Goal: Task Accomplishment & Management: Use online tool/utility

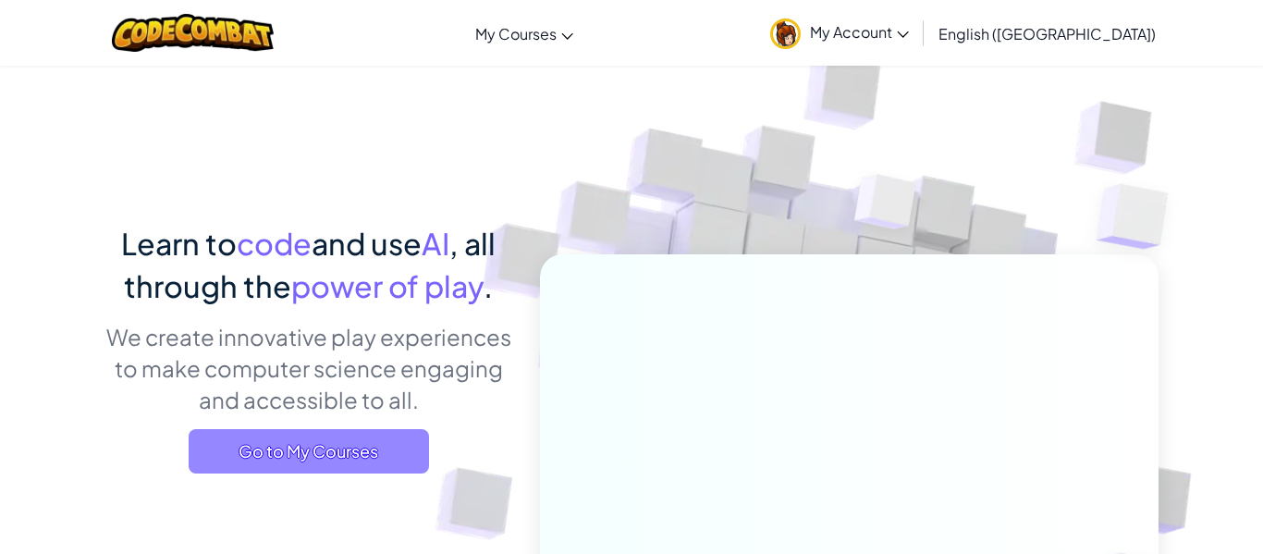
click at [379, 467] on span "Go to My Courses" at bounding box center [309, 451] width 240 height 44
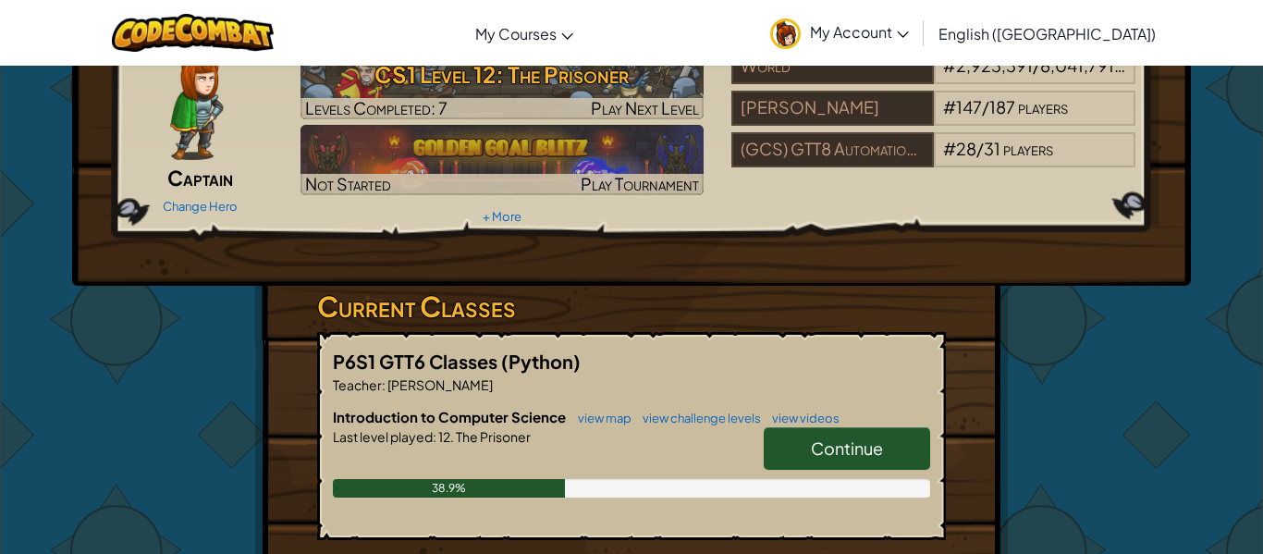
scroll to position [96, 0]
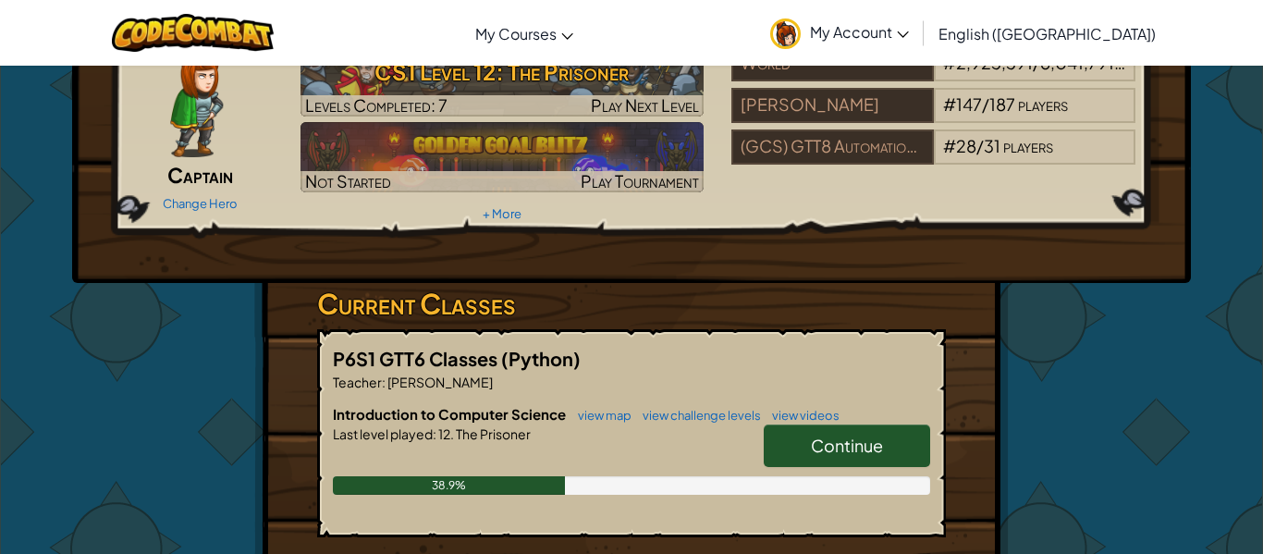
click at [754, 430] on div "Continue" at bounding box center [837, 451] width 185 height 52
click at [813, 430] on link "Continue" at bounding box center [847, 446] width 166 height 43
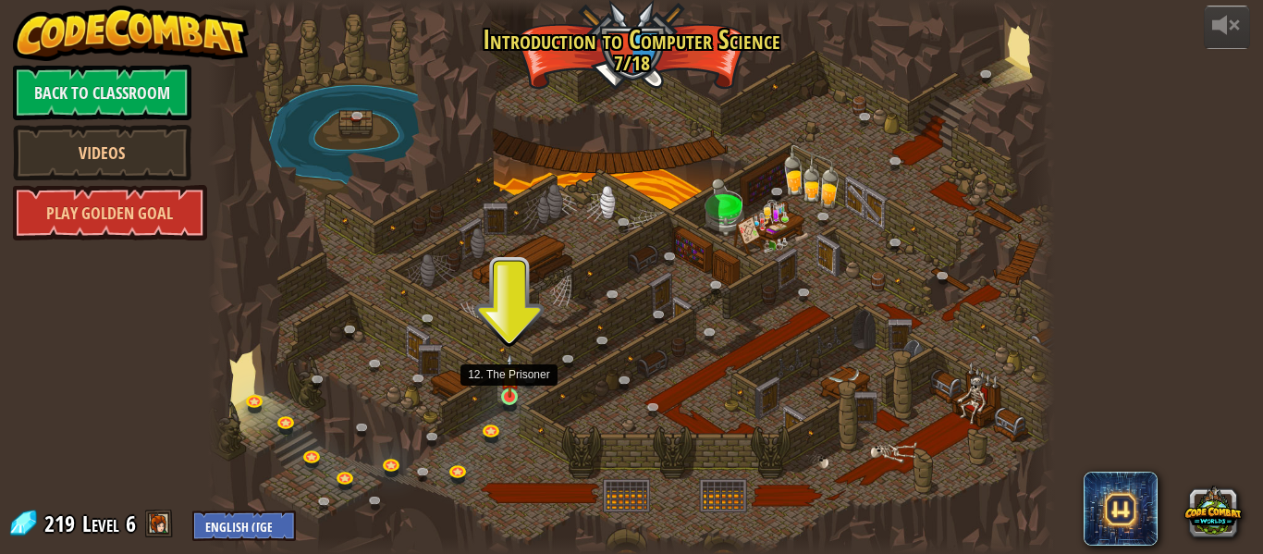
click at [505, 388] on img at bounding box center [509, 375] width 19 height 44
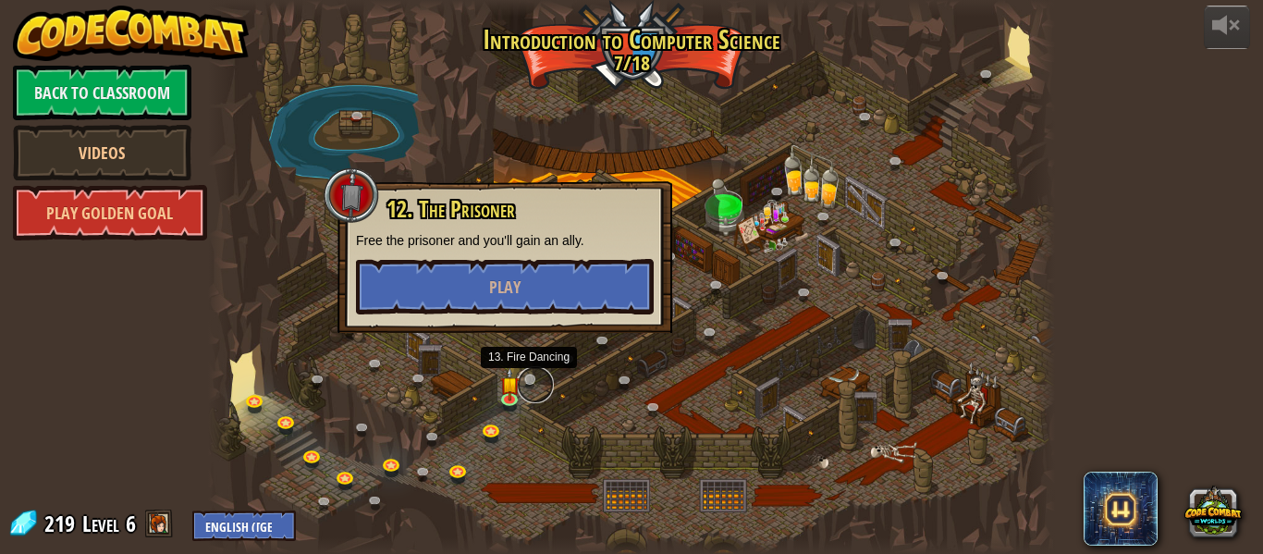
click at [531, 376] on link at bounding box center [535, 384] width 37 height 37
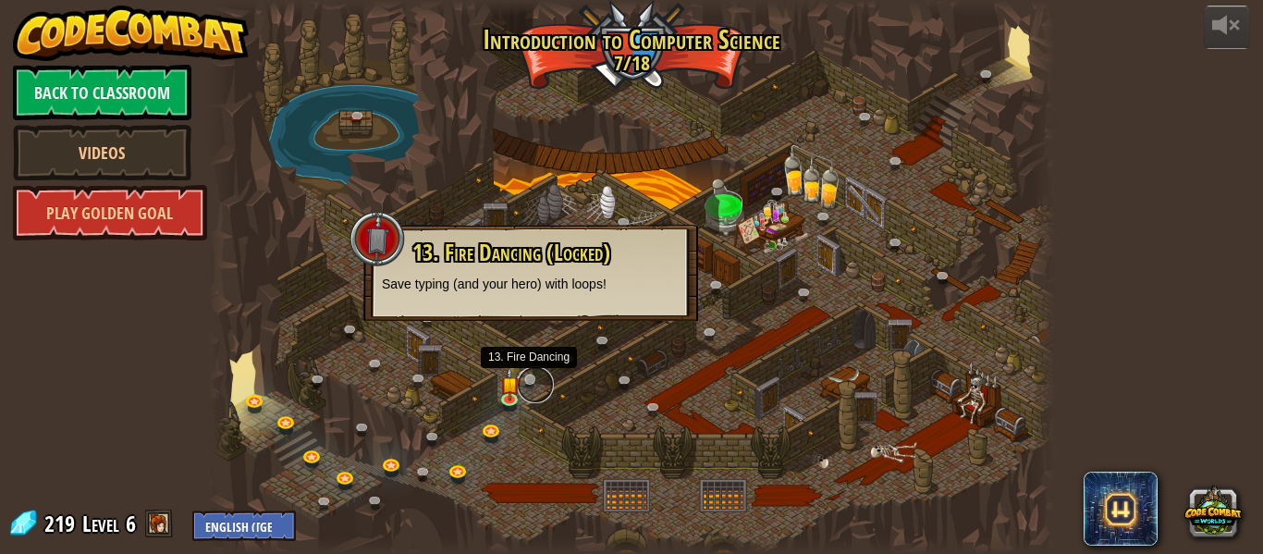
click at [531, 376] on link at bounding box center [535, 384] width 37 height 37
click at [540, 375] on link at bounding box center [535, 384] width 37 height 37
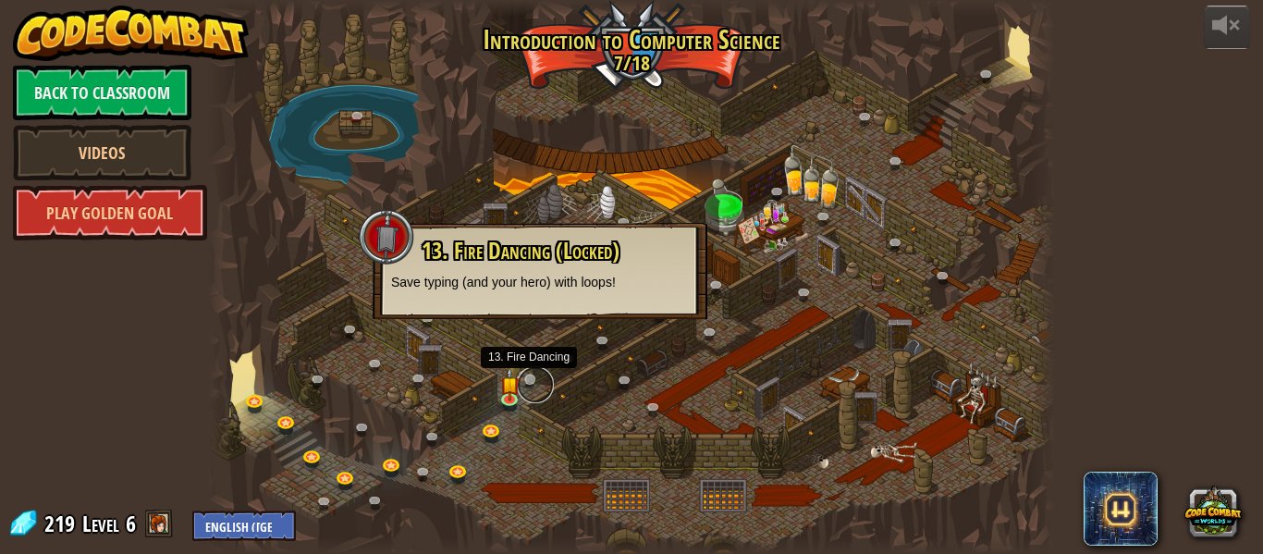
click at [538, 374] on link at bounding box center [535, 384] width 37 height 37
click at [533, 374] on link at bounding box center [535, 384] width 37 height 37
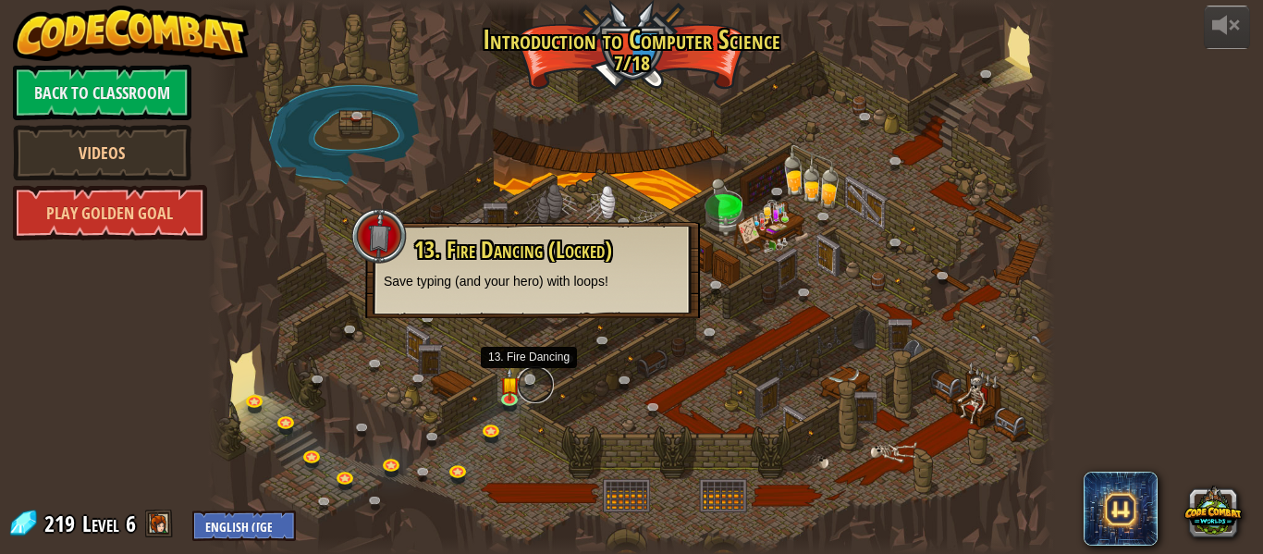
click at [533, 374] on link at bounding box center [535, 384] width 37 height 37
click at [500, 386] on img at bounding box center [509, 375] width 19 height 44
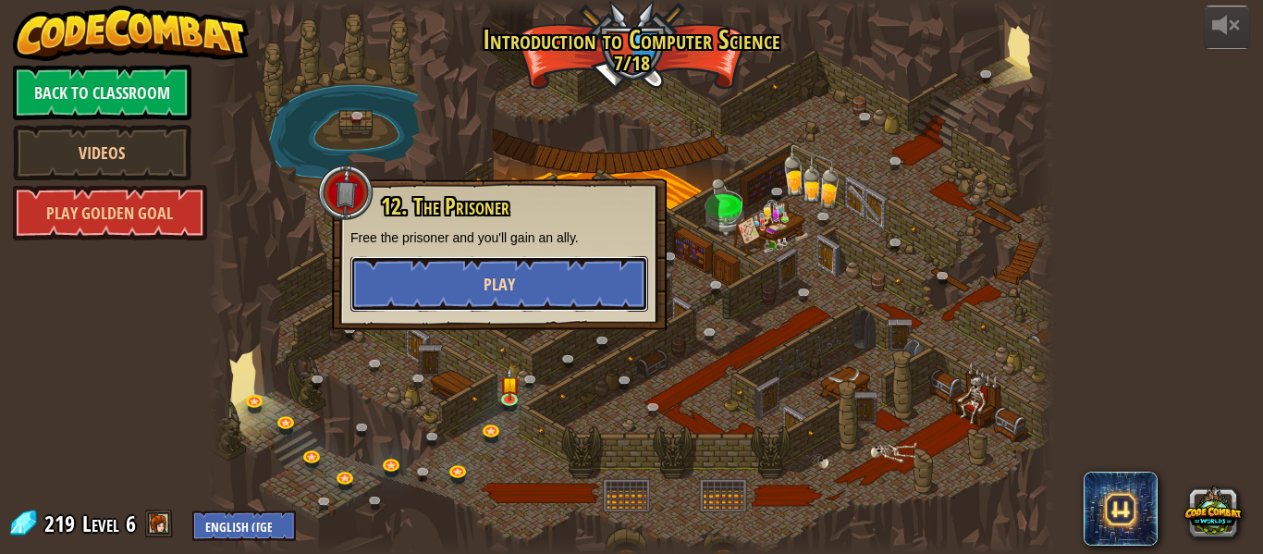
click at [486, 278] on span "Play" at bounding box center [499, 284] width 31 height 23
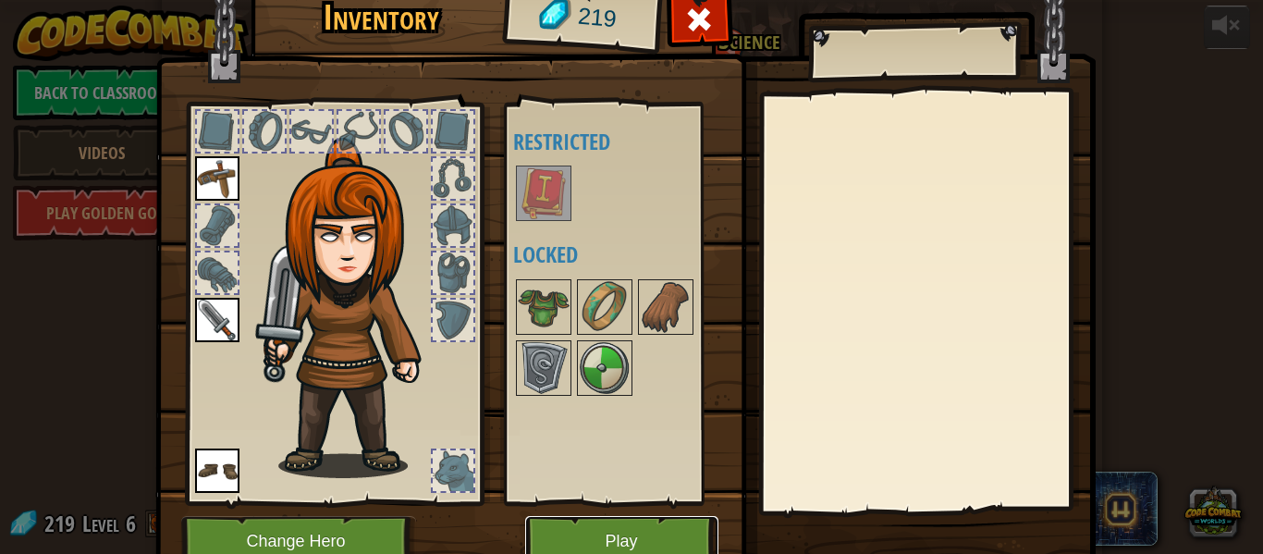
click at [579, 528] on button "Play" at bounding box center [621, 541] width 193 height 51
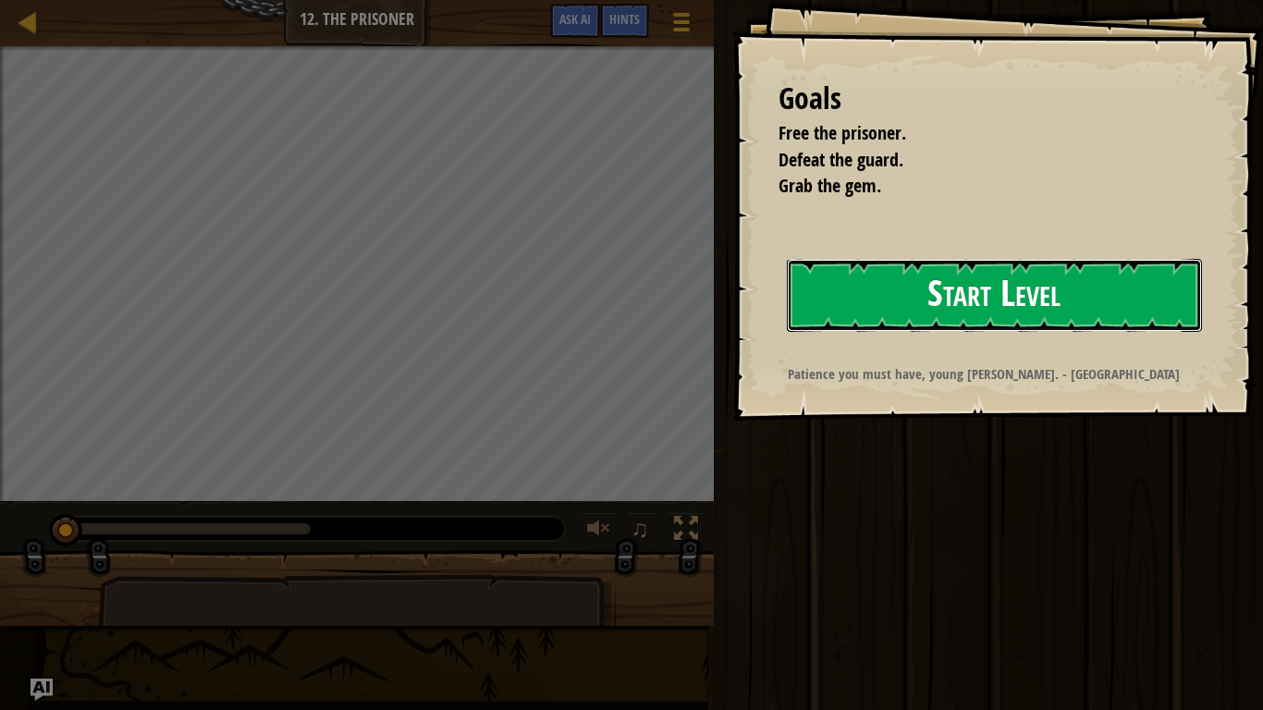
click at [973, 295] on button "Start Level" at bounding box center [994, 295] width 415 height 73
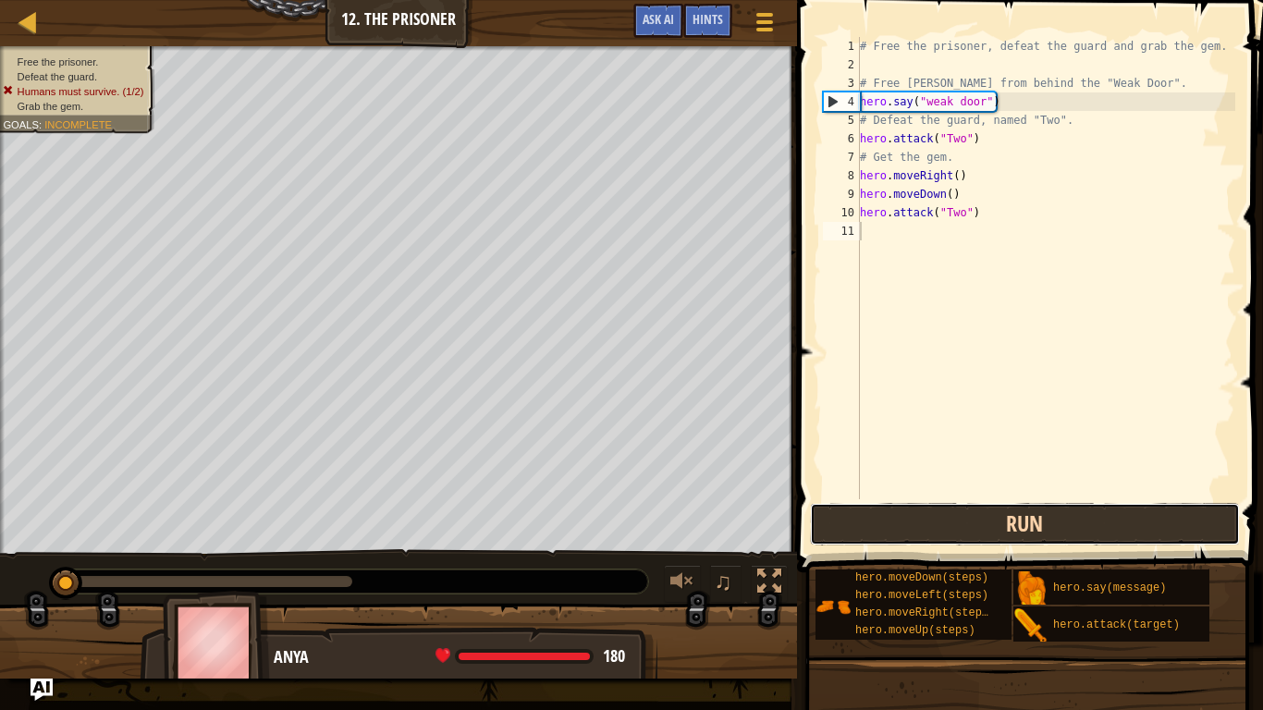
click at [1011, 534] on button "Run" at bounding box center [1025, 524] width 431 height 43
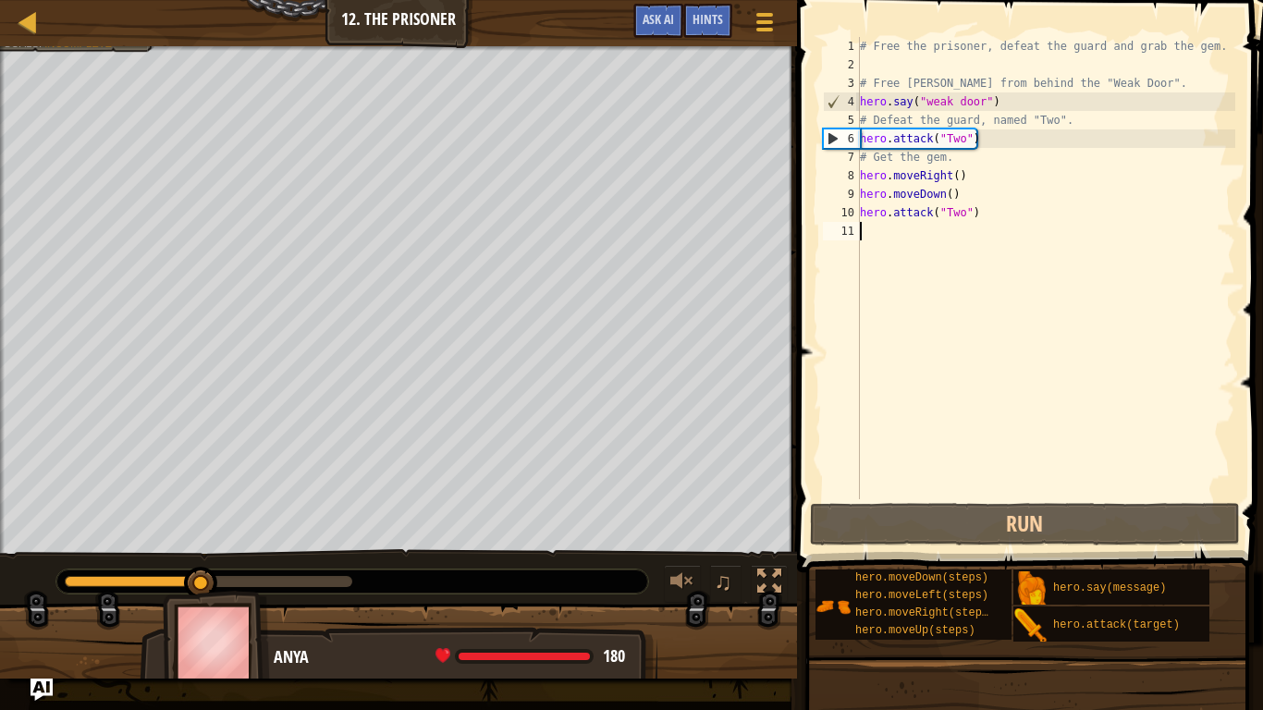
click at [937, 62] on div "# Free the prisoner, defeat the guard and grab the gem. # Free [PERSON_NAME] fr…" at bounding box center [1045, 286] width 379 height 499
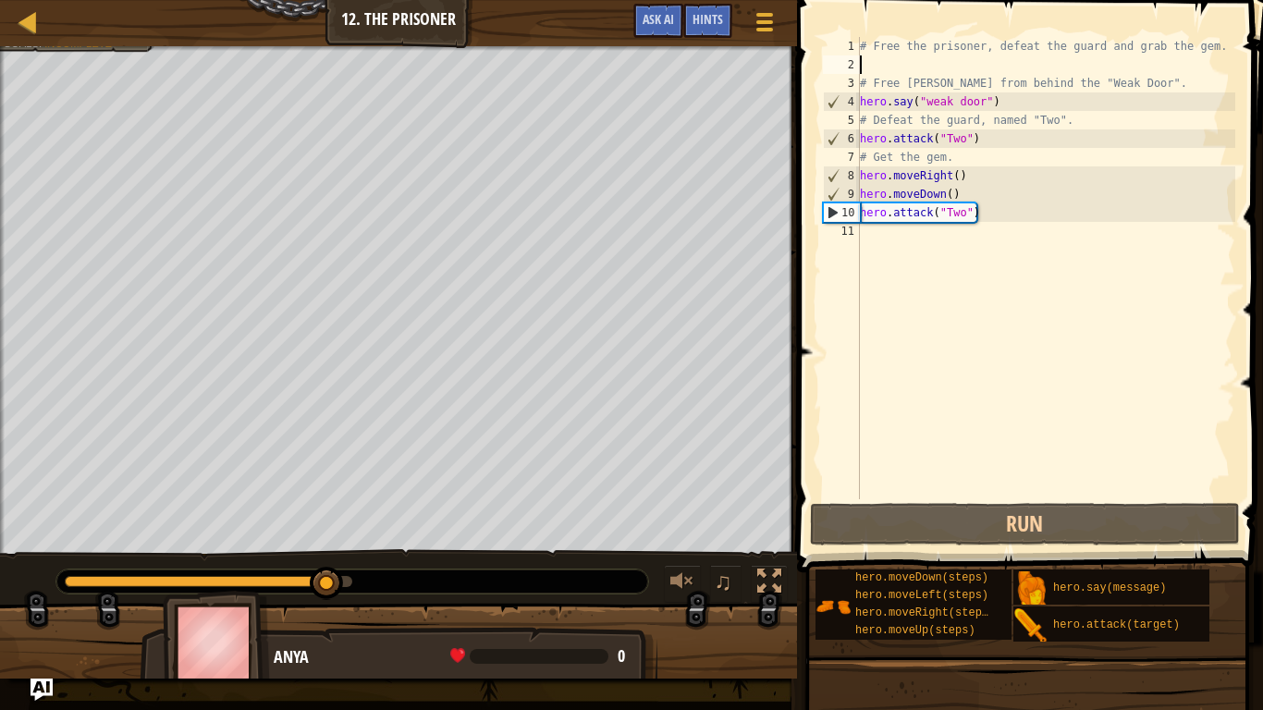
click at [893, 234] on div "# Free the prisoner, defeat the guard and grab the gem. # Free [PERSON_NAME] fr…" at bounding box center [1045, 286] width 379 height 499
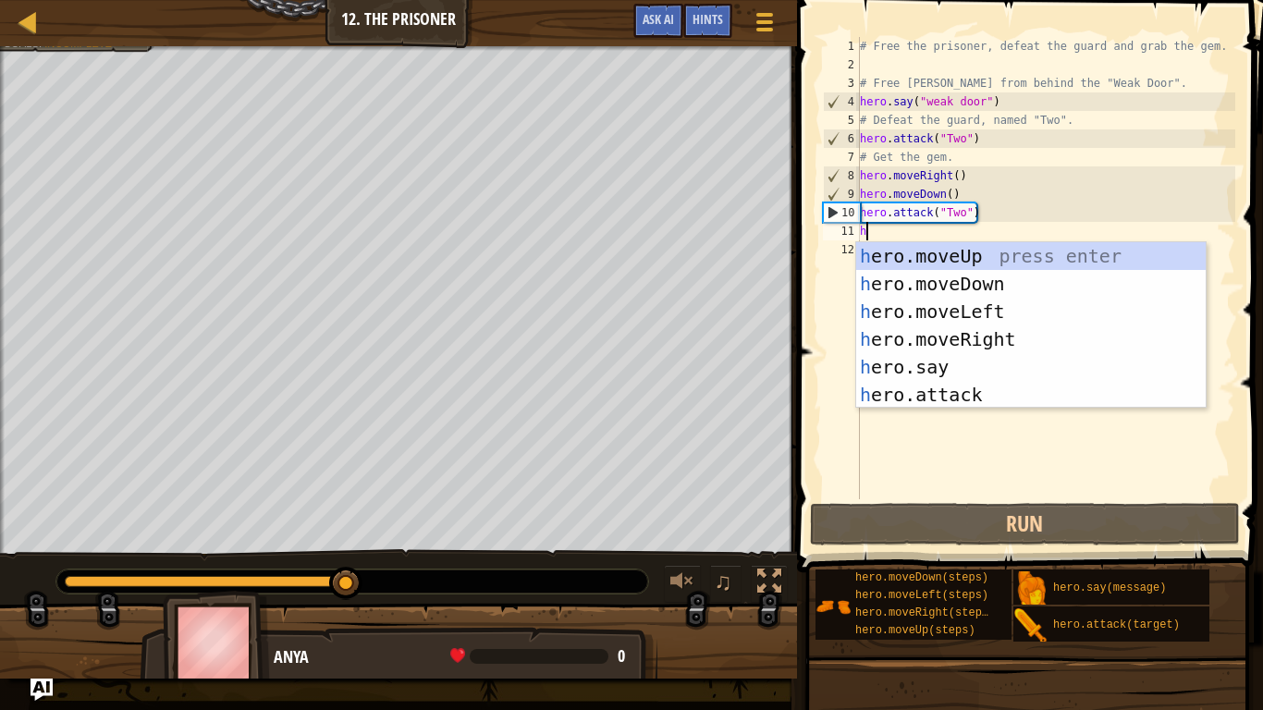
scroll to position [8, 0]
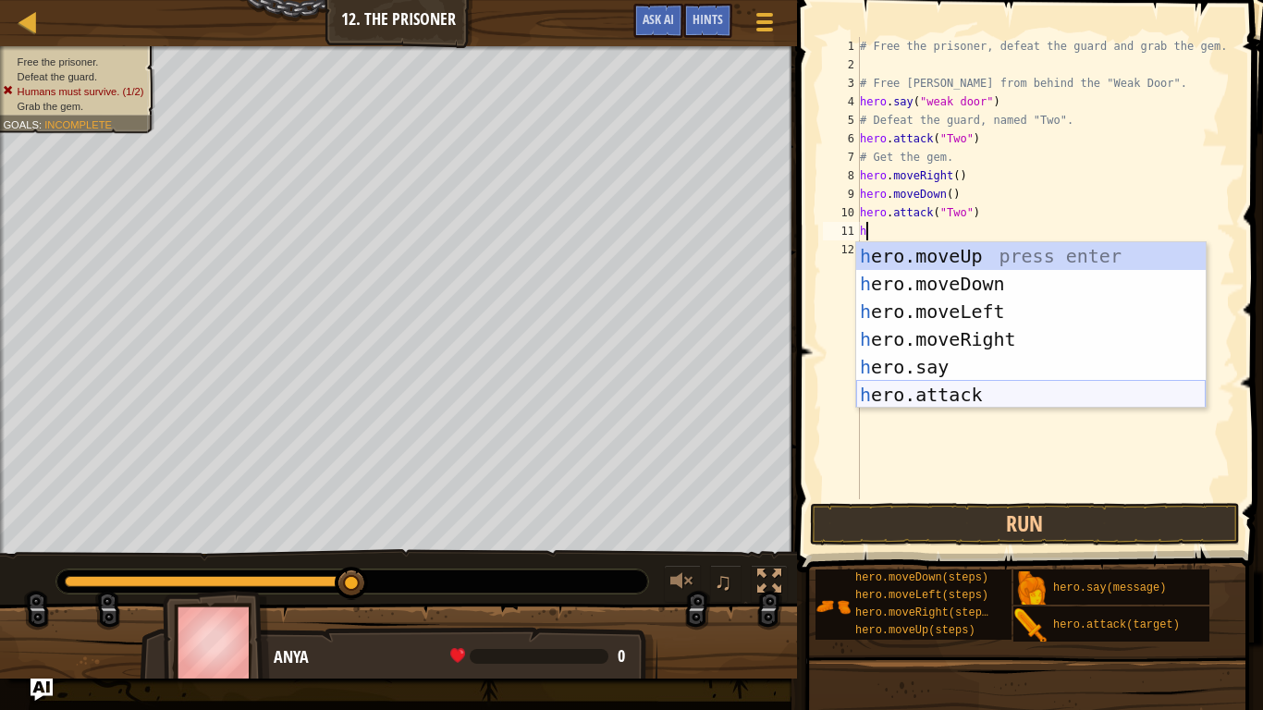
click at [972, 385] on div "h ero.moveUp press enter h ero.moveDown press enter h ero.moveLeft press enter …" at bounding box center [1031, 353] width 350 height 222
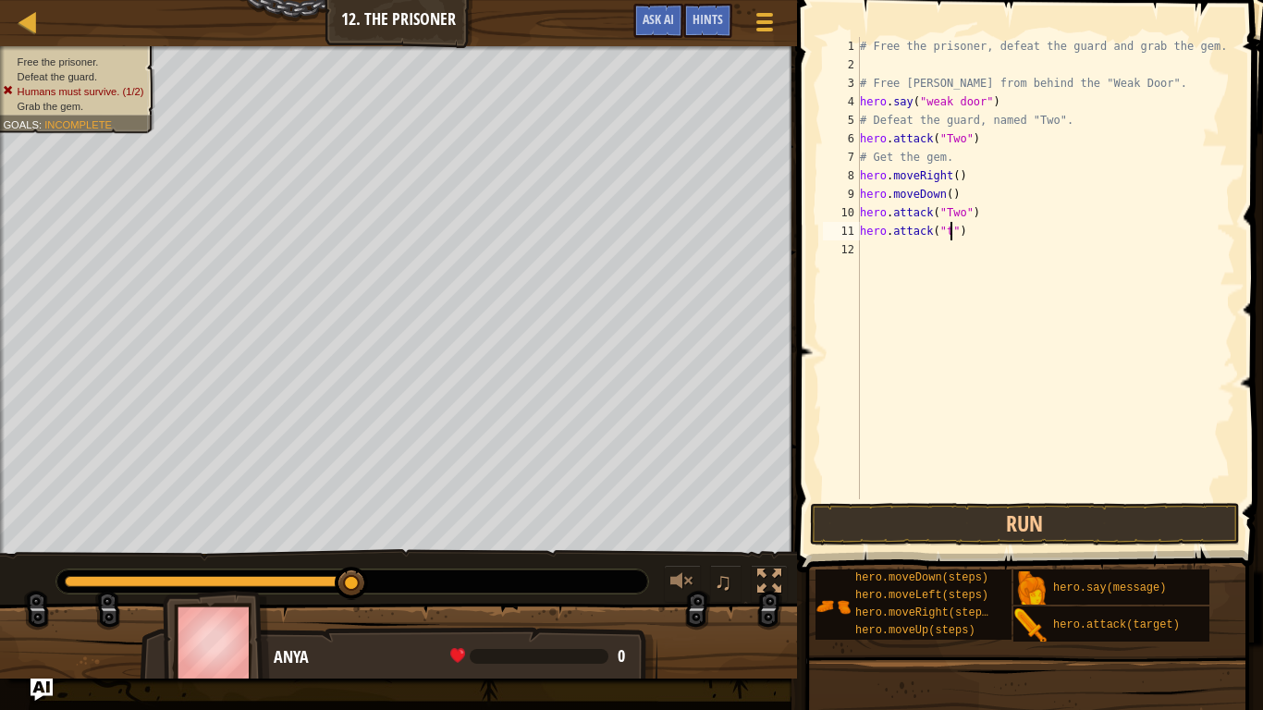
scroll to position [8, 13]
type textarea "hero.attack("two")"
click at [951, 225] on div "# Free the prisoner, defeat the guard and grab the gem. # Free [PERSON_NAME] fr…" at bounding box center [1045, 286] width 379 height 499
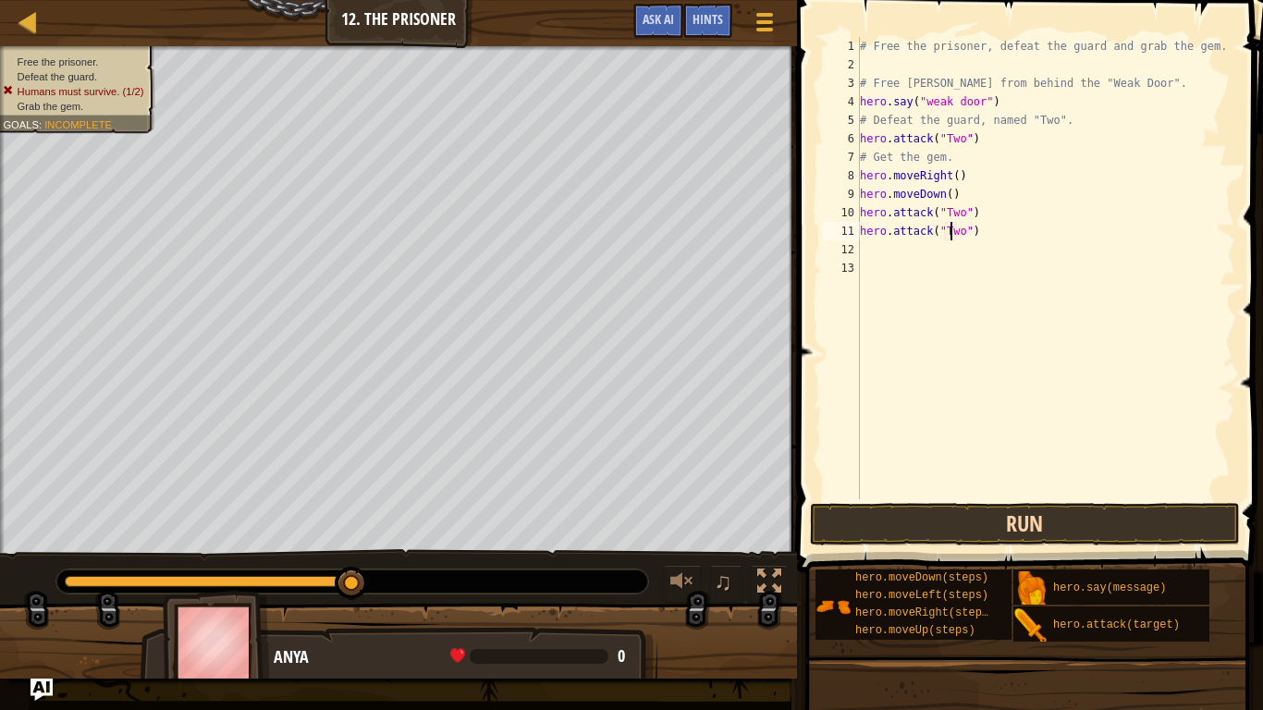
type textarea "hero.attack("Two")"
click at [973, 528] on button "Run" at bounding box center [1025, 524] width 431 height 43
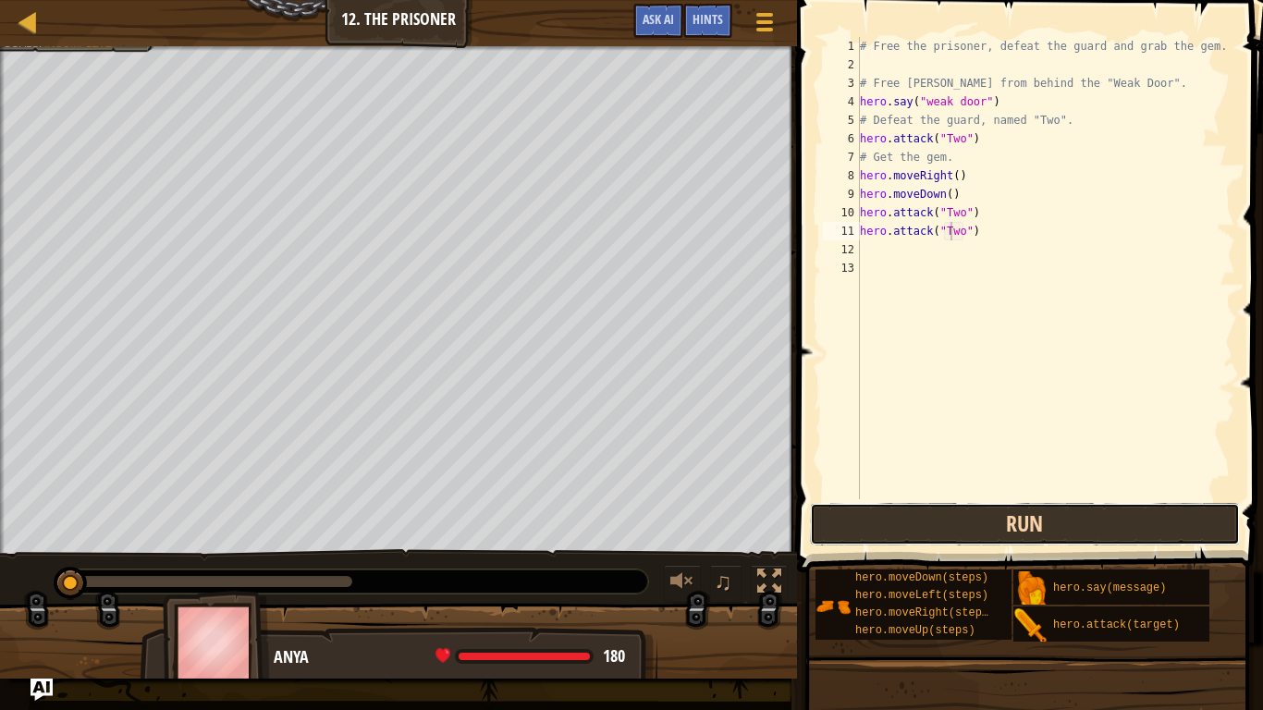
click at [982, 514] on button "Run" at bounding box center [1025, 524] width 431 height 43
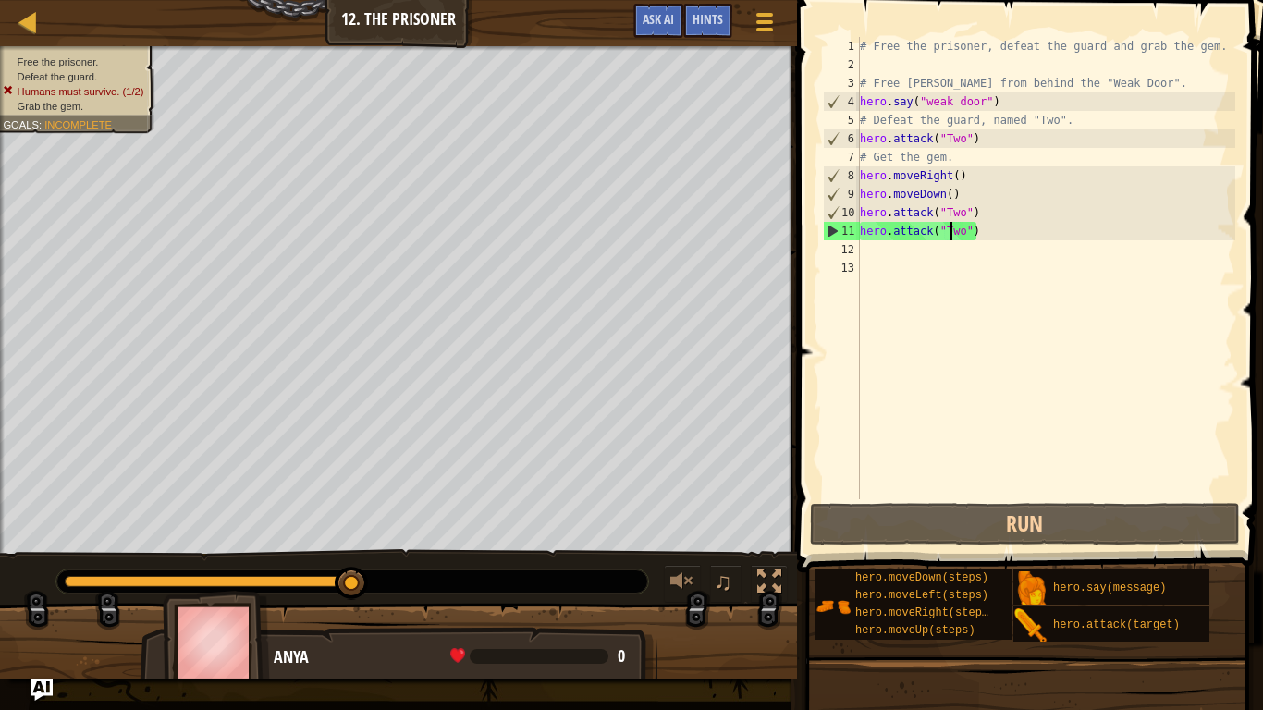
click at [864, 70] on div "# Free the prisoner, defeat the guard and grab the gem. # Free [PERSON_NAME] fr…" at bounding box center [1045, 286] width 379 height 499
type textarea "h"
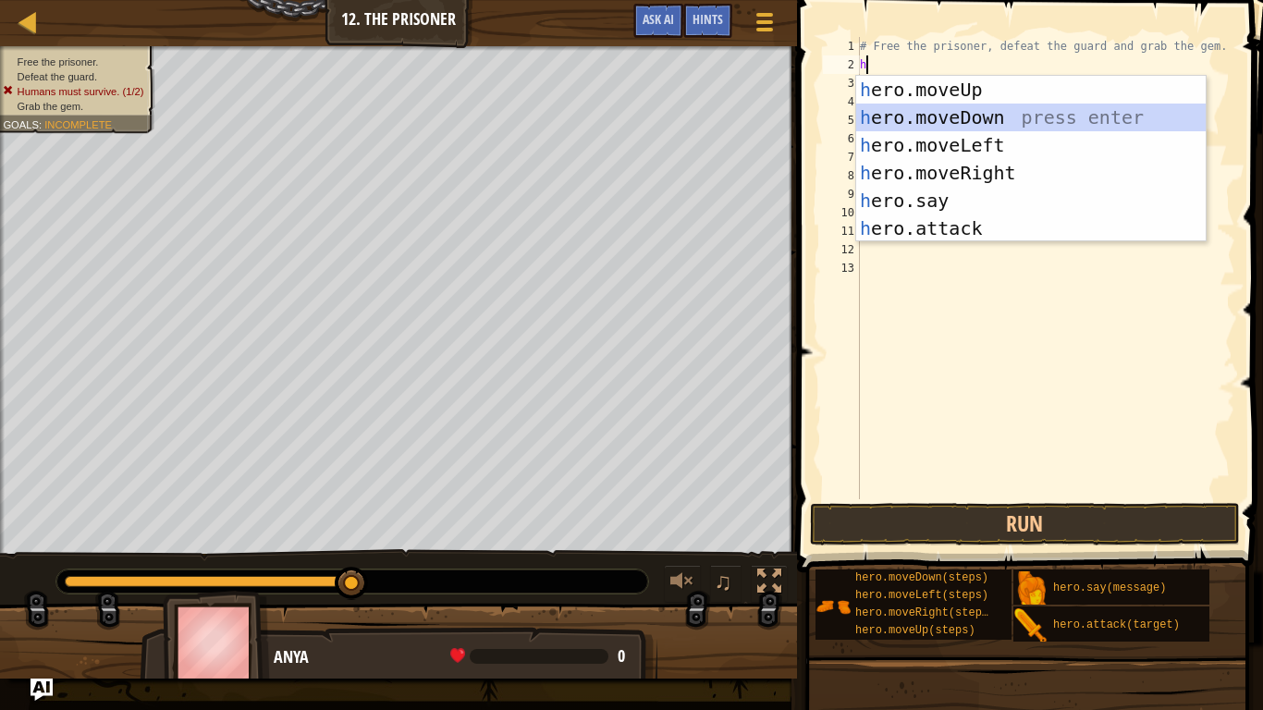
click at [941, 113] on div "h ero.moveUp press enter h ero.moveDown press enter h ero.moveLeft press enter …" at bounding box center [1031, 187] width 350 height 222
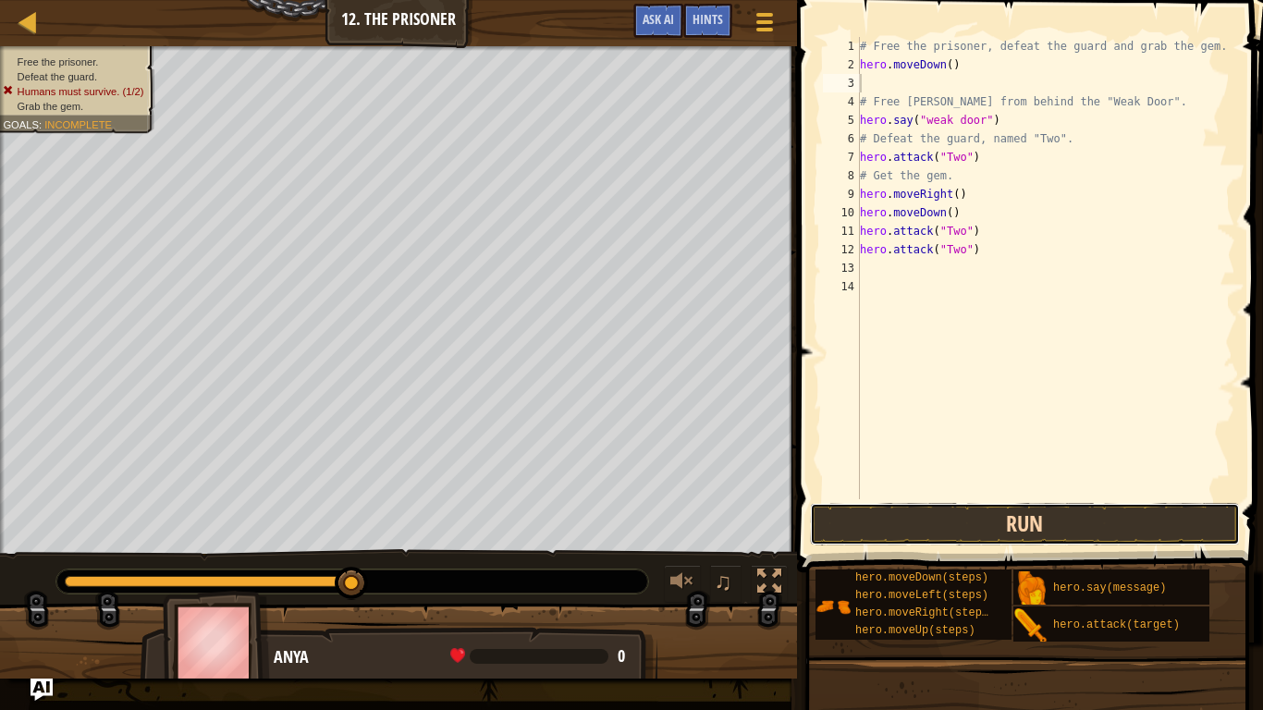
click at [892, 525] on button "Run" at bounding box center [1025, 524] width 431 height 43
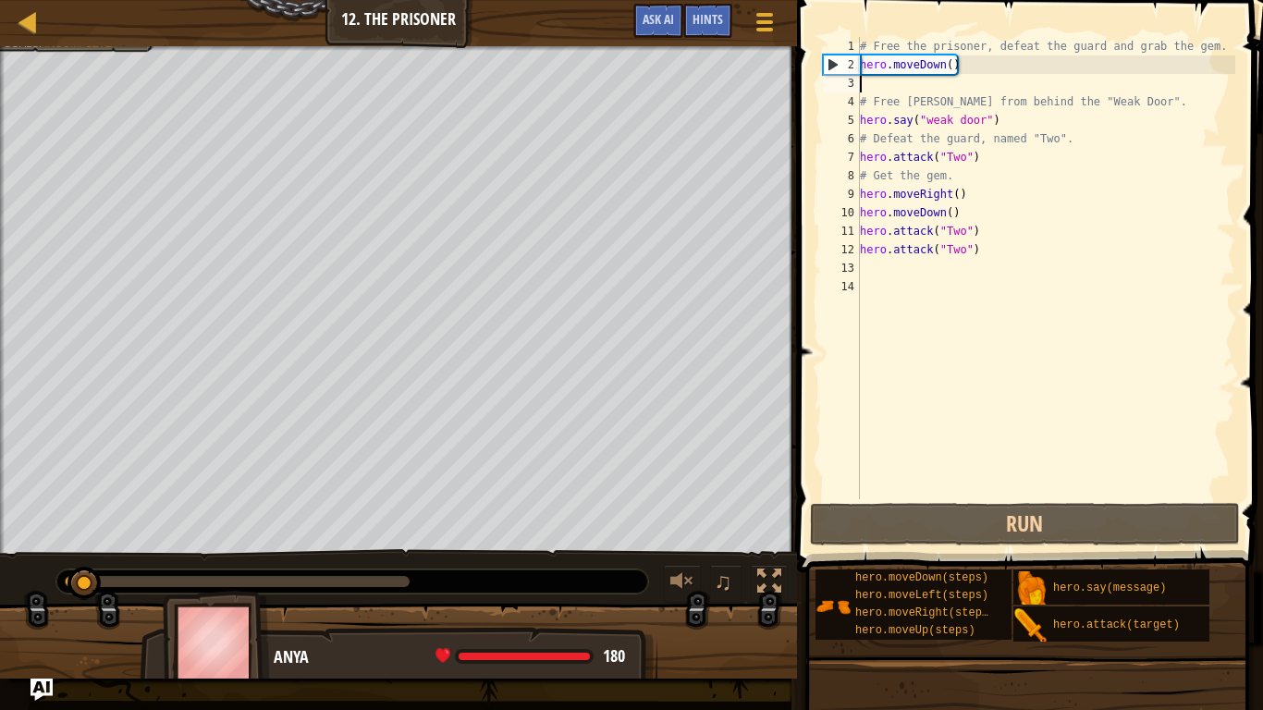
click at [944, 63] on div "# Free the prisoner, defeat the guard and grab the gem. hero . moveDown ( ) # F…" at bounding box center [1045, 286] width 379 height 499
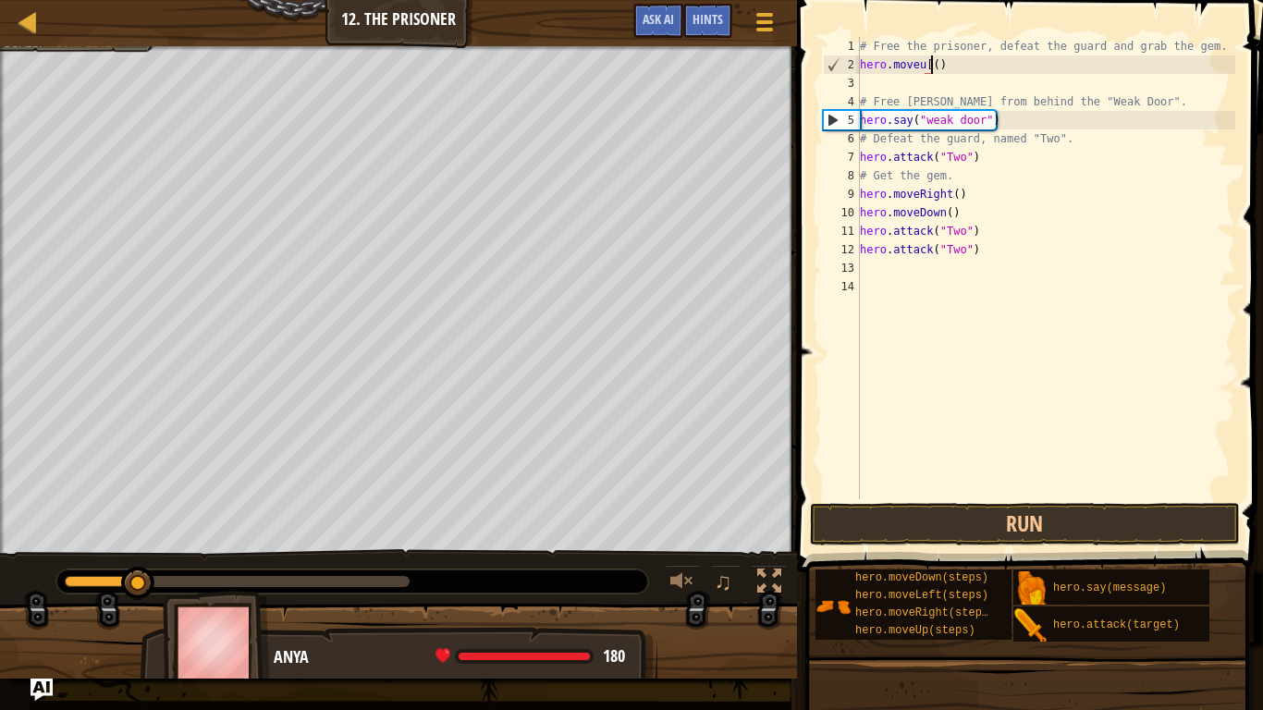
scroll to position [8, 10]
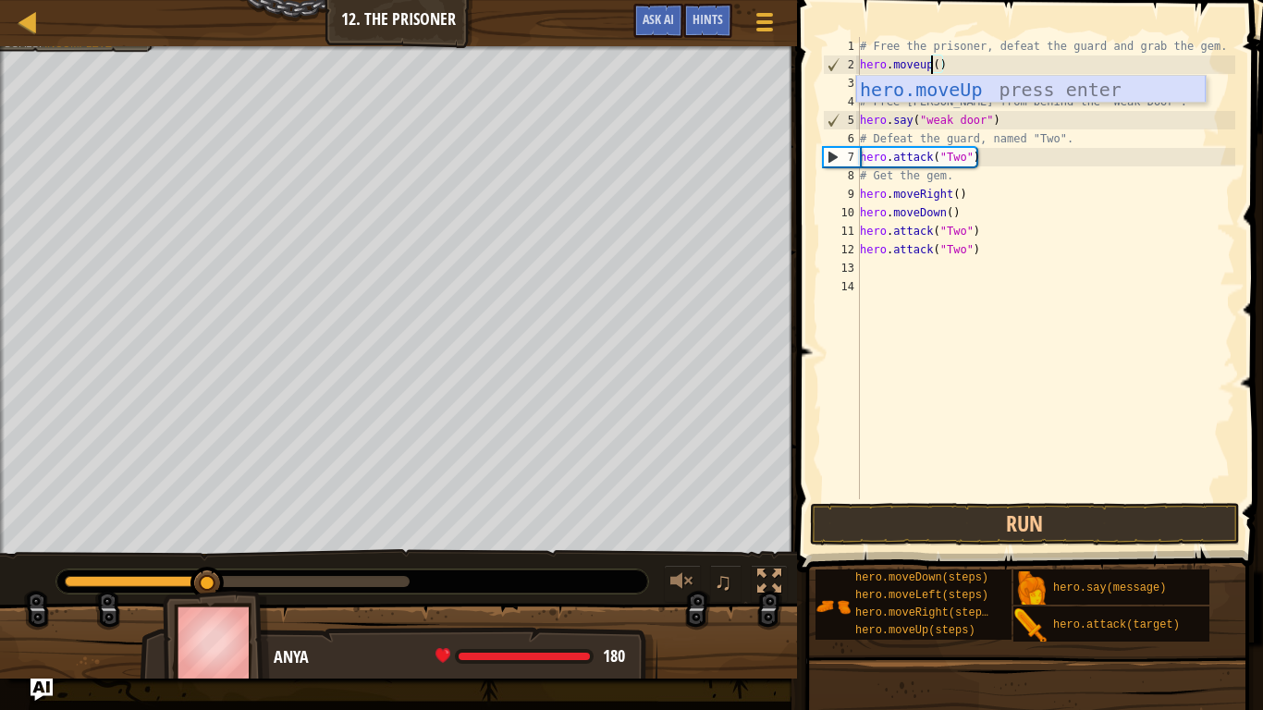
click at [982, 87] on div "hero.moveUp press enter" at bounding box center [1031, 117] width 350 height 83
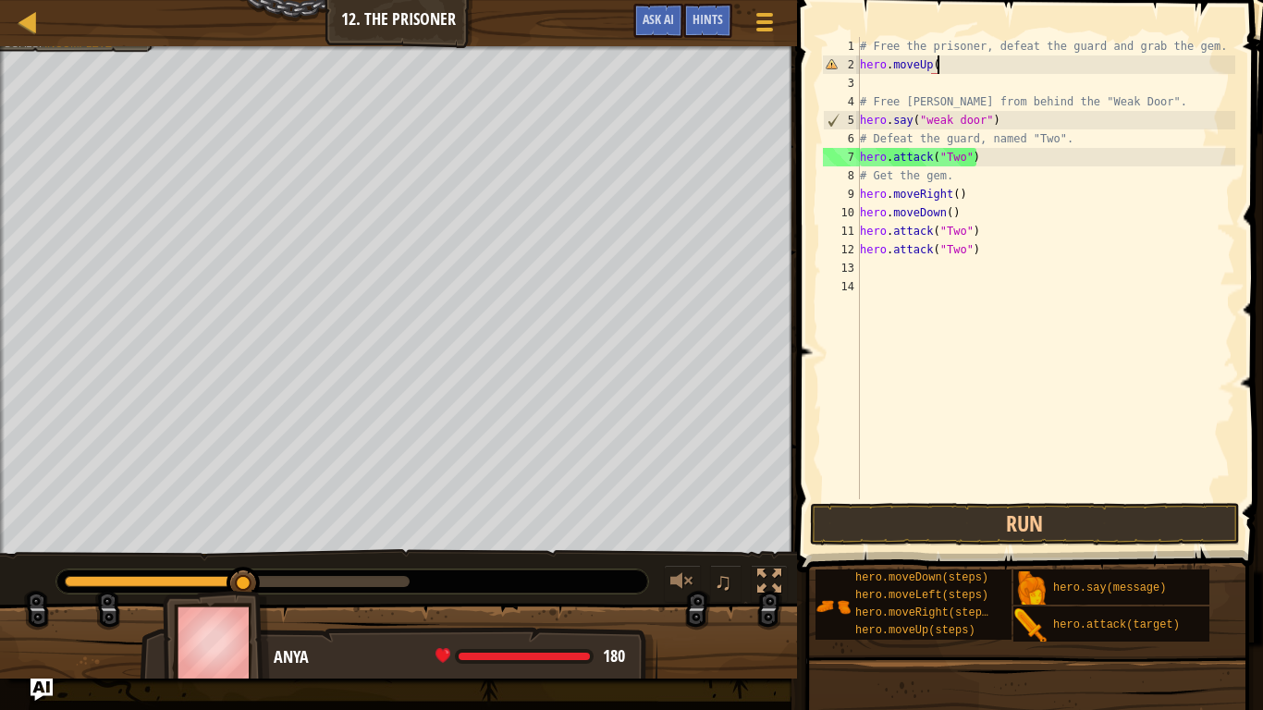
scroll to position [8, 11]
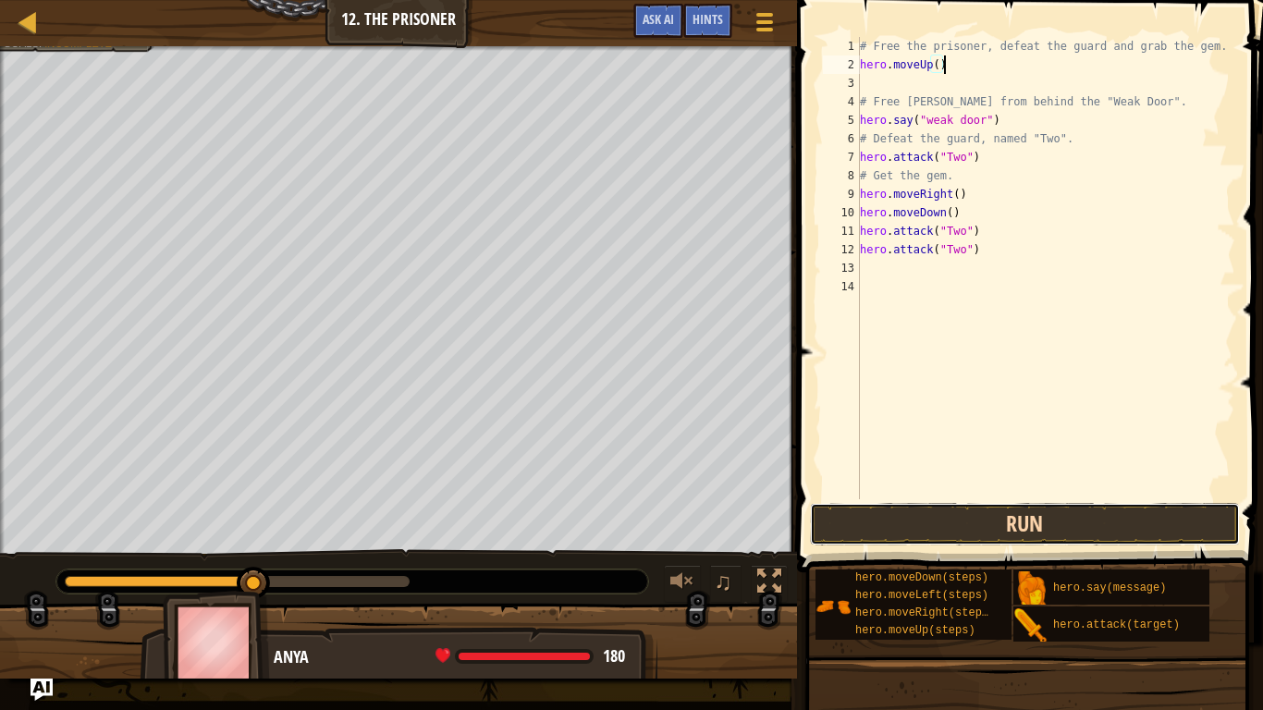
click at [1033, 514] on button "Run" at bounding box center [1025, 524] width 431 height 43
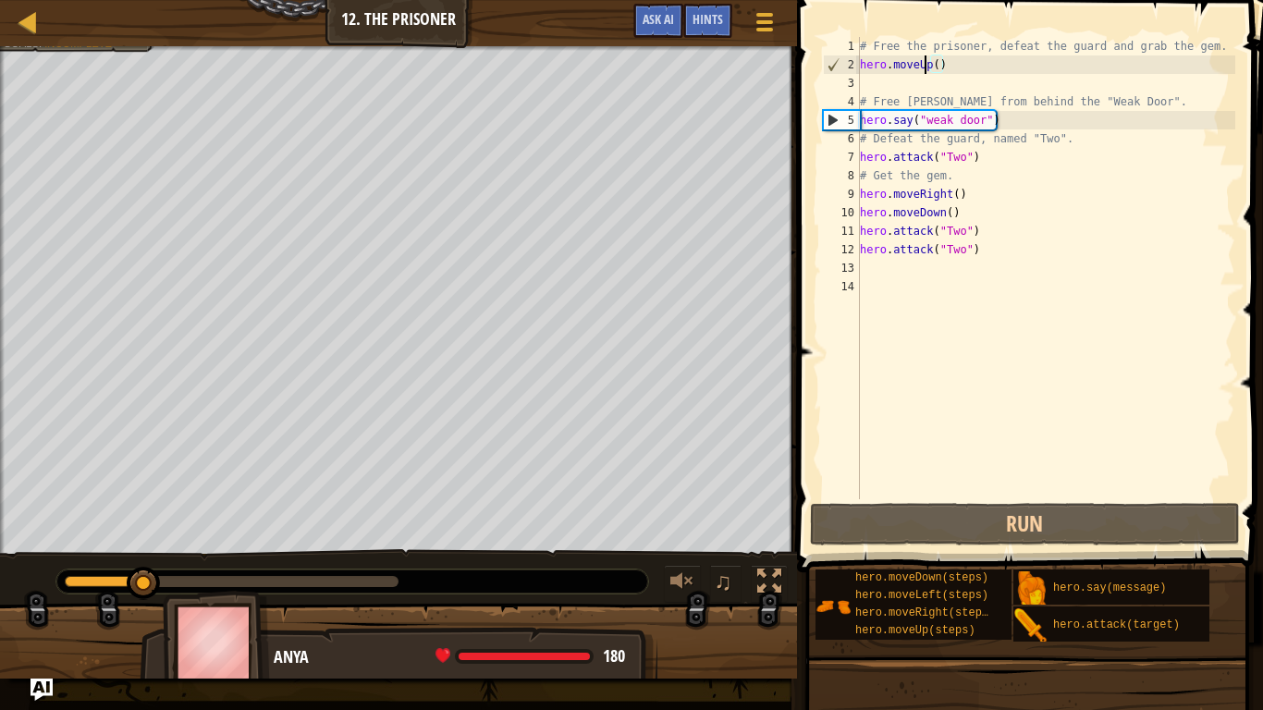
click at [927, 62] on div "# Free the prisoner, defeat the guard and grab the gem. hero . moveUp ( ) # Fre…" at bounding box center [1045, 286] width 379 height 499
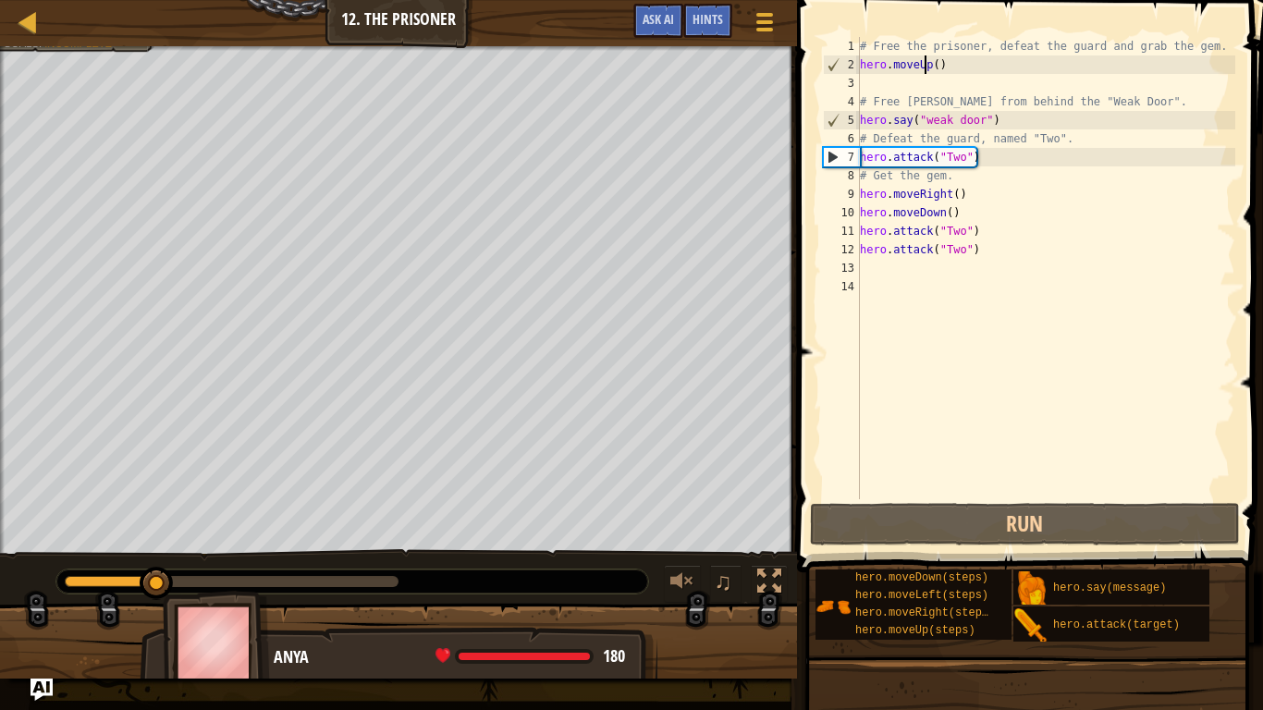
click at [929, 61] on div "# Free the prisoner, defeat the guard and grab the gem. hero . moveUp ( ) # Fre…" at bounding box center [1045, 286] width 379 height 499
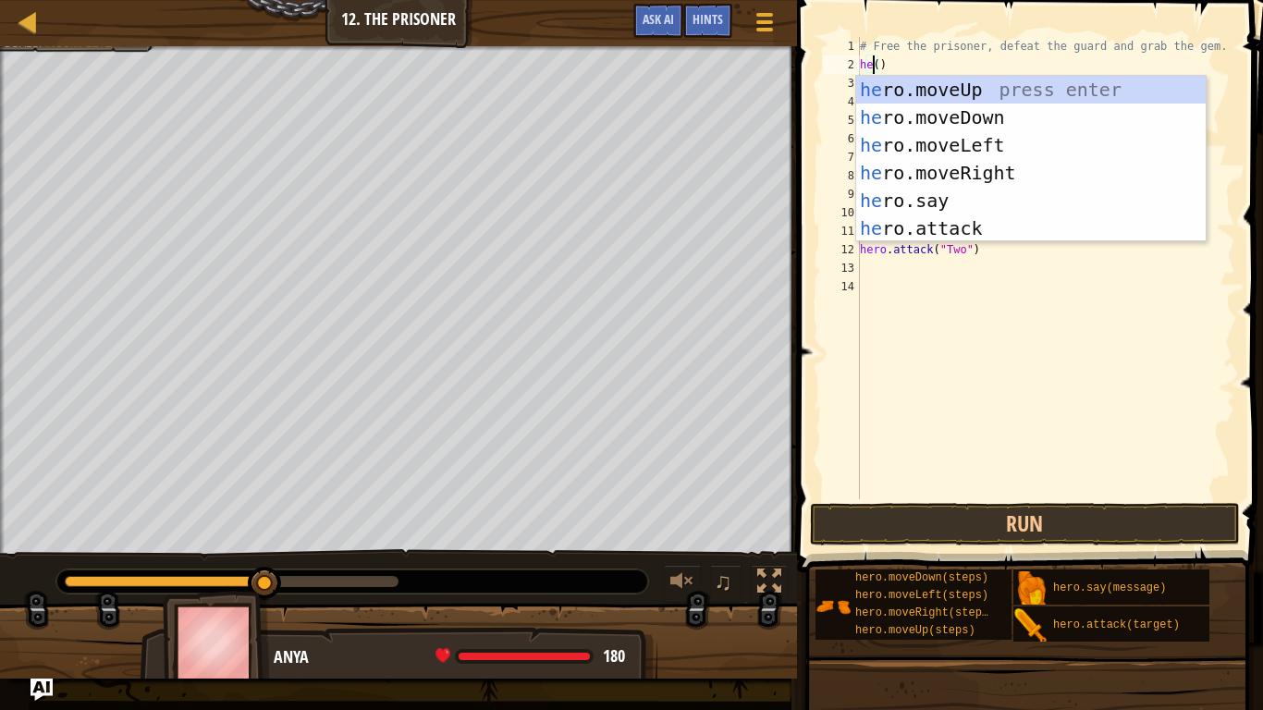
scroll to position [8, 2]
click at [998, 153] on div "he ro.moveUp press enter he ro.moveDown press enter he ro.moveLeft press enter …" at bounding box center [1031, 187] width 350 height 222
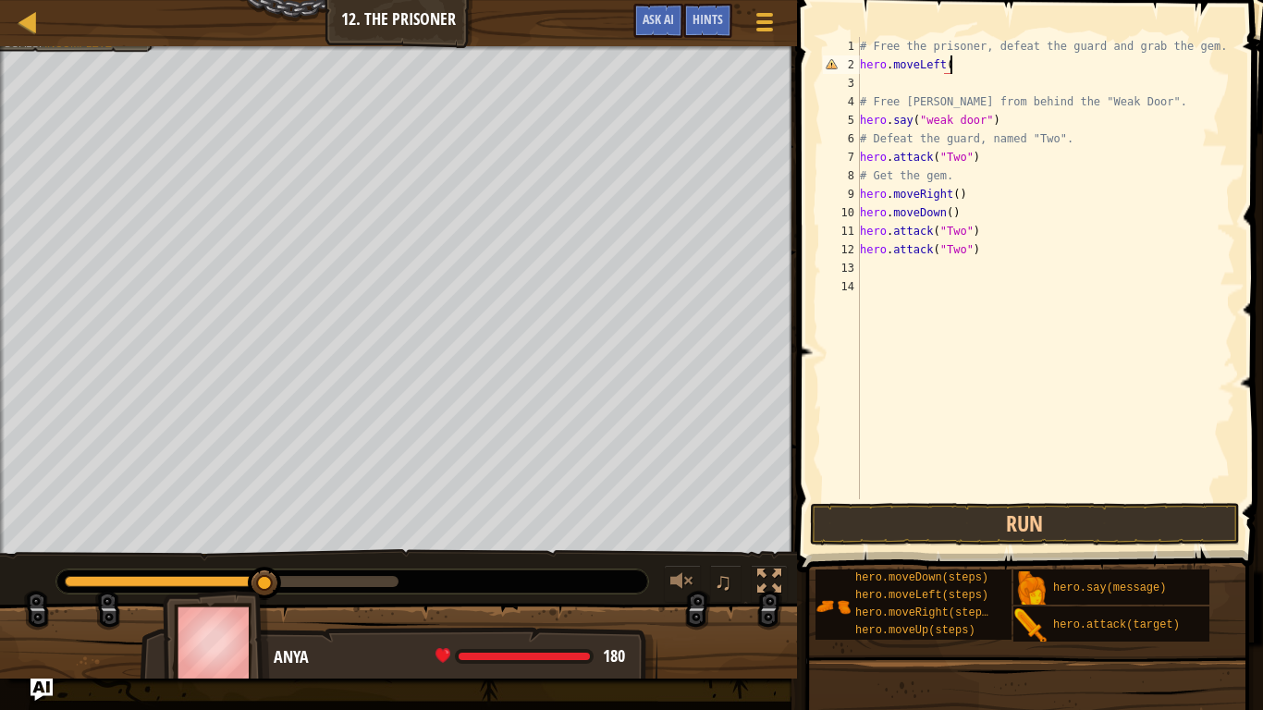
type textarea "hero.moveLeft()"
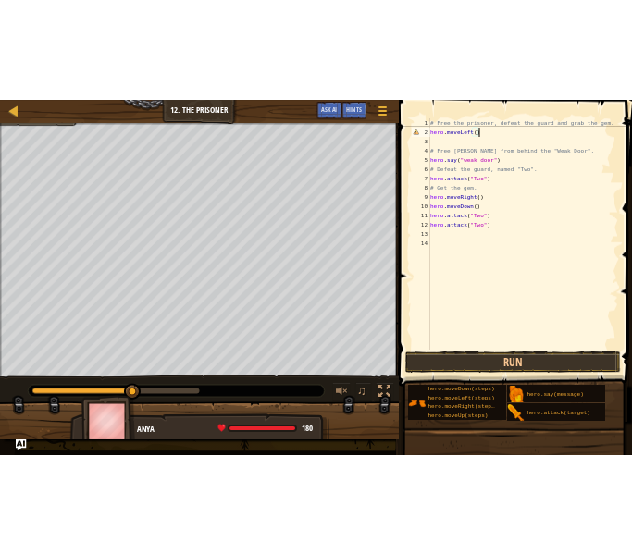
scroll to position [8, 0]
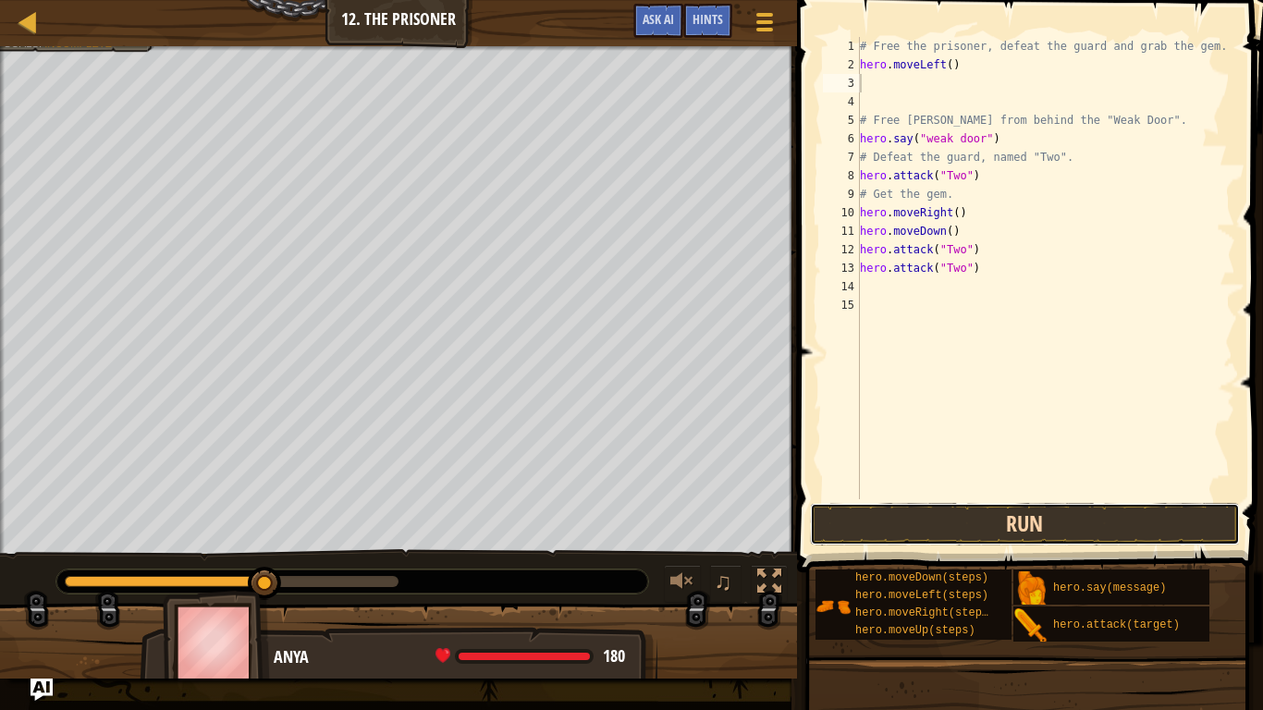
click at [1040, 536] on button "Run" at bounding box center [1025, 524] width 431 height 43
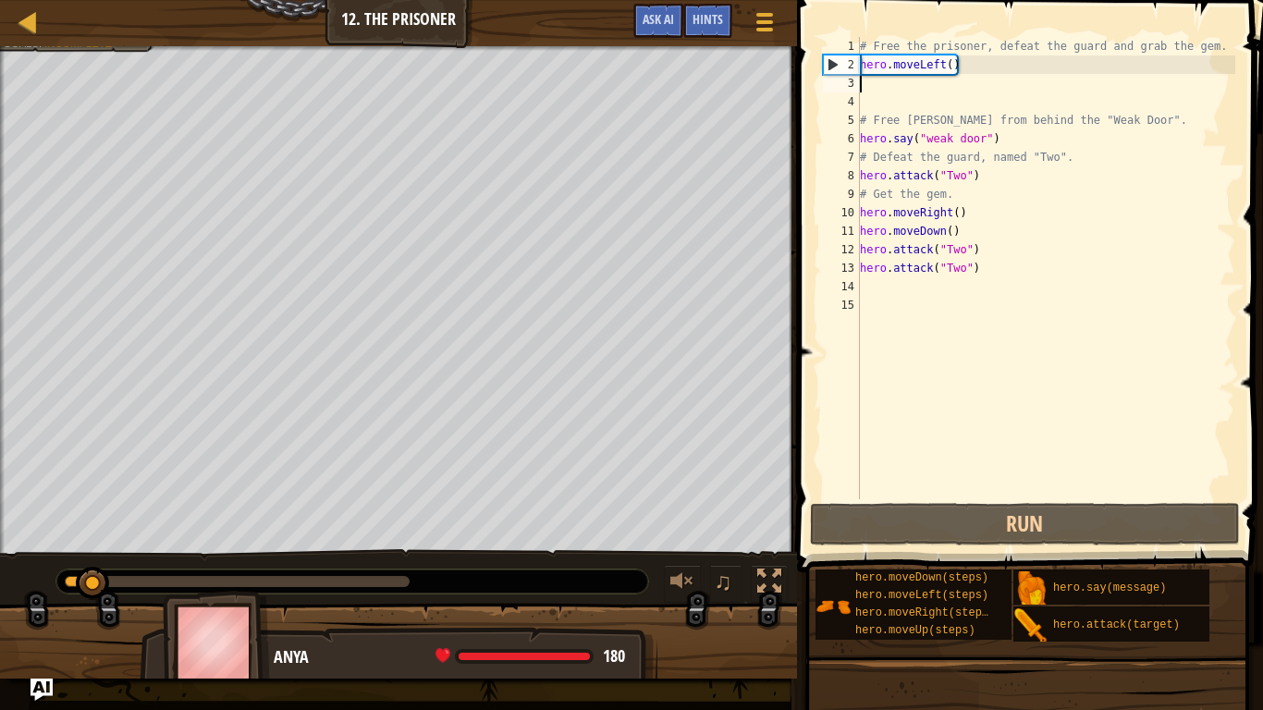
click at [937, 68] on div "# Free the prisoner, defeat the guard and grab the gem. hero . moveLeft ( ) # F…" at bounding box center [1045, 286] width 379 height 499
click at [942, 64] on div "# Free the prisoner, defeat the guard and grab the gem. hero . moveLeft ( ) # F…" at bounding box center [1045, 286] width 379 height 499
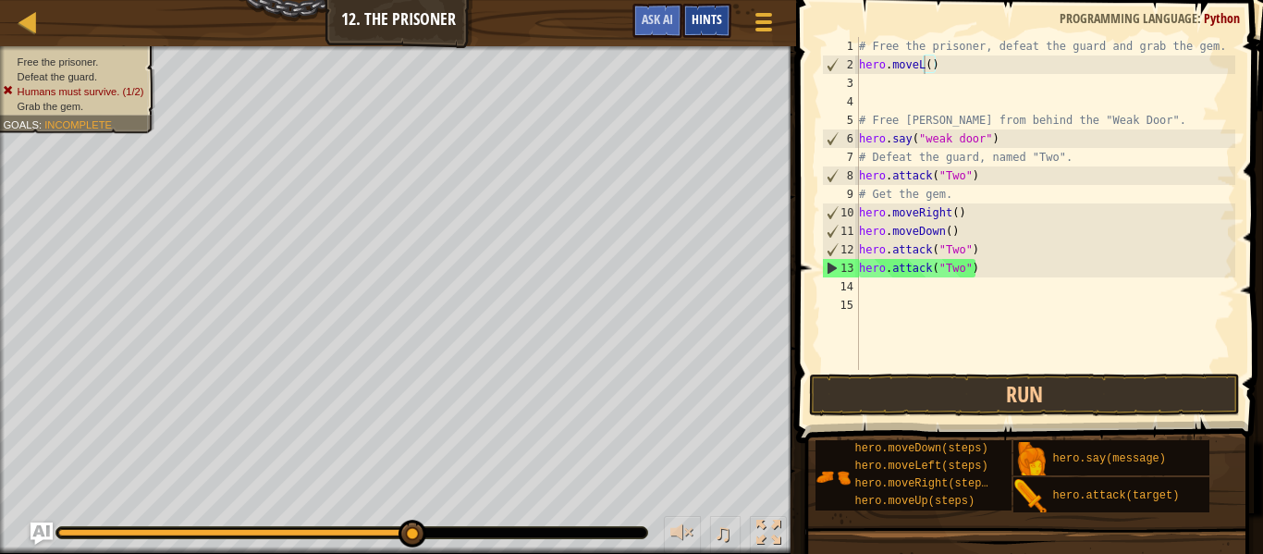
click at [711, 16] on span "Hints" at bounding box center [707, 19] width 31 height 18
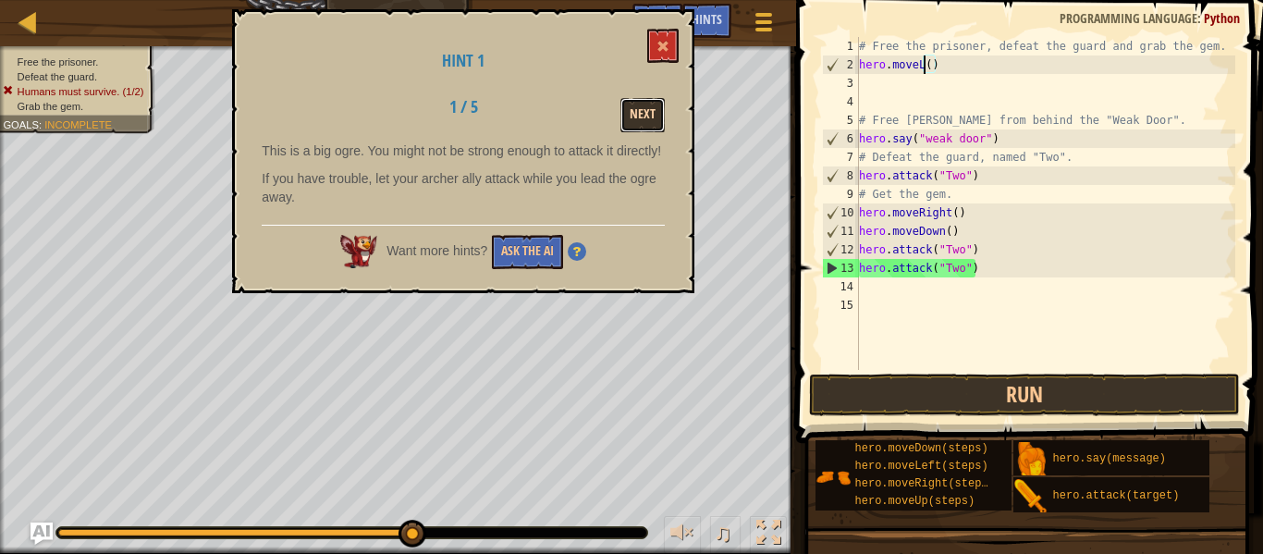
click at [634, 117] on button "Next" at bounding box center [643, 115] width 44 height 34
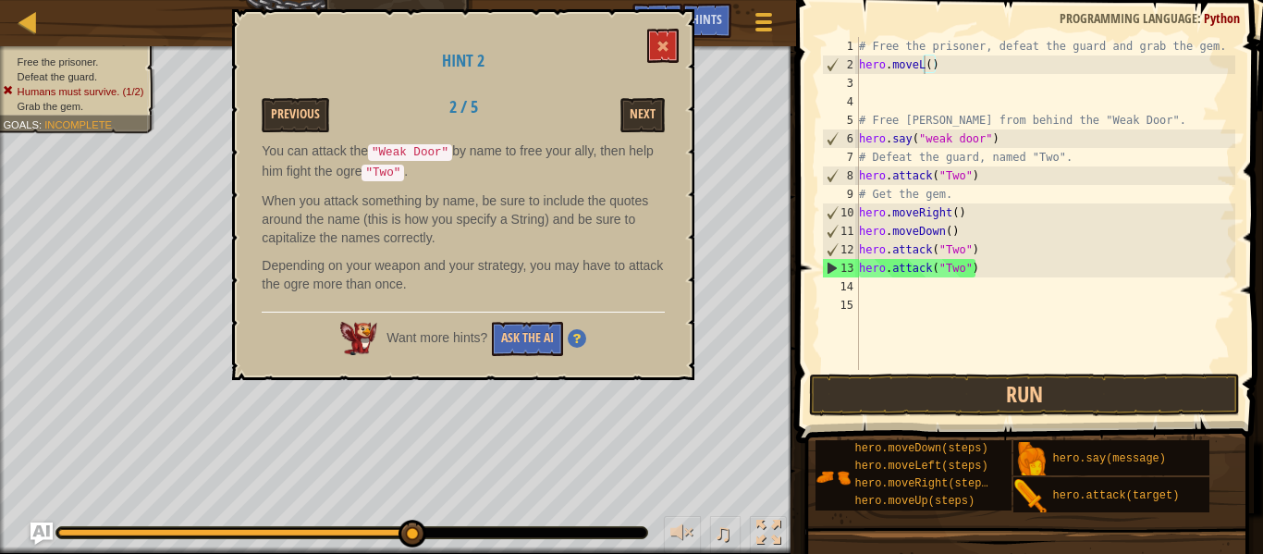
click at [938, 55] on div "# Free the prisoner, defeat the guard and grab the gem. hero . moveL ( ) # Free…" at bounding box center [1046, 222] width 380 height 370
click at [943, 63] on div "# Free the prisoner, defeat the guard and grab the gem. hero . moveL ( ) # Free…" at bounding box center [1046, 222] width 380 height 370
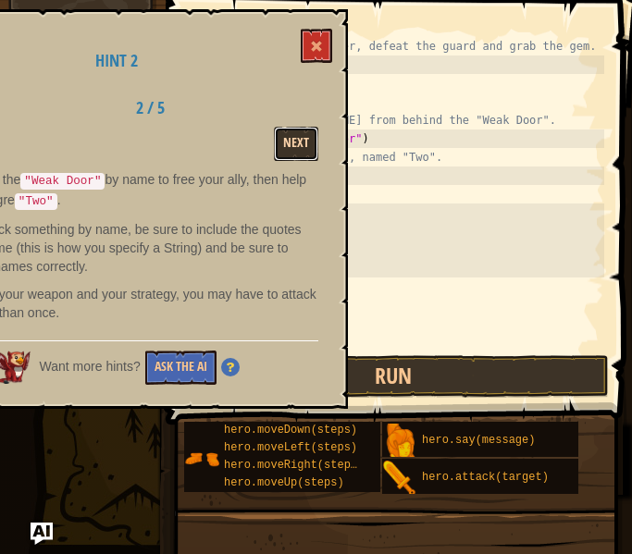
click at [302, 129] on button "Next" at bounding box center [296, 144] width 44 height 34
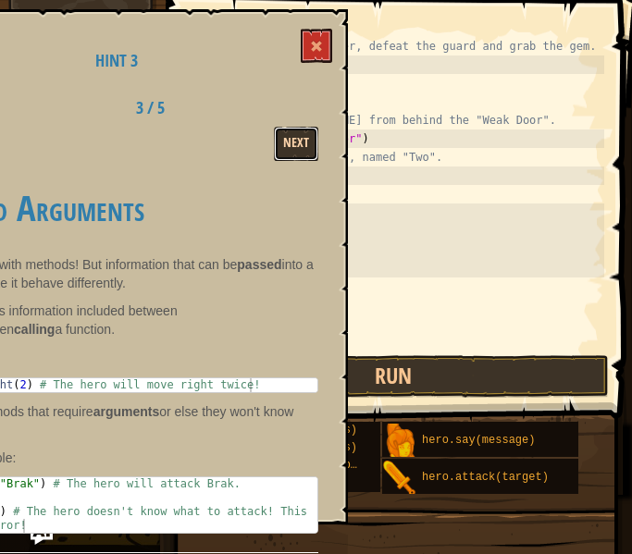
click at [298, 148] on button "Next" at bounding box center [296, 144] width 44 height 34
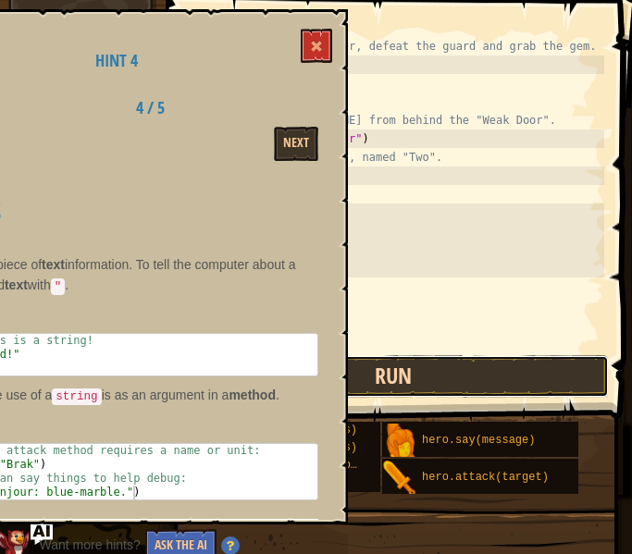
click at [606, 361] on button "Run" at bounding box center [394, 376] width 431 height 43
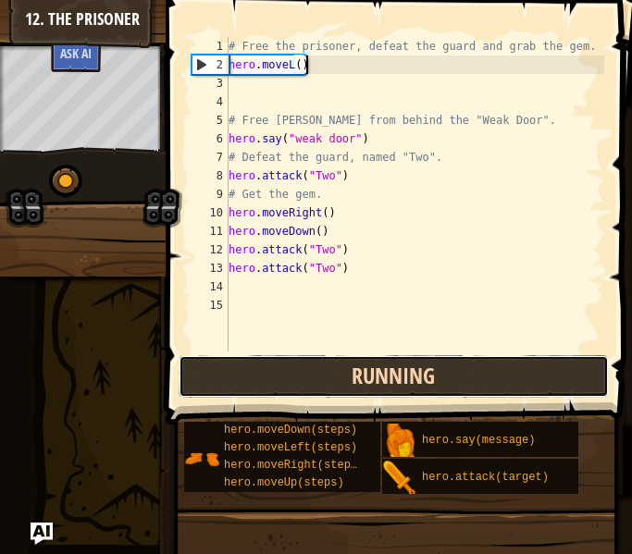
click at [525, 362] on button "Running" at bounding box center [394, 376] width 431 height 43
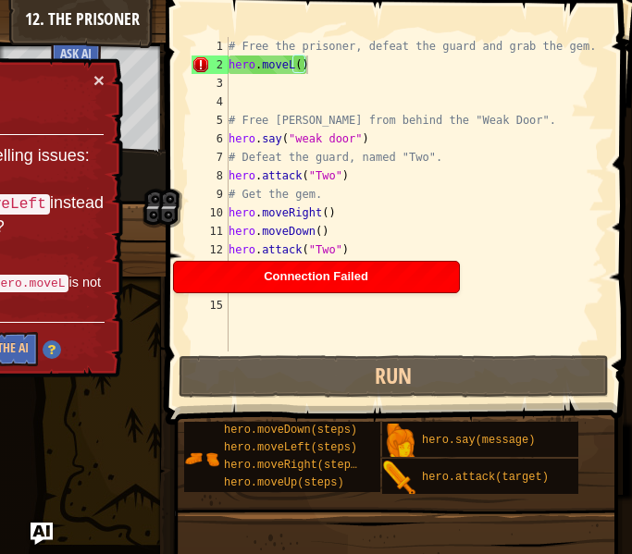
click at [289, 62] on div "# Free the prisoner, defeat the guard and grab the gem. hero . moveL ( ) # Free…" at bounding box center [414, 212] width 379 height 351
click at [293, 69] on div "# Free the prisoner, defeat the guard and grab the gem. hero . moveL ( ) # Free…" at bounding box center [414, 212] width 379 height 351
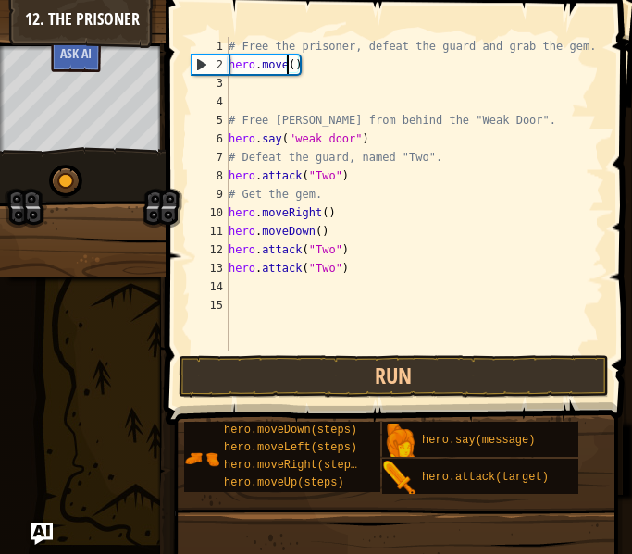
scroll to position [8, 9]
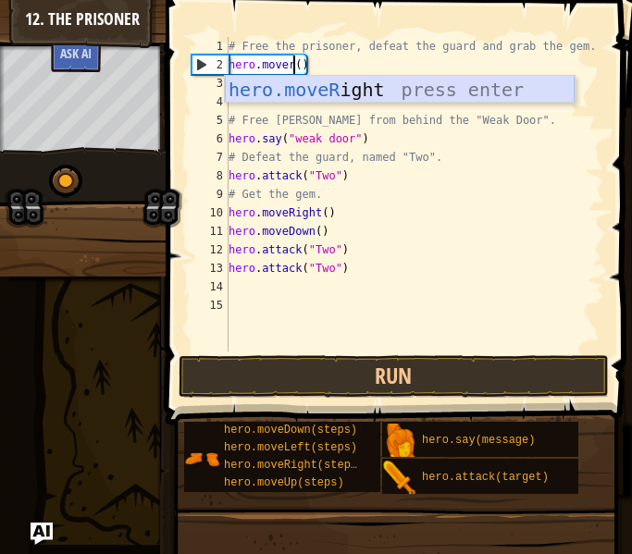
click at [334, 84] on div "hero.moveR ight press enter" at bounding box center [400, 117] width 350 height 83
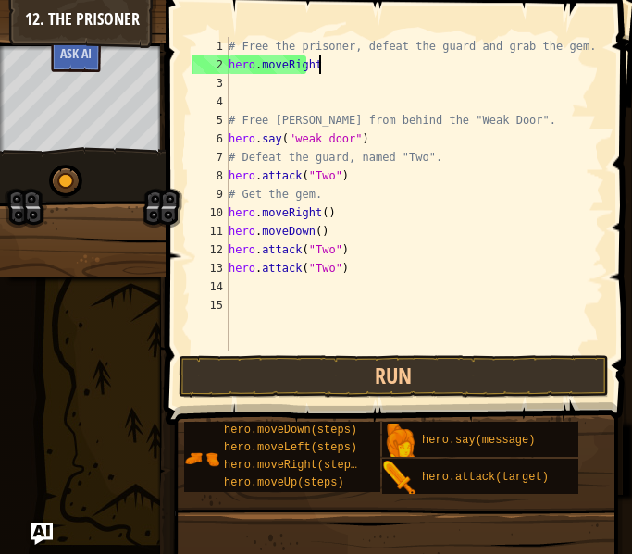
click at [328, 65] on div "# Free the prisoner, defeat the guard and grab the gem. hero . moveRight # Free…" at bounding box center [414, 212] width 379 height 351
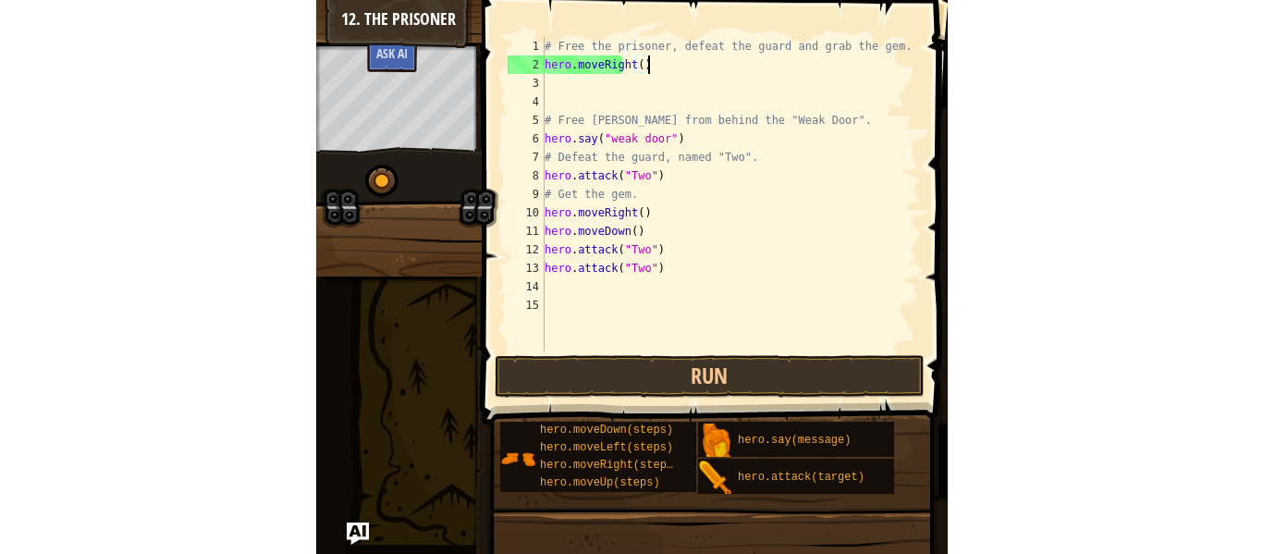
scroll to position [8, 14]
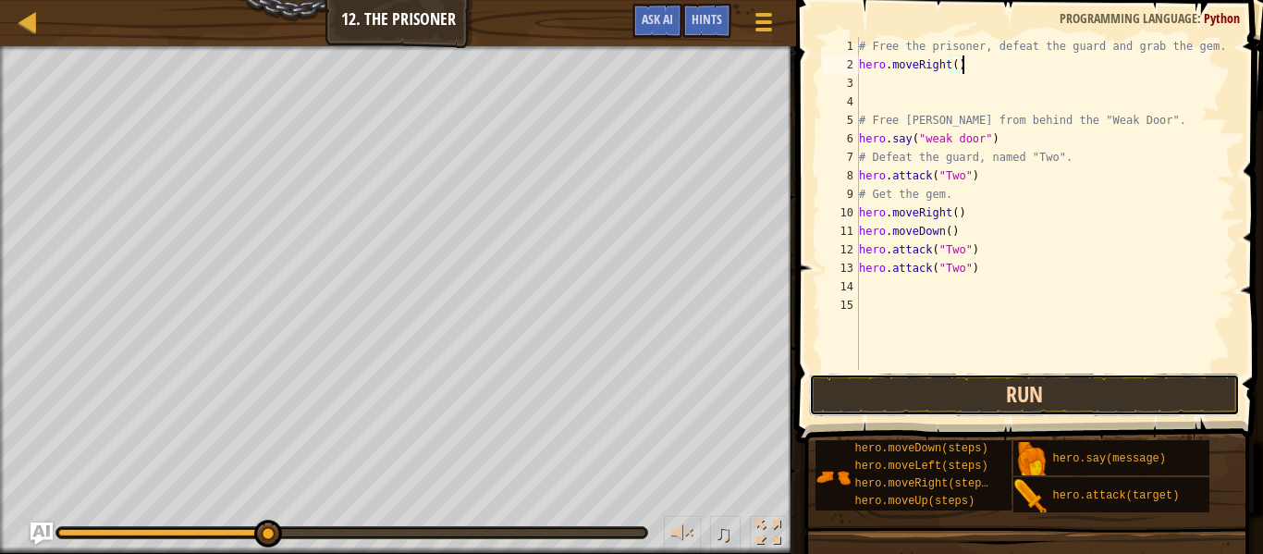
click at [898, 391] on button "Run" at bounding box center [1024, 395] width 431 height 43
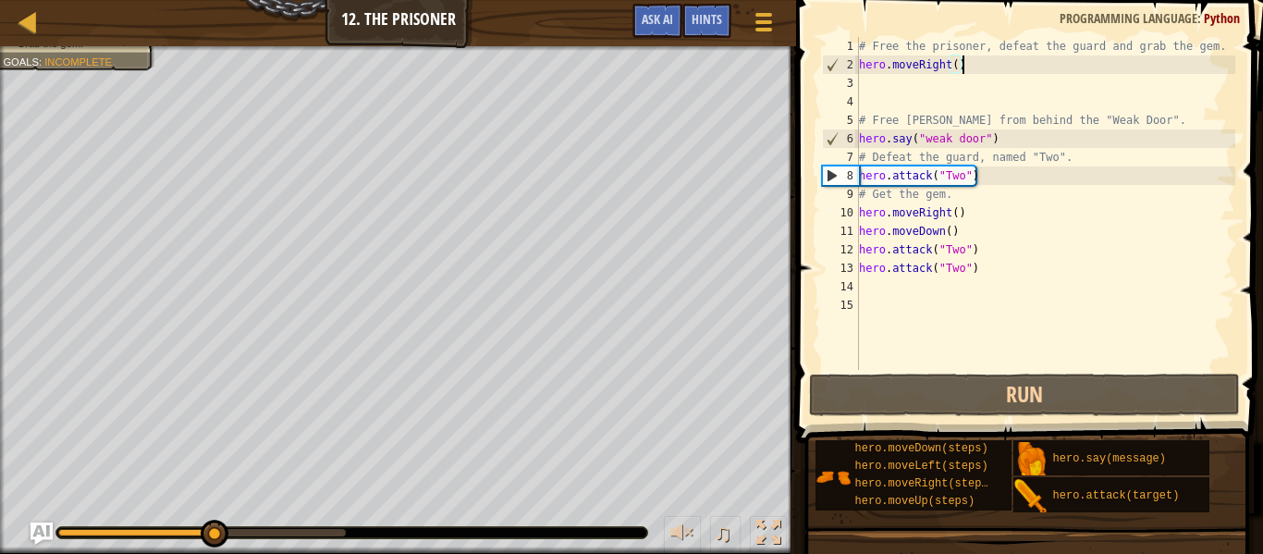
click at [917, 131] on div "# Free the prisoner, defeat the guard and grab the gem. hero . moveRight ( ) # …" at bounding box center [1046, 222] width 380 height 370
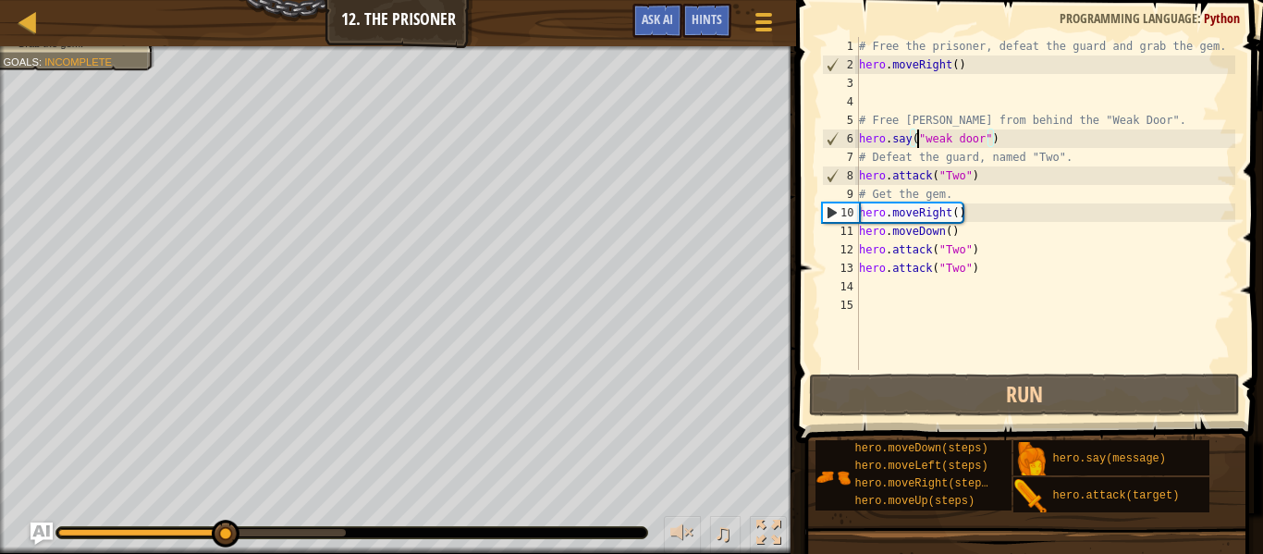
click at [924, 134] on div "# Free the prisoner, defeat the guard and grab the gem. hero . moveRight ( ) # …" at bounding box center [1046, 222] width 380 height 370
click at [930, 137] on div "# Free the prisoner, defeat the guard and grab the gem. hero . moveRight ( ) # …" at bounding box center [1046, 222] width 380 height 370
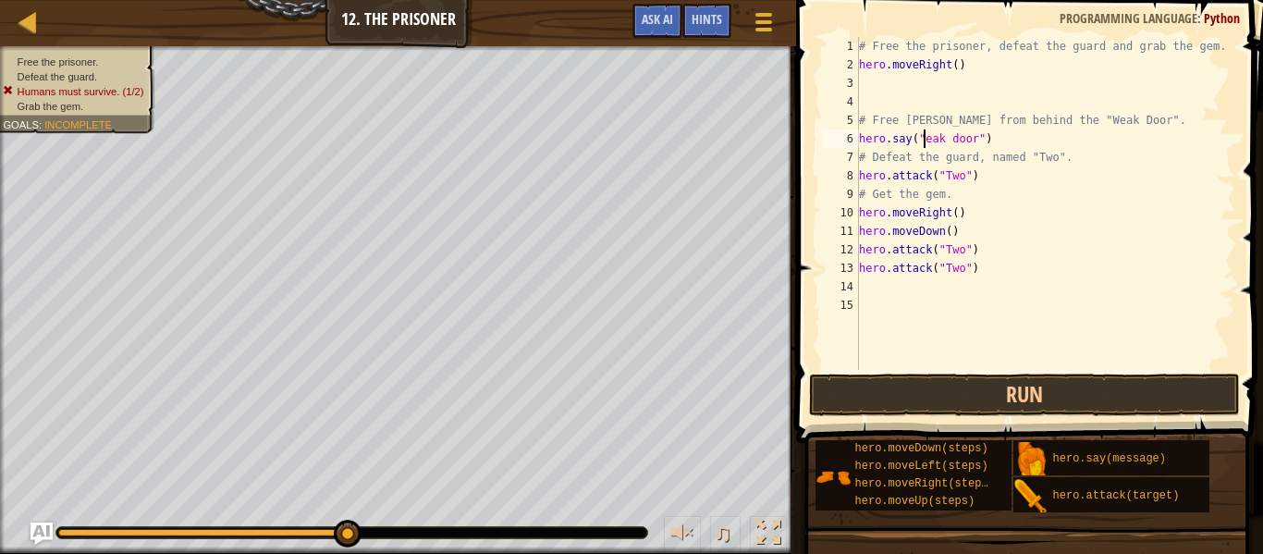
scroll to position [8, 11]
click at [958, 143] on div "# Free the prisoner, defeat the guard and grab the gem. hero . moveRight ( ) # …" at bounding box center [1046, 222] width 380 height 370
click at [954, 138] on div "# Free the prisoner, defeat the guard and grab the gem. hero . moveRight ( ) # …" at bounding box center [1046, 222] width 380 height 370
click at [962, 137] on div "# Free the prisoner, defeat the guard and grab the gem. hero . moveRight ( ) # …" at bounding box center [1046, 222] width 380 height 370
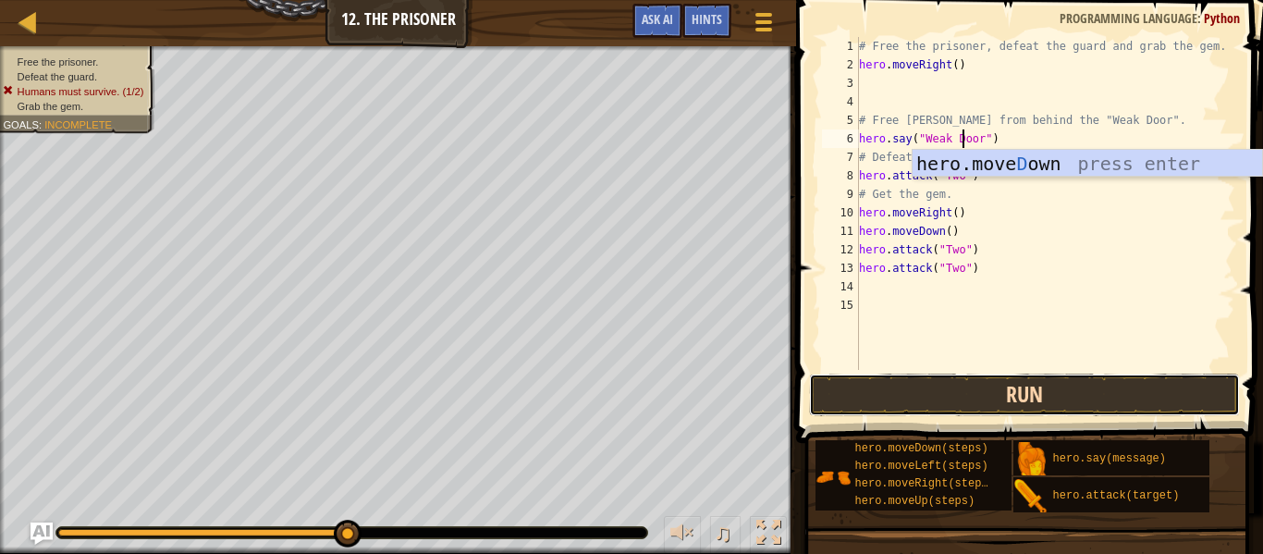
click at [979, 391] on button "Run" at bounding box center [1024, 395] width 431 height 43
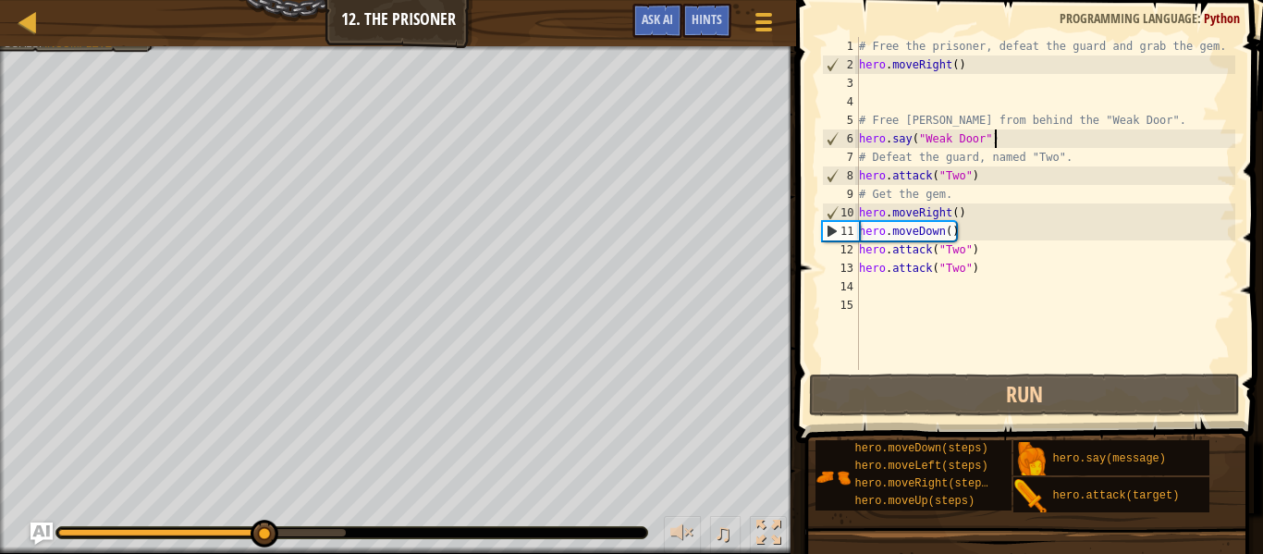
click at [1026, 145] on div "# Free the prisoner, defeat the guard and grab the gem. hero . moveRight ( ) # …" at bounding box center [1046, 222] width 380 height 370
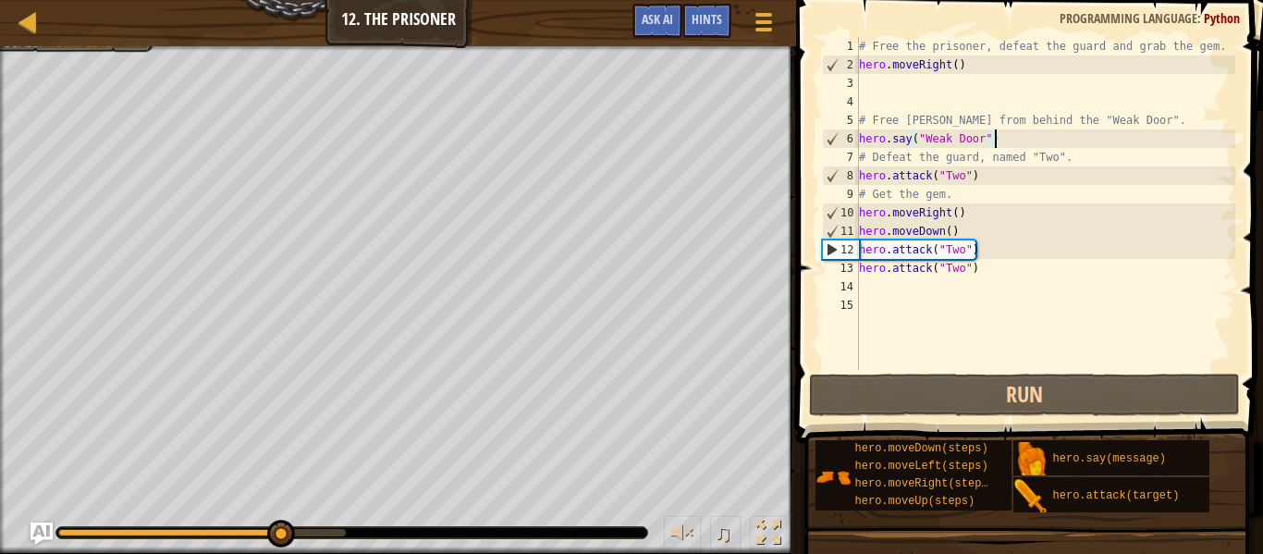
click at [997, 150] on div "# Free the prisoner, defeat the guard and grab the gem. hero . moveRight ( ) # …" at bounding box center [1046, 222] width 380 height 370
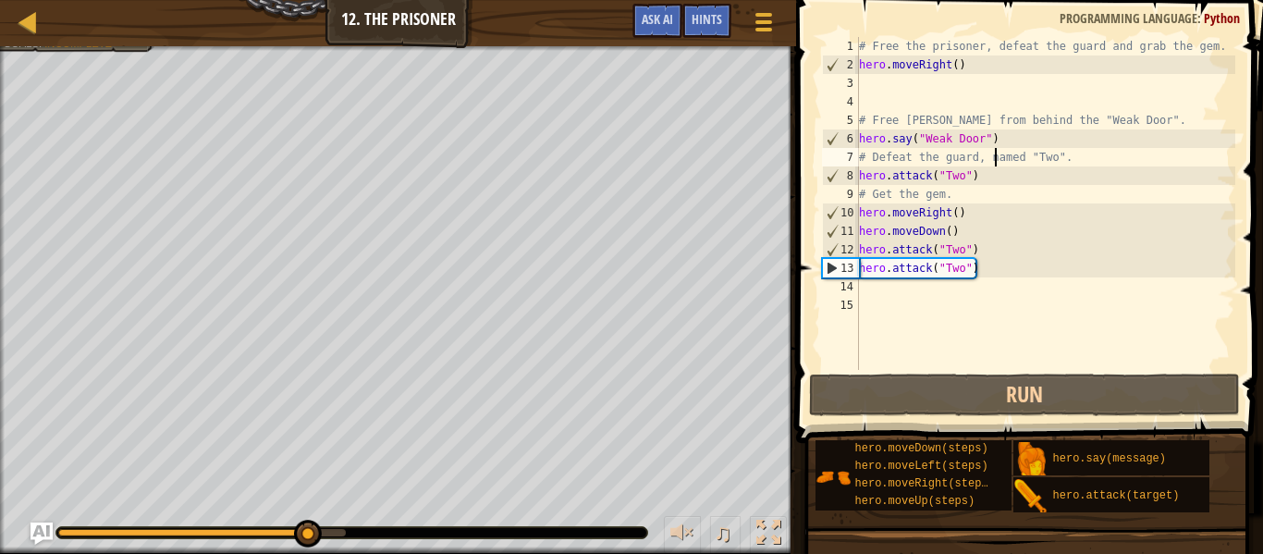
click at [1002, 145] on div "# Free the prisoner, defeat the guard and grab the gem. hero . moveRight ( ) # …" at bounding box center [1046, 222] width 380 height 370
type textarea "hero.say("Weak Door")"
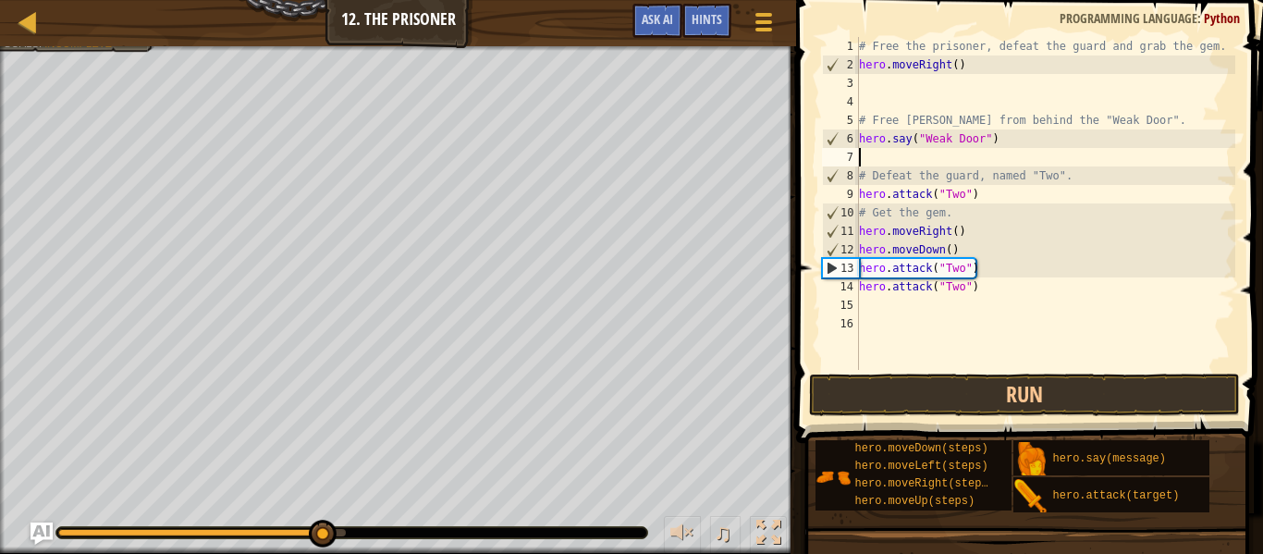
scroll to position [8, 0]
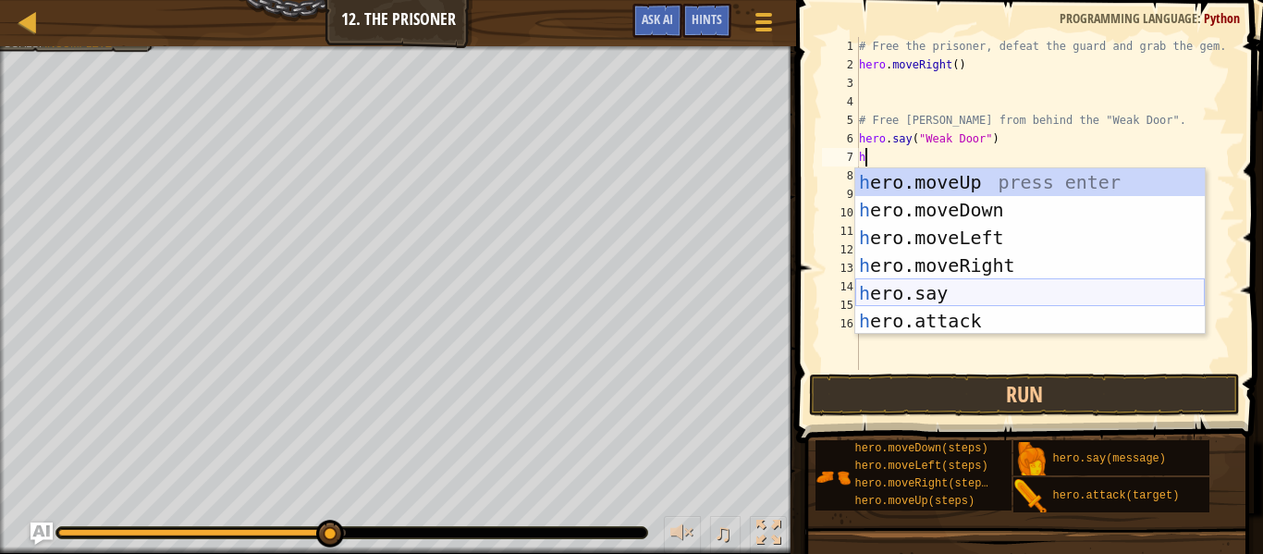
click at [971, 289] on div "h ero.moveUp press enter h ero.moveDown press enter h ero.moveLeft press enter …" at bounding box center [1031, 279] width 350 height 222
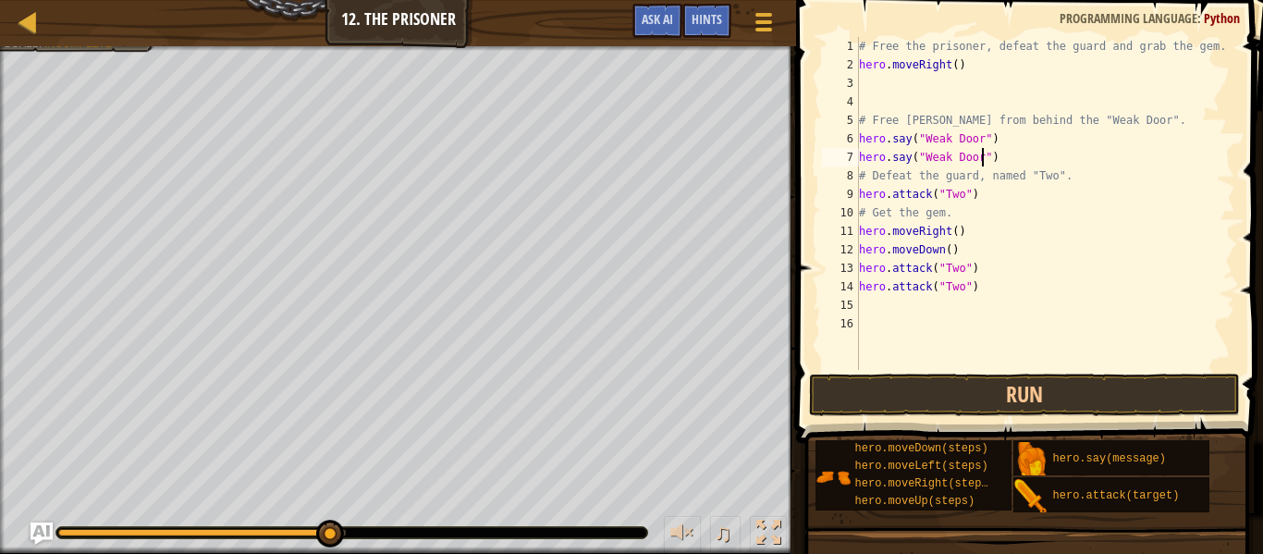
scroll to position [8, 18]
type textarea "hero.say("Weak Door")"
click at [1069, 383] on button "Run" at bounding box center [1024, 395] width 431 height 43
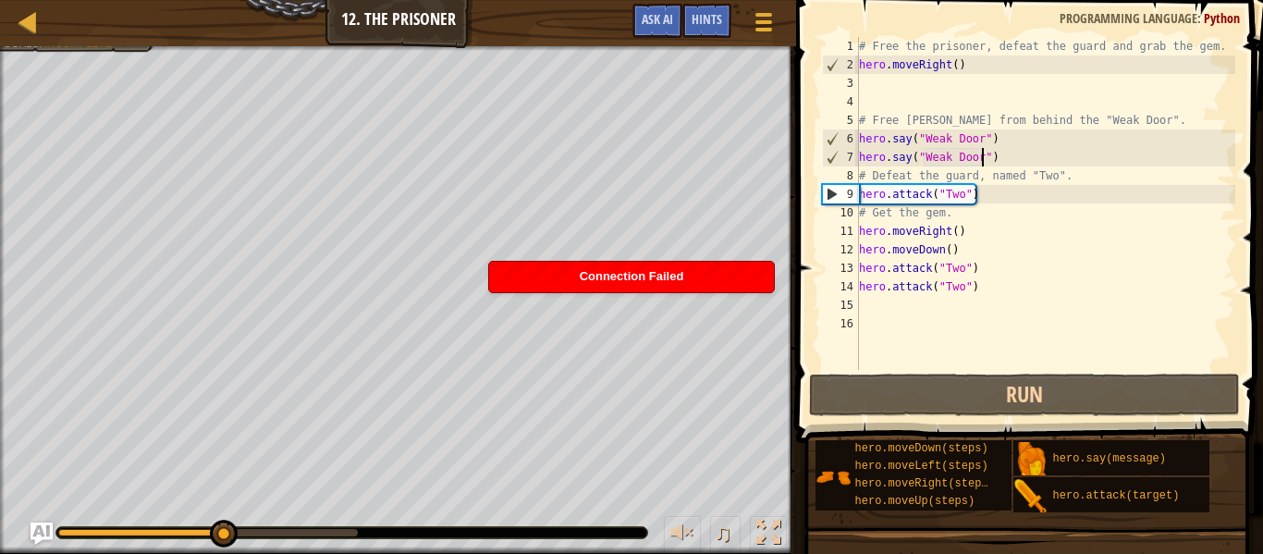
click at [625, 266] on div "Connection Failed" at bounding box center [631, 277] width 285 height 31
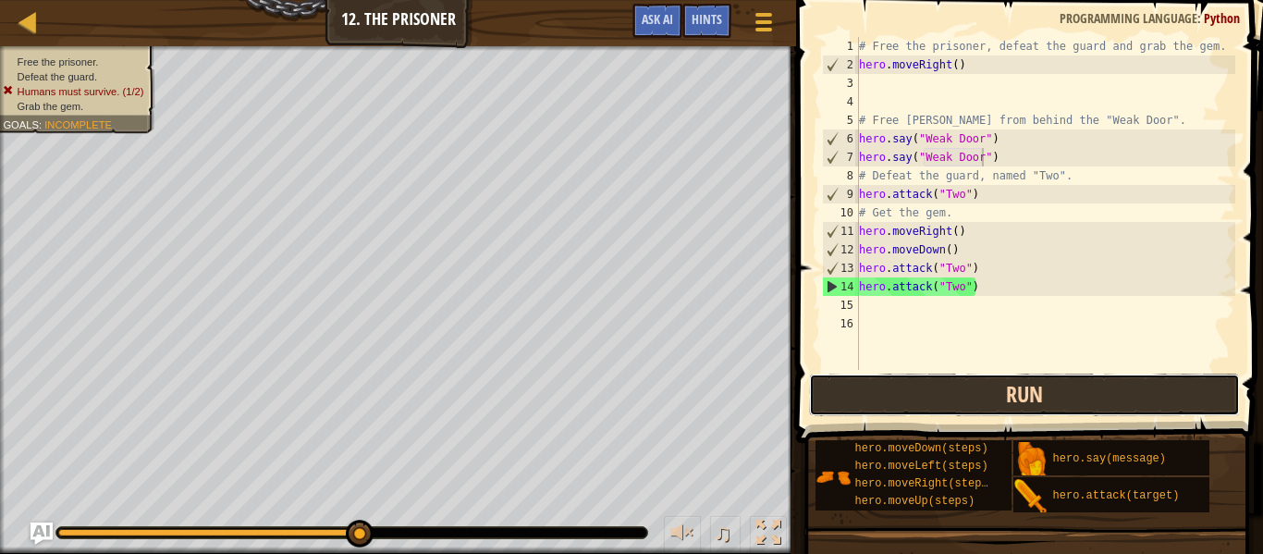
click at [916, 396] on button "Run" at bounding box center [1024, 395] width 431 height 43
click at [1005, 387] on button "Run" at bounding box center [1024, 395] width 431 height 43
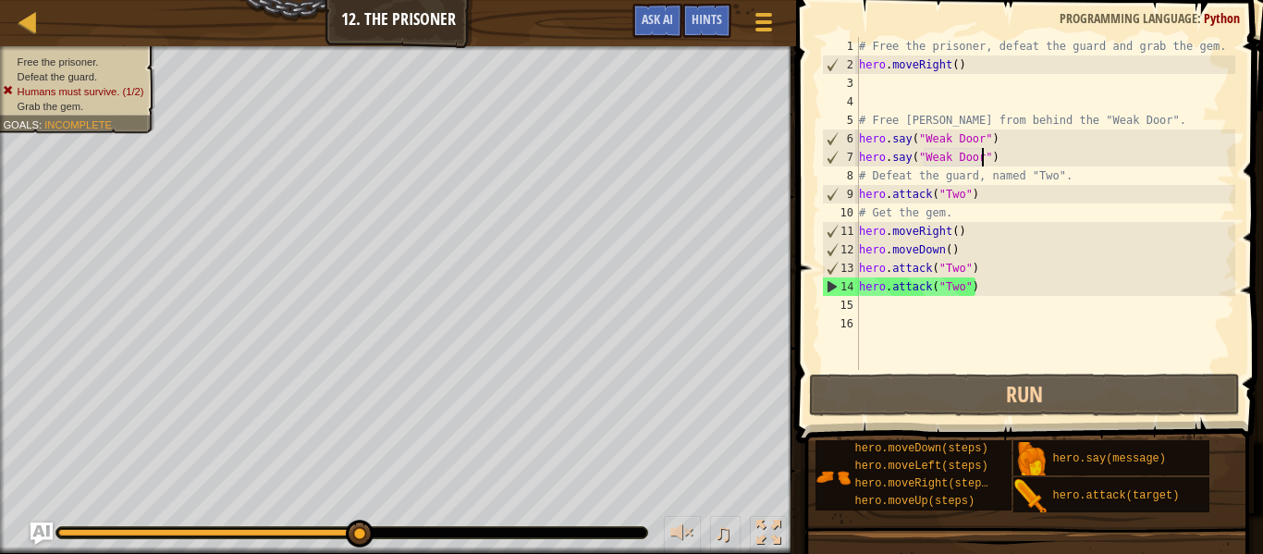
click at [994, 142] on div "# Free the prisoner, defeat the guard and grab the gem. hero . moveRight ( ) # …" at bounding box center [1046, 222] width 380 height 370
click at [1016, 154] on div "# Free the prisoner, defeat the guard and grab the gem. hero . moveRight ( ) # …" at bounding box center [1046, 222] width 380 height 370
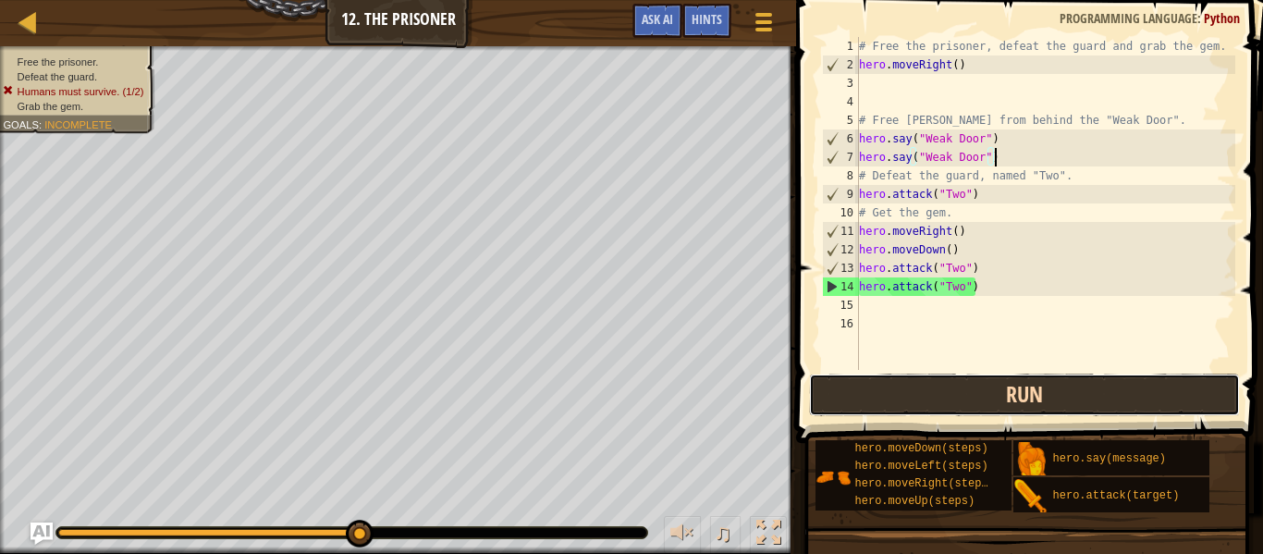
click at [1064, 388] on button "Run" at bounding box center [1024, 395] width 431 height 43
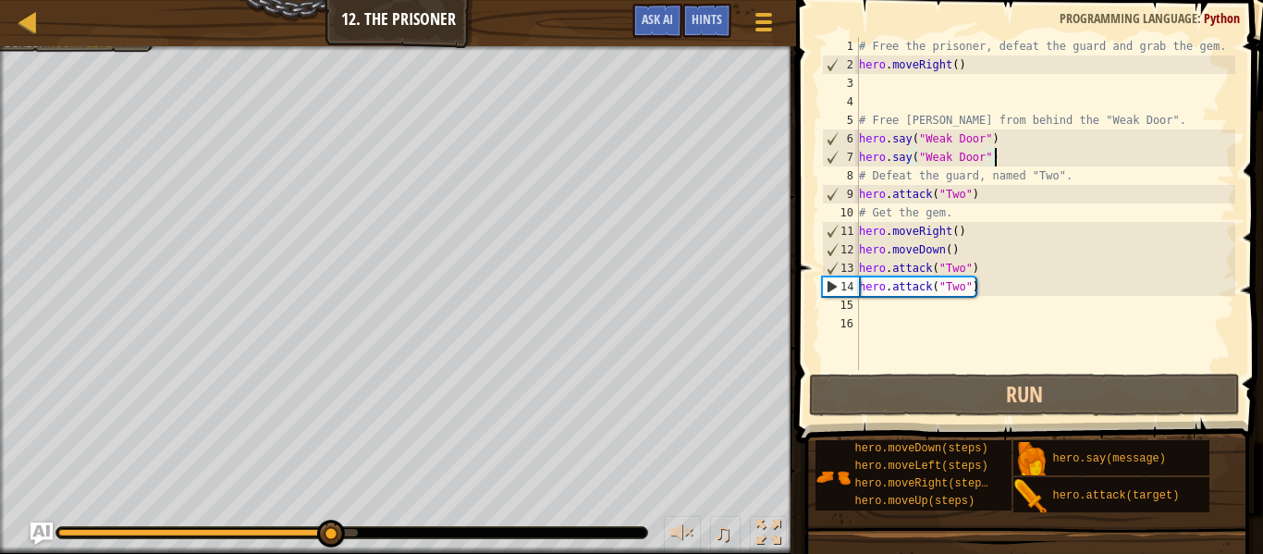
click at [1002, 148] on div "# Free the prisoner, defeat the guard and grab the gem. hero . moveRight ( ) # …" at bounding box center [1046, 222] width 380 height 370
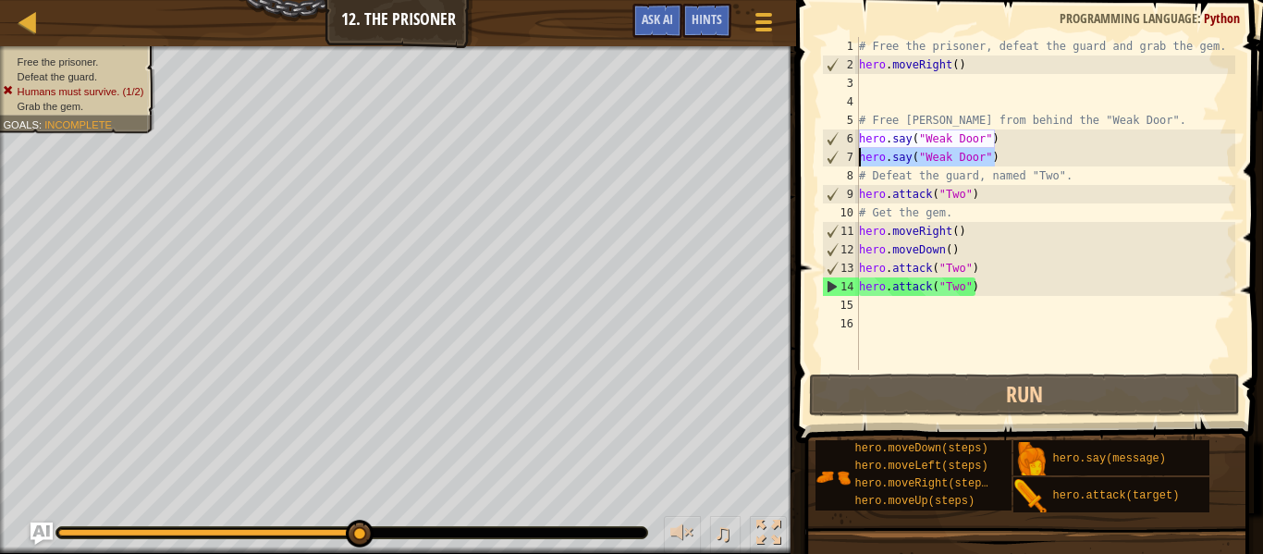
drag, startPoint x: 1002, startPoint y: 148, endPoint x: 860, endPoint y: 160, distance: 142.0
click at [860, 160] on div "# Free the prisoner, defeat the guard and grab the gem. hero . moveRight ( ) # …" at bounding box center [1046, 222] width 380 height 370
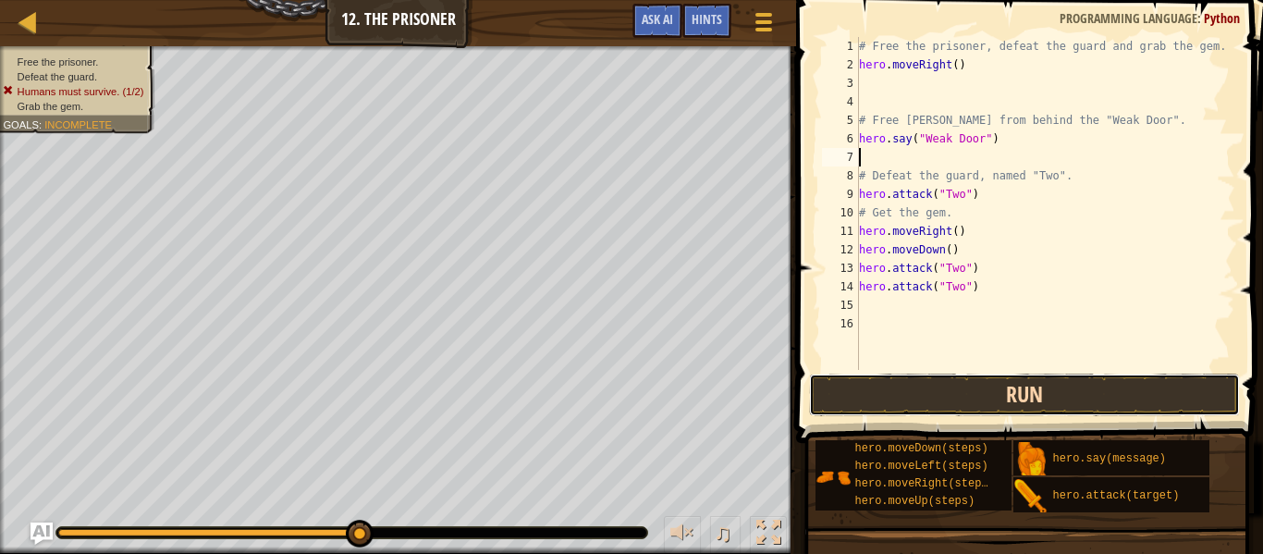
click at [950, 411] on button "Run" at bounding box center [1024, 395] width 431 height 43
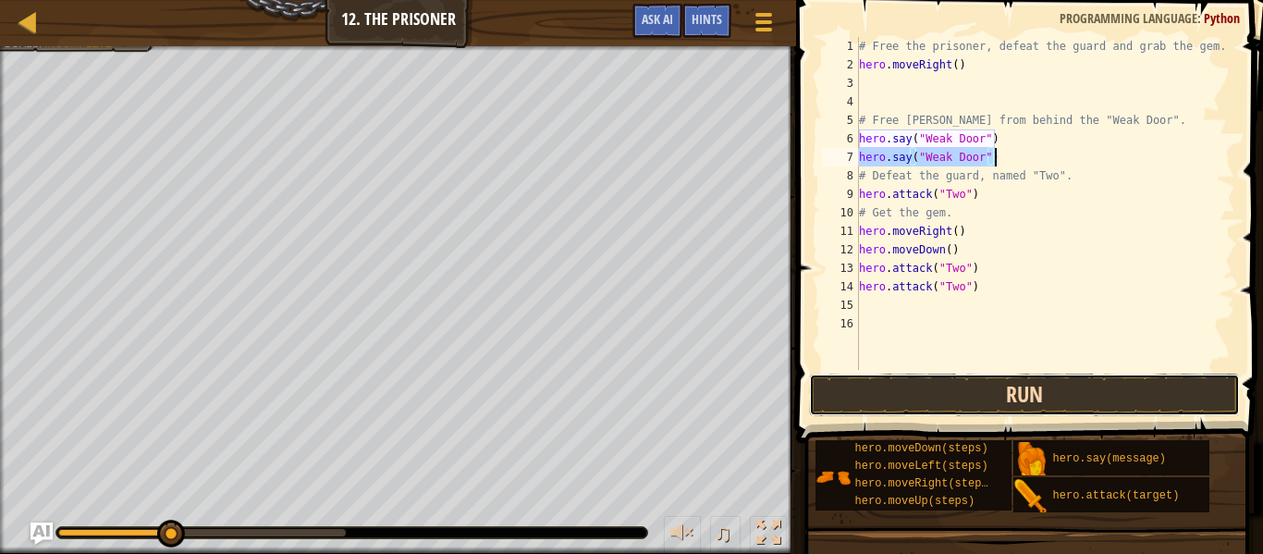
click at [953, 389] on button "Run" at bounding box center [1024, 395] width 431 height 43
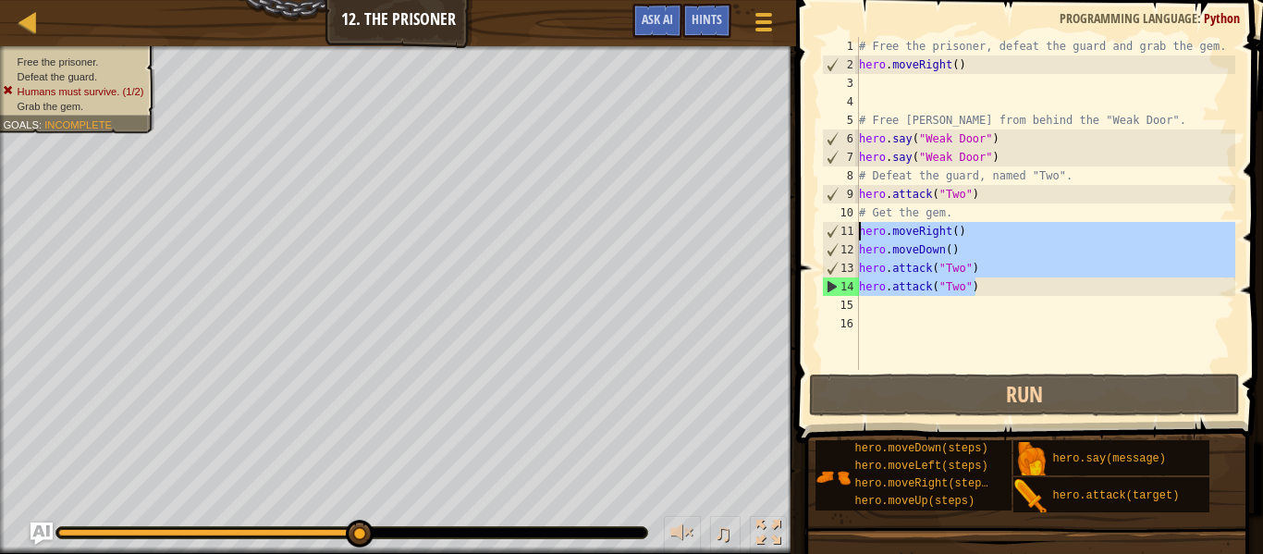
drag, startPoint x: 1018, startPoint y: 289, endPoint x: 853, endPoint y: 235, distance: 174.0
click at [853, 235] on div "hero.say("Weak Door") 1 2 3 4 5 6 7 8 9 10 11 12 13 14 15 16 # Free the prisone…" at bounding box center [1027, 203] width 417 height 333
type textarea "hero.moveRight() hero.moveDown()"
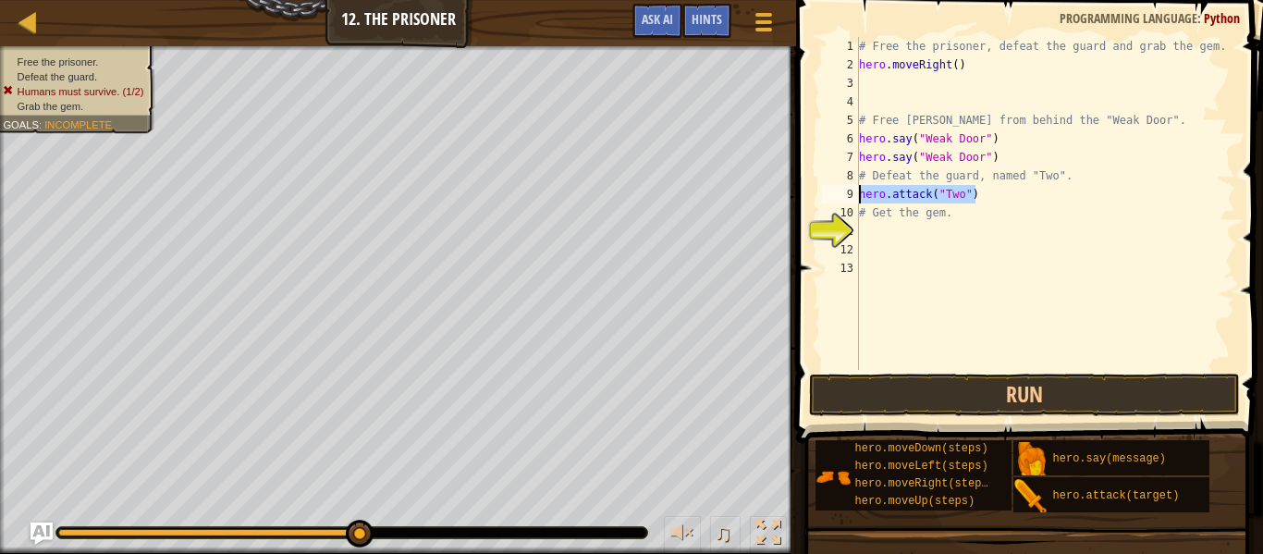
drag, startPoint x: 981, startPoint y: 195, endPoint x: 857, endPoint y: 196, distance: 123.9
click at [857, 196] on div "1 2 3 4 5 6 7 8 9 10 11 12 13 # Free the prisoner, defeat the guard and grab th…" at bounding box center [1027, 203] width 417 height 333
type textarea "hero.attack("Two")"
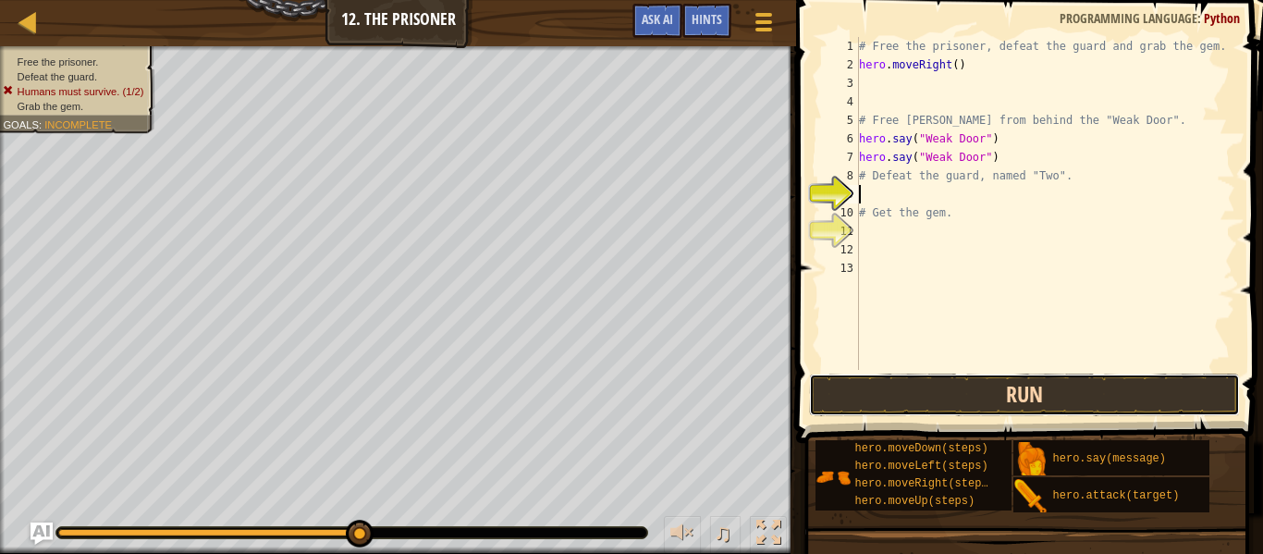
click at [952, 388] on button "Run" at bounding box center [1024, 395] width 431 height 43
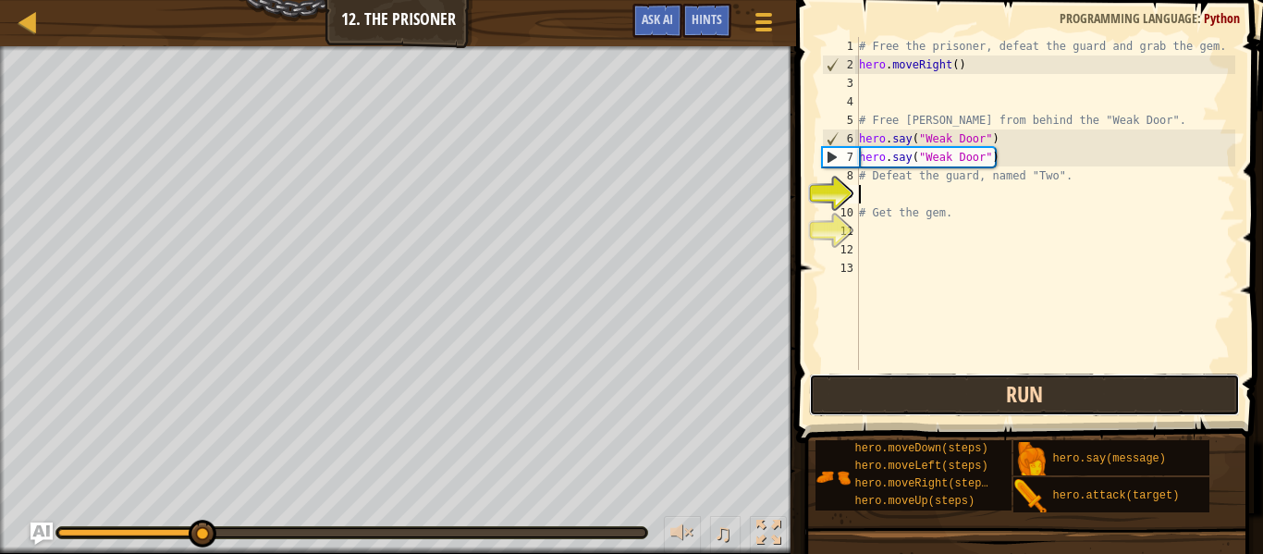
click at [994, 388] on button "Run" at bounding box center [1024, 395] width 431 height 43
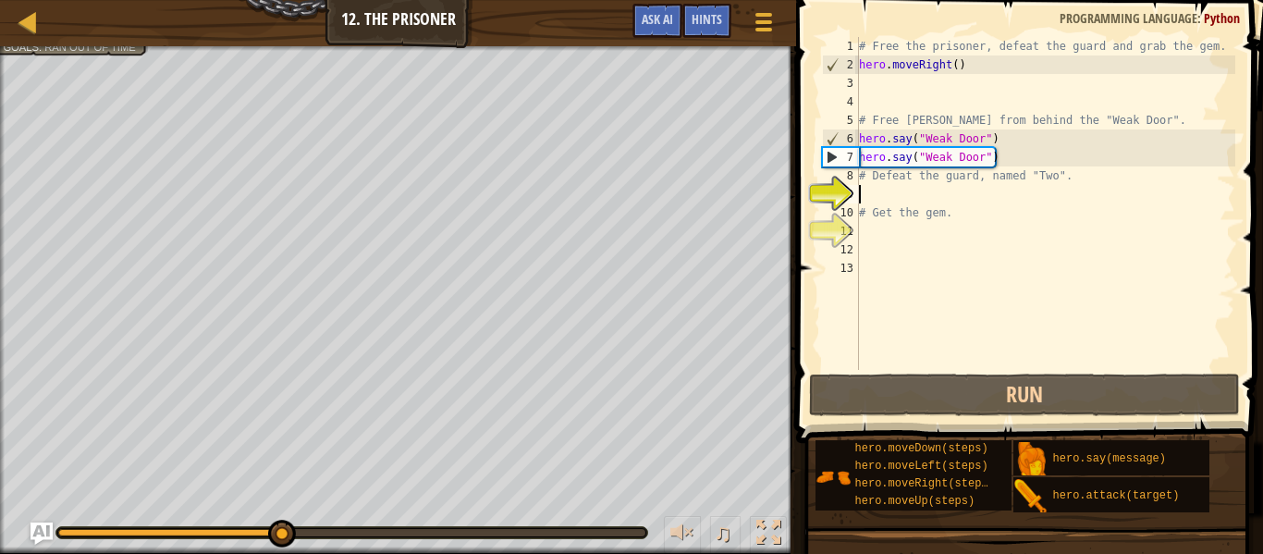
click at [1023, 219] on div "# Free the prisoner, defeat the guard and grab the gem. hero . moveRight ( ) # …" at bounding box center [1046, 222] width 380 height 370
click at [1018, 161] on div "# Free the prisoner, defeat the guard and grab the gem. hero . moveRight ( ) # …" at bounding box center [1046, 222] width 380 height 370
type textarea "hero.say("Weak Door")"
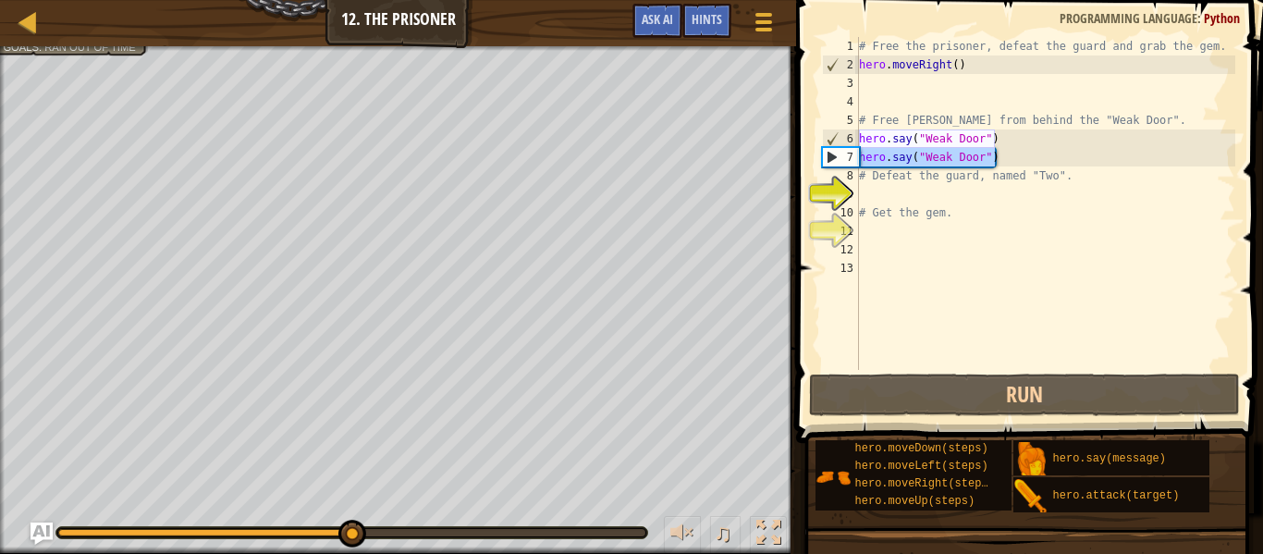
drag, startPoint x: 1018, startPoint y: 161, endPoint x: 858, endPoint y: 155, distance: 160.1
click at [858, 155] on div "hero.say("Weak Door") 1 2 3 4 5 6 7 8 9 10 11 12 13 # Free the prisoner, defeat…" at bounding box center [1027, 203] width 417 height 333
click at [1055, 154] on div "# Free the prisoner, defeat the guard and grab the gem. hero . moveRight ( ) # …" at bounding box center [1046, 203] width 380 height 333
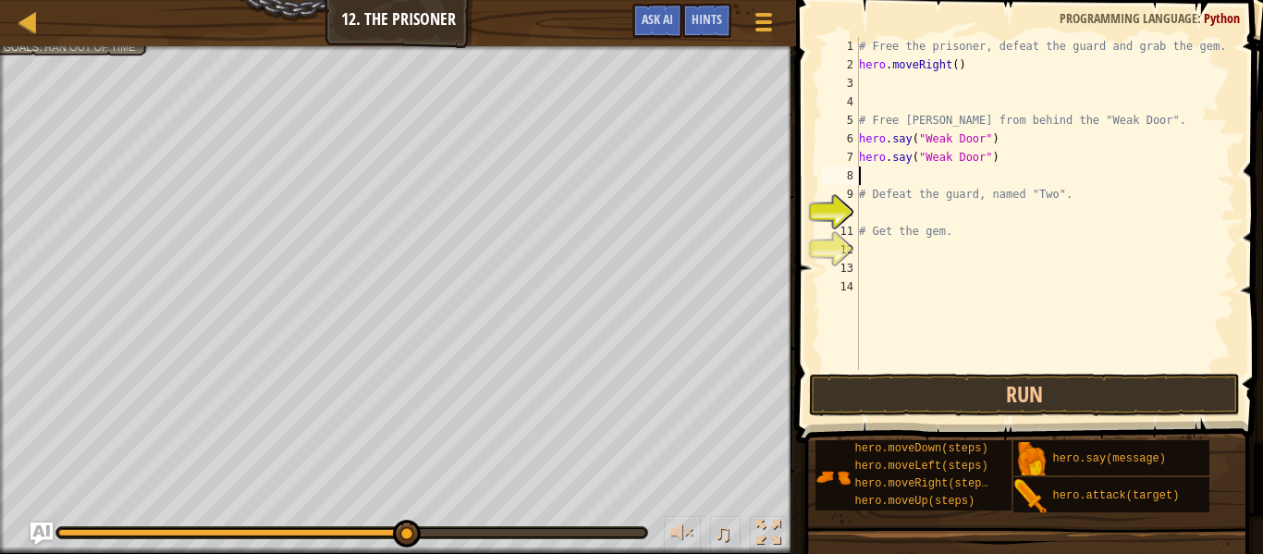
paste textarea "hero.say("Weak Door")"
click at [1006, 372] on span at bounding box center [1032, 195] width 482 height 498
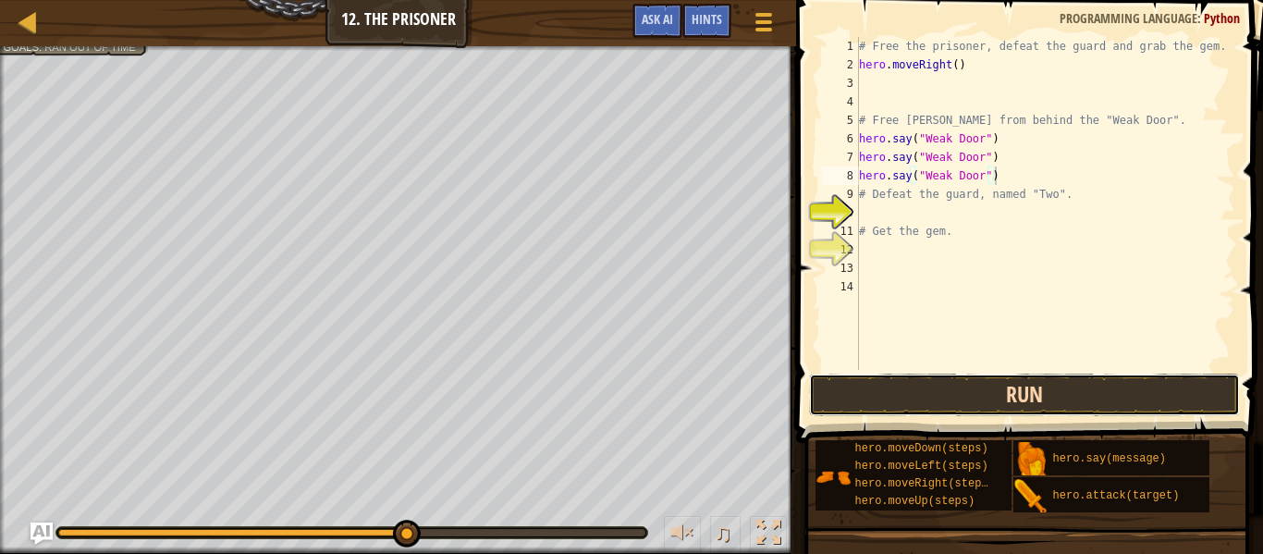
click at [1005, 378] on button "Run" at bounding box center [1024, 395] width 431 height 43
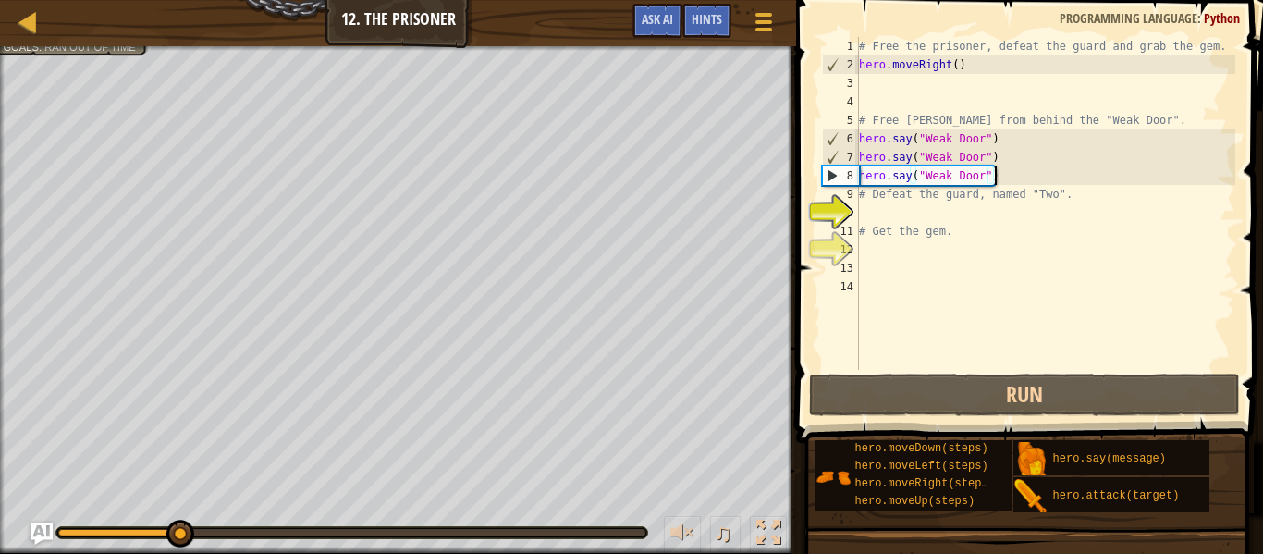
click at [831, 177] on div "8" at bounding box center [841, 175] width 36 height 18
click at [832, 146] on div "6" at bounding box center [841, 138] width 36 height 18
click at [833, 142] on div "6" at bounding box center [841, 138] width 36 height 18
type textarea "hero.say("Weak Door")"
click at [833, 142] on div "6" at bounding box center [841, 138] width 36 height 18
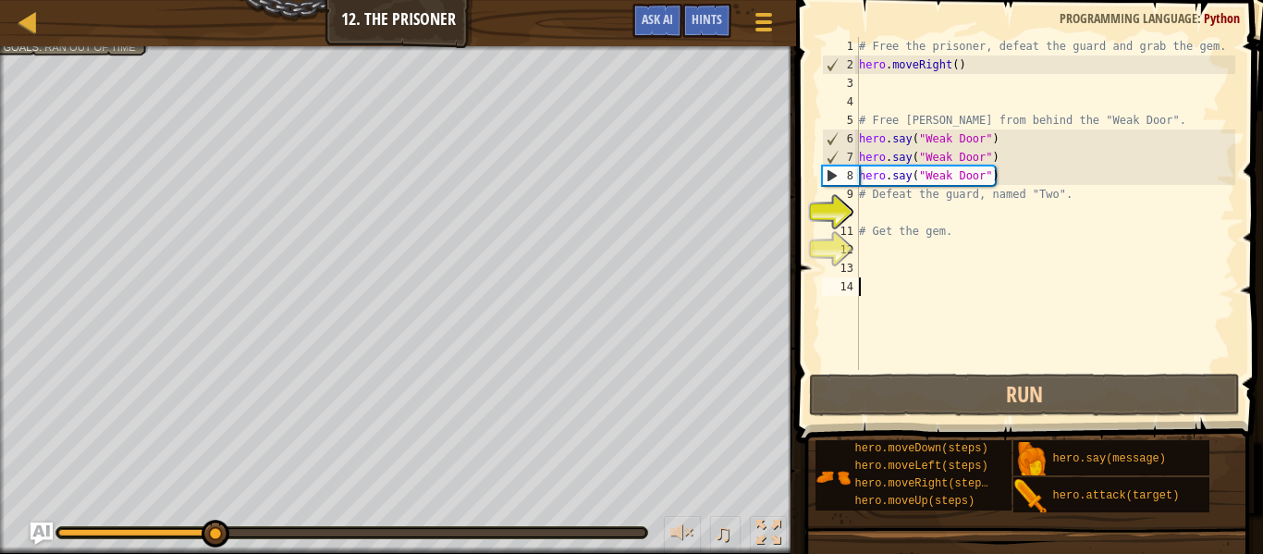
click at [833, 142] on div "6" at bounding box center [841, 138] width 36 height 18
type textarea "hero.say("Weak Door")"
click at [833, 142] on div "6" at bounding box center [841, 138] width 36 height 18
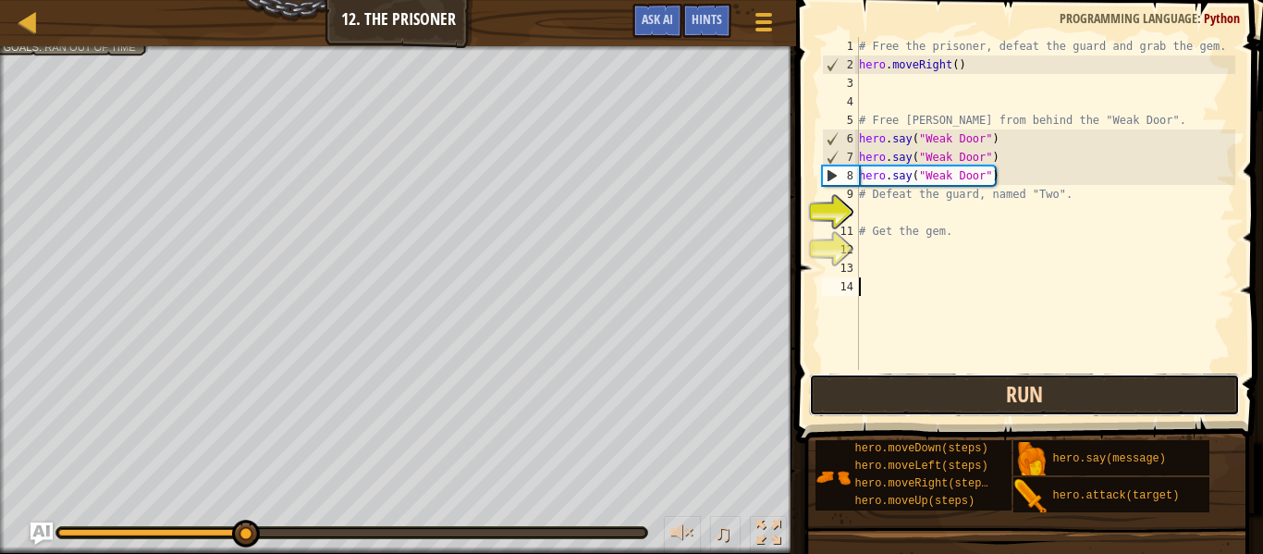
click at [1029, 399] on button "Run" at bounding box center [1024, 395] width 431 height 43
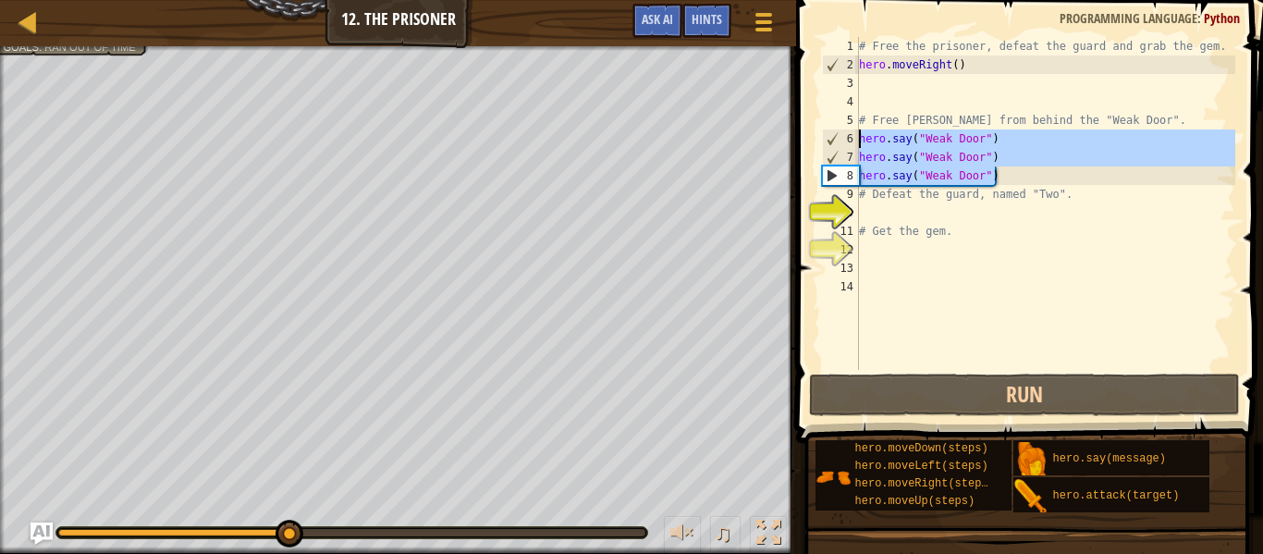
drag, startPoint x: 1000, startPoint y: 170, endPoint x: 860, endPoint y: 139, distance: 143.2
click at [860, 139] on div "# Free the prisoner, defeat the guard and grab the gem. hero . moveRight ( ) # …" at bounding box center [1046, 222] width 380 height 370
type textarea "hero.say("Weak Door") hero.say("Weak Door")"
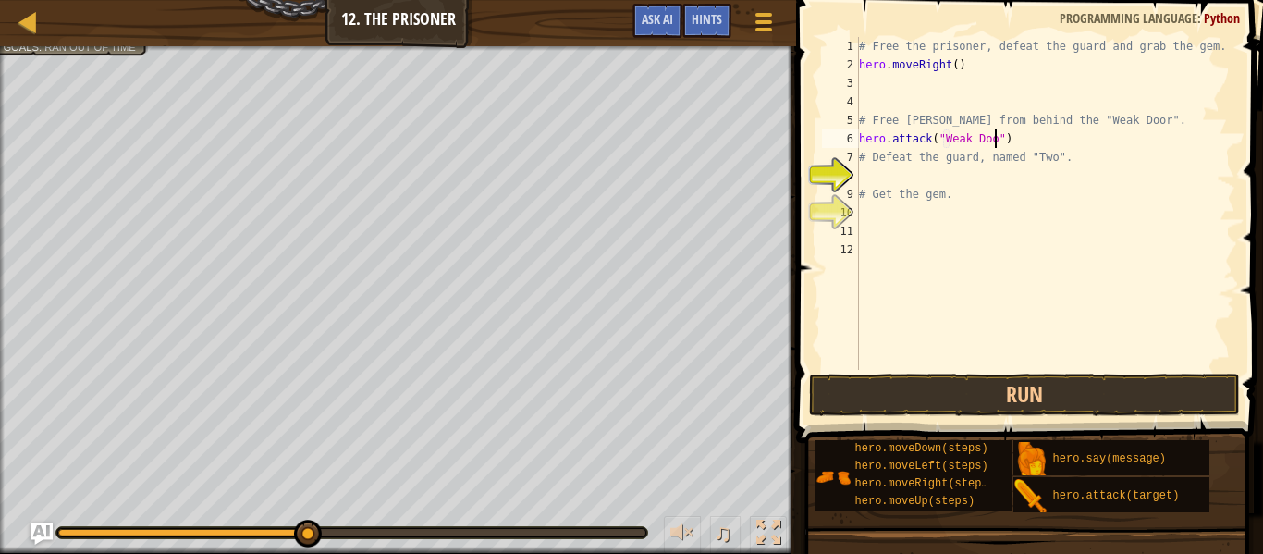
scroll to position [8, 21]
type textarea "hero.attack("Weak Door")"
click at [855, 393] on button "Run" at bounding box center [1024, 395] width 431 height 43
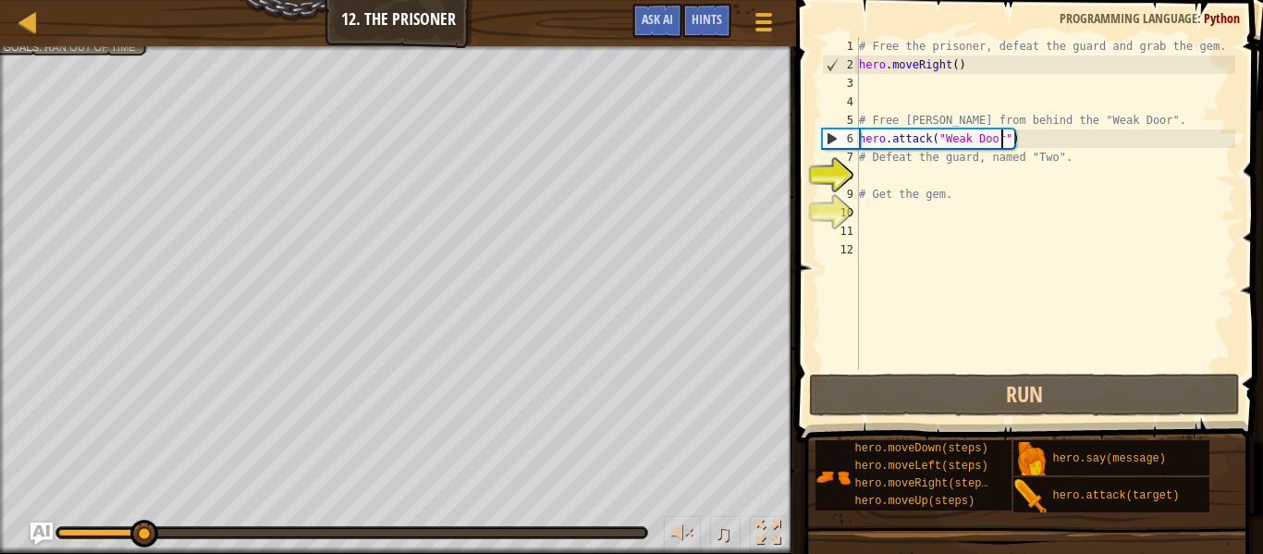
click at [1004, 313] on div "# Free the prisoner, defeat the guard and grab the gem. hero . moveRight ( ) # …" at bounding box center [1046, 222] width 380 height 370
click at [956, 173] on div "# Free the prisoner, defeat the guard and grab the gem. hero . moveRight ( ) # …" at bounding box center [1046, 222] width 380 height 370
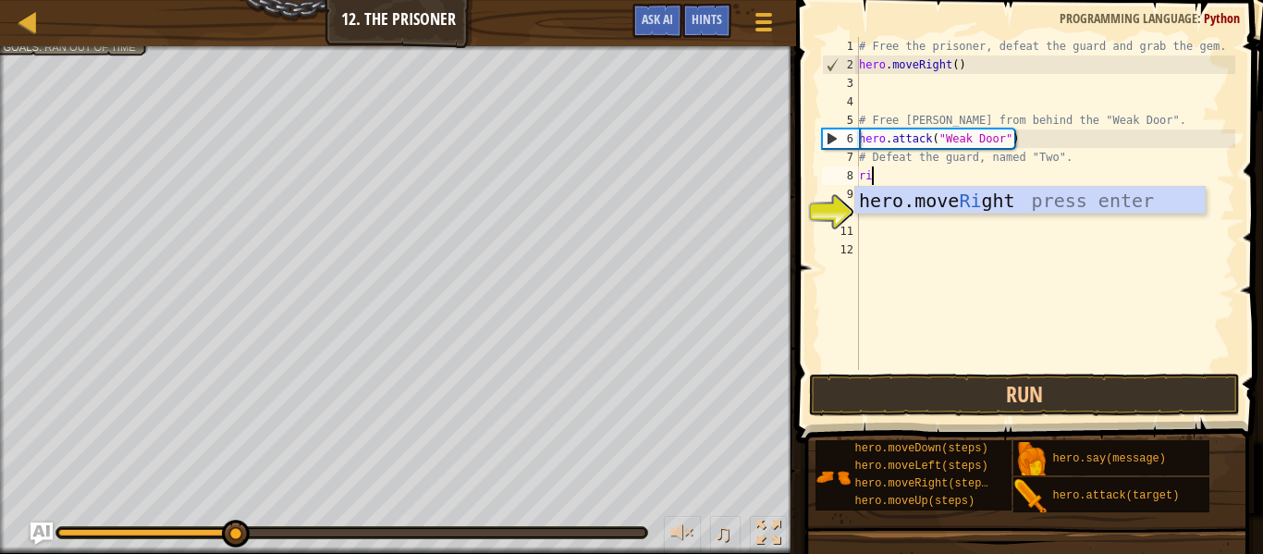
type textarea "right"
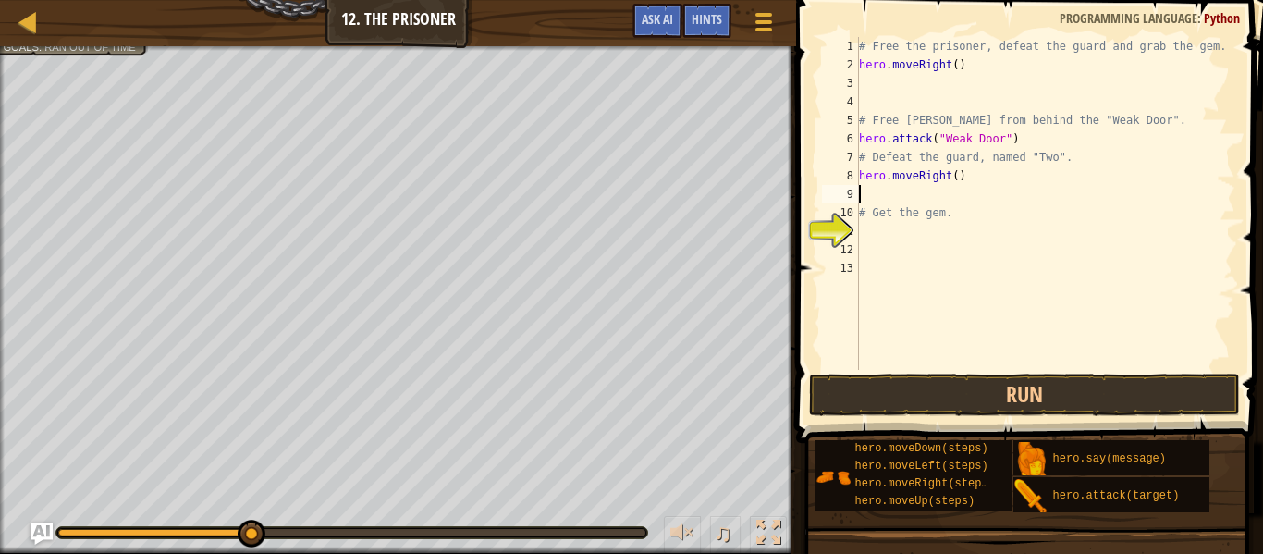
click at [955, 179] on div "# Free the prisoner, defeat the guard and grab the gem. hero . moveRight ( ) # …" at bounding box center [1046, 222] width 380 height 370
type textarea "hero.moveRight(3)"
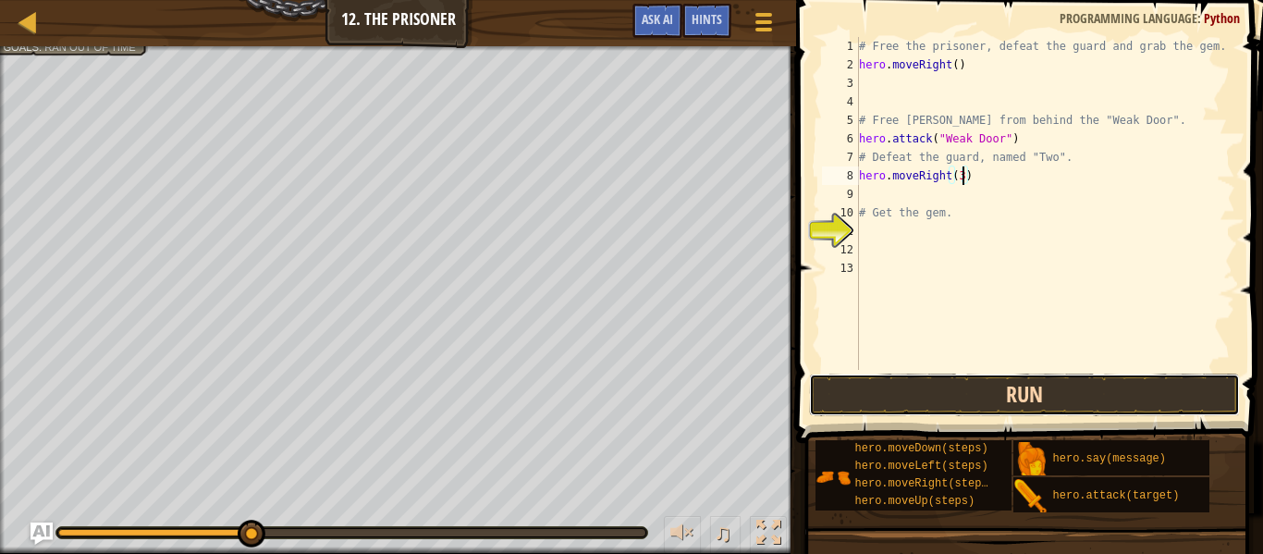
click at [970, 398] on button "Run" at bounding box center [1024, 395] width 431 height 43
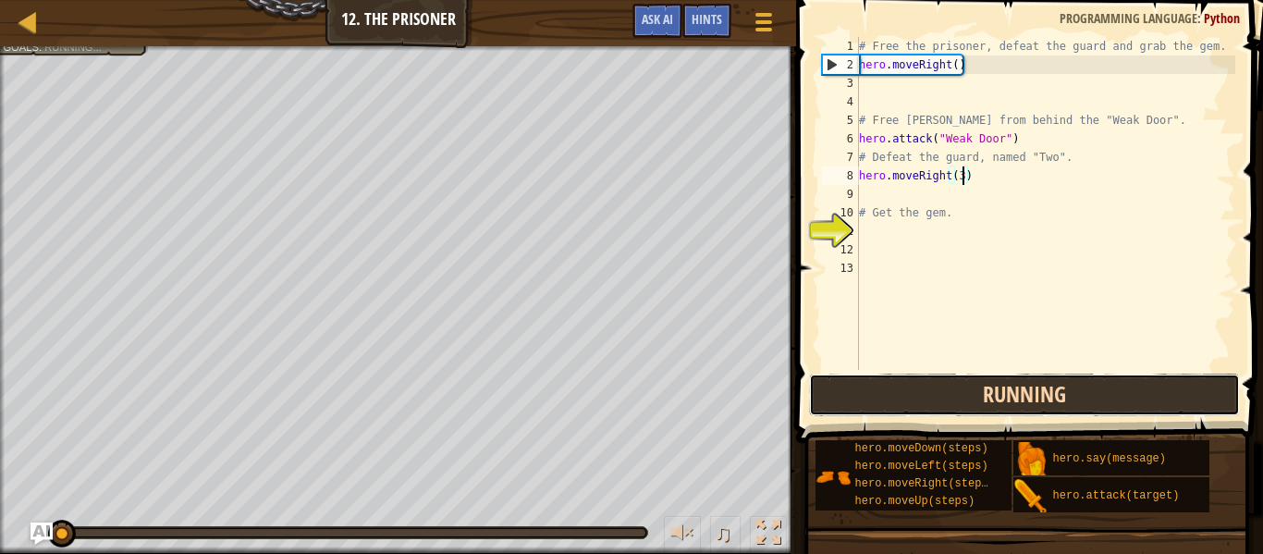
click at [970, 398] on button "Running" at bounding box center [1024, 395] width 431 height 43
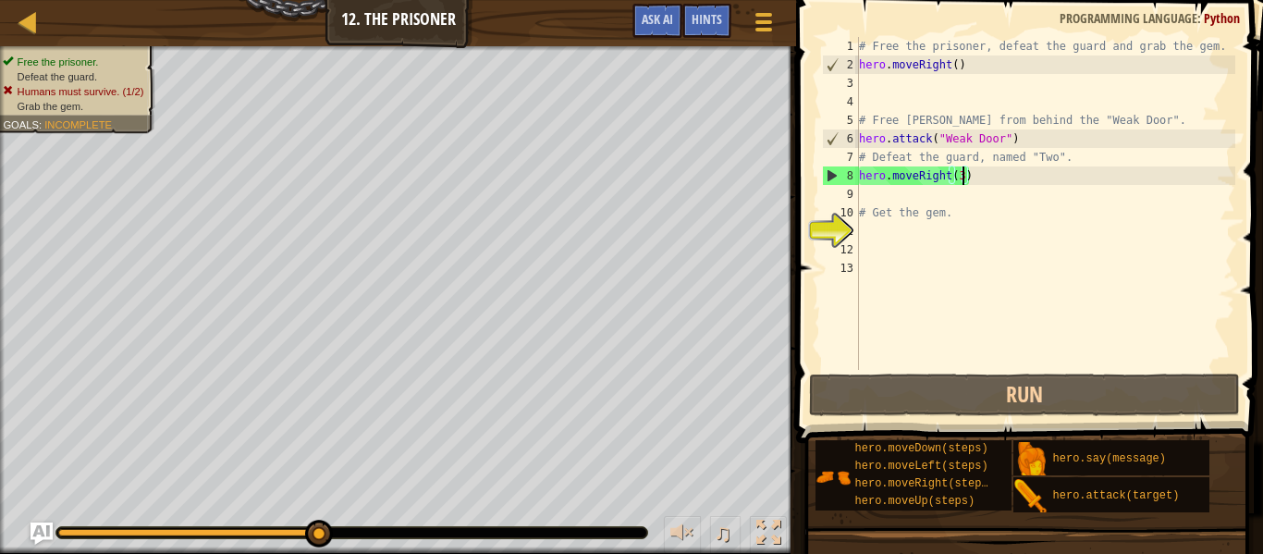
click at [904, 199] on div "# Free the prisoner, defeat the guard and grab the gem. hero . moveRight ( ) # …" at bounding box center [1046, 222] width 380 height 370
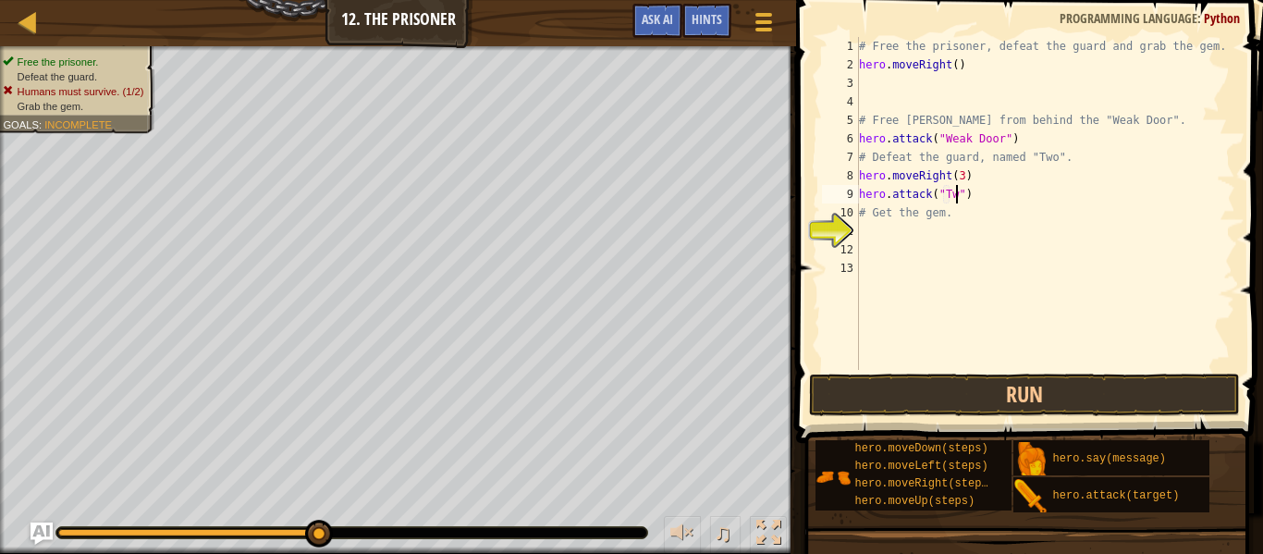
scroll to position [8, 16]
type textarea "hero.attack("Two")"
click at [969, 390] on button "Run" at bounding box center [1024, 395] width 431 height 43
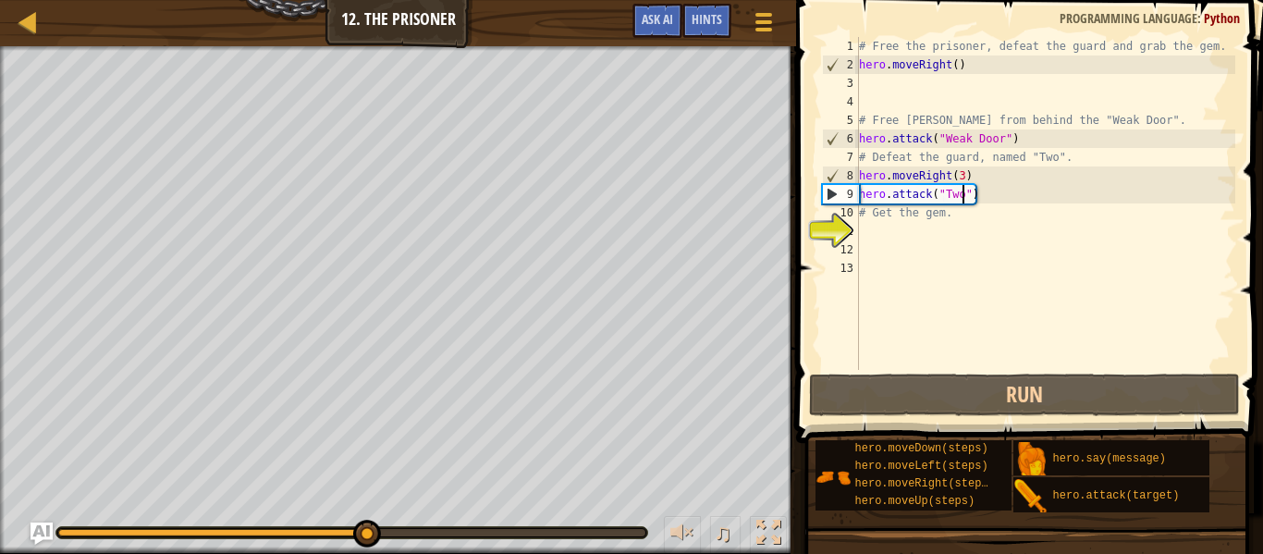
click at [1003, 191] on div "# Free the prisoner, defeat the guard and grab the gem. hero . moveRight ( ) # …" at bounding box center [1046, 222] width 380 height 370
click at [906, 232] on div "# Free the prisoner, defeat the guard and grab the gem. hero . moveRight ( ) # …" at bounding box center [1046, 222] width 380 height 370
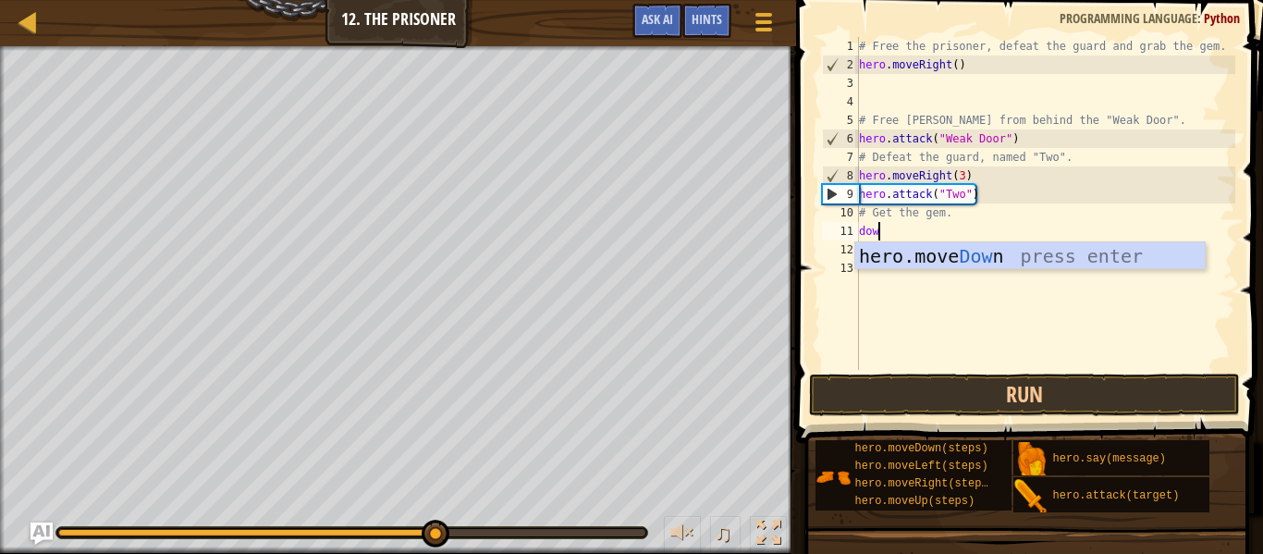
type textarea "down"
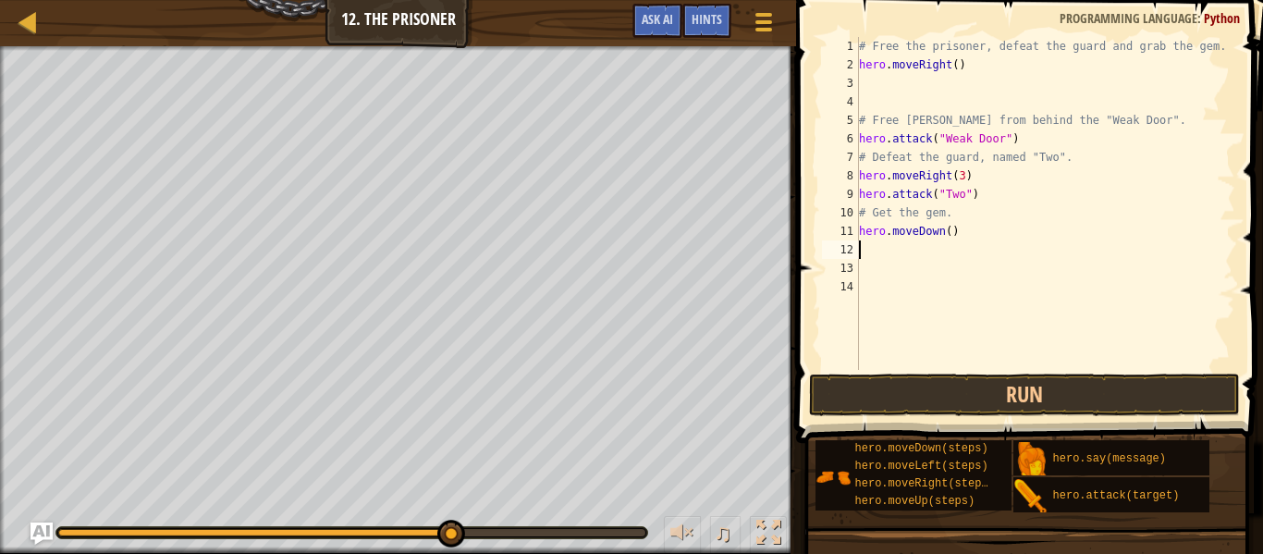
click at [949, 234] on div "# Free the prisoner, defeat the guard and grab the gem. hero . moveRight ( ) # …" at bounding box center [1046, 222] width 380 height 370
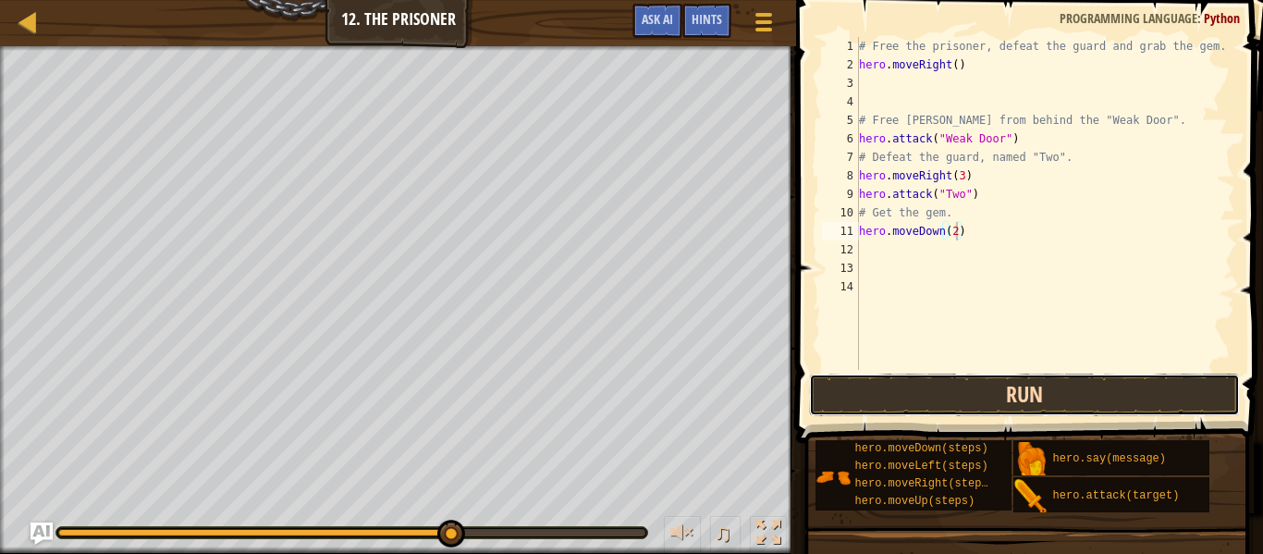
click at [947, 389] on button "Run" at bounding box center [1024, 395] width 431 height 43
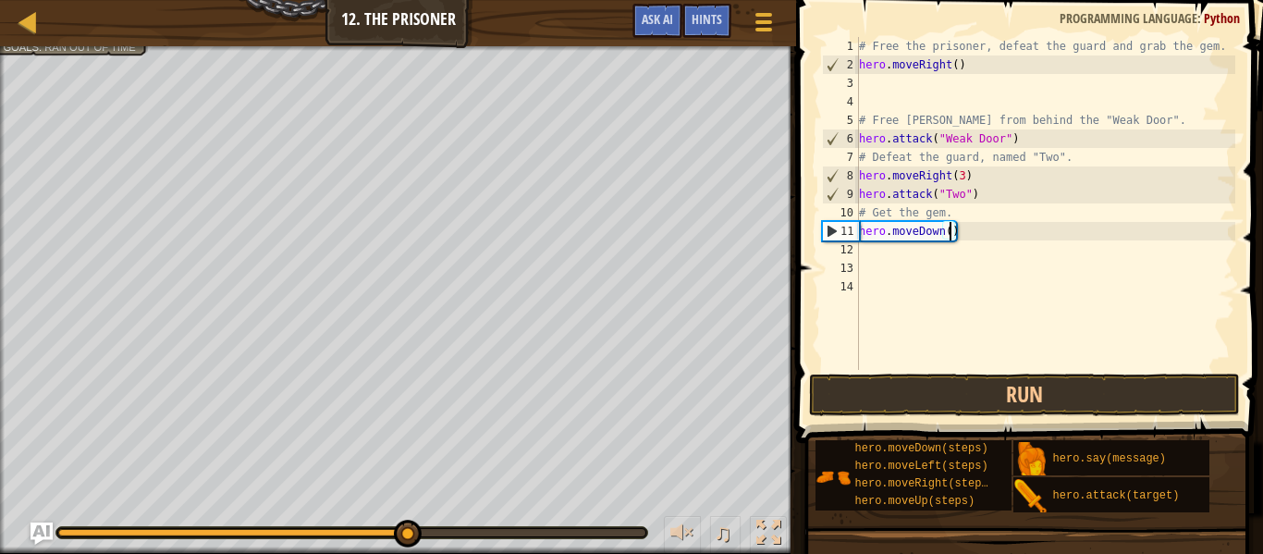
scroll to position [8, 13]
click at [962, 215] on div "# Free the prisoner, defeat the guard and grab the gem. hero . moveRight ( ) # …" at bounding box center [1046, 222] width 380 height 370
type textarea "# Get the gem."
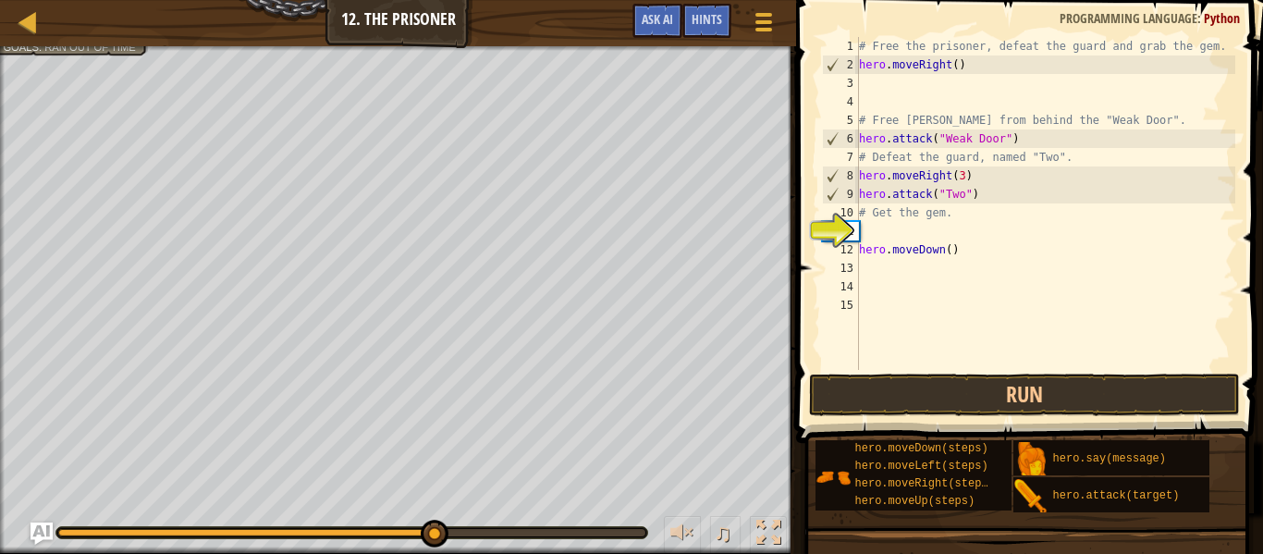
scroll to position [8, 0]
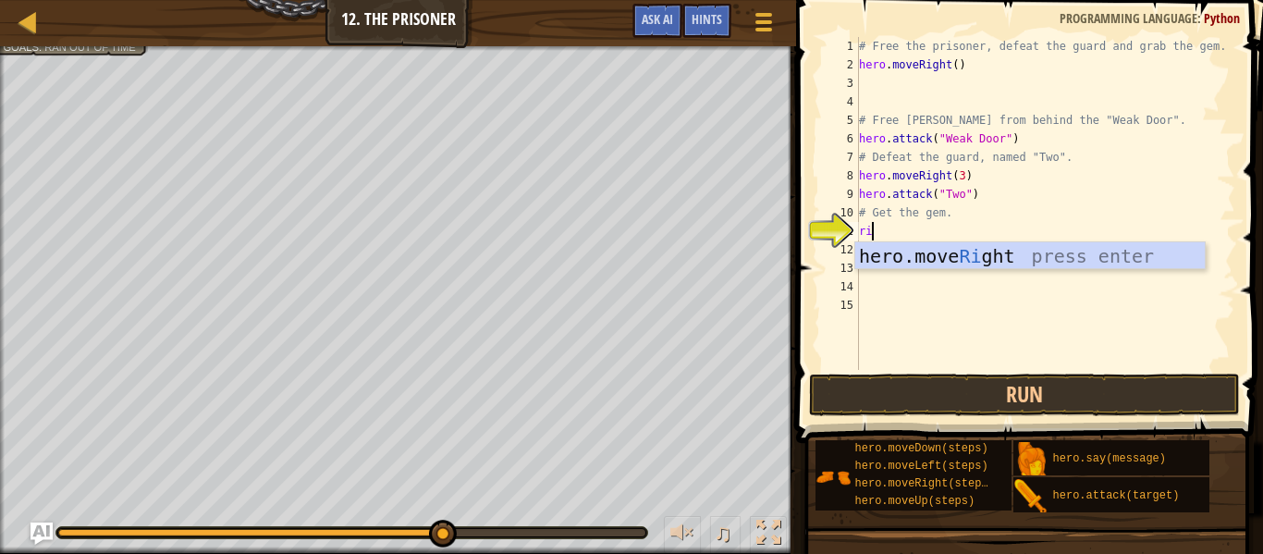
type textarea "right"
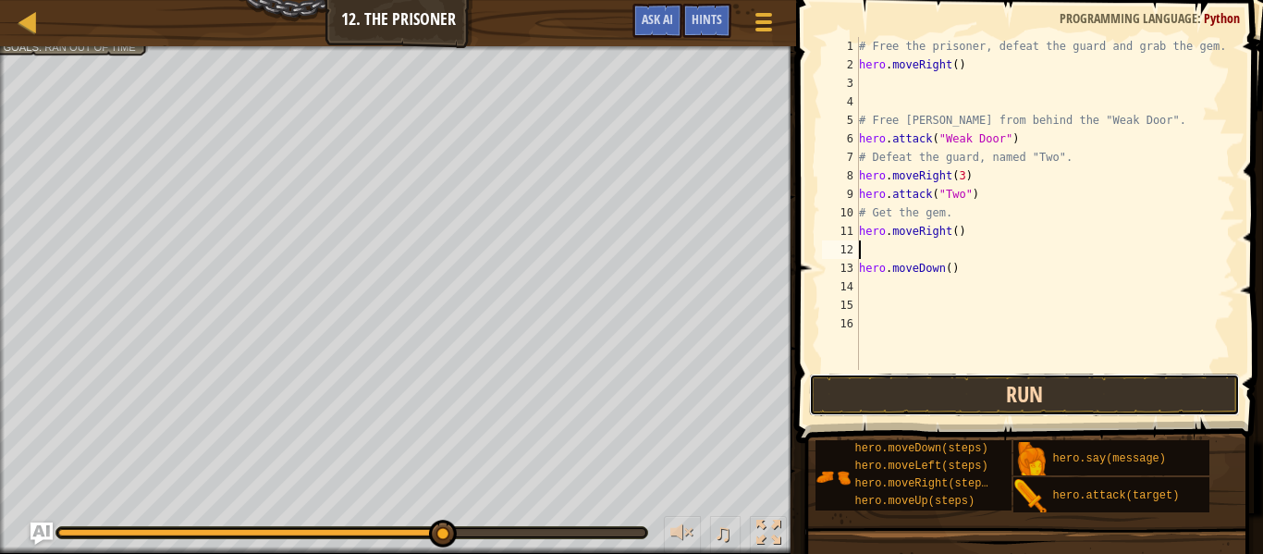
click at [991, 388] on button "Run" at bounding box center [1024, 395] width 431 height 43
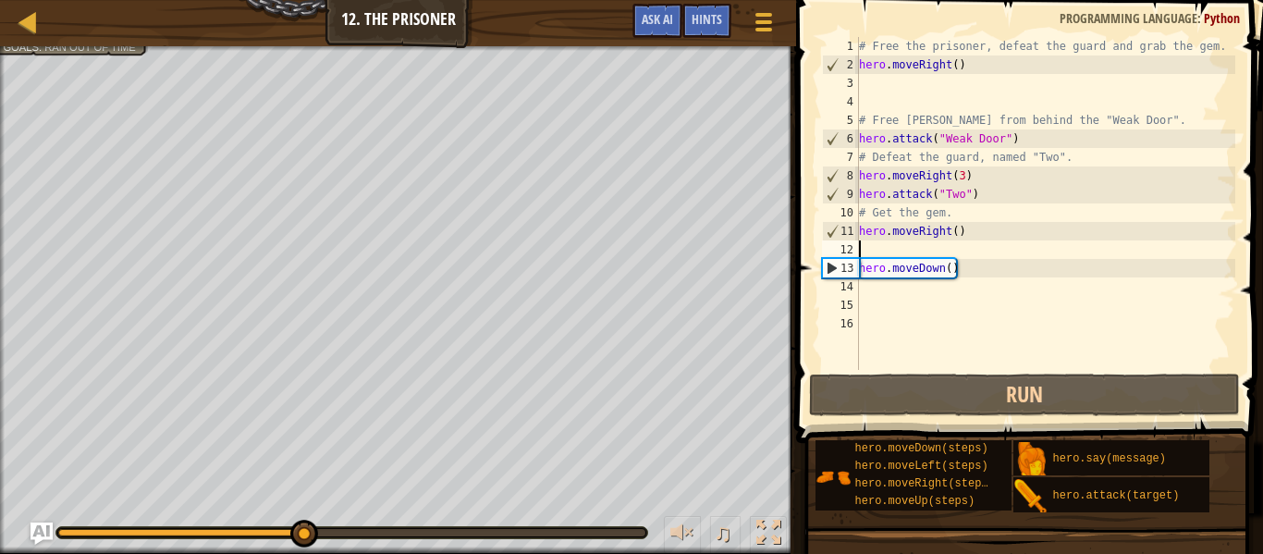
click at [950, 268] on div "# Free the prisoner, defeat the guard and grab the gem. hero . moveRight ( ) # …" at bounding box center [1046, 222] width 380 height 370
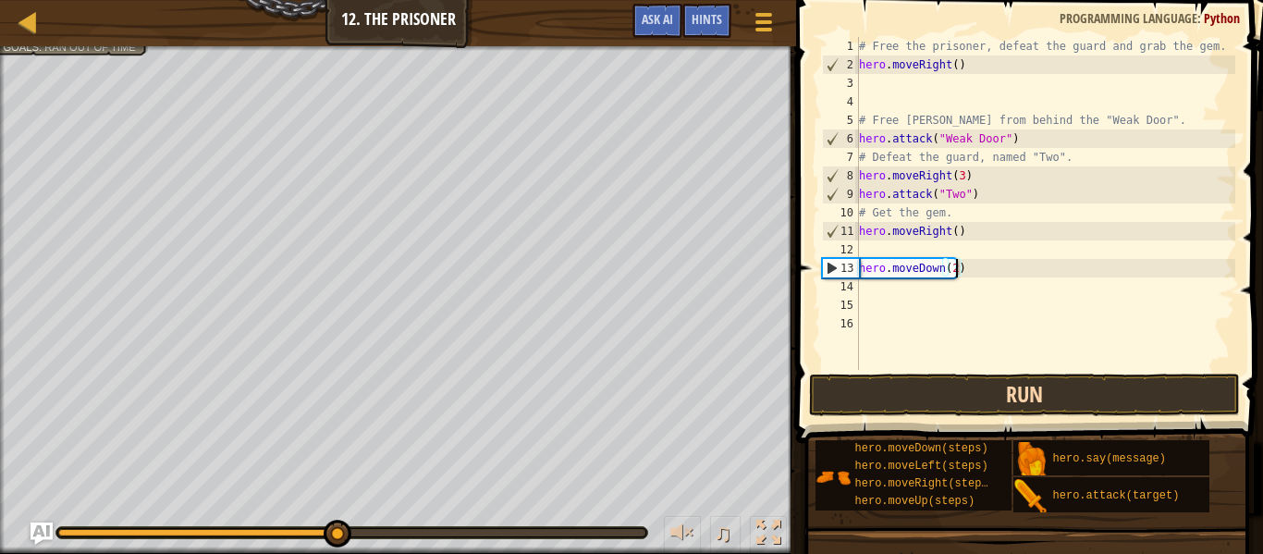
type textarea "hero.moveDown(2)"
click at [1000, 396] on button "Run" at bounding box center [1024, 395] width 431 height 43
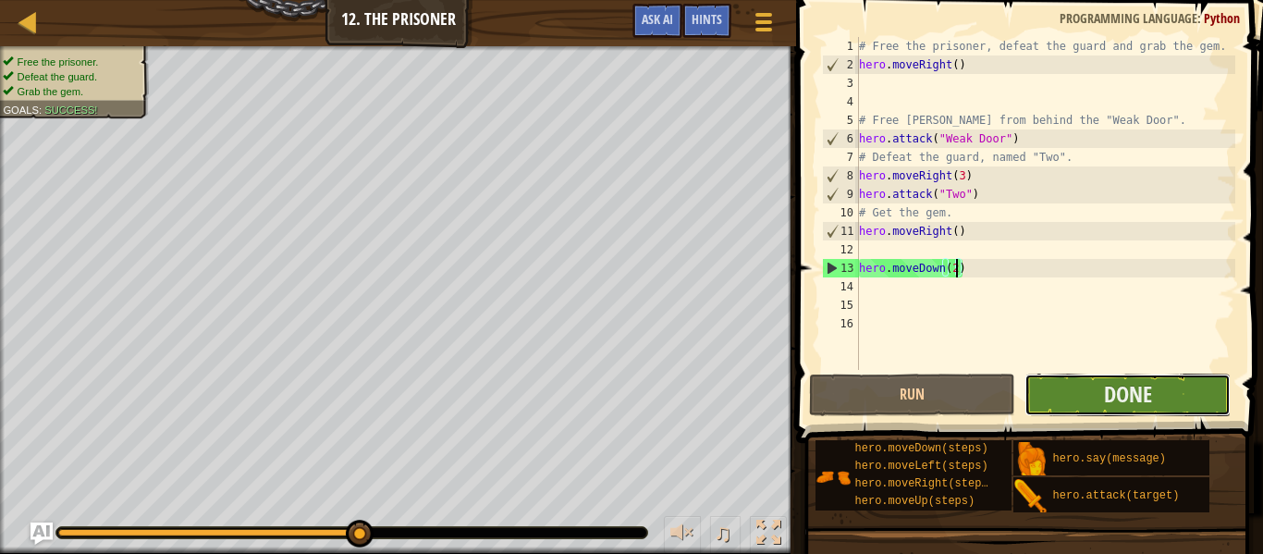
click at [1087, 384] on button "Done" at bounding box center [1128, 395] width 206 height 43
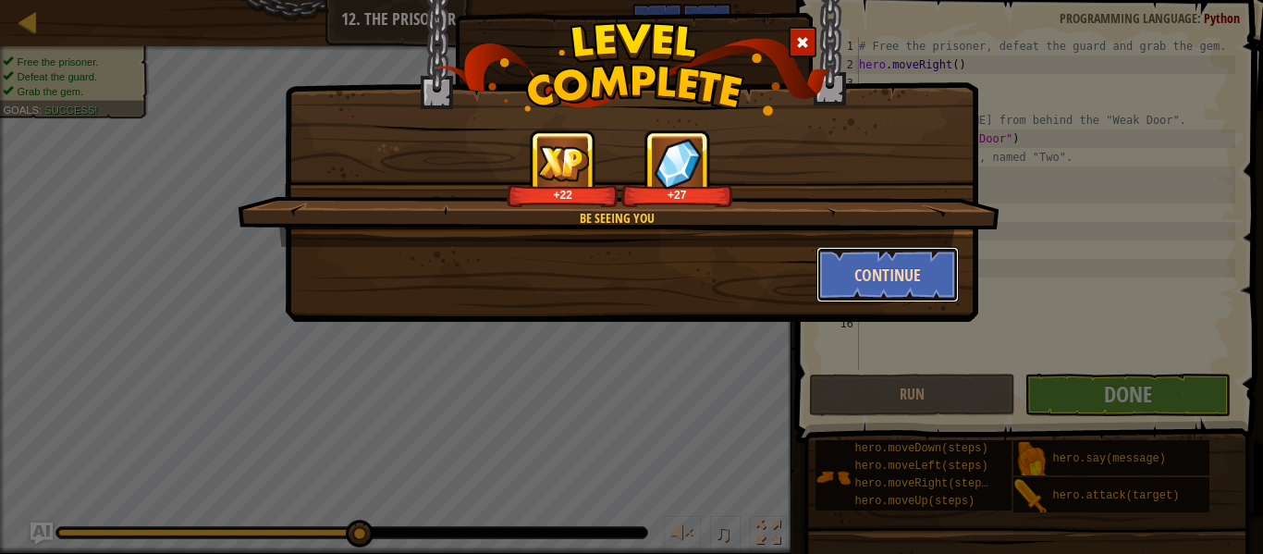
click at [919, 274] on button "Continue" at bounding box center [888, 274] width 143 height 55
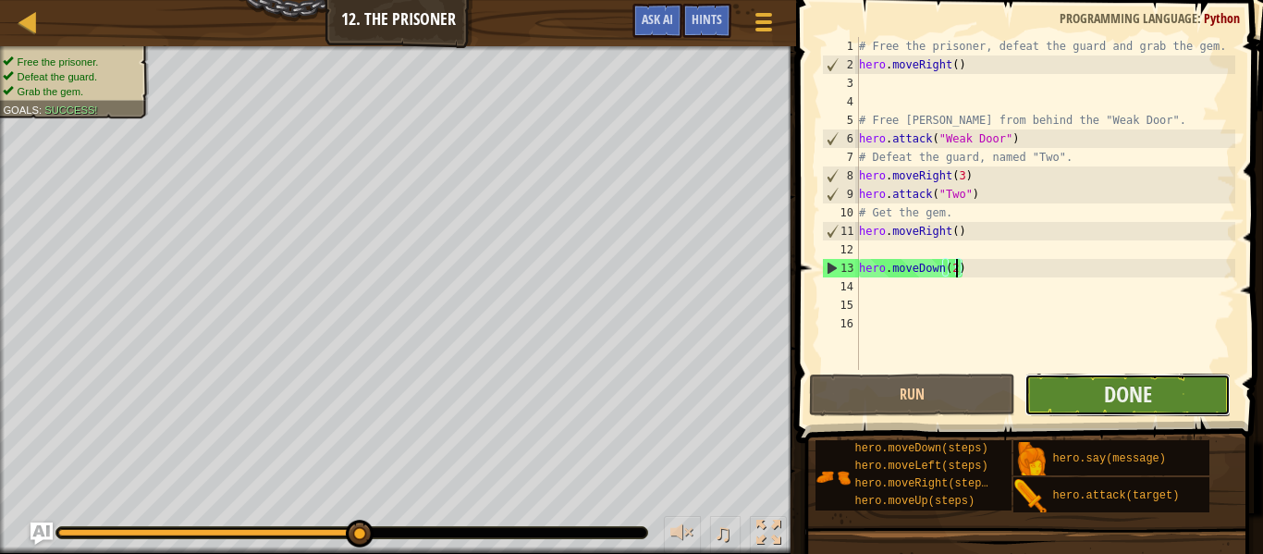
click at [1068, 392] on button "Done" at bounding box center [1128, 395] width 206 height 43
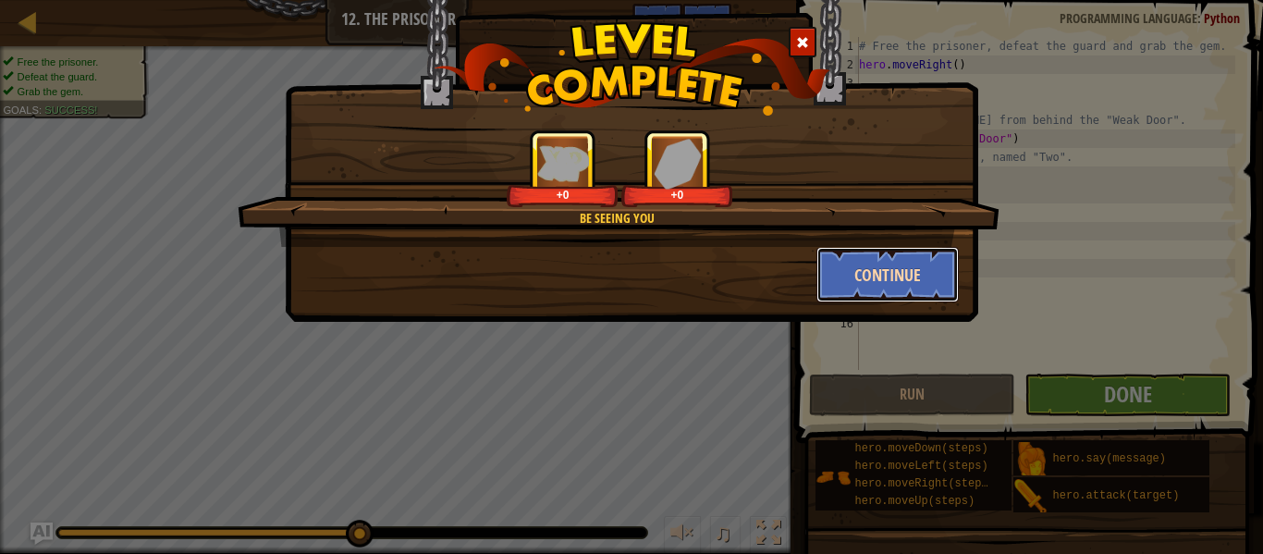
click at [870, 274] on button "Continue" at bounding box center [888, 274] width 143 height 55
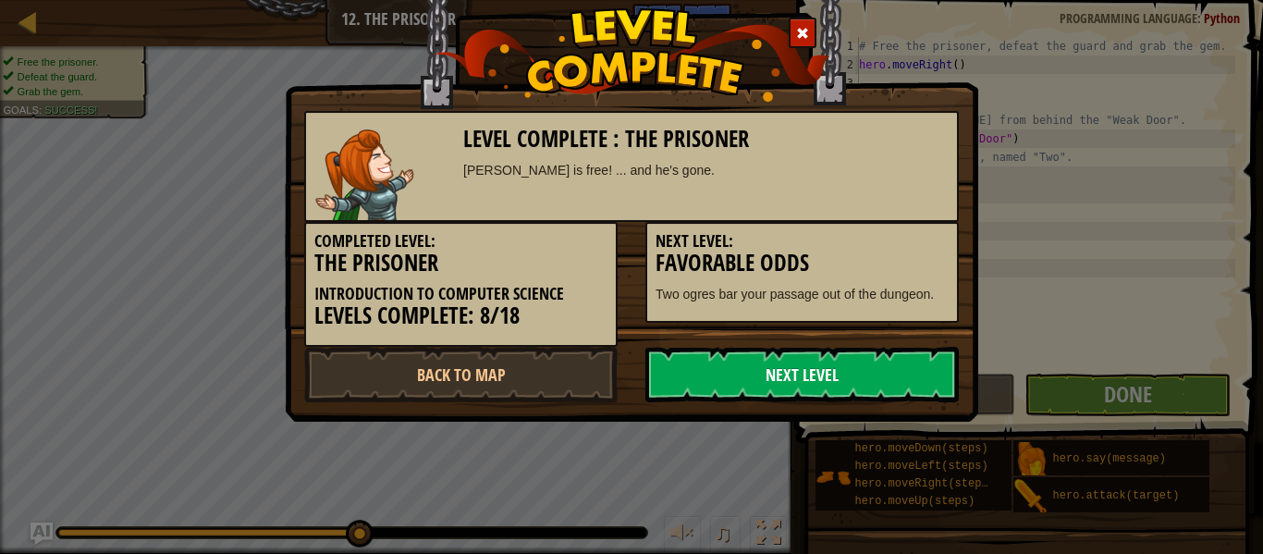
click at [763, 376] on link "Next Level" at bounding box center [803, 374] width 314 height 55
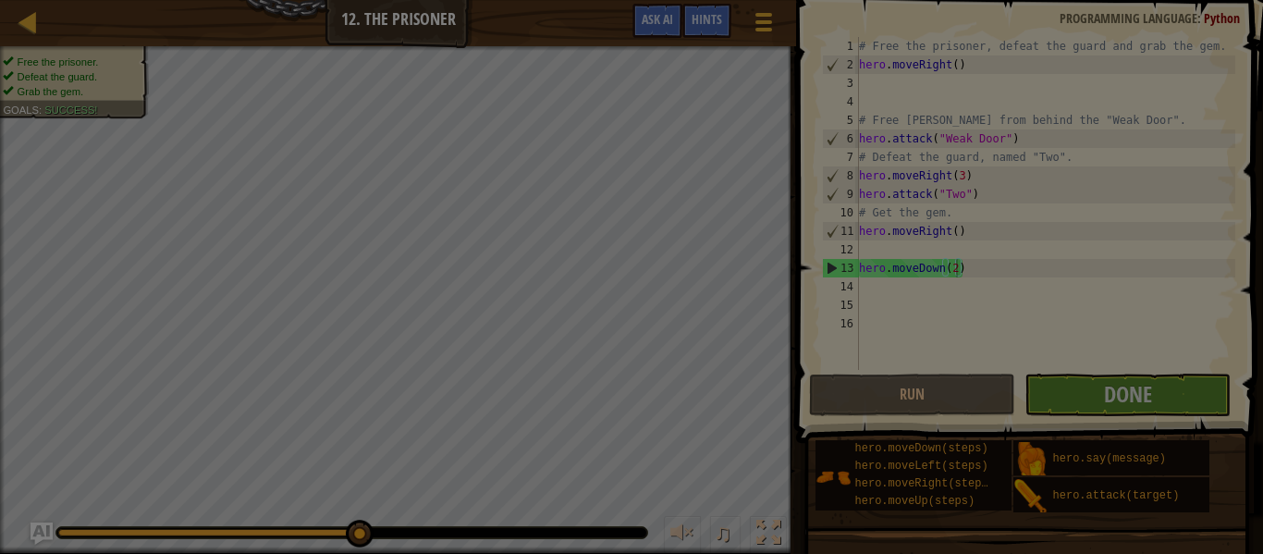
click at [763, 373] on div at bounding box center [631, 277] width 1263 height 554
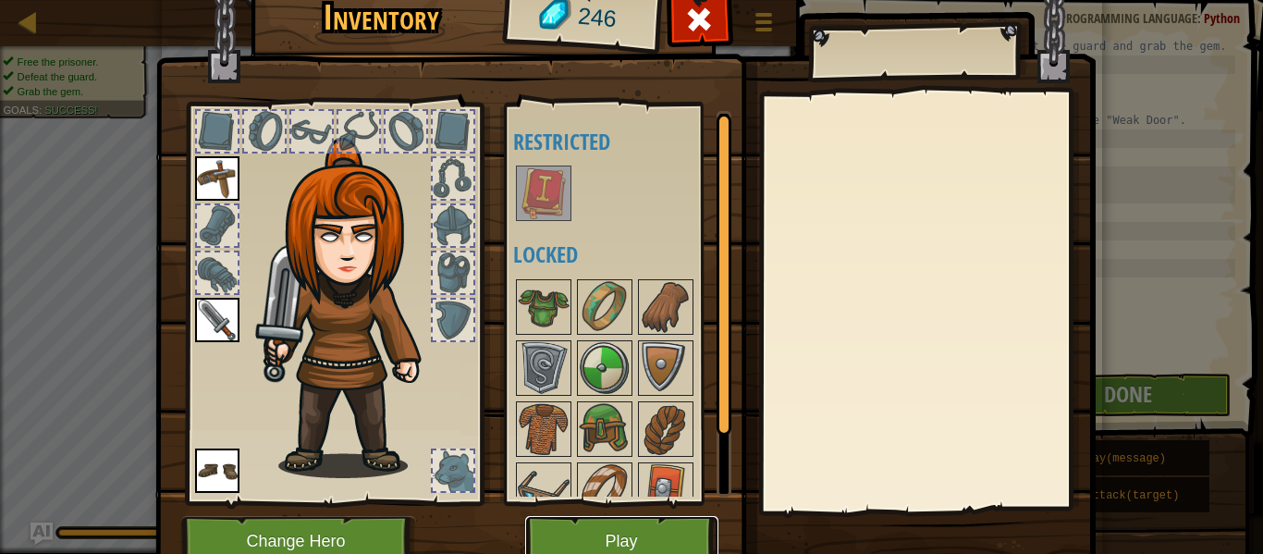
click at [619, 535] on button "Play" at bounding box center [621, 541] width 193 height 51
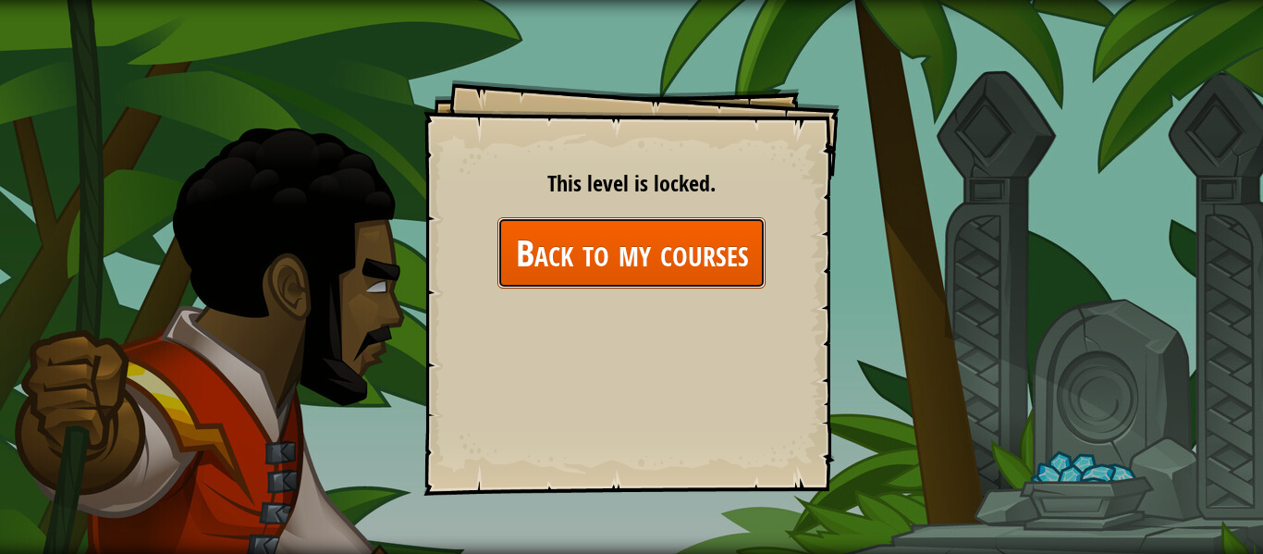
click at [648, 261] on link "Back to my courses" at bounding box center [632, 252] width 268 height 71
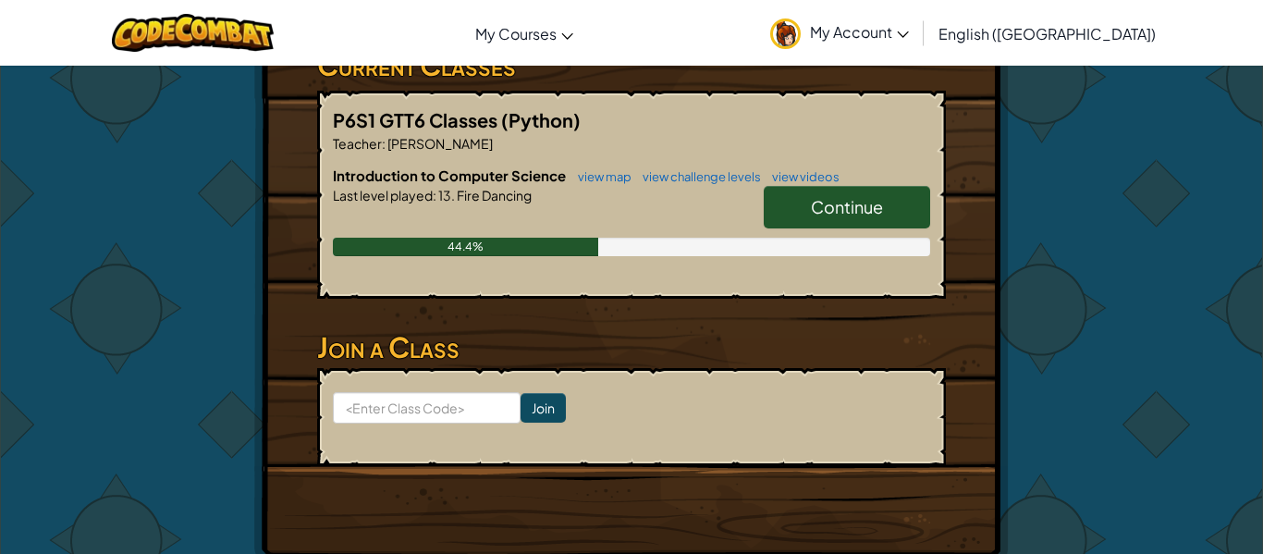
scroll to position [384, 0]
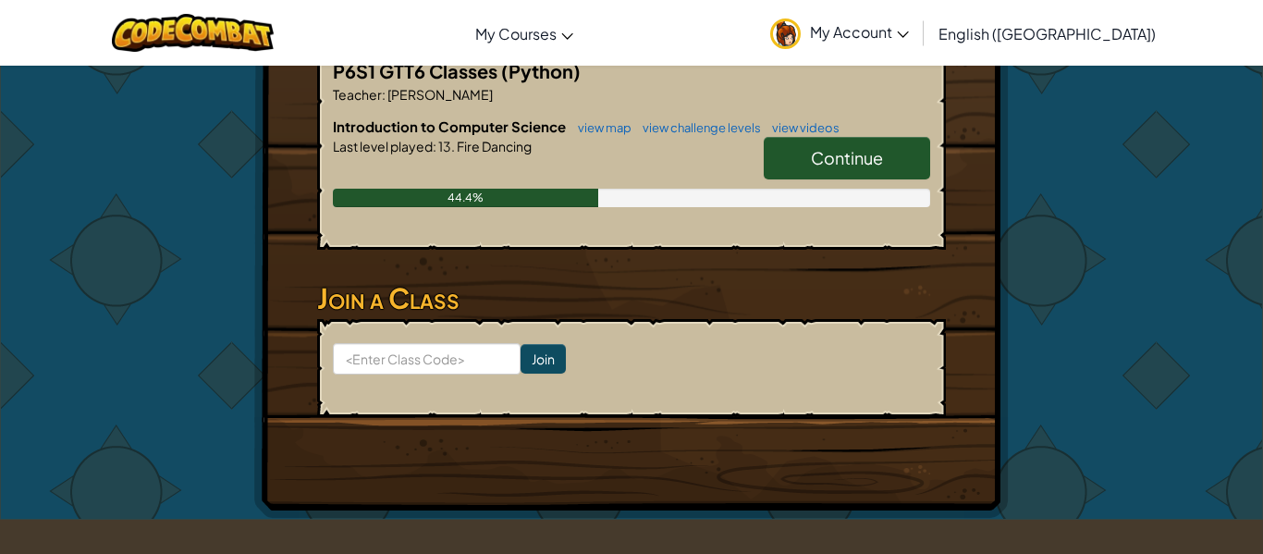
click at [793, 160] on link "Continue" at bounding box center [847, 158] width 166 height 43
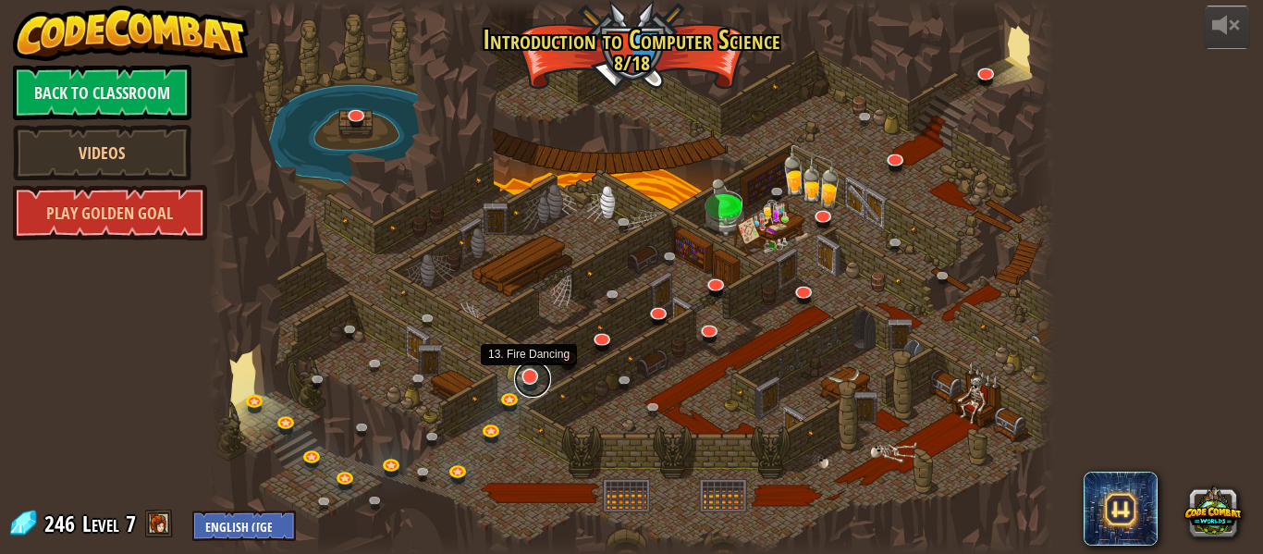
click at [534, 375] on link at bounding box center [532, 379] width 37 height 37
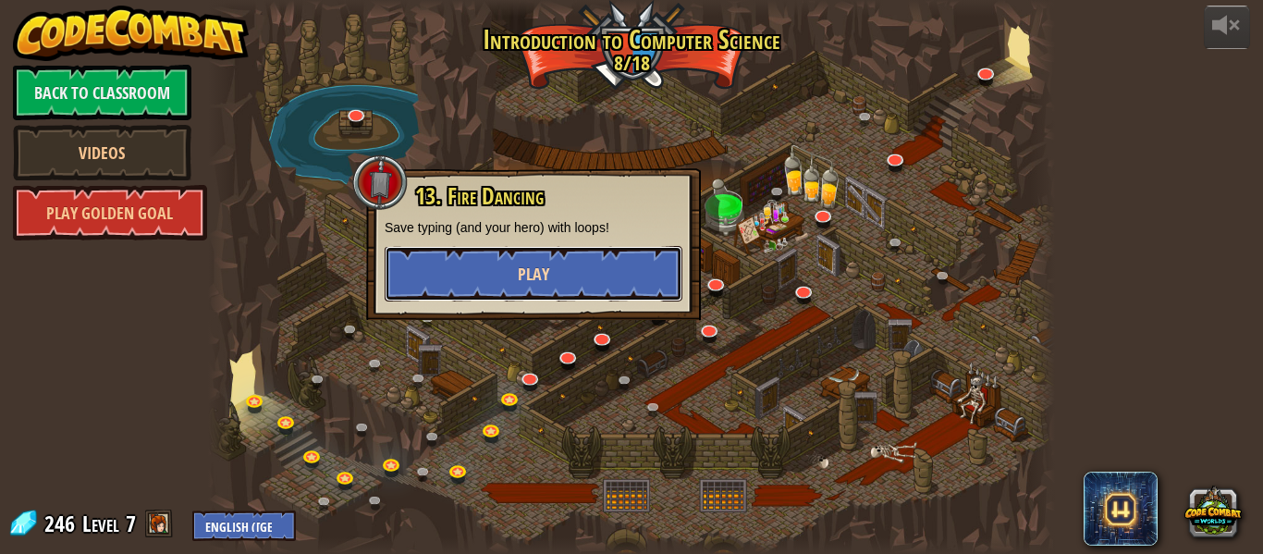
click at [550, 277] on button "Play" at bounding box center [534, 273] width 298 height 55
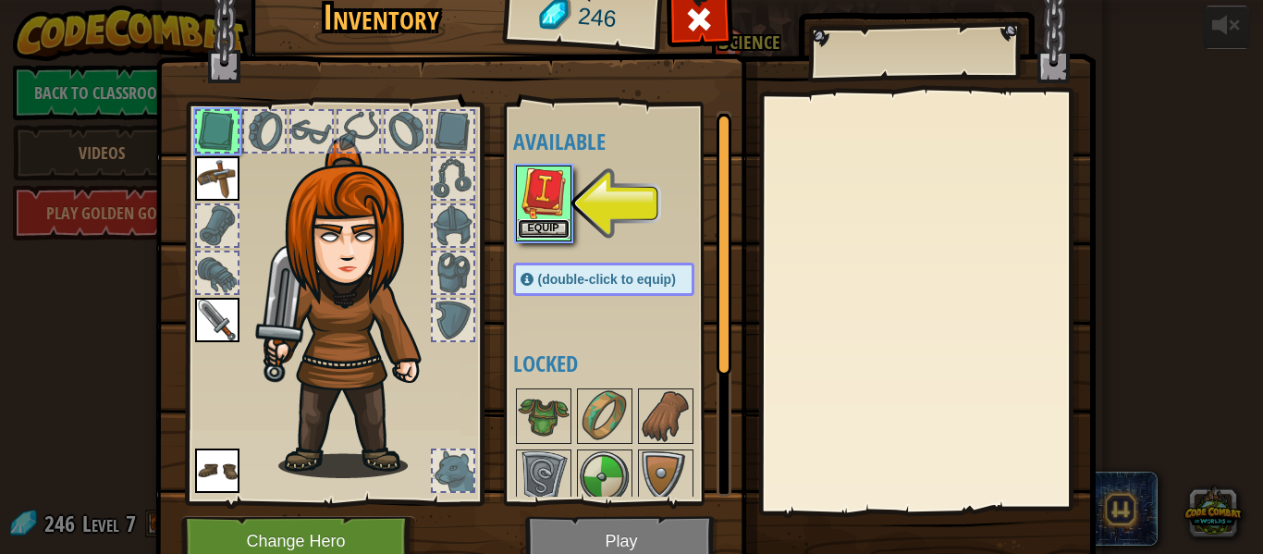
click at [542, 226] on button "Equip" at bounding box center [544, 228] width 52 height 19
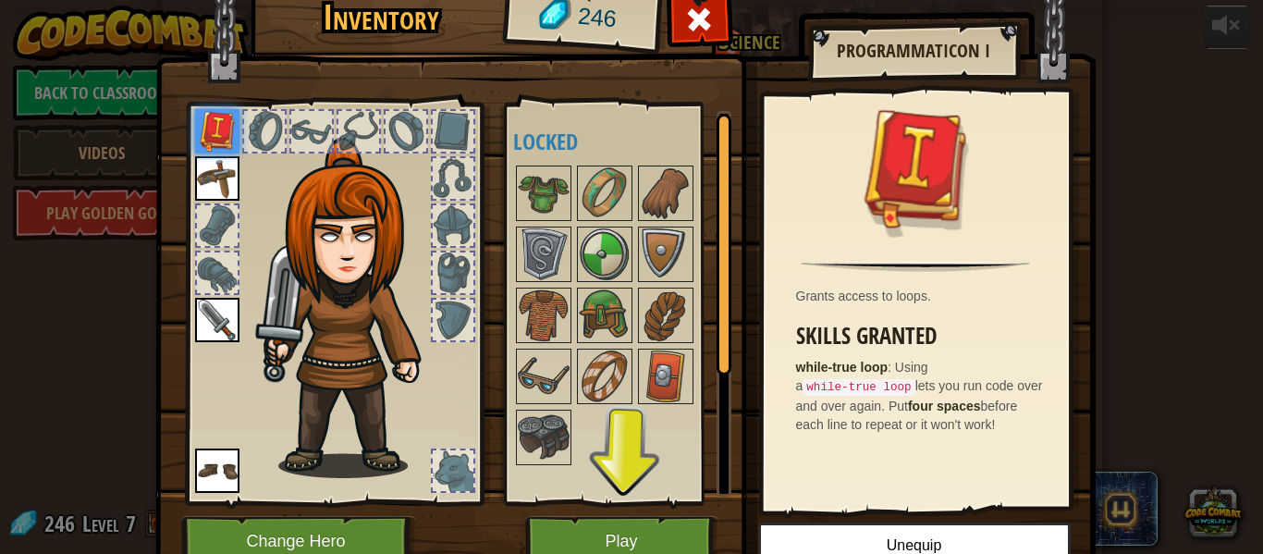
scroll to position [84, 0]
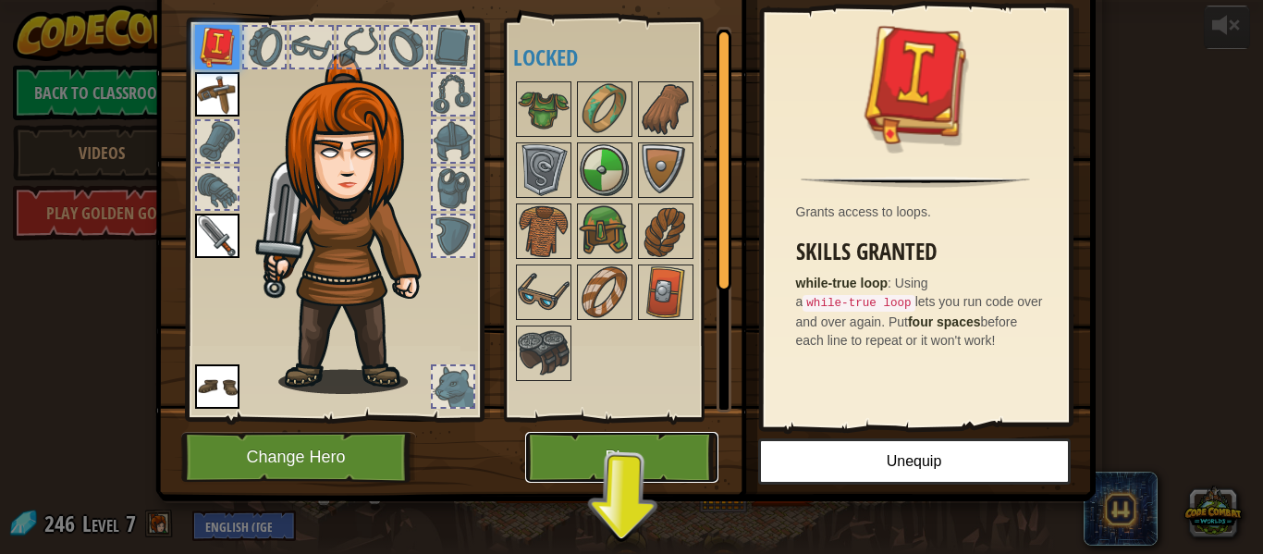
click at [654, 449] on button "Play" at bounding box center [621, 457] width 193 height 51
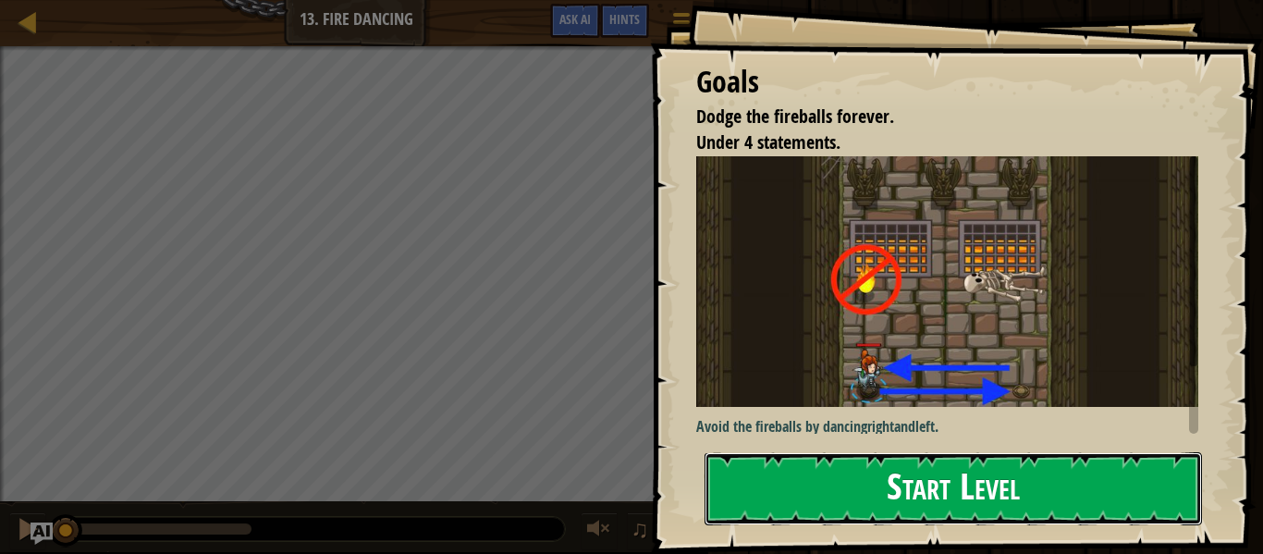
click at [1150, 492] on button "Start Level" at bounding box center [954, 488] width 498 height 73
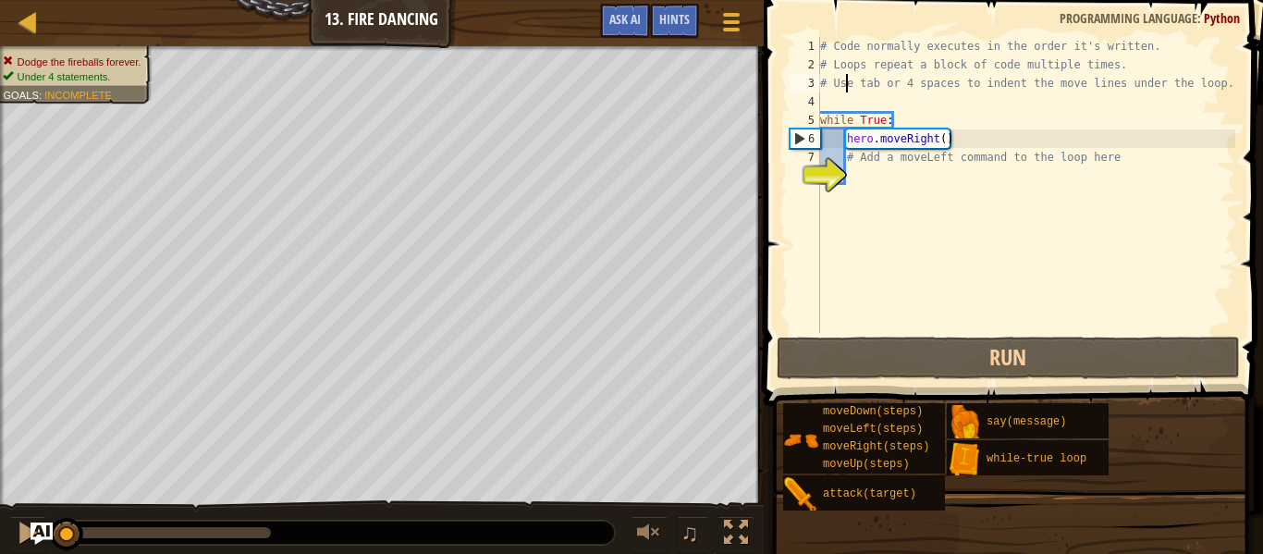
click at [845, 92] on div "# Code normally executes in the order it's written. # Loops repeat a block of c…" at bounding box center [1026, 203] width 419 height 333
type textarea "# Use tab or 4 spaces to indent the move lines under the loop."
click at [837, 100] on div "# Code normally executes in the order it's written. # Loops repeat a block of c…" at bounding box center [1026, 203] width 419 height 333
click at [832, 143] on div "# Code normally executes in the order it's written. # Loops repeat a block of c…" at bounding box center [1026, 203] width 419 height 333
type textarea "hero.moveRight()"
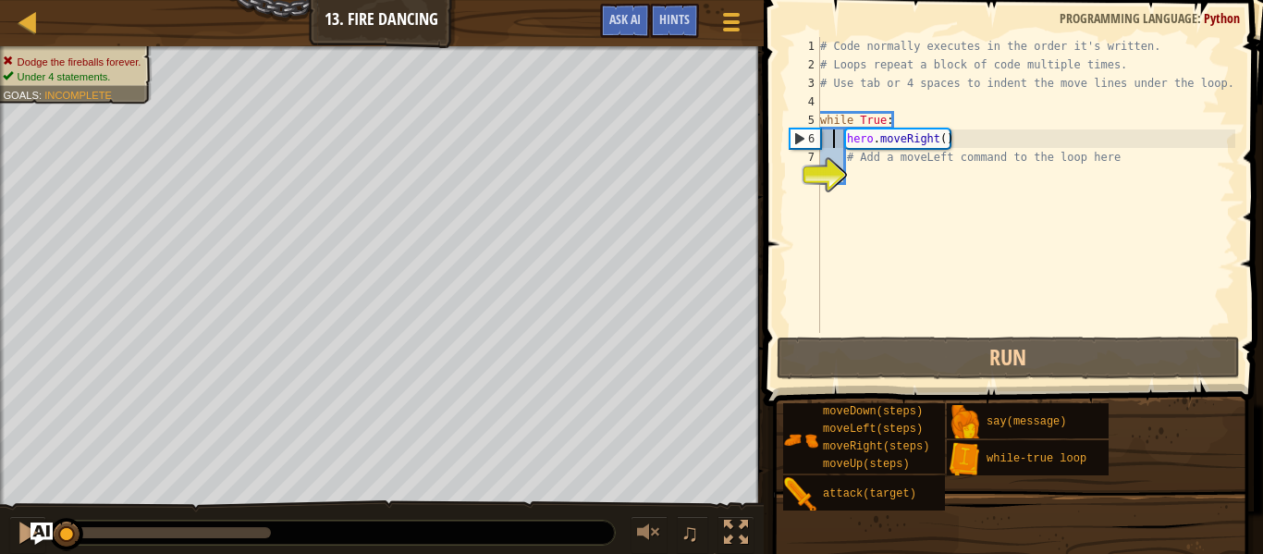
click at [857, 177] on div "# Code normally executes in the order it's written. # Loops repeat a block of c…" at bounding box center [1026, 203] width 419 height 333
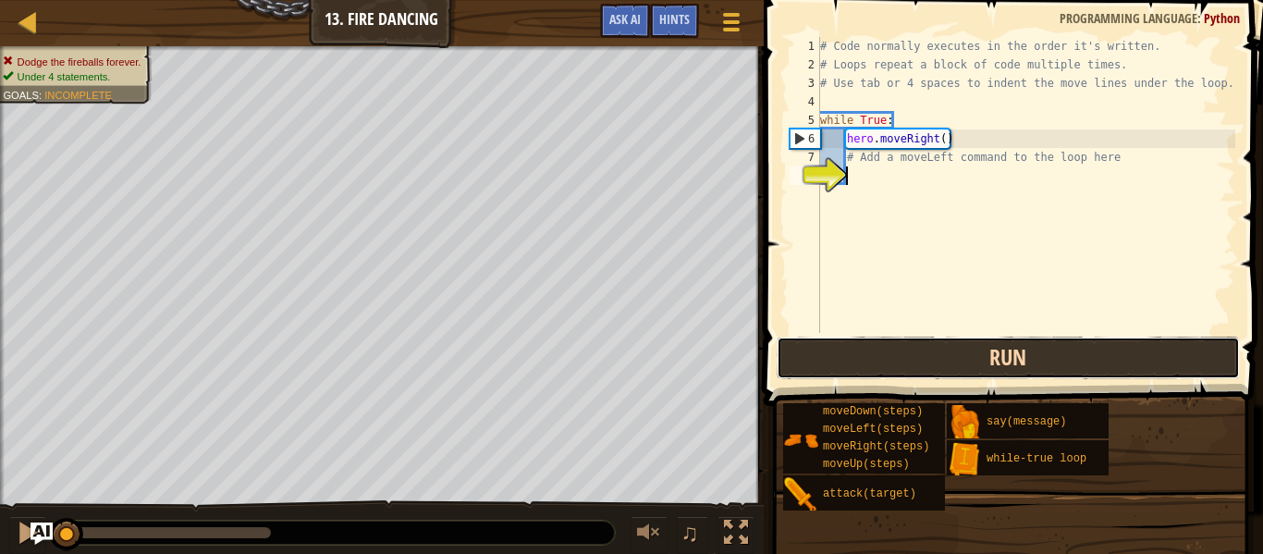
click at [888, 359] on button "Run" at bounding box center [1008, 358] width 463 height 43
click at [884, 351] on button "Running" at bounding box center [1008, 358] width 463 height 43
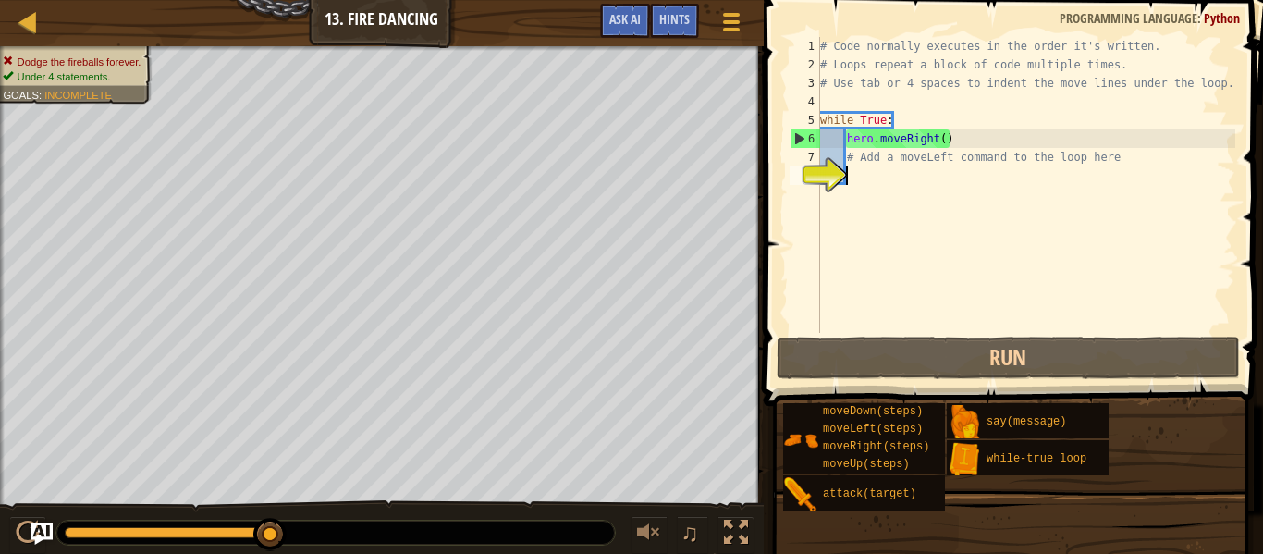
click at [868, 179] on div "# Code normally executes in the order it's written. # Loops repeat a block of c…" at bounding box center [1026, 203] width 419 height 333
type textarea "h"
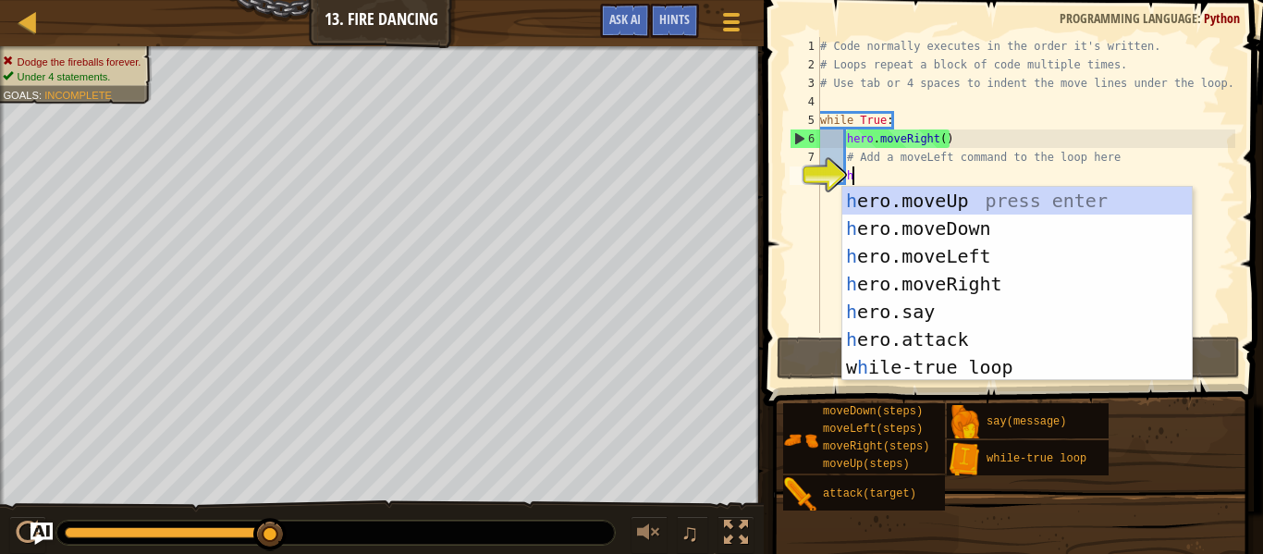
scroll to position [8, 4]
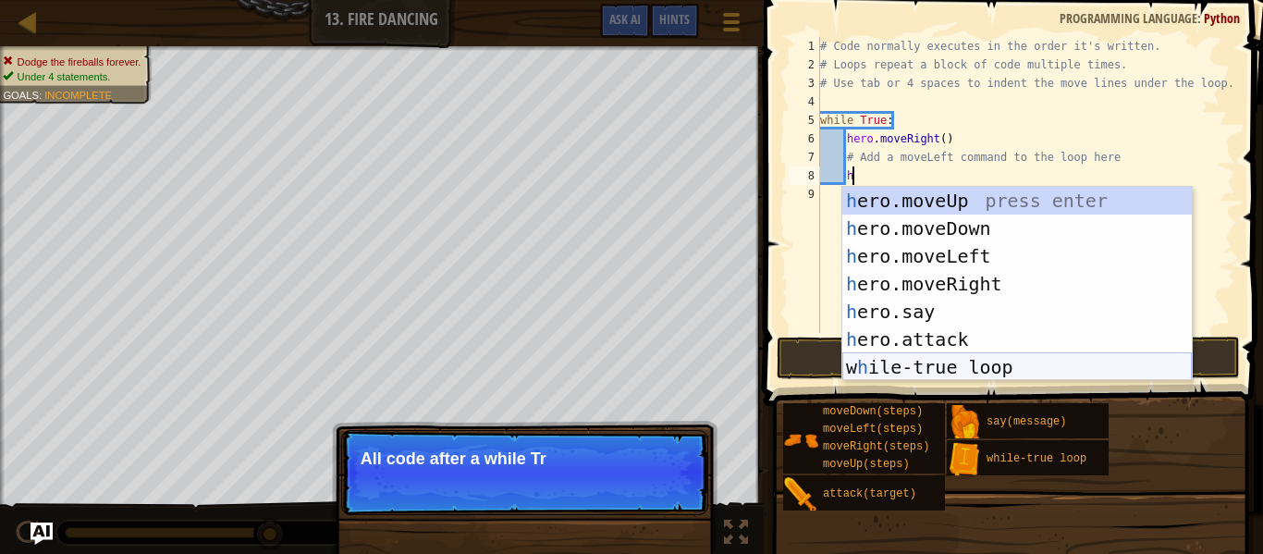
click at [943, 363] on div "h ero.moveUp press enter h ero.moveDown press enter h ero.moveLeft press enter …" at bounding box center [1018, 312] width 350 height 250
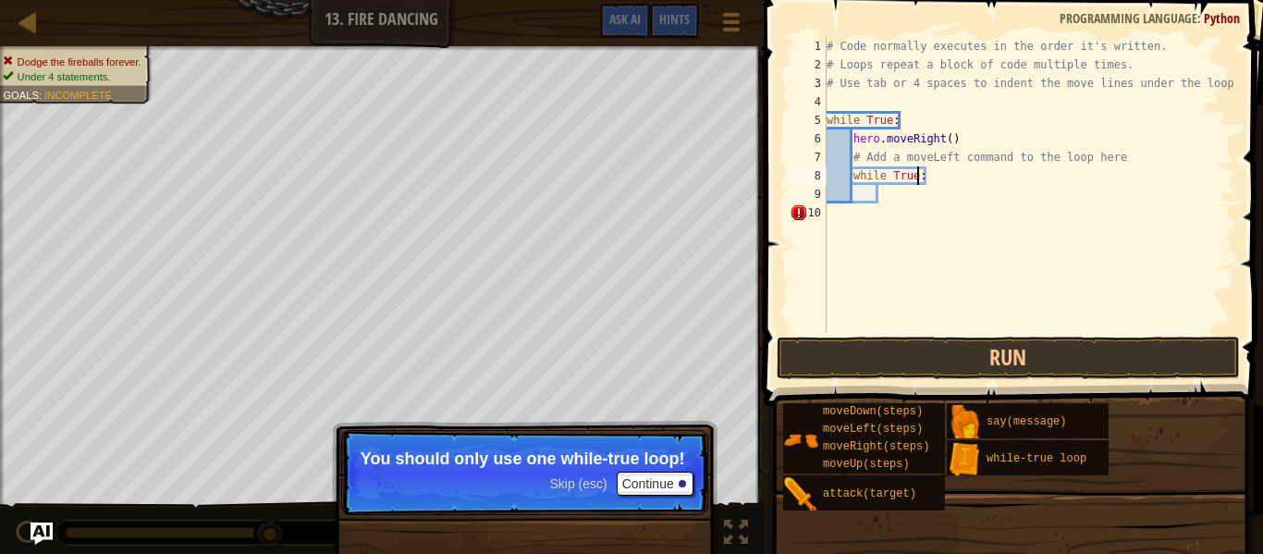
click at [918, 182] on div "# Code normally executes in the order it's written. # Loops repeat a block of c…" at bounding box center [1029, 203] width 412 height 333
click at [674, 470] on p "Skip (esc) Continue You should only use one while-true loop!" at bounding box center [524, 472] width 367 height 85
click at [663, 499] on p "Skip (esc) Continue You should only use one while-true loop!" at bounding box center [524, 472] width 367 height 85
click at [662, 485] on button "Continue" at bounding box center [655, 484] width 77 height 24
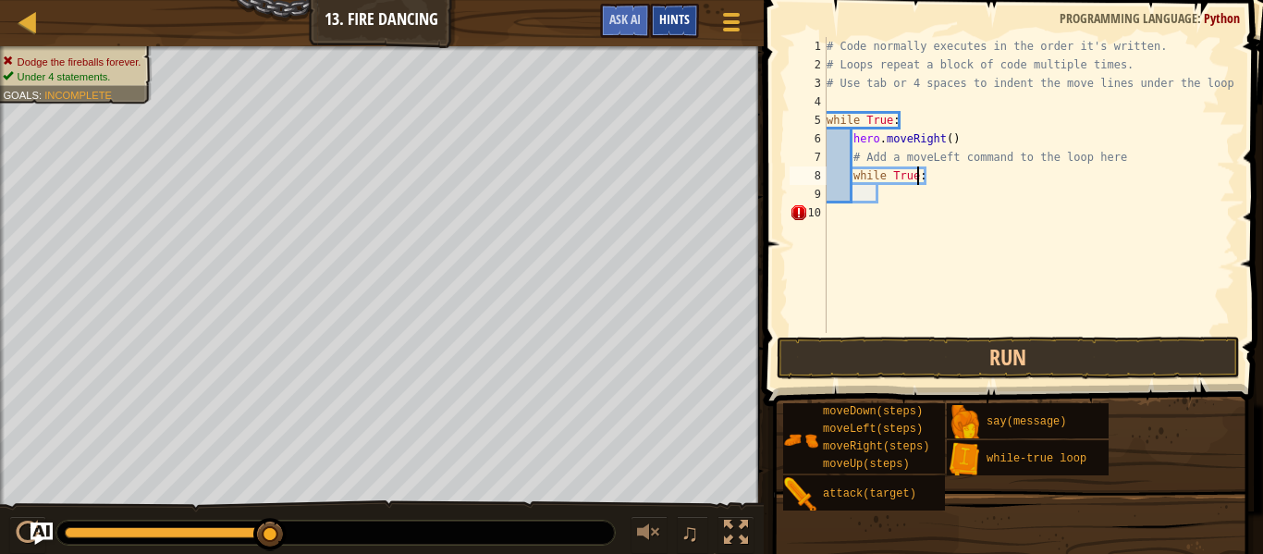
click at [688, 31] on div "Hints" at bounding box center [674, 21] width 49 height 34
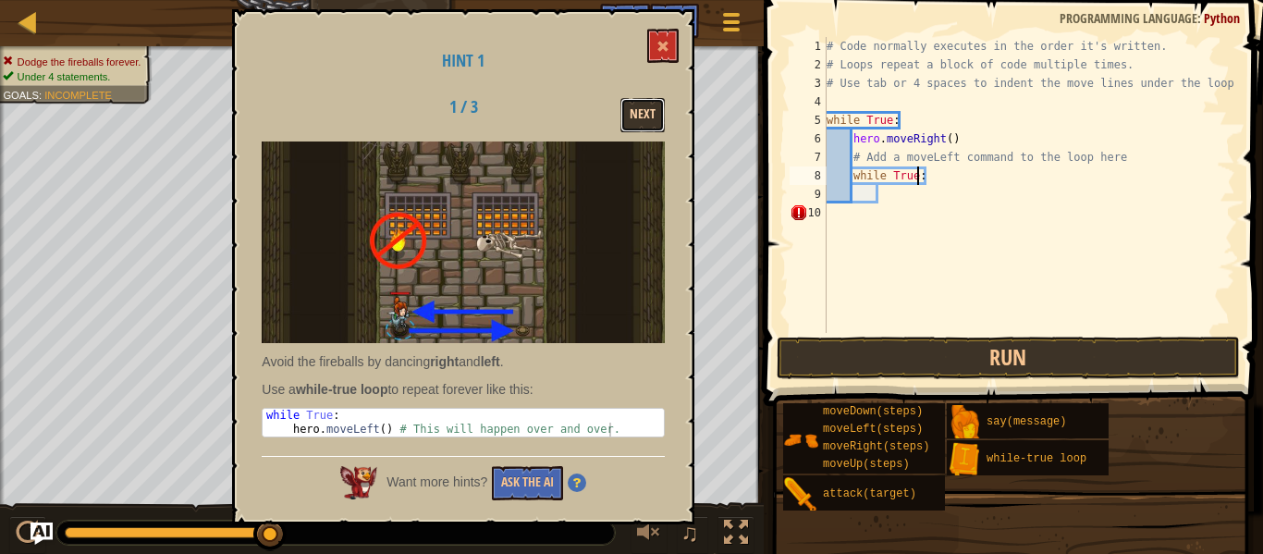
click at [656, 105] on button "Next" at bounding box center [643, 115] width 44 height 34
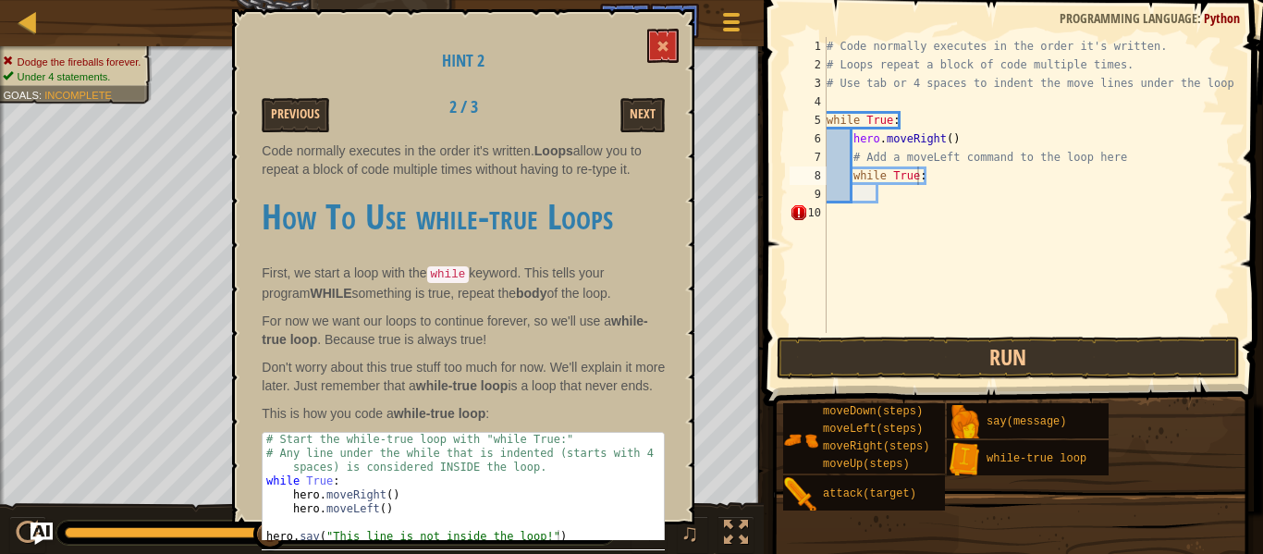
click at [633, 149] on p "Code normally executes in the order it's written. Loops allow you to repeat a b…" at bounding box center [463, 160] width 403 height 37
click at [636, 127] on button "Next" at bounding box center [643, 115] width 44 height 34
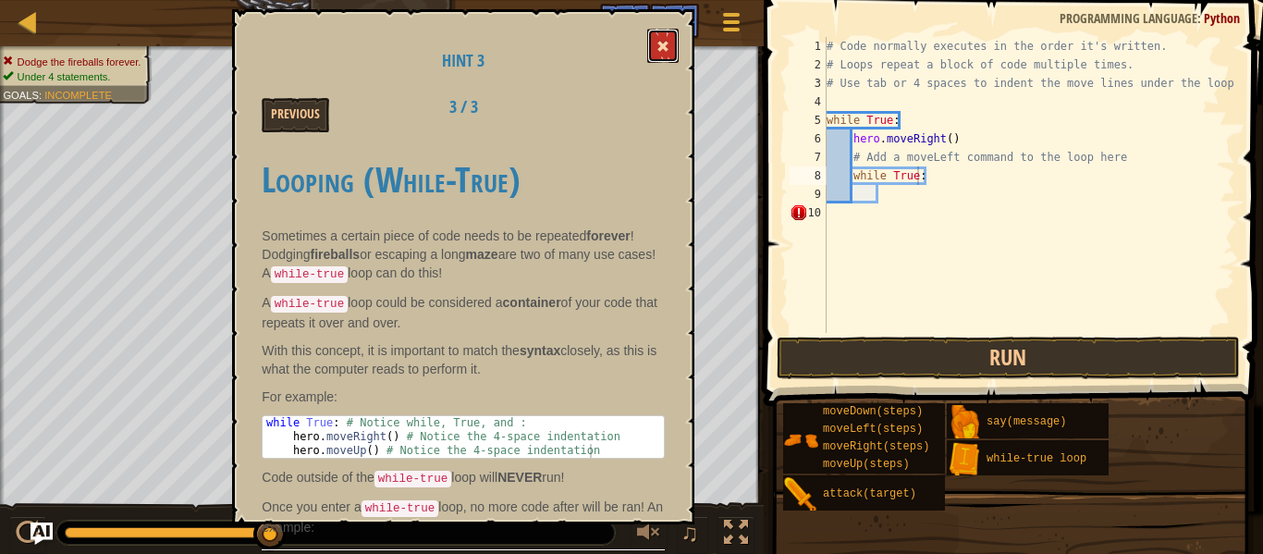
click at [663, 58] on button at bounding box center [662, 46] width 31 height 34
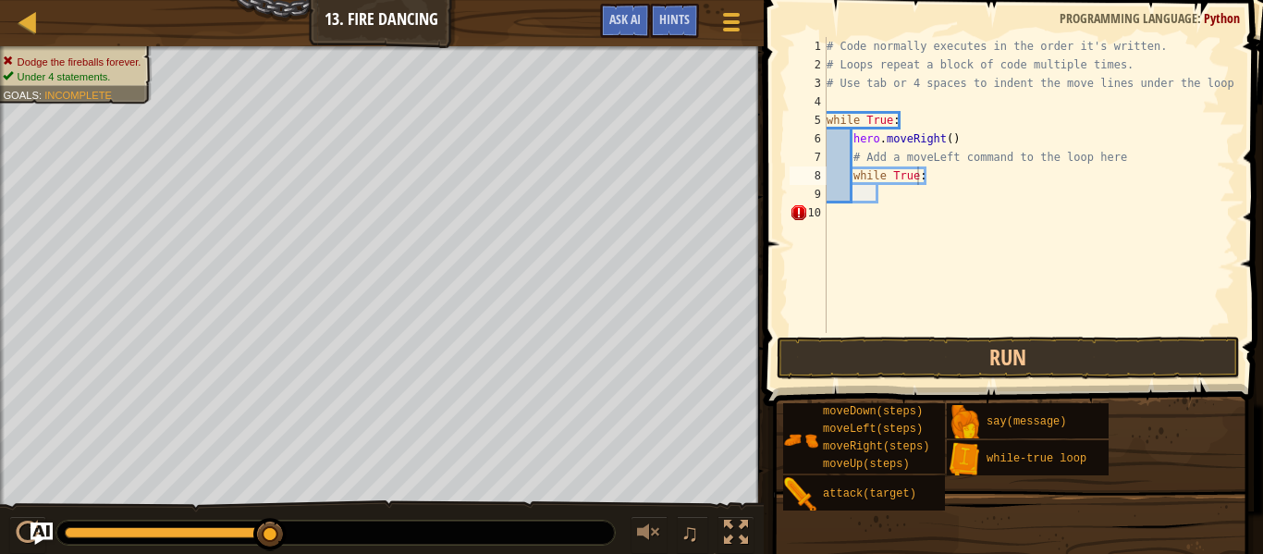
click at [979, 165] on div "# Code normally executes in the order it's written. # Loops repeat a block of c…" at bounding box center [1029, 203] width 412 height 333
click at [966, 172] on div "# Code normally executes in the order it's written. # Loops repeat a block of c…" at bounding box center [1029, 203] width 412 height 333
type textarea "w"
type textarea "h"
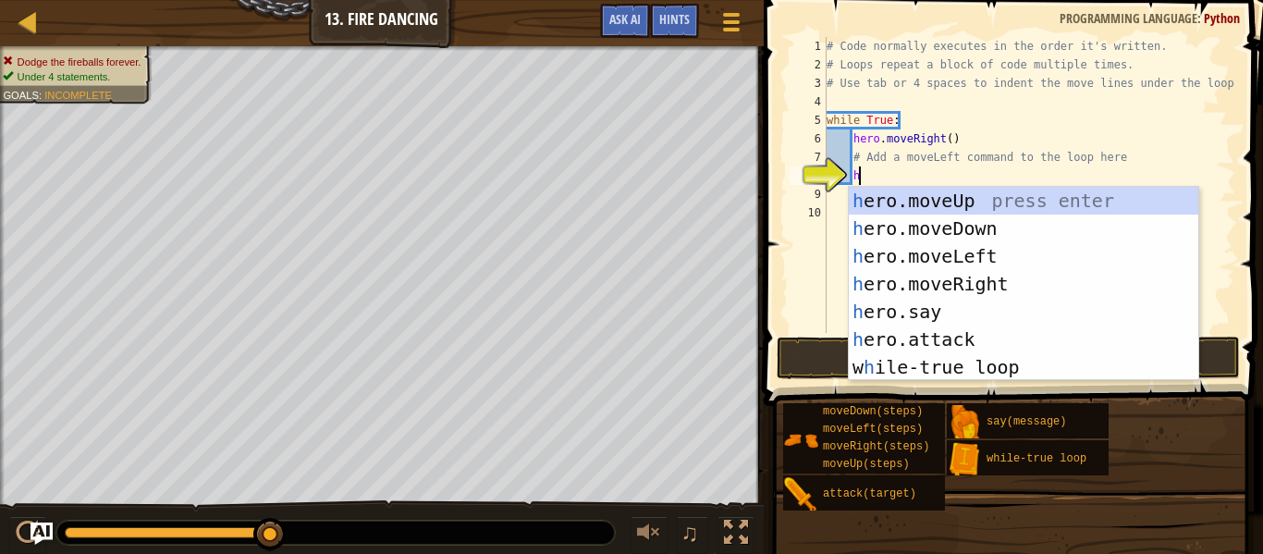
scroll to position [8, 4]
click at [992, 259] on div "h ero.moveUp press enter h ero.moveDown press enter h ero.moveLeft press enter …" at bounding box center [1024, 312] width 350 height 250
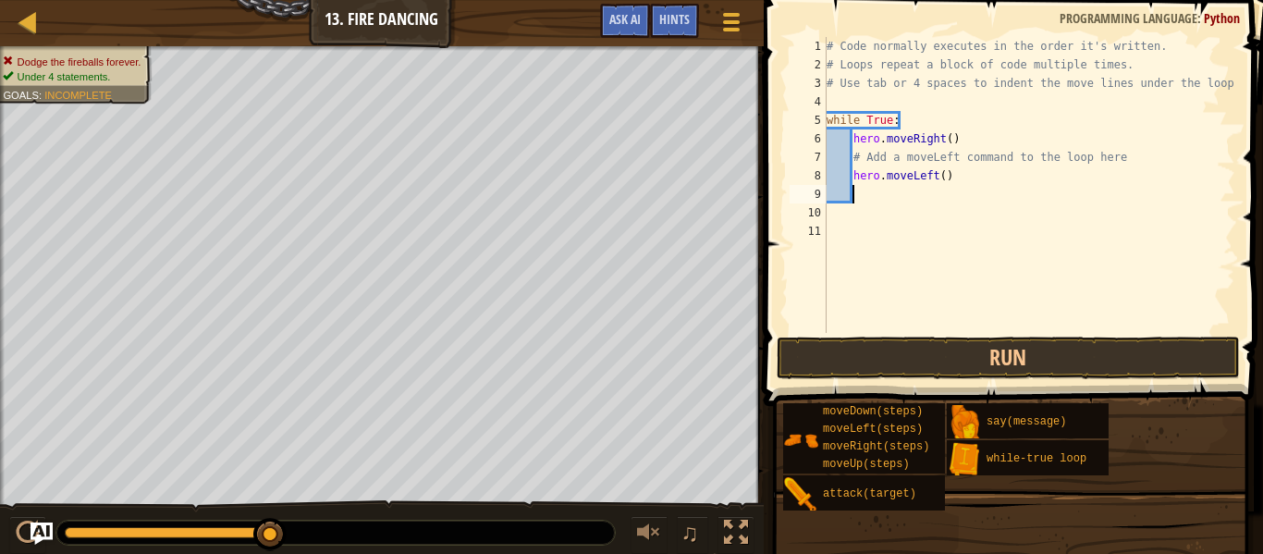
scroll to position [8, 3]
click at [936, 180] on div "# Code normally executes in the order it's written. # Loops repeat a block of c…" at bounding box center [1029, 203] width 412 height 333
type textarea "hero.moveLeft()"
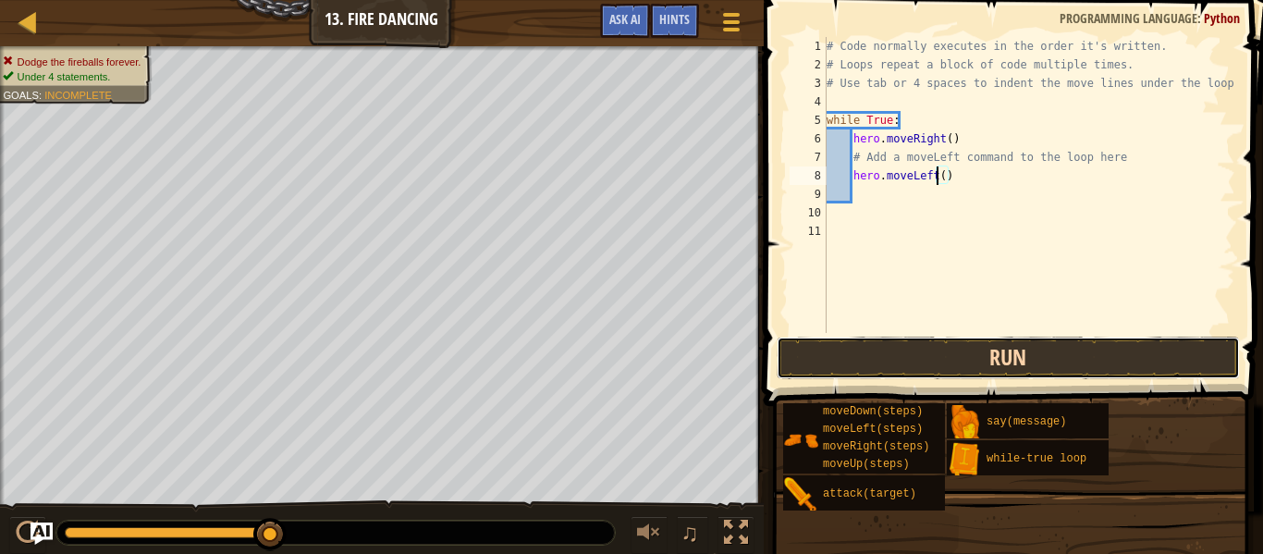
click at [906, 375] on button "Run" at bounding box center [1008, 358] width 463 height 43
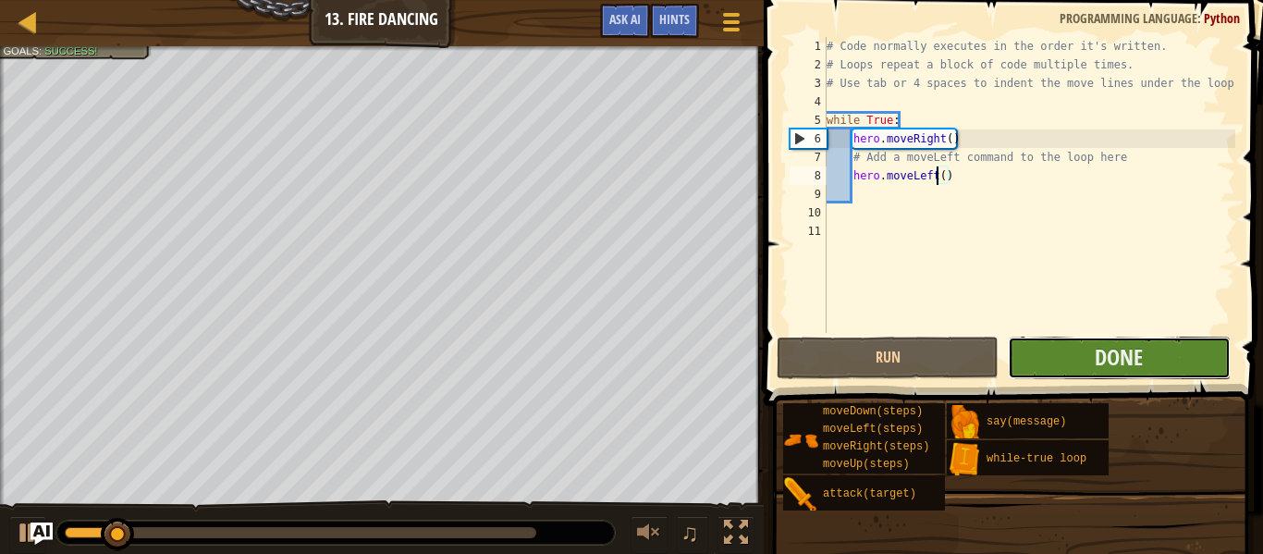
click at [1089, 342] on button "Done" at bounding box center [1119, 358] width 222 height 43
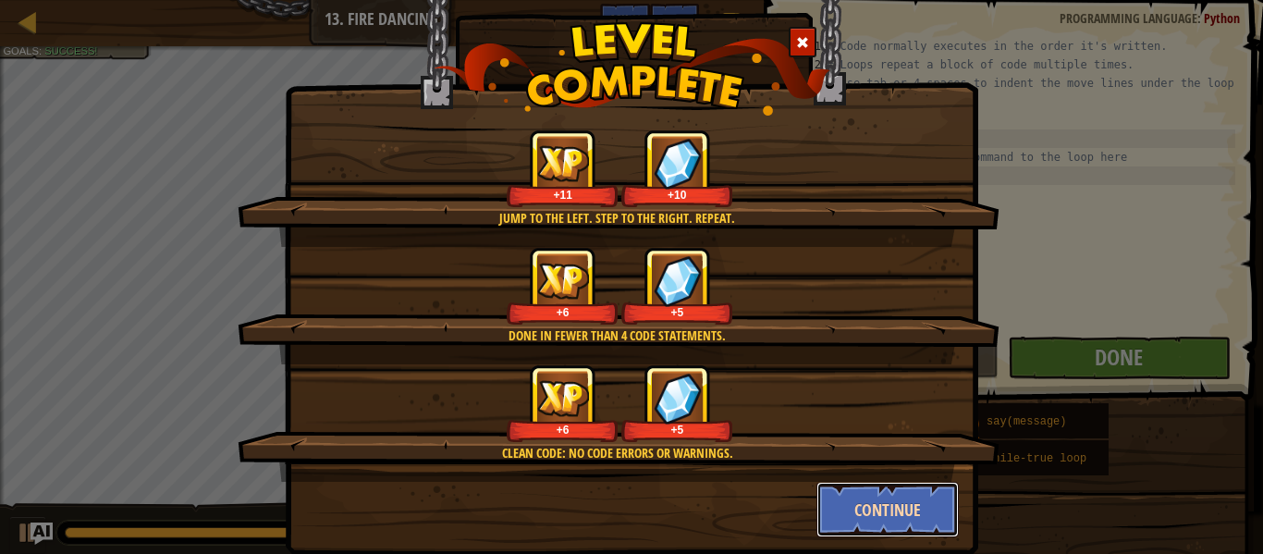
click at [863, 507] on button "Continue" at bounding box center [888, 509] width 143 height 55
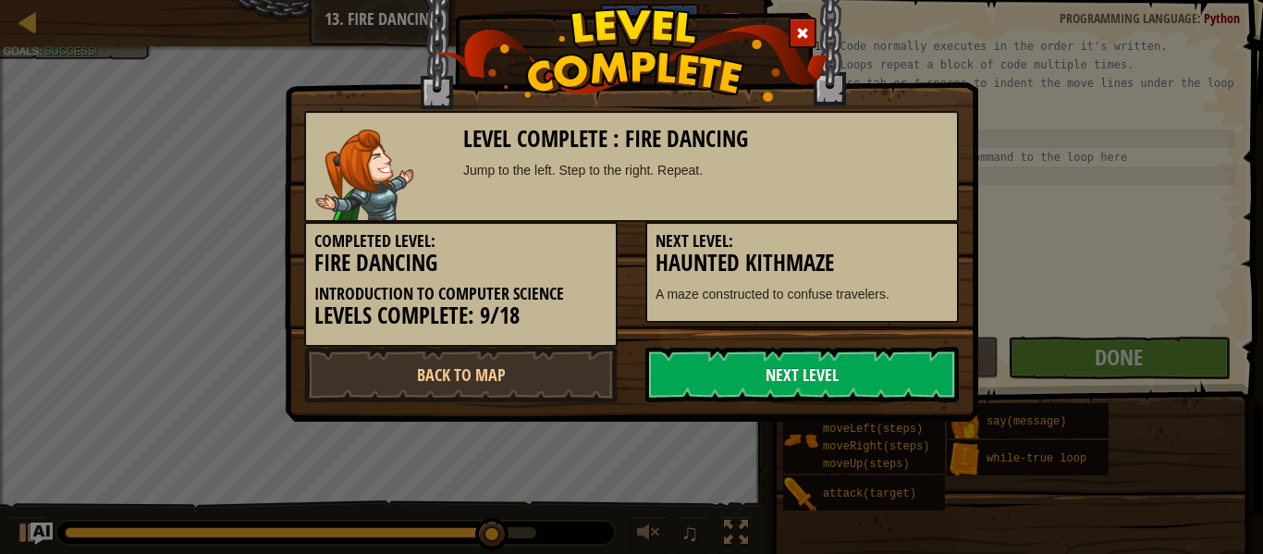
click at [844, 374] on link "Next Level" at bounding box center [803, 374] width 314 height 55
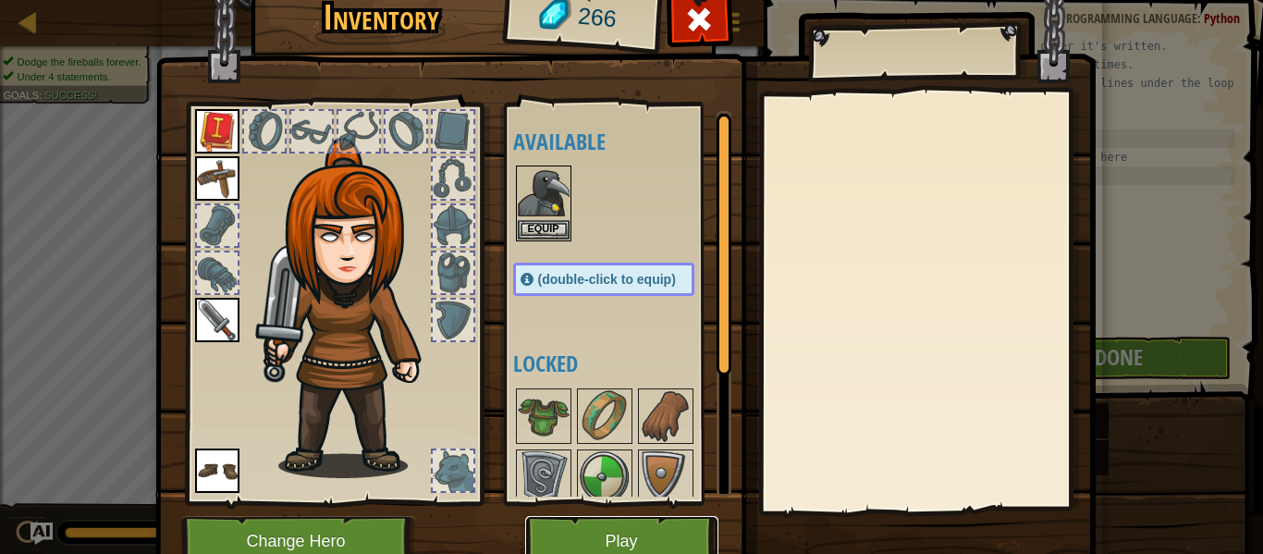
click at [663, 528] on button "Play" at bounding box center [621, 541] width 193 height 51
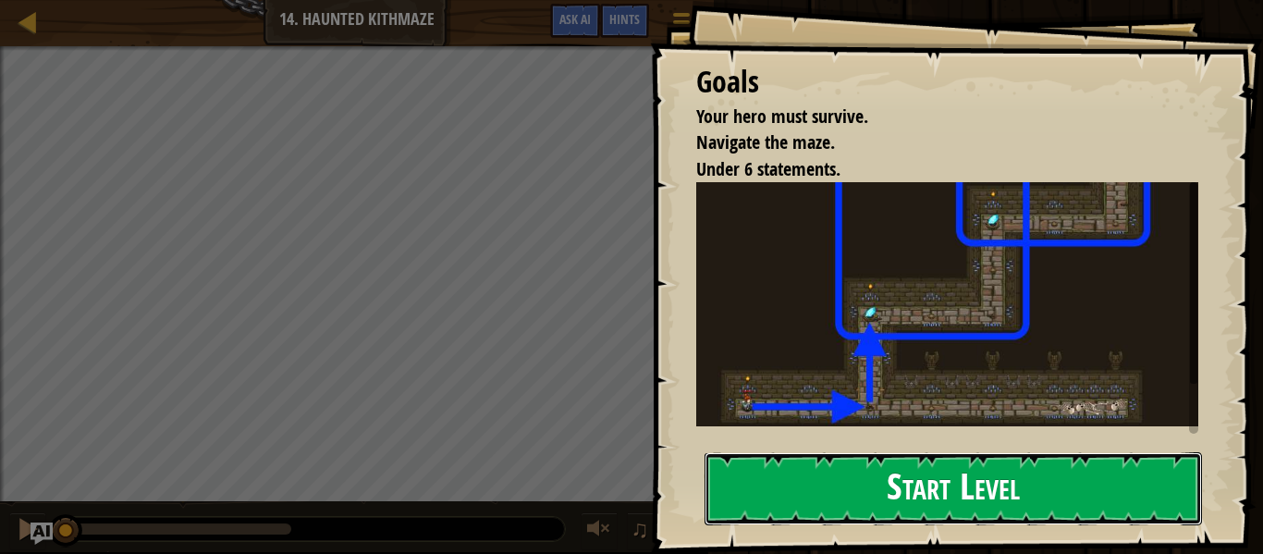
click at [782, 466] on button "Start Level" at bounding box center [954, 488] width 498 height 73
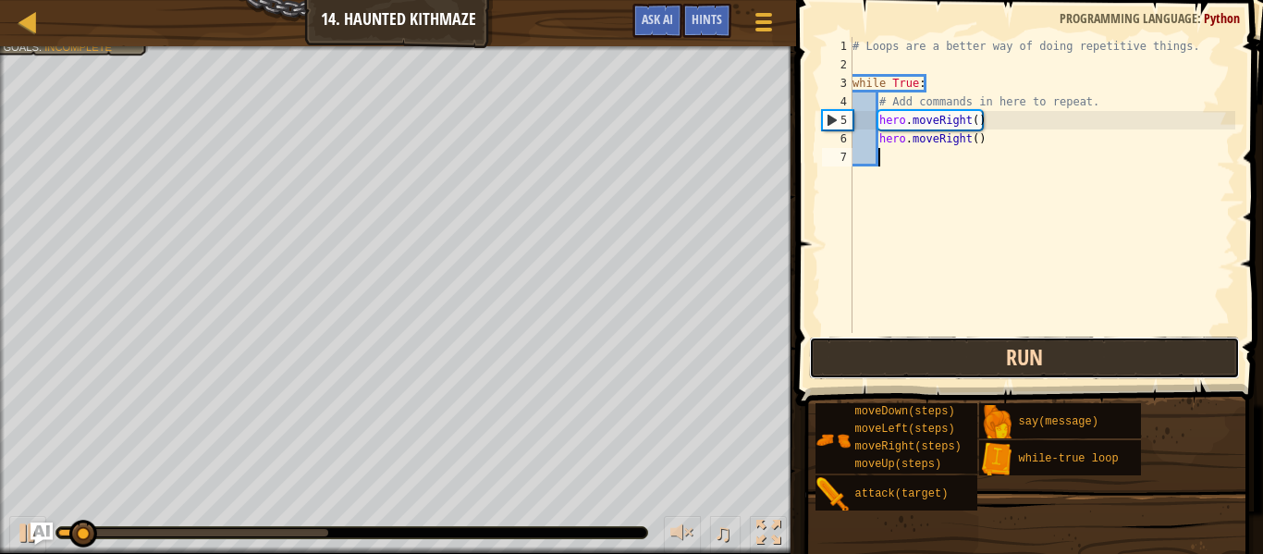
click at [938, 370] on button "Run" at bounding box center [1024, 358] width 431 height 43
click at [939, 366] on button "Running" at bounding box center [1024, 358] width 431 height 43
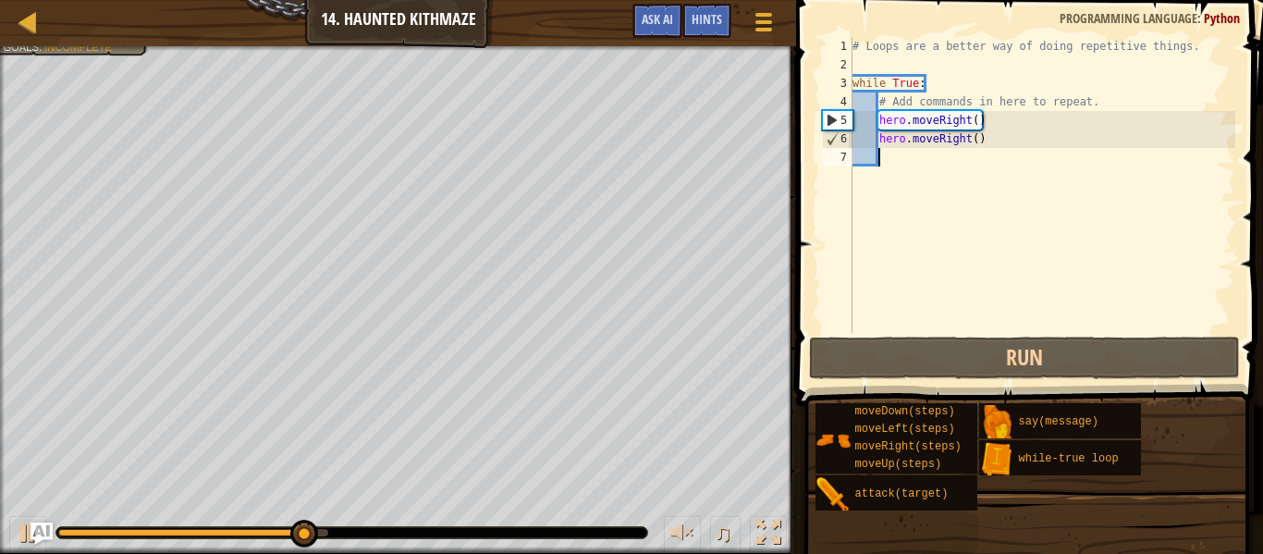
click at [983, 119] on div "# Loops are a better way of doing repetitive things. while True : # Add command…" at bounding box center [1042, 203] width 387 height 333
click at [968, 119] on div "# Loops are a better way of doing repetitive things. while True : # Add command…" at bounding box center [1042, 203] width 387 height 333
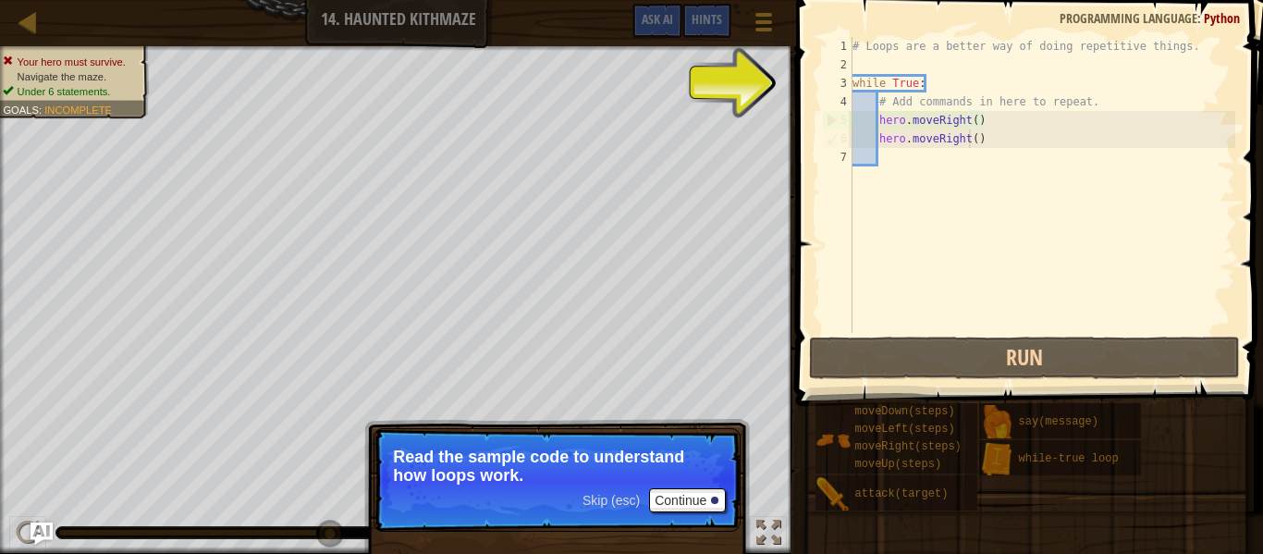
click at [970, 140] on div "# Loops are a better way of doing repetitive things. while True : # Add command…" at bounding box center [1042, 203] width 387 height 333
click at [968, 134] on div "# Loops are a better way of doing repetitive things. while True : # Add command…" at bounding box center [1042, 203] width 387 height 333
click at [673, 499] on button "Continue" at bounding box center [687, 500] width 77 height 24
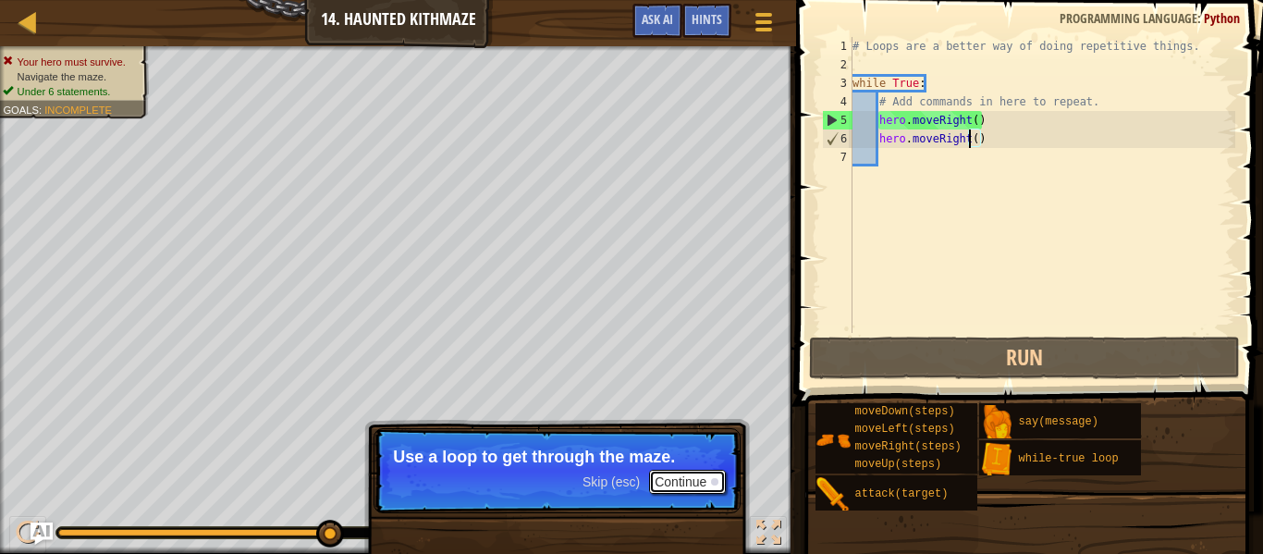
click at [705, 479] on button "Continue" at bounding box center [687, 482] width 77 height 24
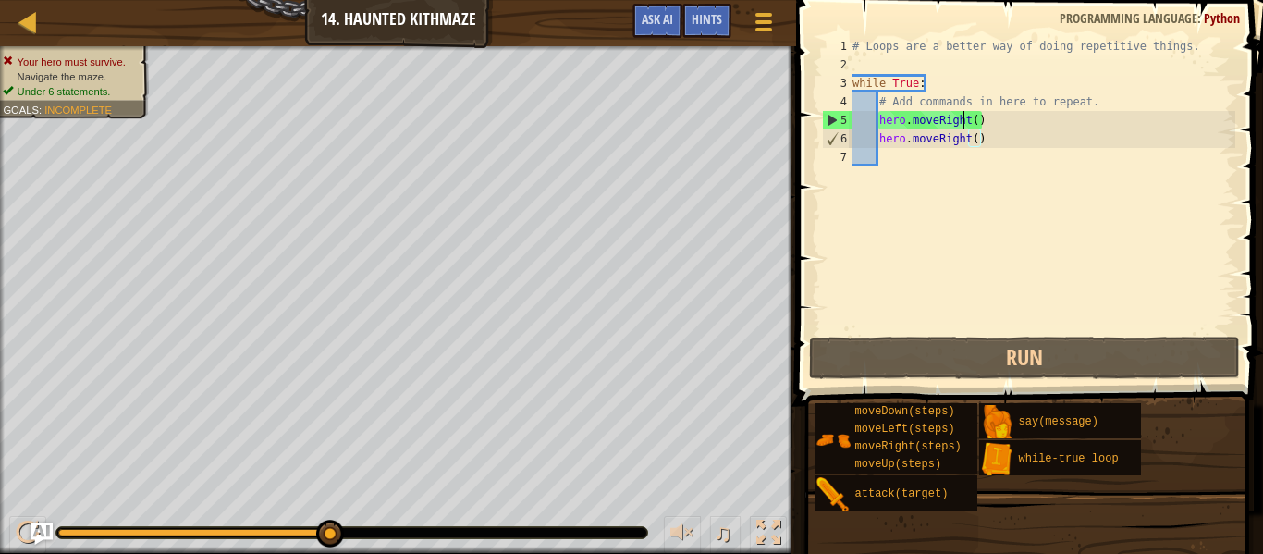
click at [966, 121] on div "# Loops are a better way of doing repetitive things. while True : # Add command…" at bounding box center [1042, 203] width 387 height 333
click at [969, 118] on div "# Loops are a better way of doing repetitive things. while True : # Add command…" at bounding box center [1042, 203] width 387 height 333
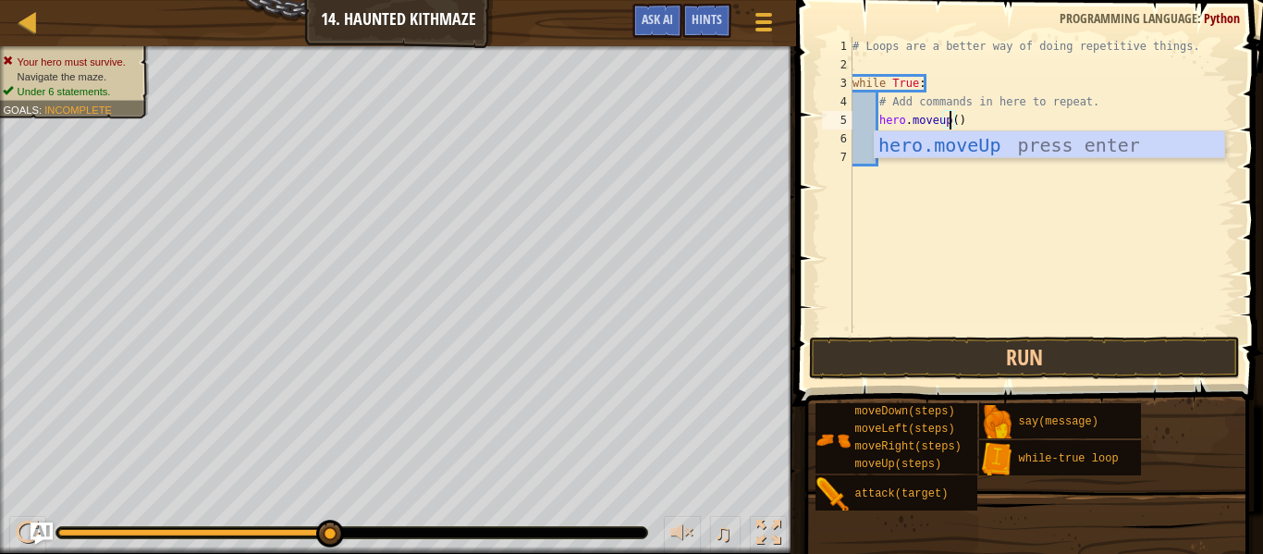
scroll to position [8, 15]
click at [983, 147] on div "hero.moveUp press enter" at bounding box center [1050, 172] width 350 height 83
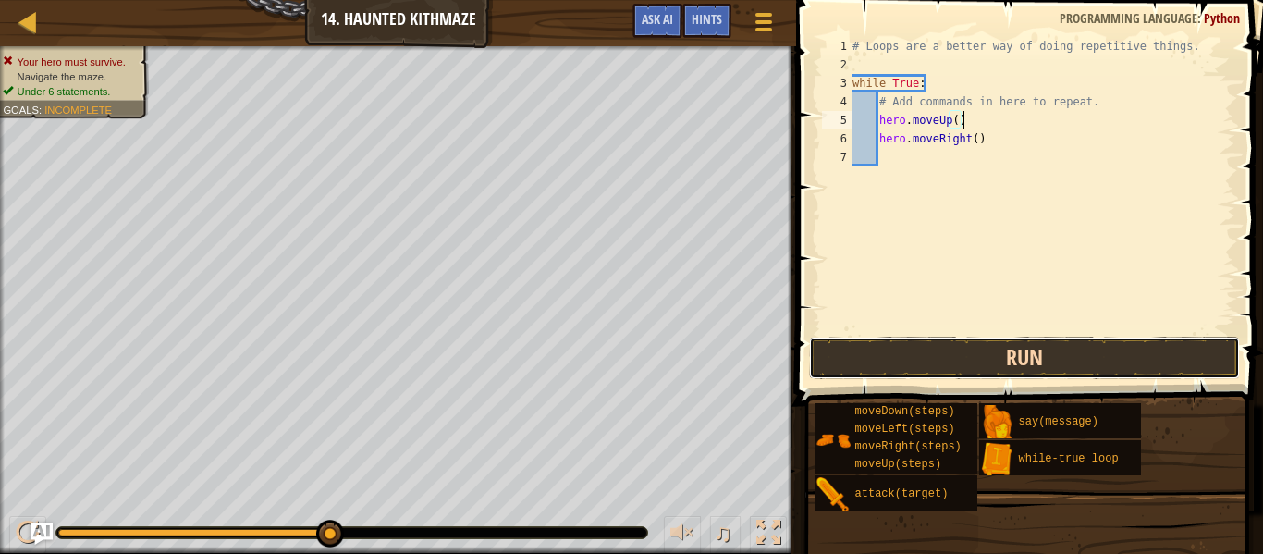
click at [1004, 354] on button "Run" at bounding box center [1024, 358] width 431 height 43
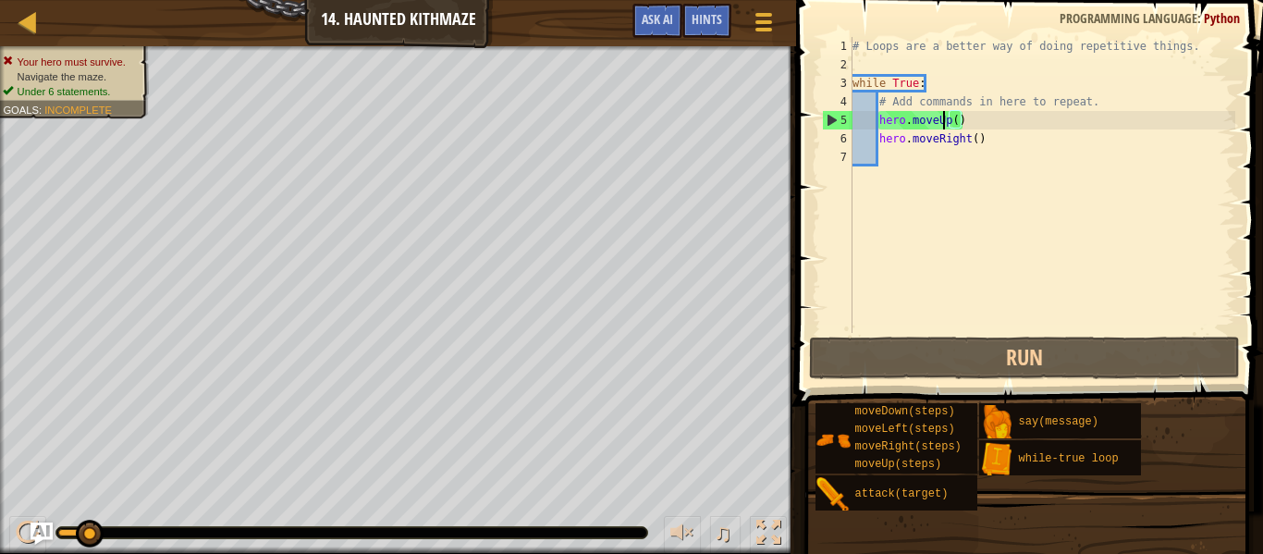
click at [946, 121] on div "# Loops are a better way of doing repetitive things. while True : # Add command…" at bounding box center [1042, 203] width 387 height 333
click at [950, 124] on div "# Loops are a better way of doing repetitive things. while True : # Add command…" at bounding box center [1042, 203] width 387 height 333
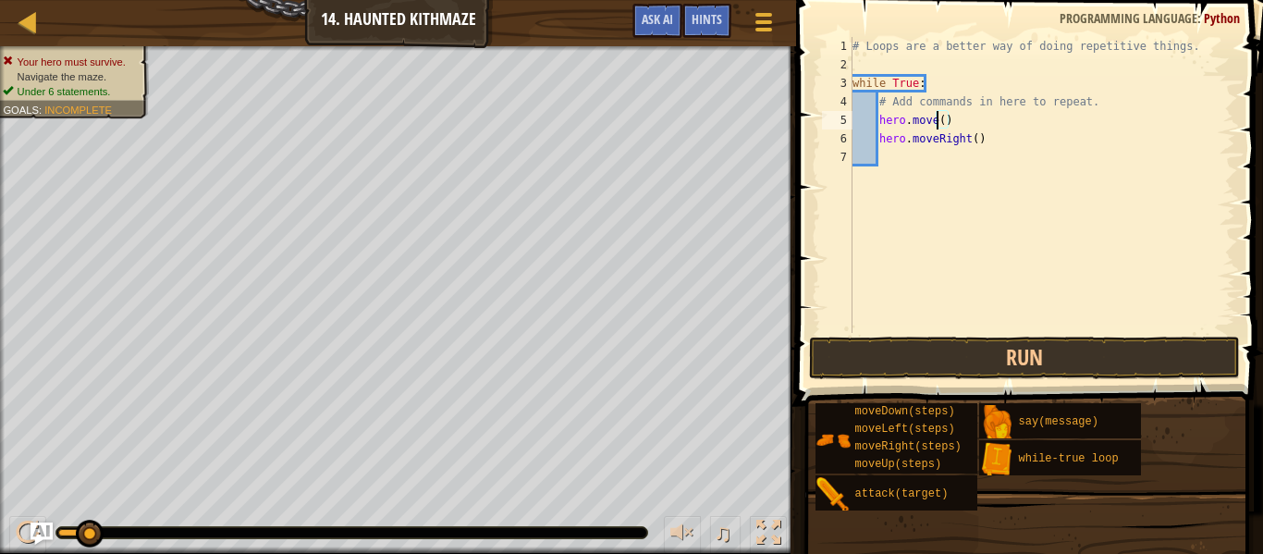
scroll to position [8, 14]
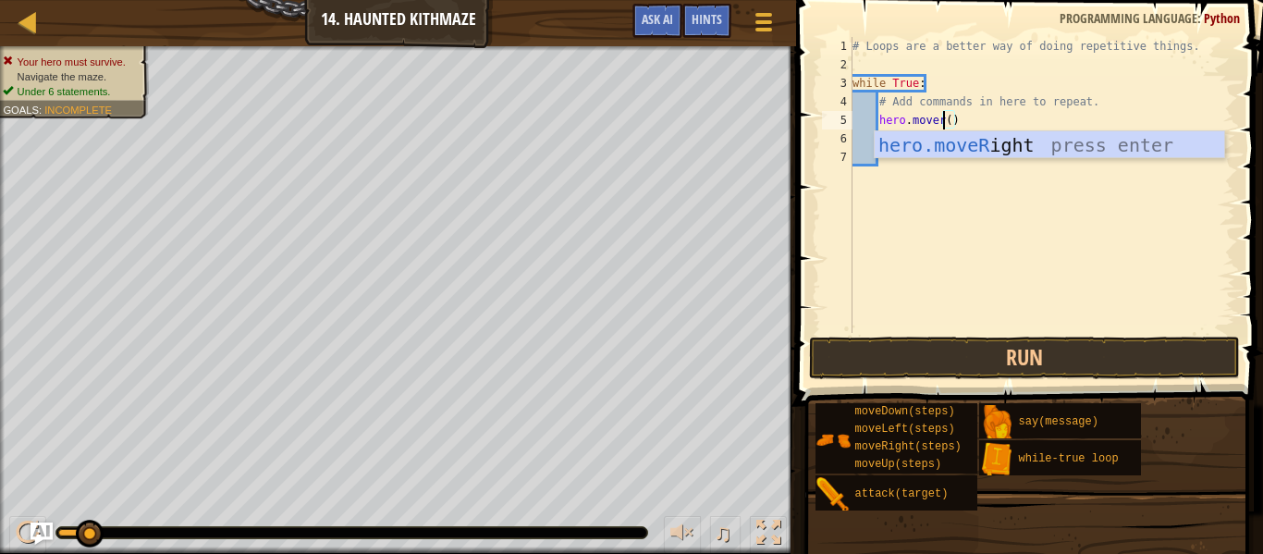
click at [991, 137] on div "hero.moveR ight press enter" at bounding box center [1050, 172] width 350 height 83
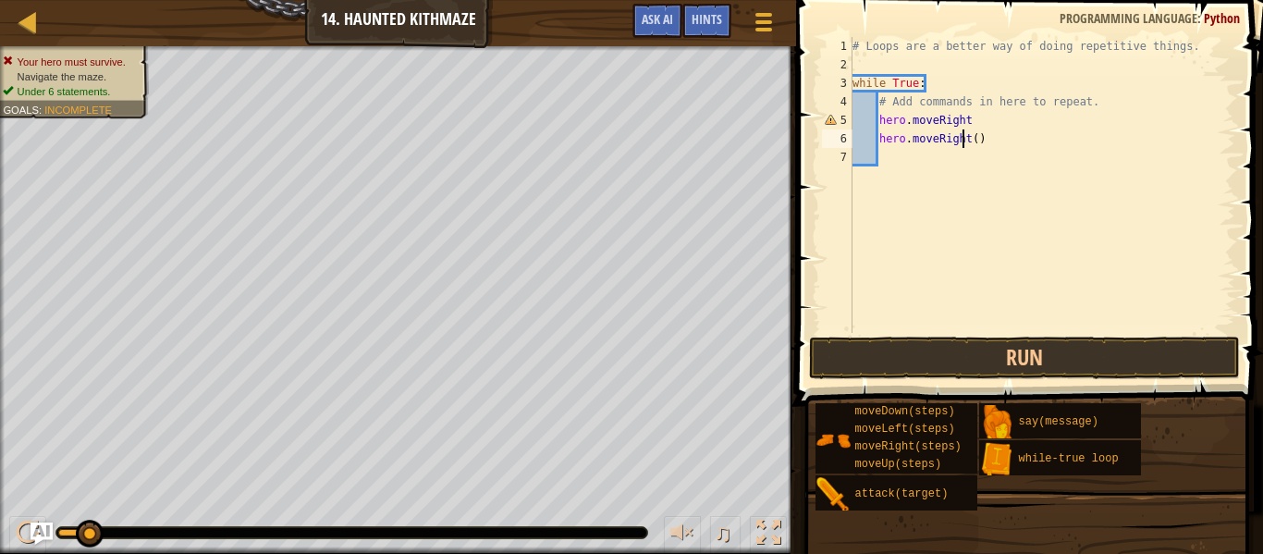
click at [966, 142] on div "# Loops are a better way of doing repetitive things. while True : # Add command…" at bounding box center [1042, 203] width 387 height 333
click at [968, 139] on div "# Loops are a better way of doing repetitive things. while True : # Add command…" at bounding box center [1042, 203] width 387 height 333
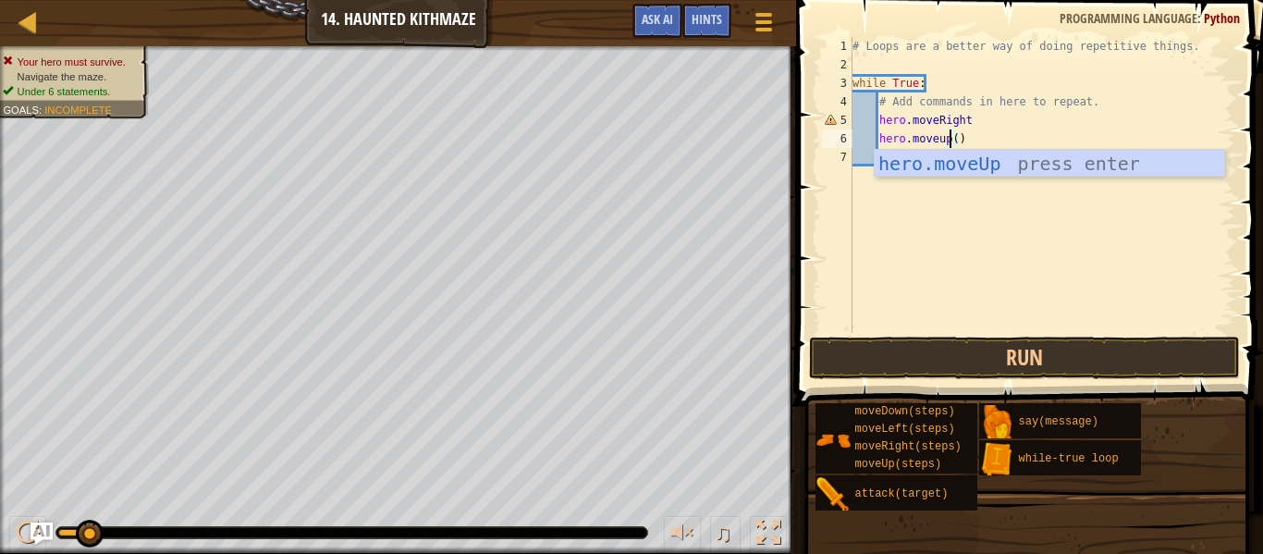
scroll to position [8, 15]
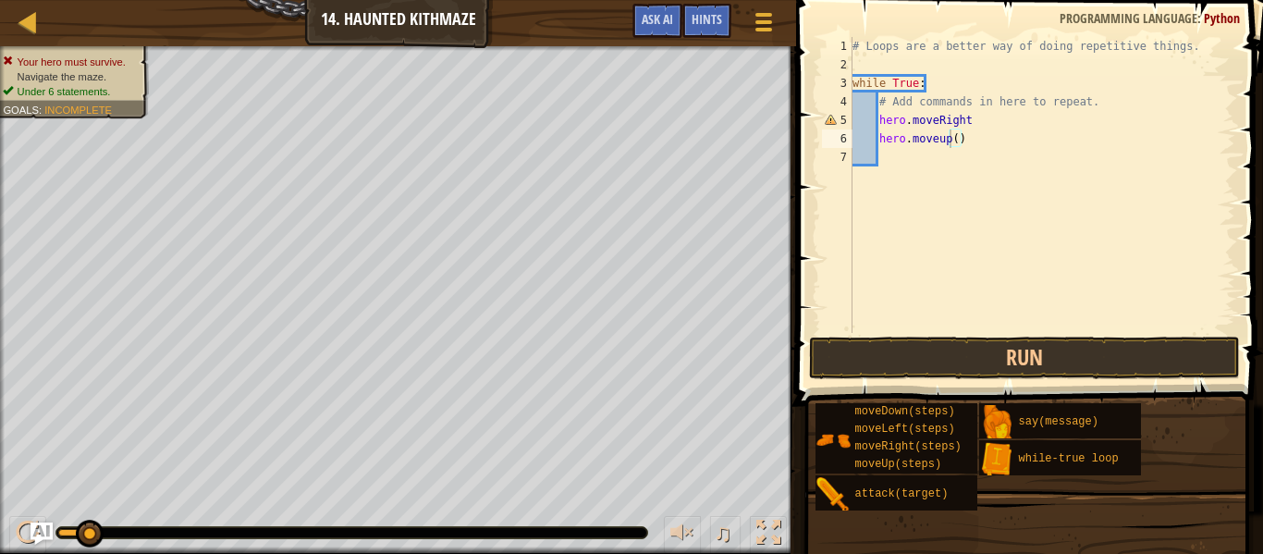
click at [961, 334] on span at bounding box center [1032, 176] width 482 height 461
click at [966, 344] on button "Run" at bounding box center [1024, 358] width 431 height 43
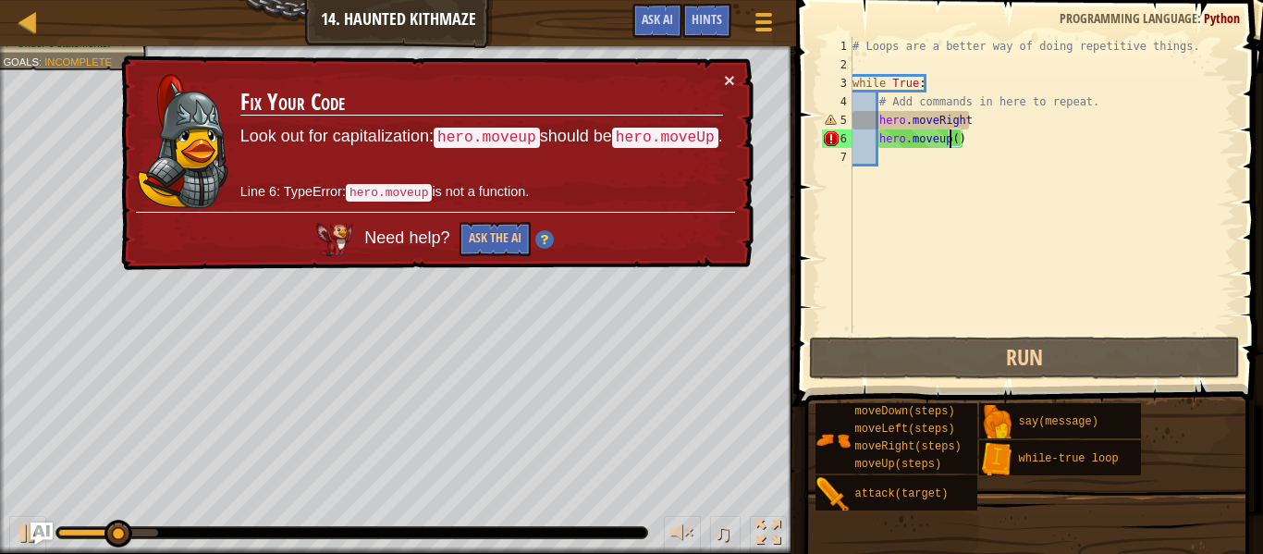
click at [968, 121] on div "# Loops are a better way of doing repetitive things. while True : # Add command…" at bounding box center [1042, 203] width 387 height 333
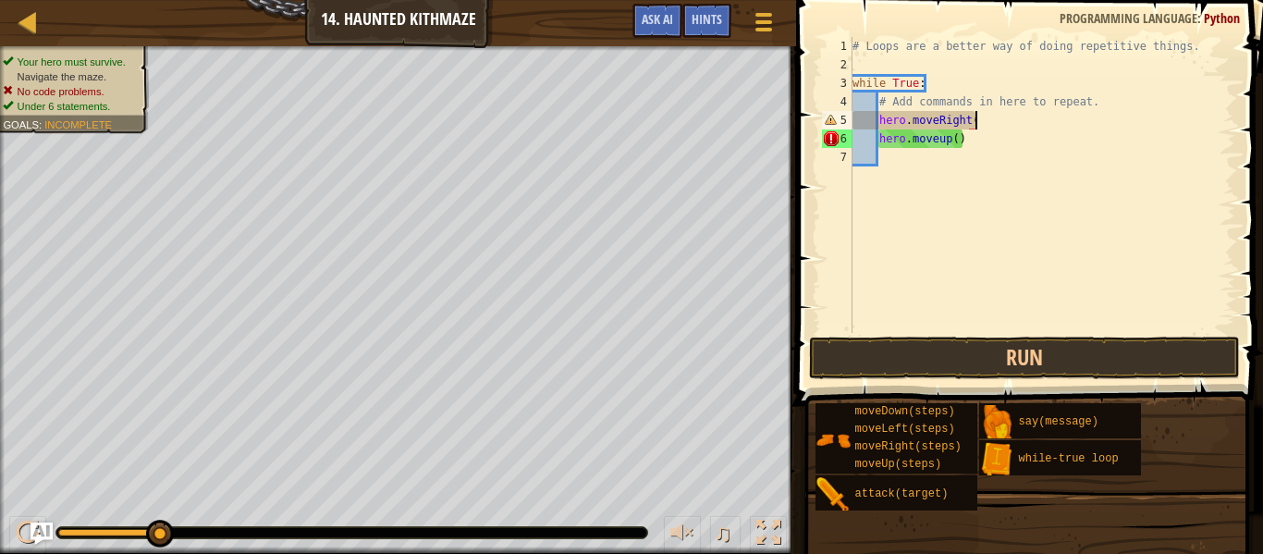
scroll to position [8, 18]
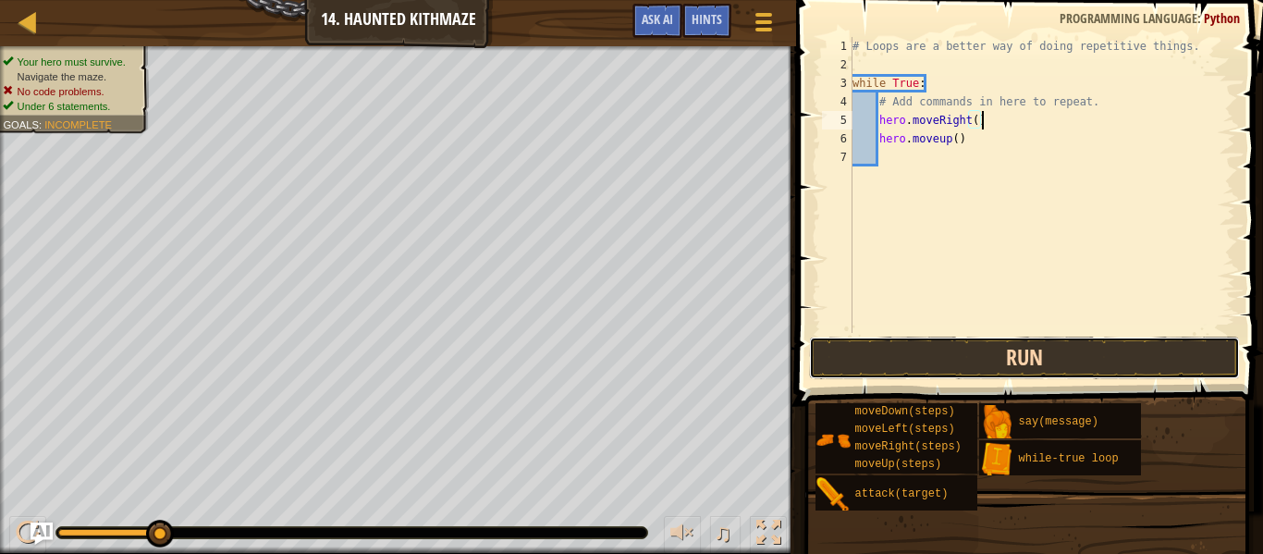
click at [991, 365] on button "Run" at bounding box center [1024, 358] width 431 height 43
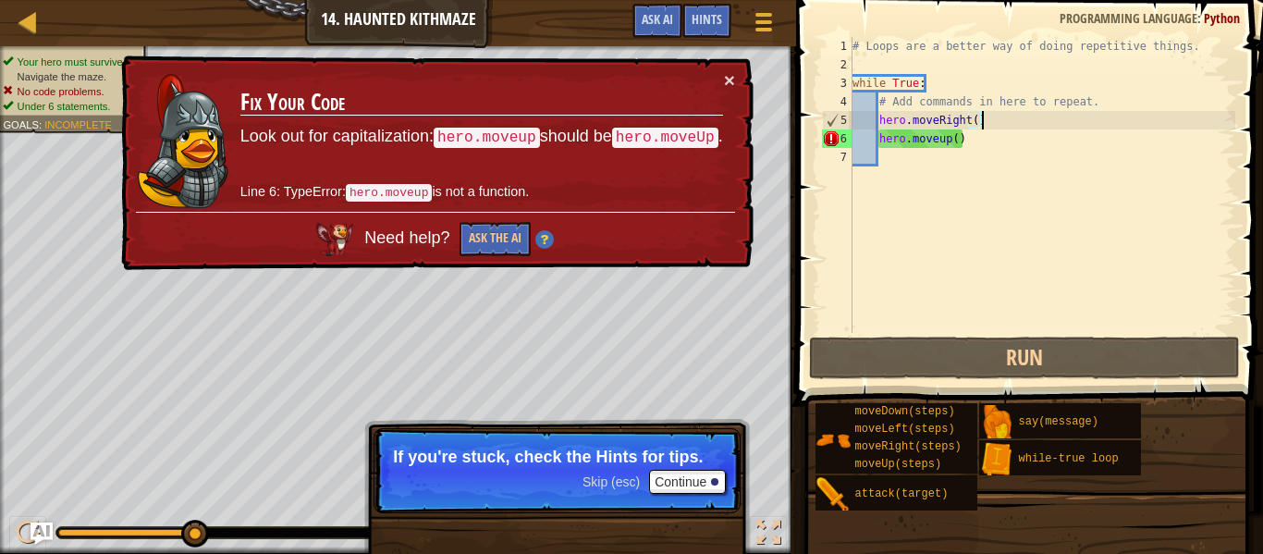
click at [942, 139] on div "# Loops are a better way of doing repetitive things. while True : # Add command…" at bounding box center [1042, 203] width 387 height 333
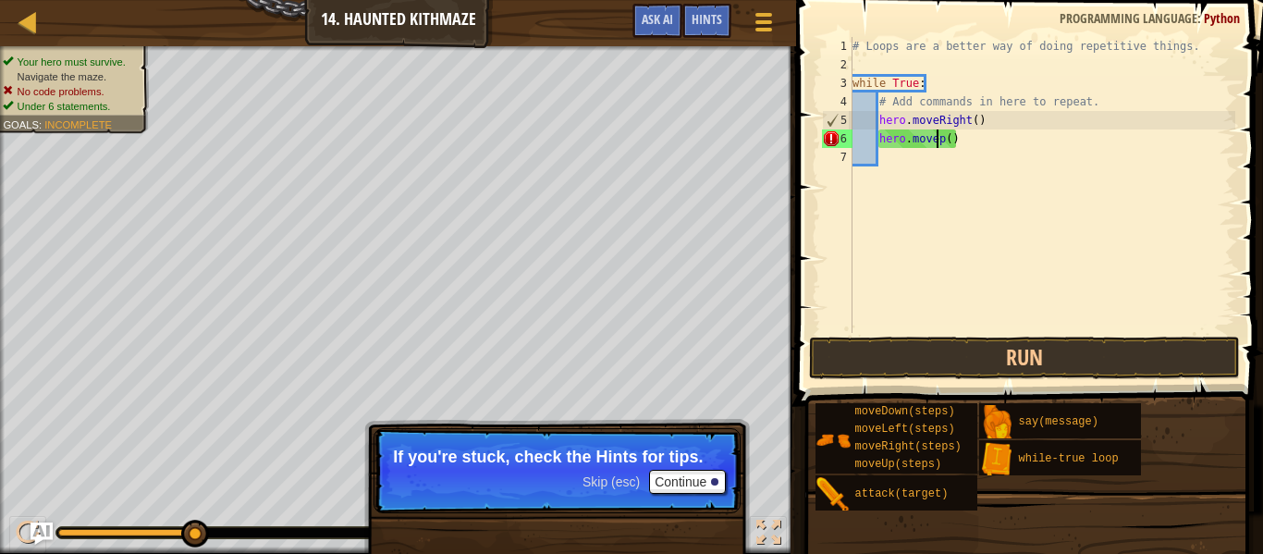
scroll to position [8, 14]
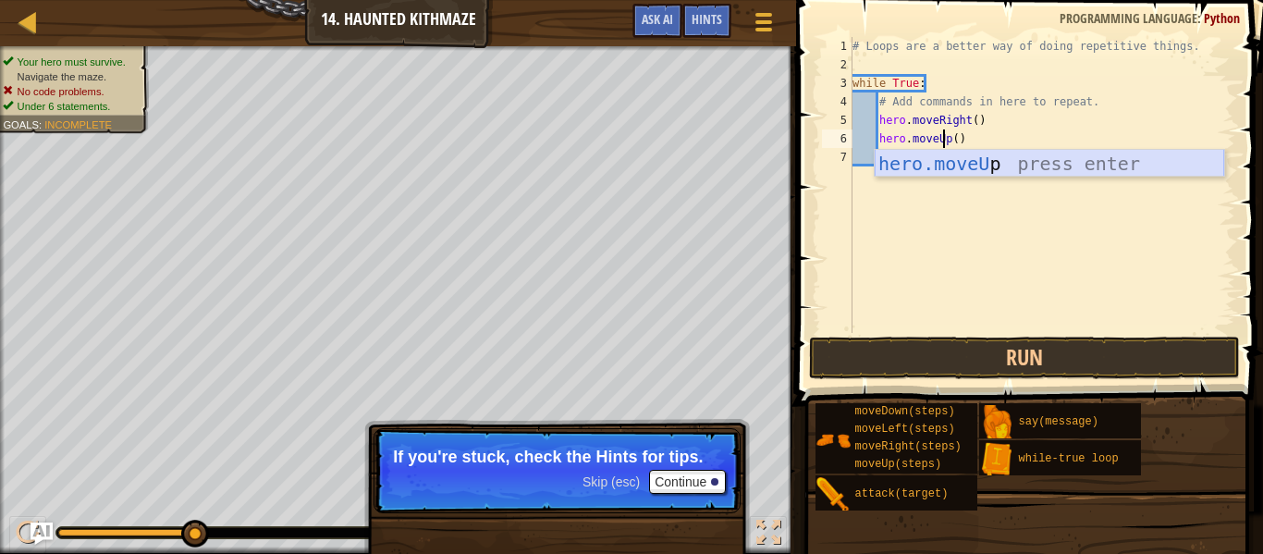
click at [976, 157] on div "hero.moveU p press enter" at bounding box center [1050, 191] width 350 height 83
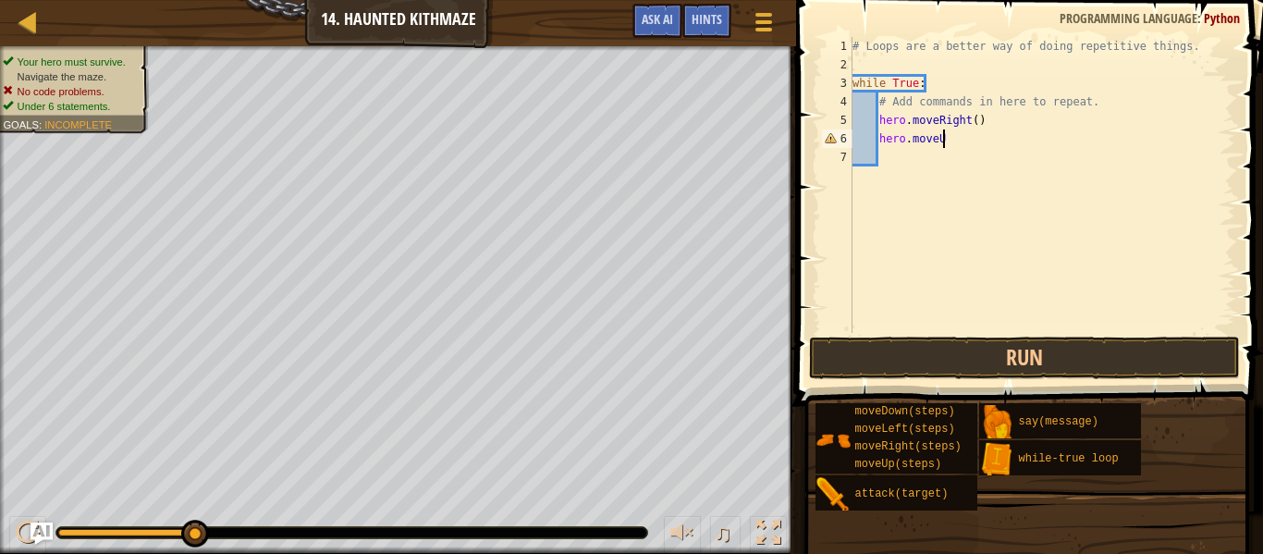
click at [941, 135] on div "# Loops are a better way of doing repetitive things. while True : # Add command…" at bounding box center [1042, 203] width 387 height 333
type textarea "hero.moveUp"
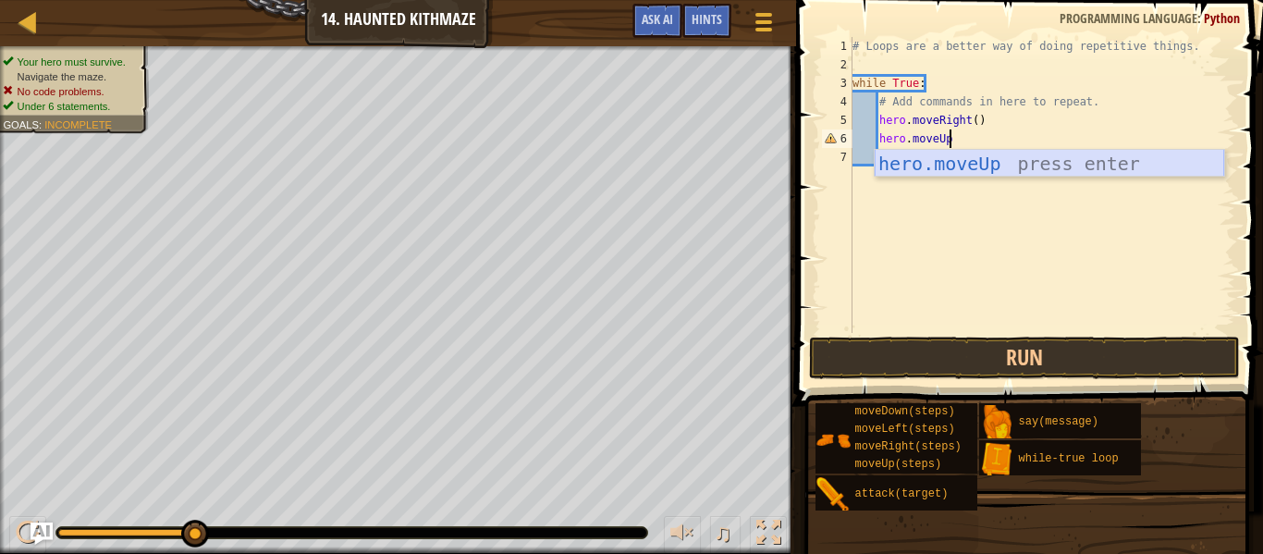
click at [953, 161] on div "hero.moveUp press enter" at bounding box center [1050, 191] width 350 height 83
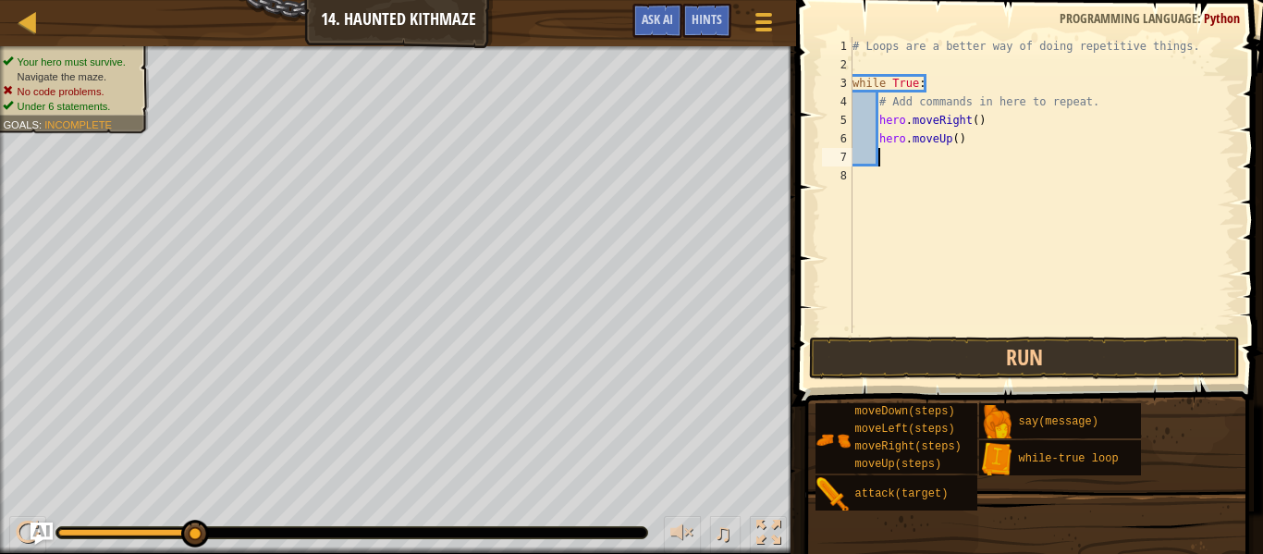
scroll to position [8, 3]
click at [868, 347] on button "Run" at bounding box center [1024, 358] width 431 height 43
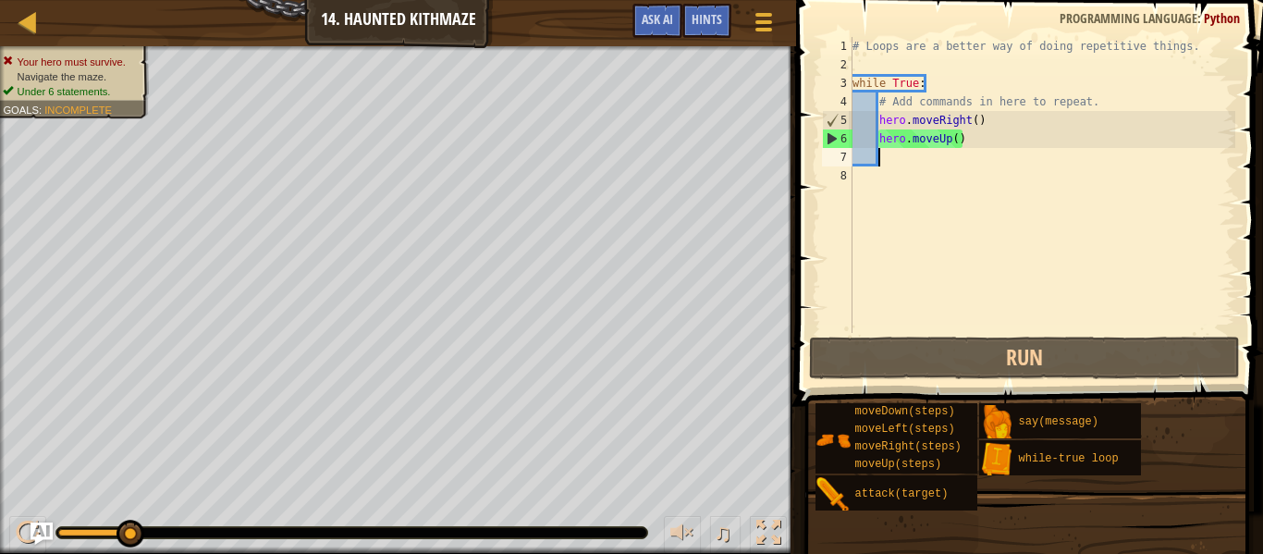
click at [947, 140] on div "# Loops are a better way of doing repetitive things. while True : # Add command…" at bounding box center [1042, 203] width 387 height 333
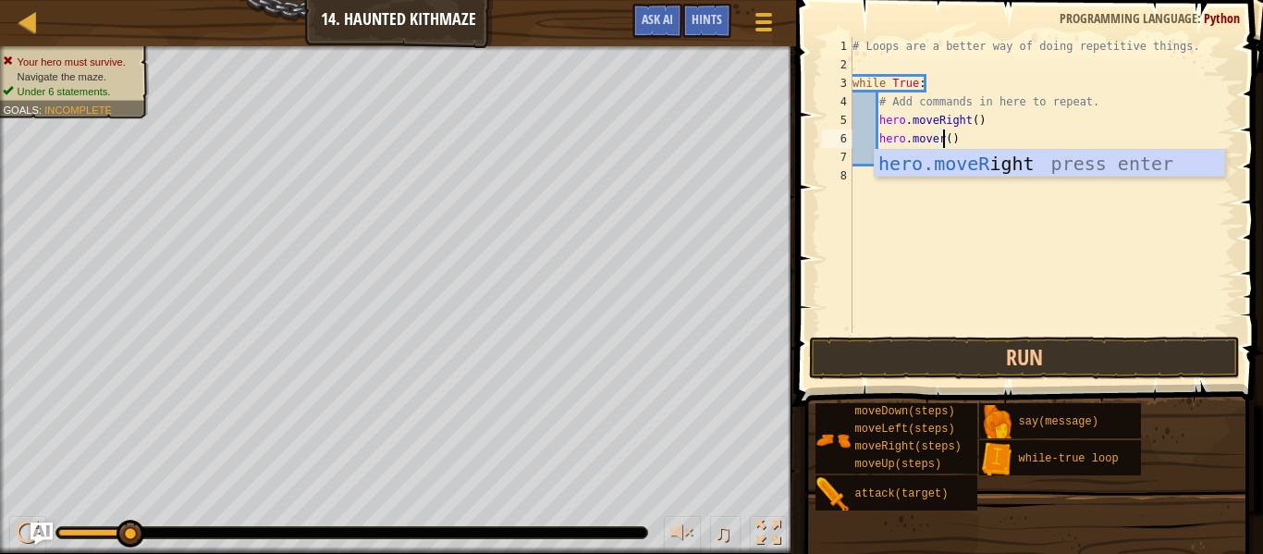
scroll to position [8, 14]
click at [970, 164] on div "hero.moveR ight press enter" at bounding box center [1050, 191] width 350 height 83
type textarea "hero.moveRight"
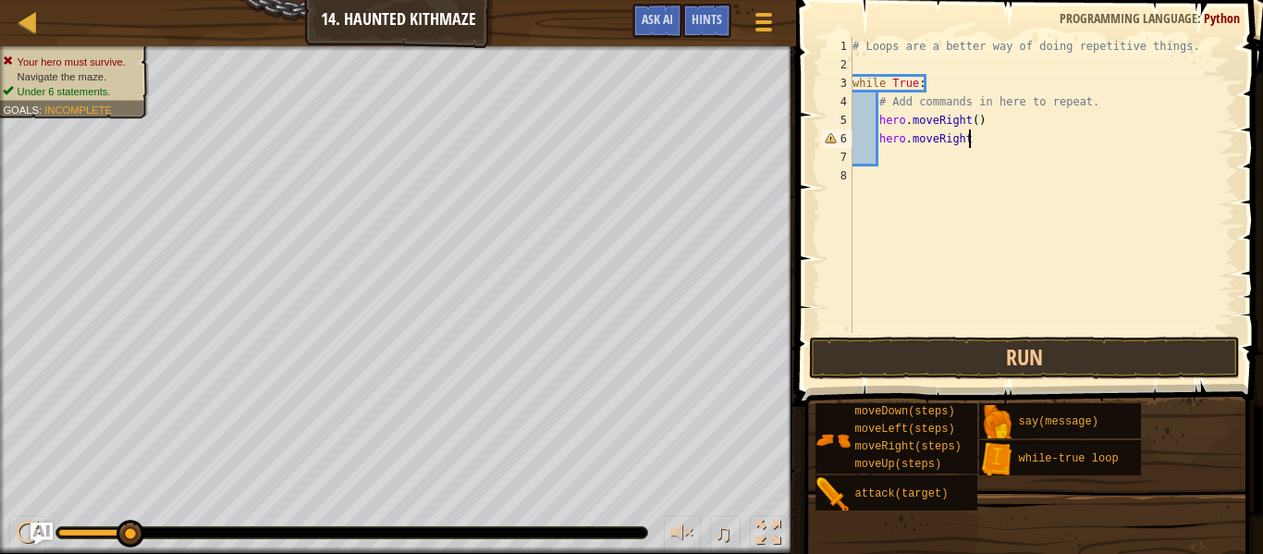
click at [921, 158] on div "# Loops are a better way of doing repetitive things. while True : # Add command…" at bounding box center [1042, 203] width 387 height 333
type textarea "h"
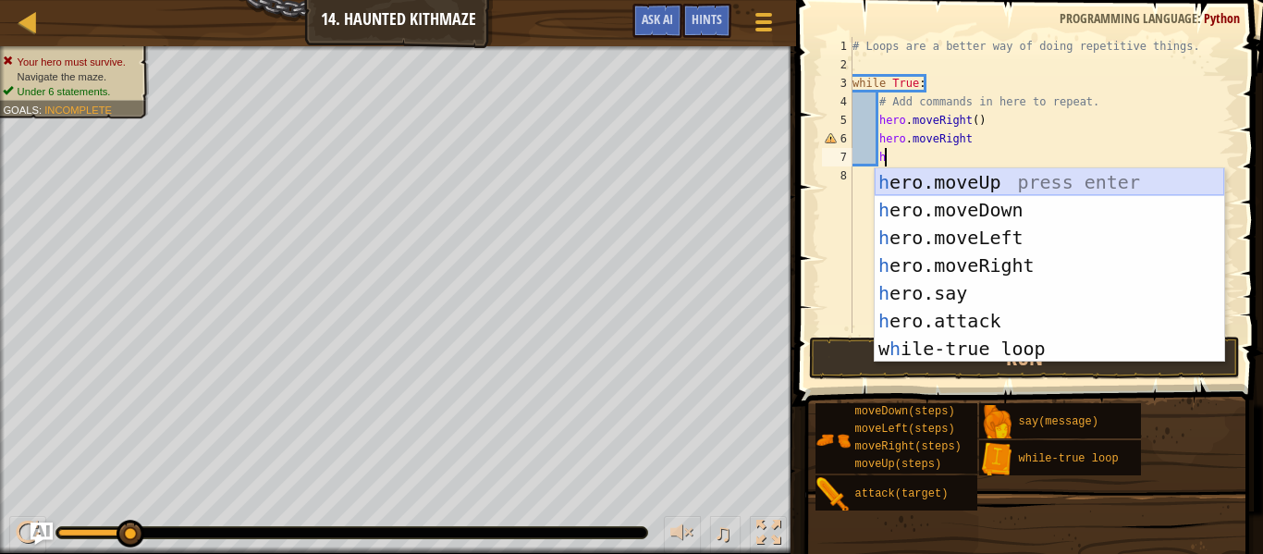
click at [987, 188] on div "h ero.moveUp press enter h ero.moveDown press enter h ero.moveLeft press enter …" at bounding box center [1050, 293] width 350 height 250
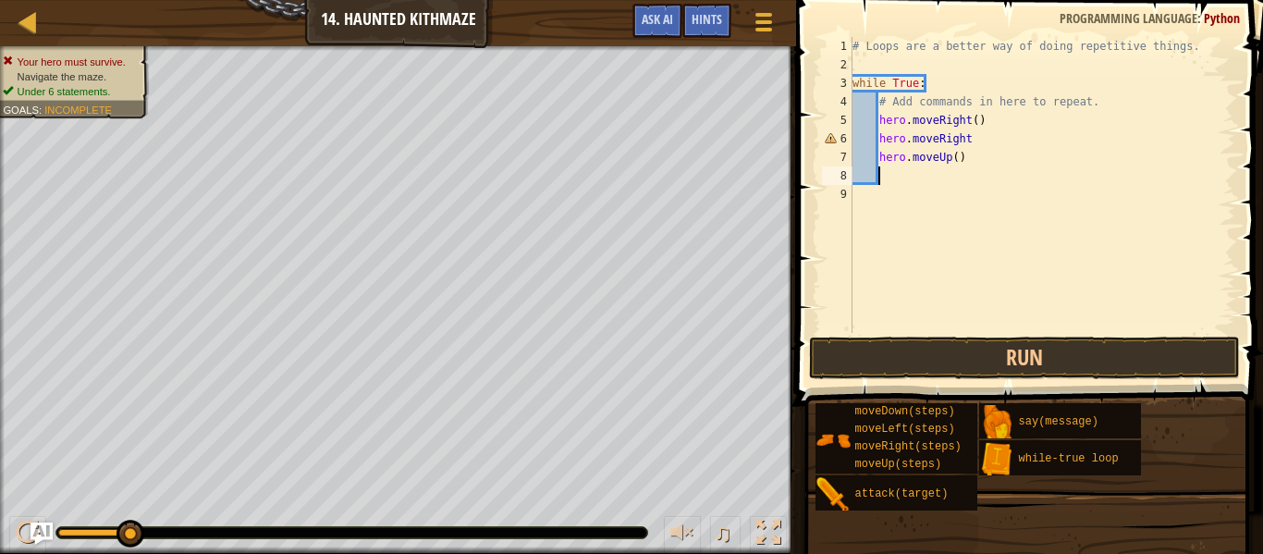
scroll to position [8, 3]
click at [979, 137] on div "# Loops are a better way of doing repetitive things. while True : # Add command…" at bounding box center [1042, 203] width 387 height 333
type textarea "hero.moveRight()"
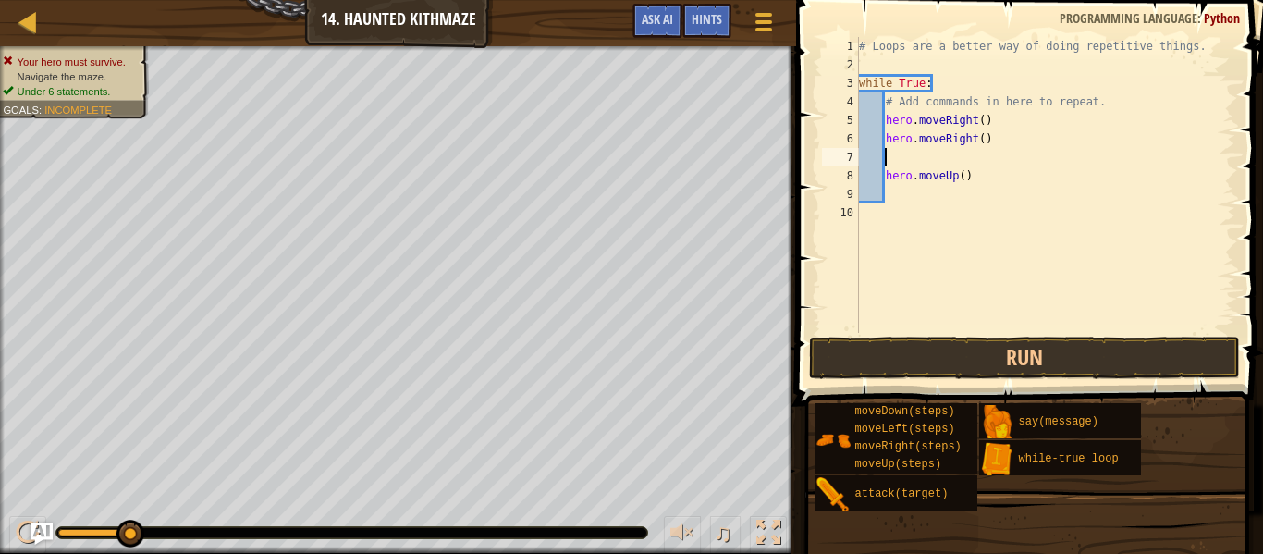
type textarea "\"
click at [886, 157] on div "# Loops are a better way of doing repetitive things. while True : # Add command…" at bounding box center [1046, 203] width 380 height 333
click at [888, 177] on div "# Loops are a better way of doing repetitive things. while True : # Add command…" at bounding box center [1046, 203] width 380 height 333
click at [858, 158] on div "7" at bounding box center [840, 157] width 37 height 18
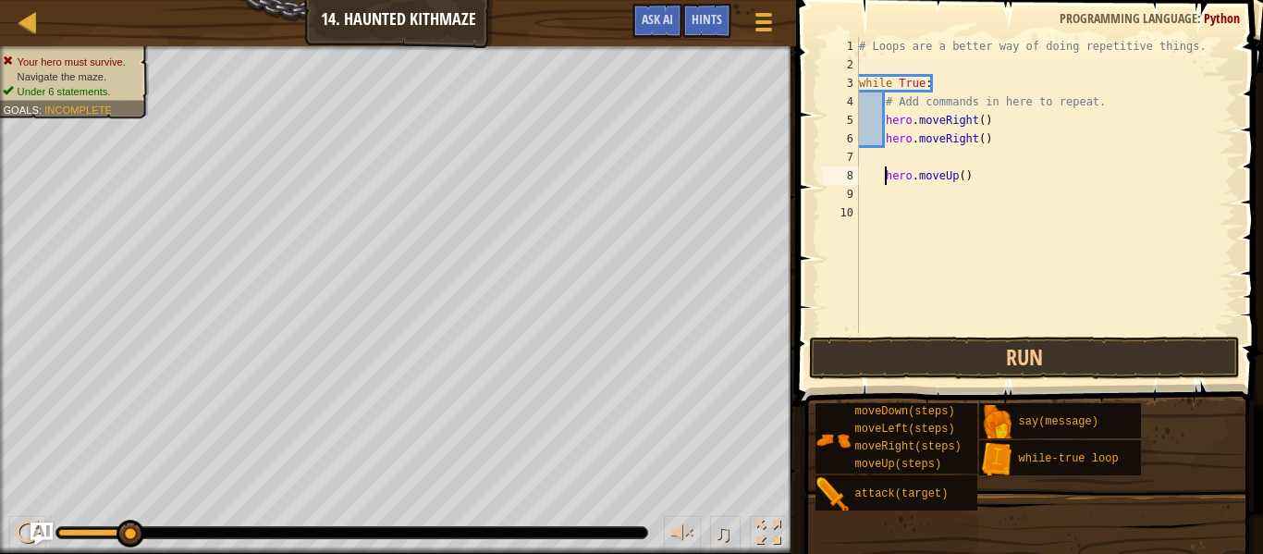
type textarea "hero.moveUp()"
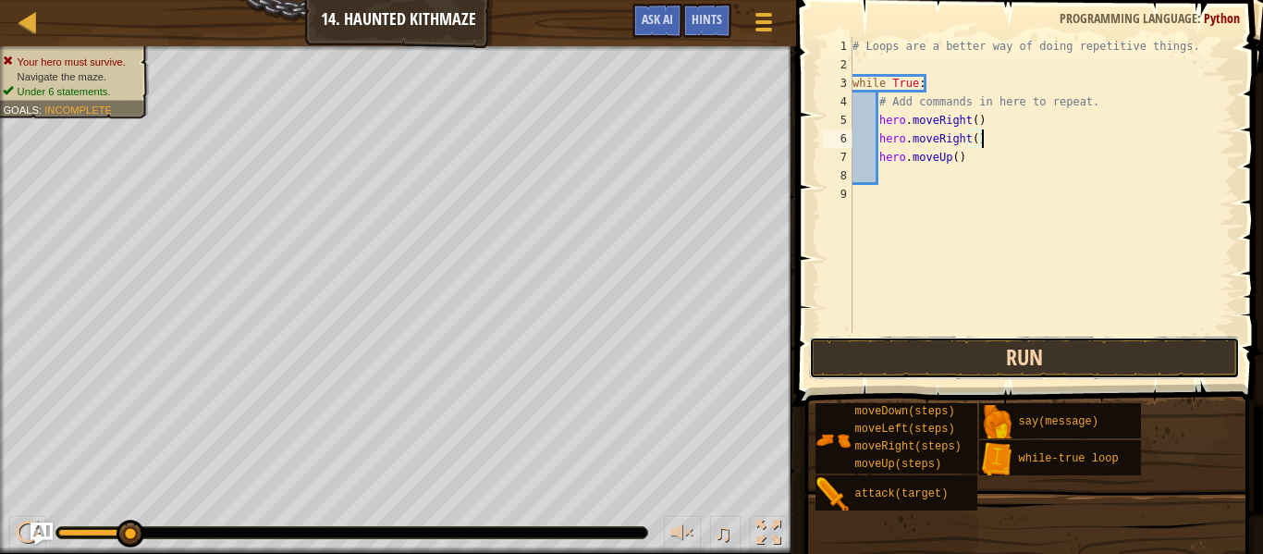
click at [908, 342] on button "Run" at bounding box center [1024, 358] width 431 height 43
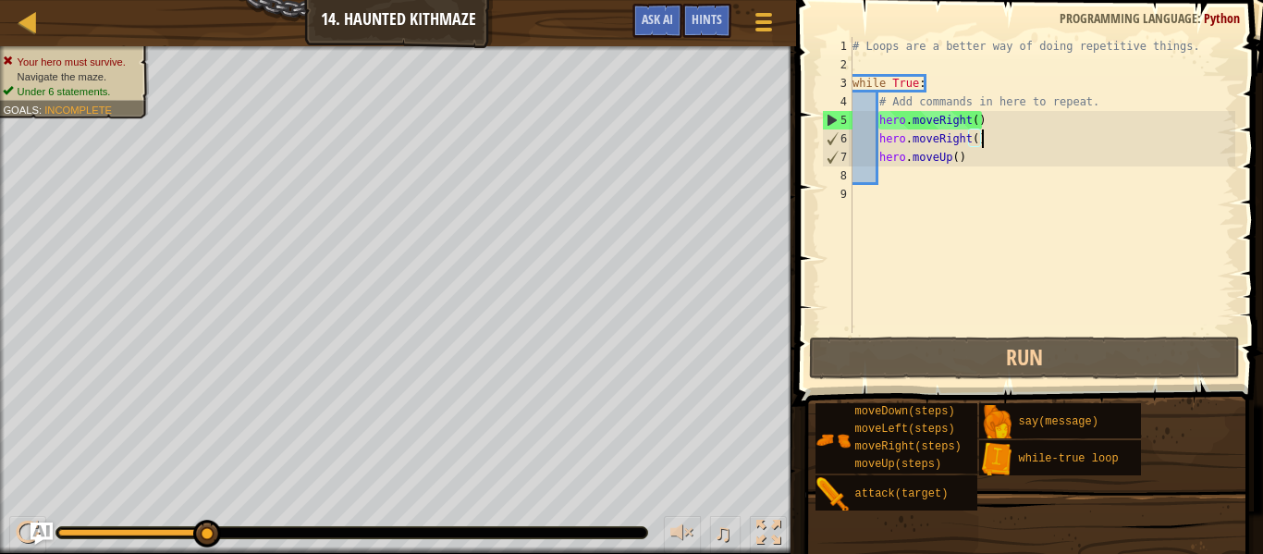
click at [880, 153] on div "# Loops are a better way of doing repetitive things. while True : # Add command…" at bounding box center [1042, 203] width 387 height 333
type textarea "hero.moveUp()"
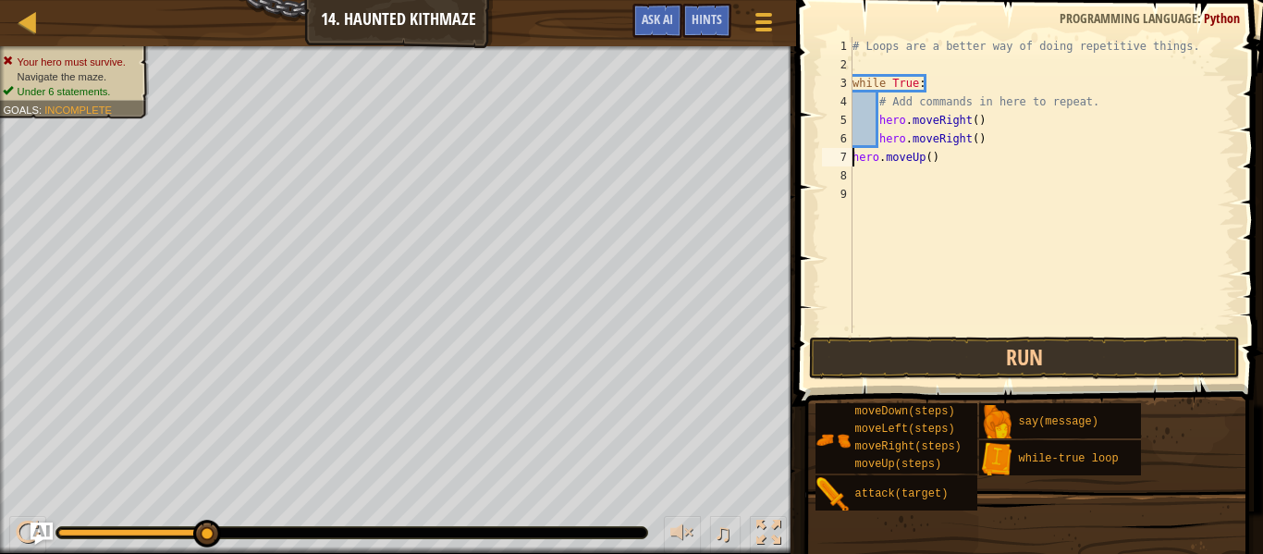
click at [872, 329] on div "# Loops are a better way of doing repetitive things. while True : # Add command…" at bounding box center [1042, 203] width 387 height 333
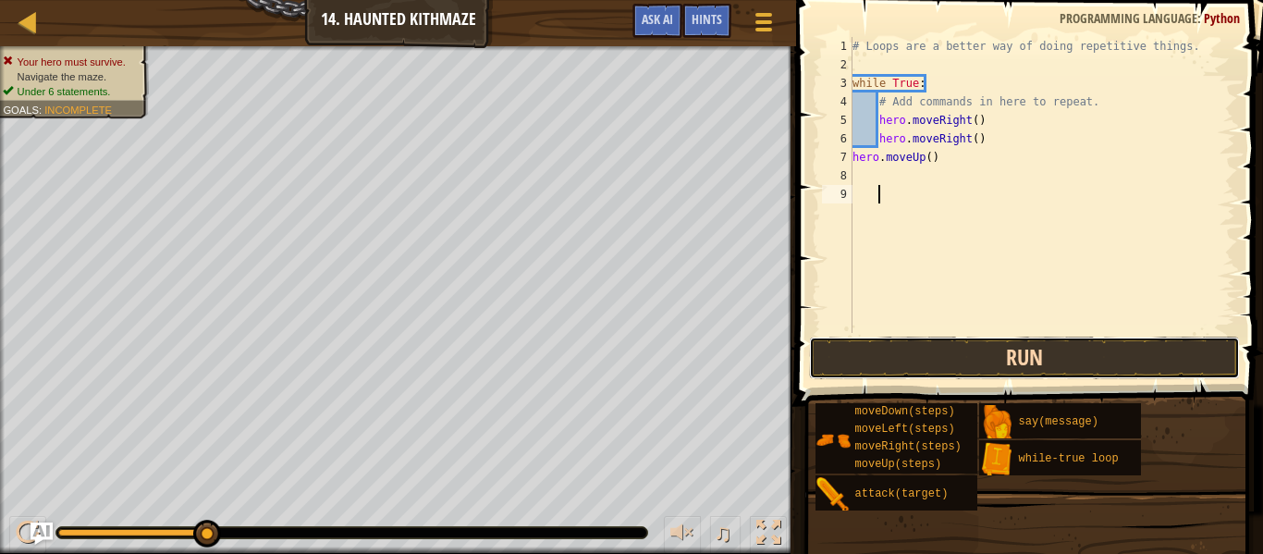
click at [868, 369] on button "Run" at bounding box center [1024, 358] width 431 height 43
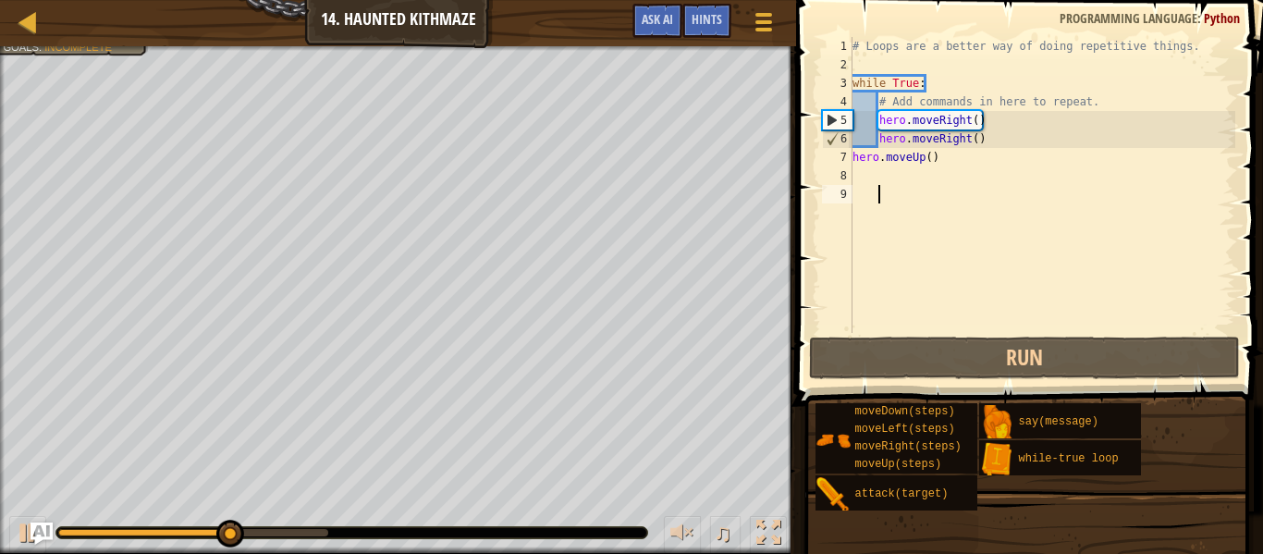
click at [878, 139] on div "# Loops are a better way of doing repetitive things. while True : # Add command…" at bounding box center [1042, 203] width 387 height 333
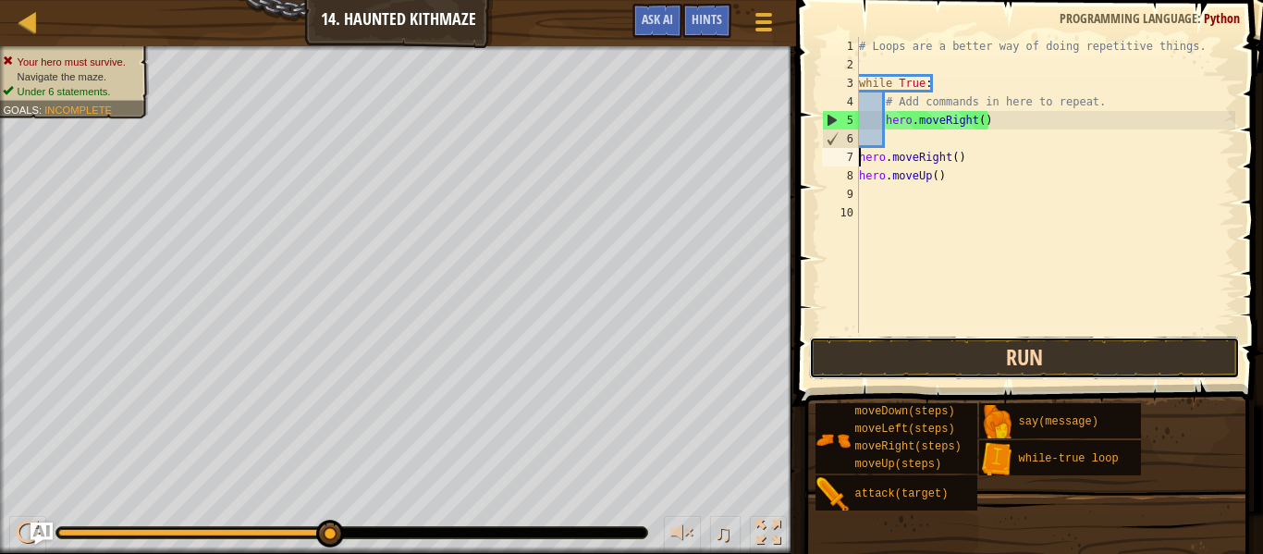
click at [878, 350] on button "Run" at bounding box center [1024, 358] width 431 height 43
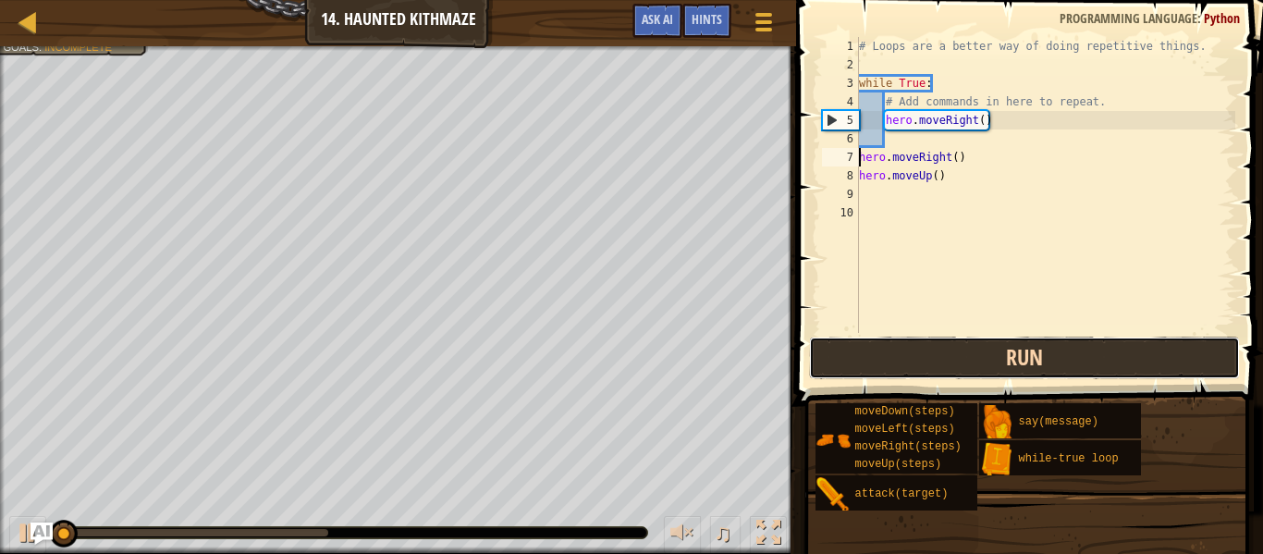
click at [878, 350] on button "Run" at bounding box center [1024, 358] width 431 height 43
click at [878, 350] on button "Running" at bounding box center [1024, 358] width 431 height 43
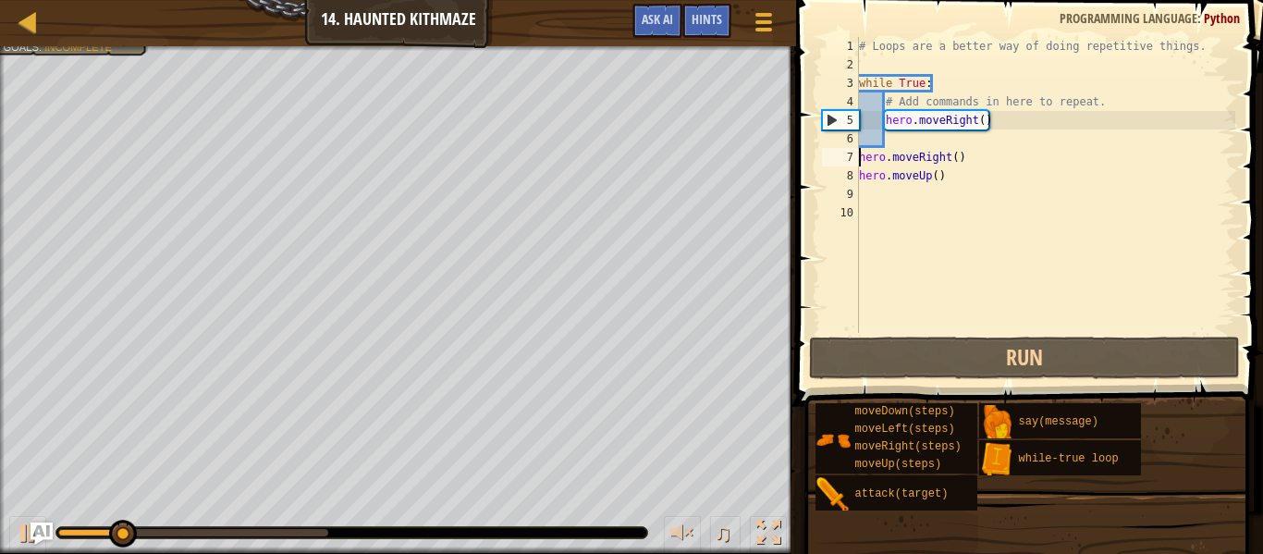
click at [879, 88] on div "# Loops are a better way of doing repetitive things. while True : # Add command…" at bounding box center [1046, 203] width 380 height 333
click at [951, 82] on div "# Loops are a better way of doing repetitive things. while True : # Add command…" at bounding box center [1046, 203] width 380 height 333
click at [934, 86] on div "# Loops are a better way of doing repetitive things. while True : # Add command…" at bounding box center [1046, 203] width 380 height 333
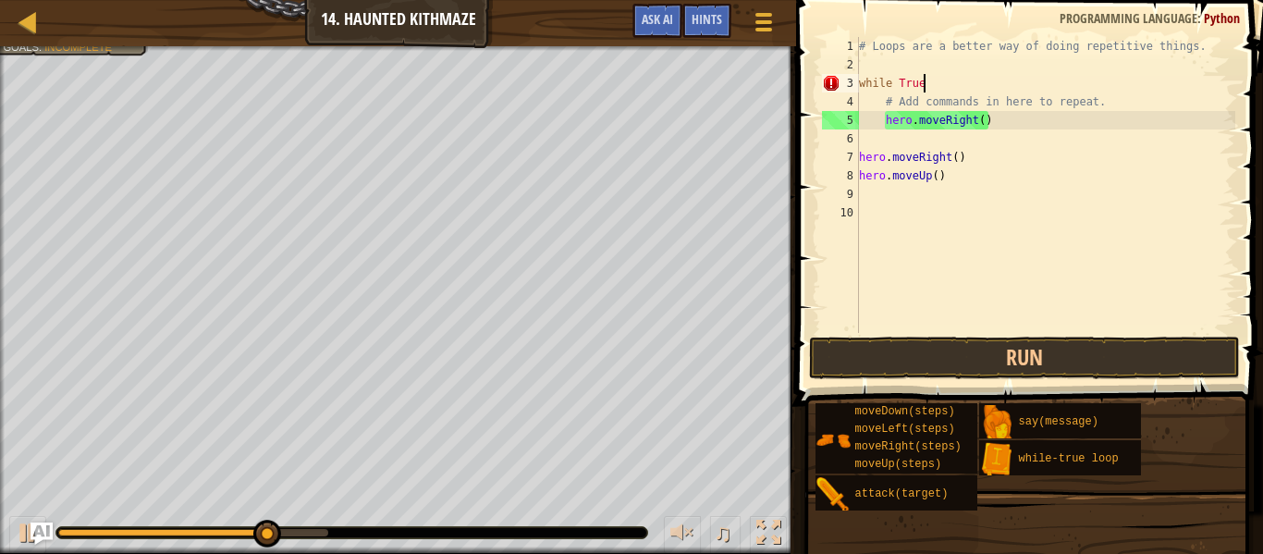
click at [865, 150] on div "# Loops are a better way of doing repetitive things. while True # Add commands …" at bounding box center [1046, 203] width 380 height 333
click at [858, 140] on div "6" at bounding box center [840, 138] width 37 height 18
type textarea "hero.moveRight()"
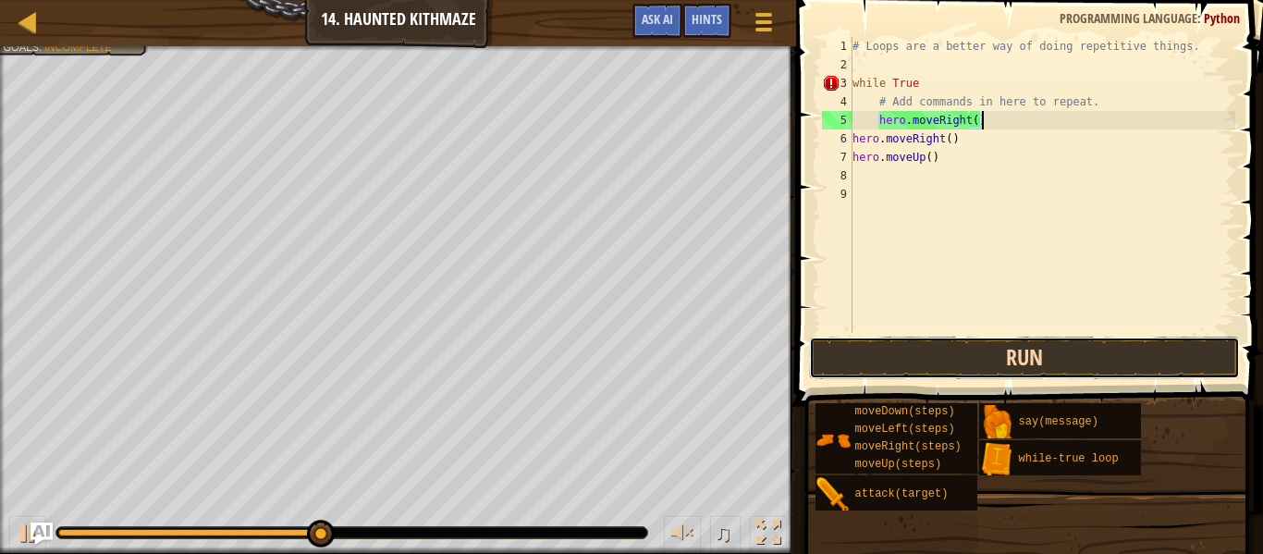
click at [942, 355] on button "Run" at bounding box center [1024, 358] width 431 height 43
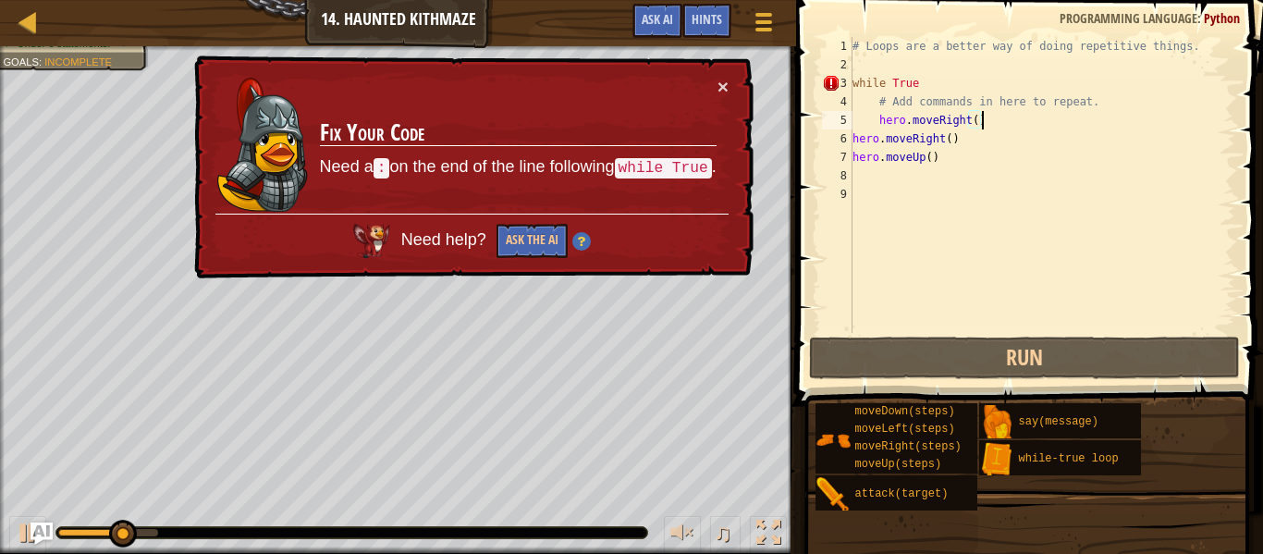
click at [942, 78] on div "# Loops are a better way of doing repetitive things. while True # Add commands …" at bounding box center [1042, 203] width 387 height 333
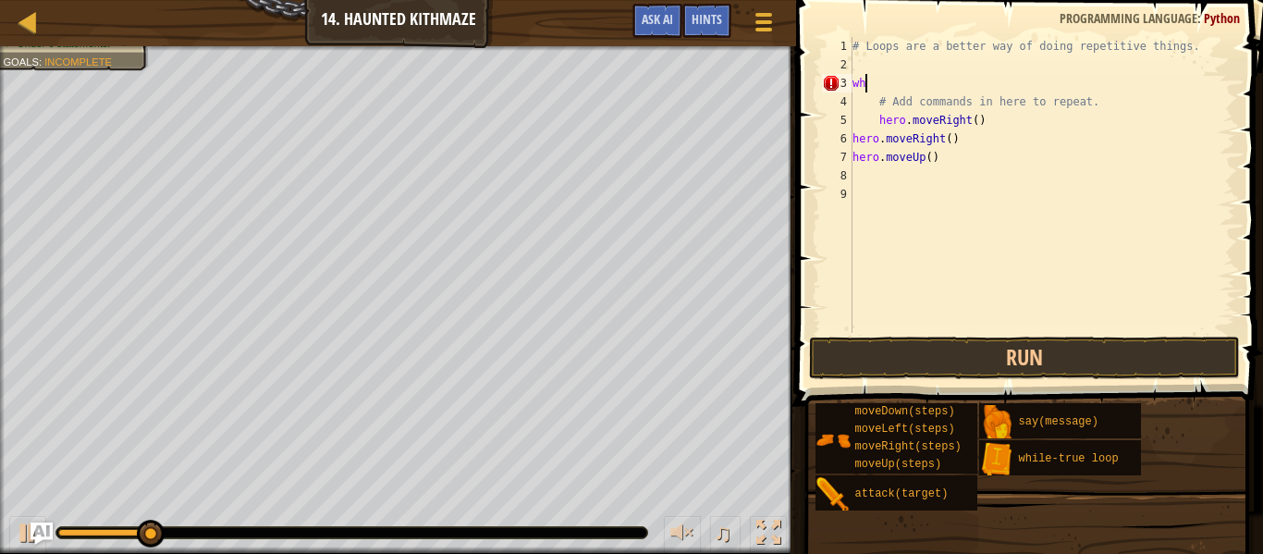
type textarea "w"
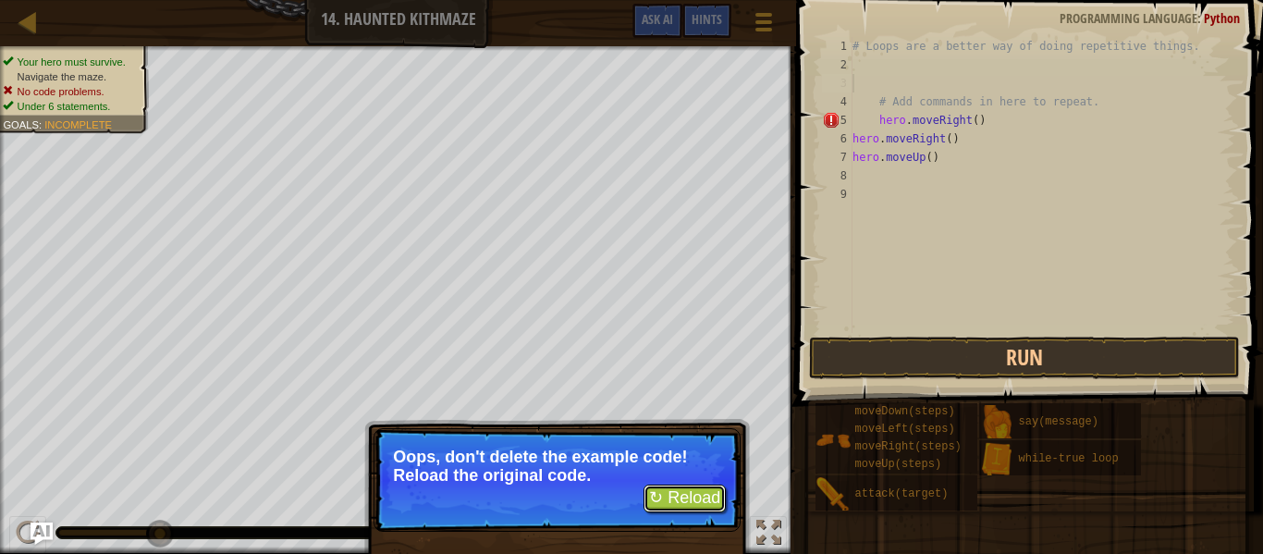
click at [696, 492] on button "↻ Reload" at bounding box center [685, 499] width 82 height 28
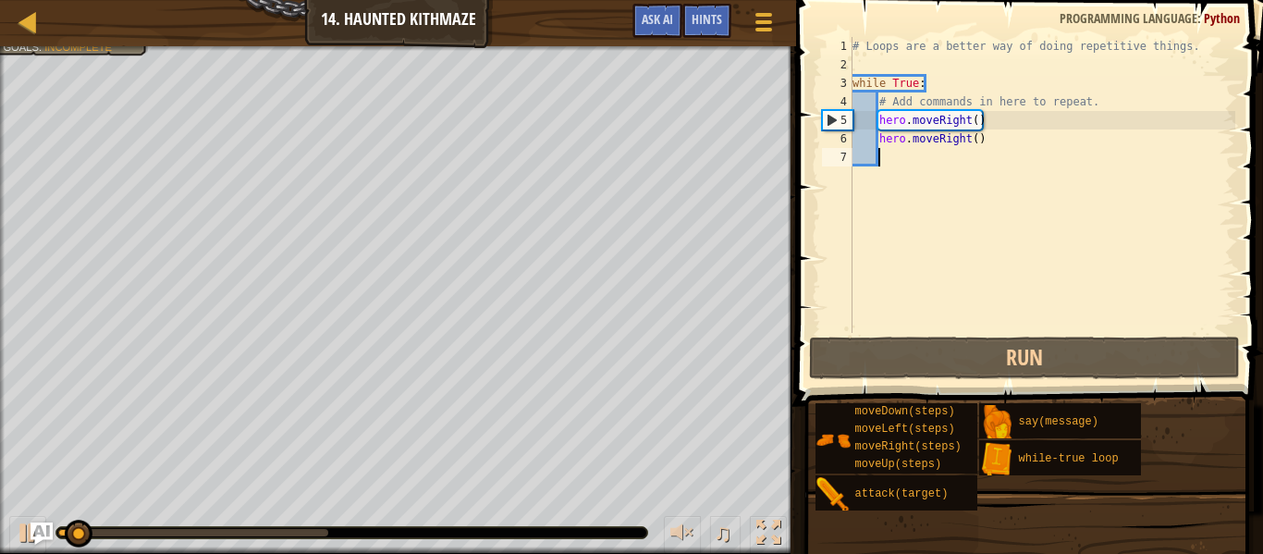
click at [973, 142] on div "# Loops are a better way of doing repetitive things. while True : # Add command…" at bounding box center [1042, 203] width 387 height 333
type textarea "hero.moveRight()"
click at [969, 139] on div "# Loops are a better way of doing repetitive things. while True : # Add command…" at bounding box center [1042, 203] width 387 height 333
click at [943, 164] on div "# Loops are a better way of doing repetitive things. while True : # Add command…" at bounding box center [1042, 203] width 387 height 333
type textarea "h"
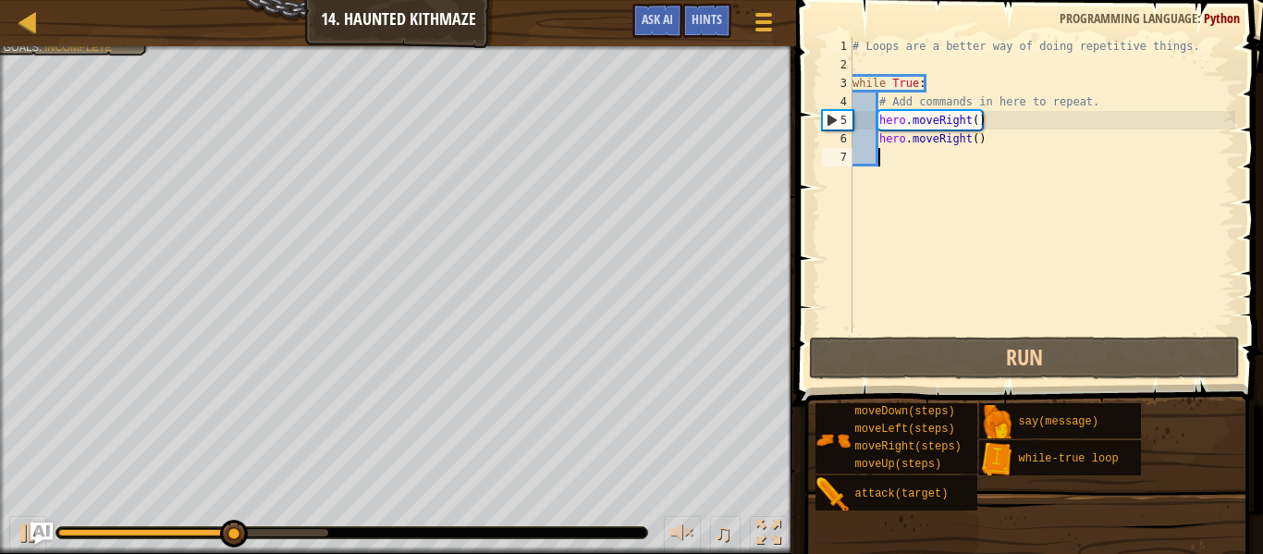
scroll to position [8, 4]
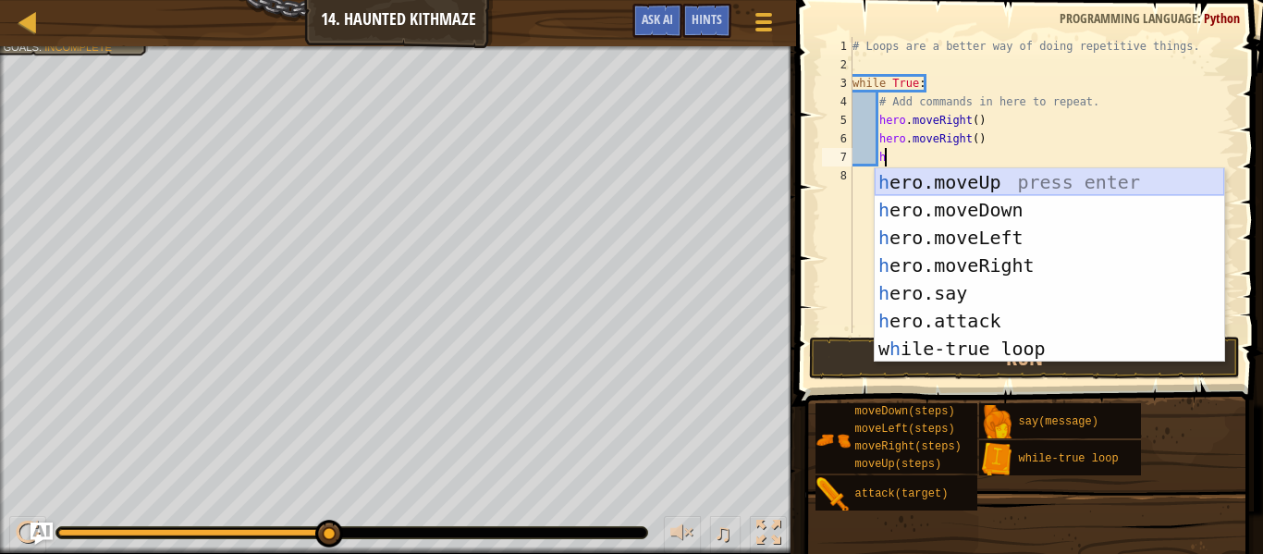
click at [997, 188] on div "h ero.moveUp press enter h ero.moveDown press enter h ero.moveLeft press enter …" at bounding box center [1050, 293] width 350 height 250
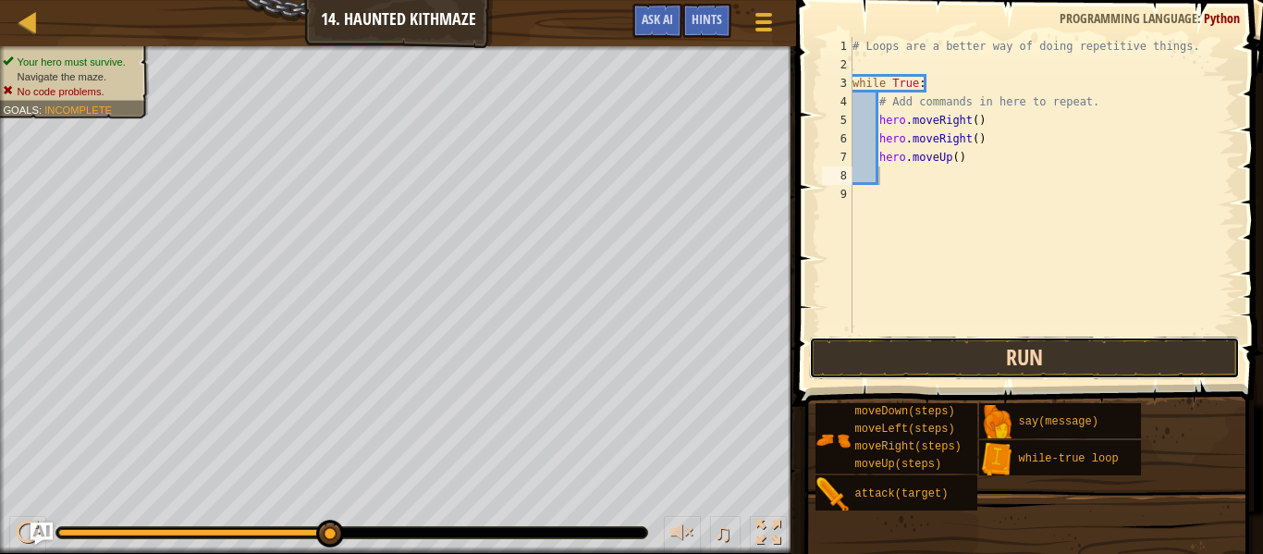
click at [954, 352] on button "Run" at bounding box center [1024, 358] width 431 height 43
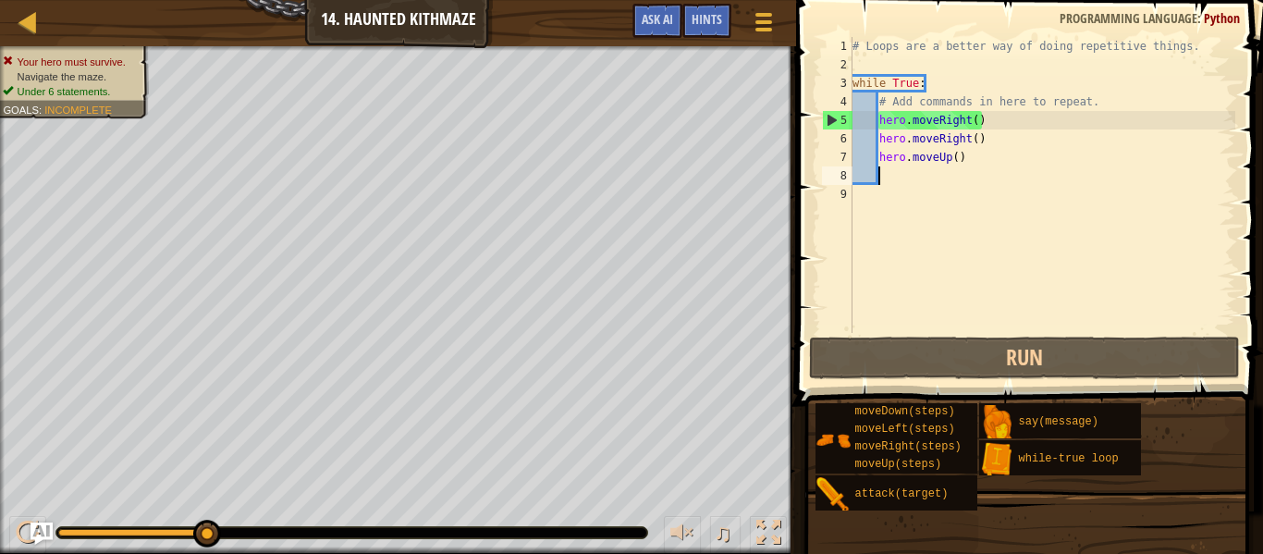
type textarea "h"
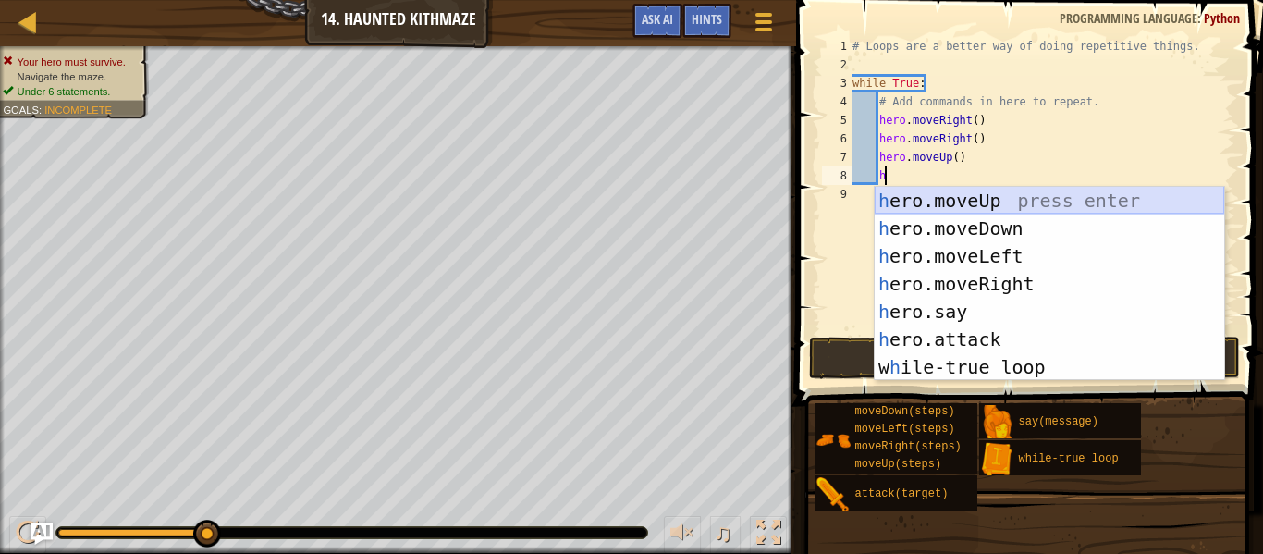
click at [974, 203] on div "h ero.moveUp press enter h ero.moveDown press enter h ero.moveLeft press enter …" at bounding box center [1050, 312] width 350 height 250
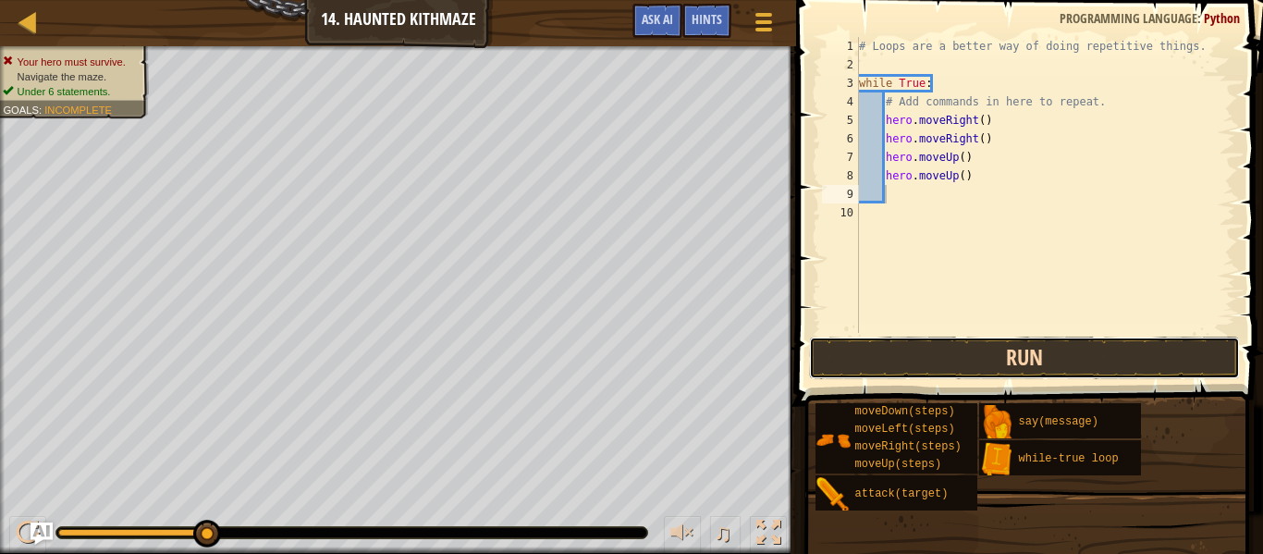
click at [930, 349] on button "Run" at bounding box center [1024, 358] width 431 height 43
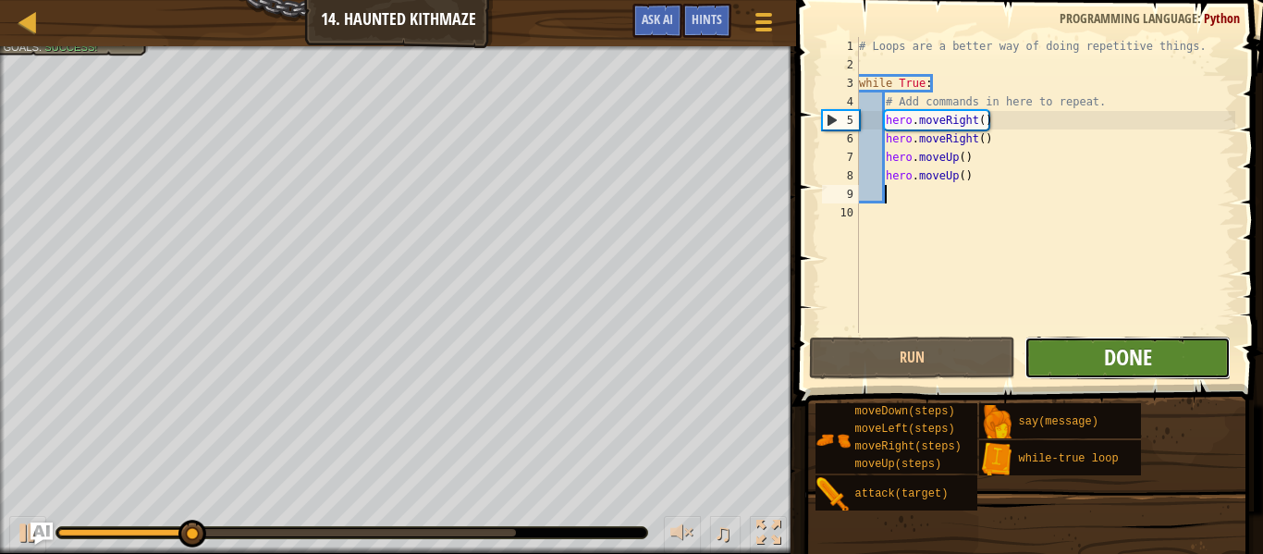
click at [1116, 347] on span "Done" at bounding box center [1128, 357] width 48 height 30
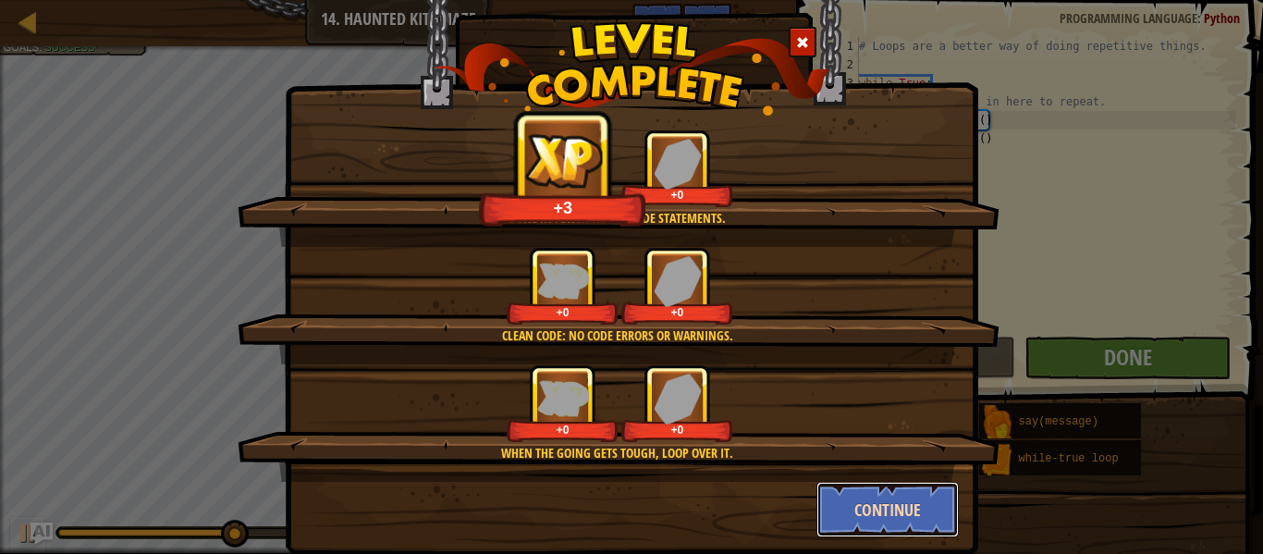
click at [895, 507] on button "Continue" at bounding box center [888, 509] width 143 height 55
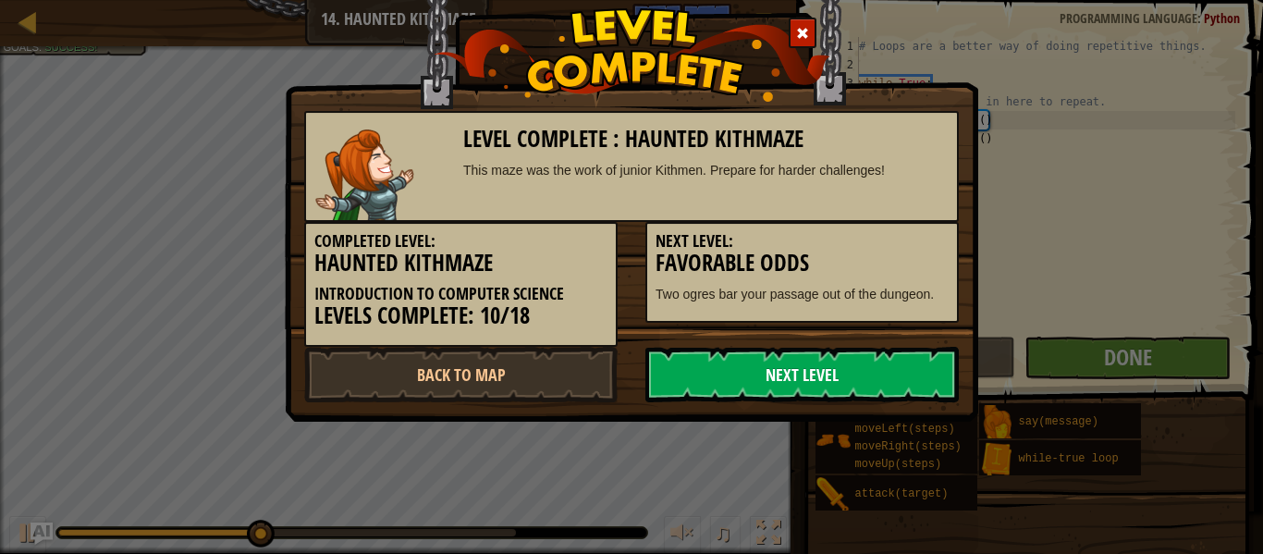
click at [754, 364] on link "Next Level" at bounding box center [803, 374] width 314 height 55
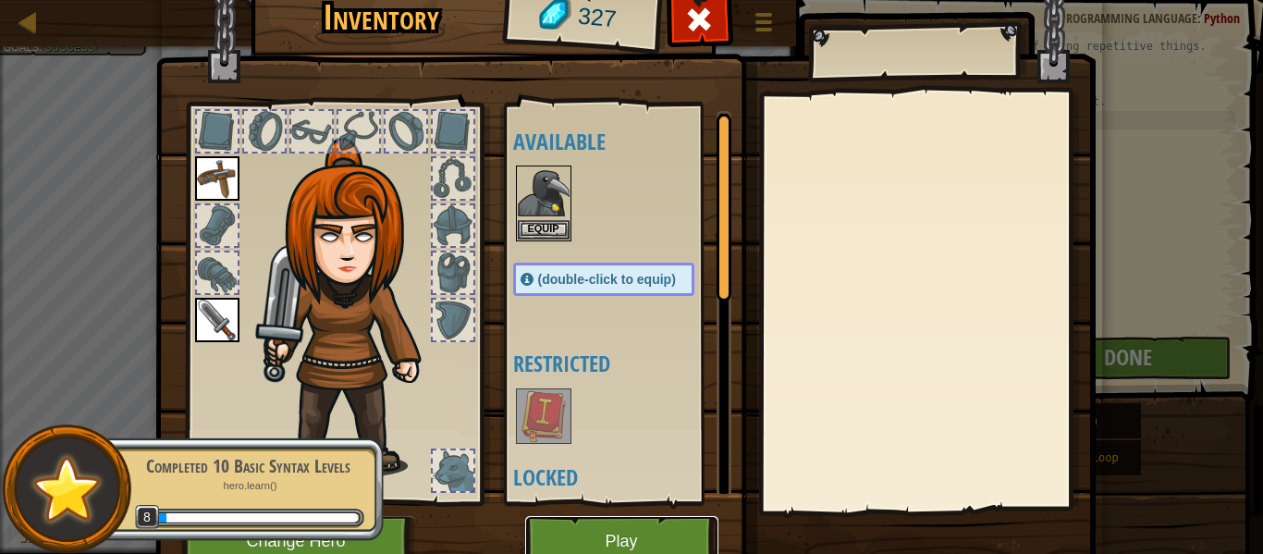
click at [669, 523] on button "Play" at bounding box center [621, 541] width 193 height 51
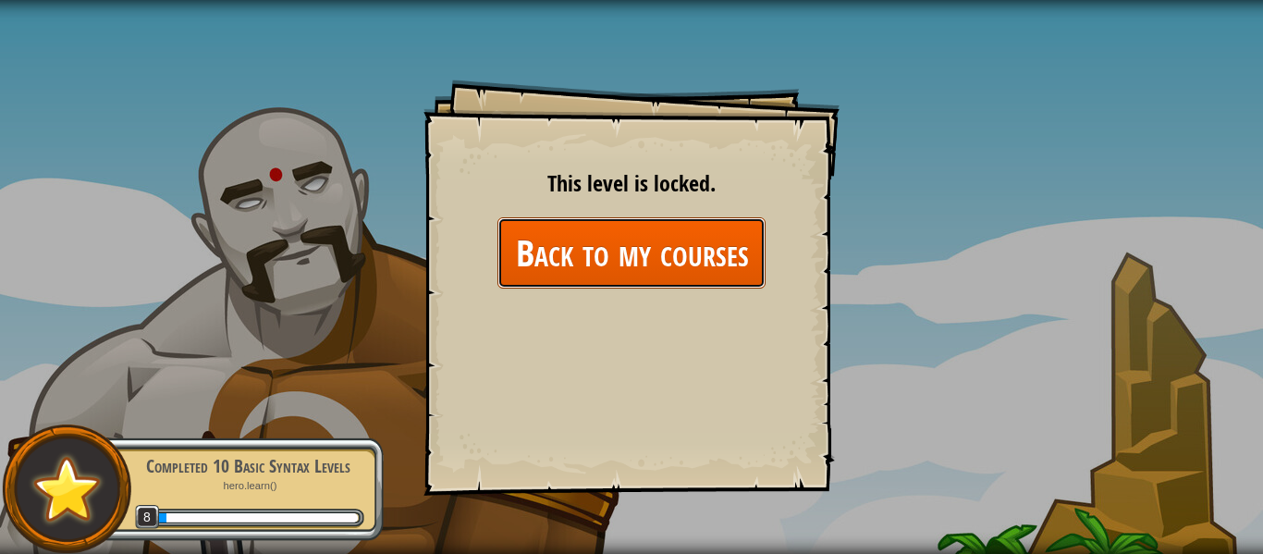
click at [675, 225] on link "Back to my courses" at bounding box center [632, 252] width 268 height 71
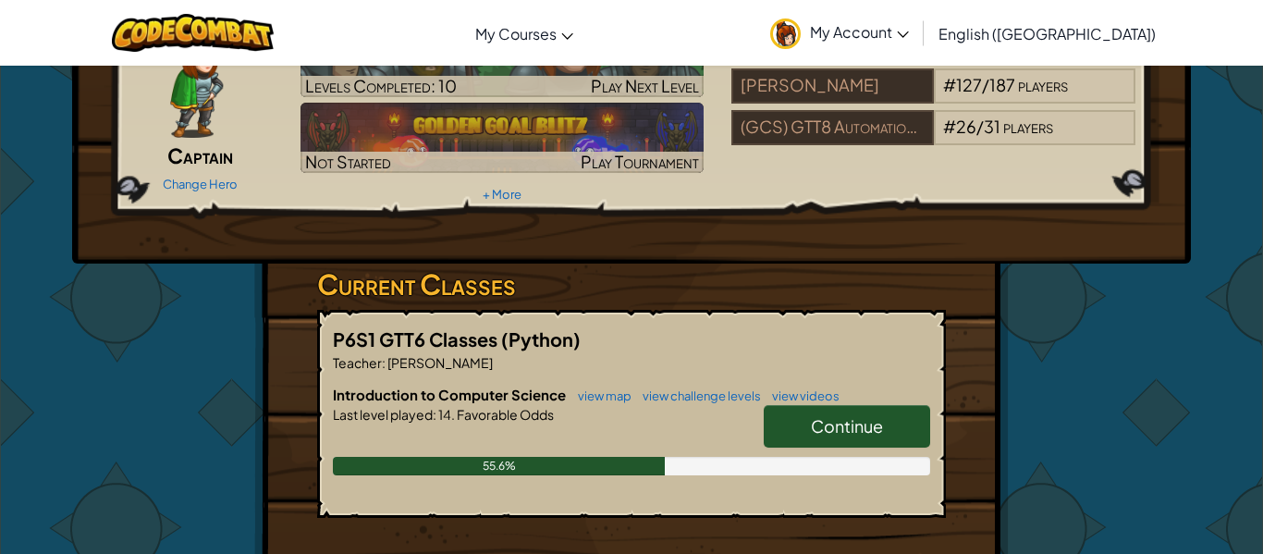
scroll to position [117, 0]
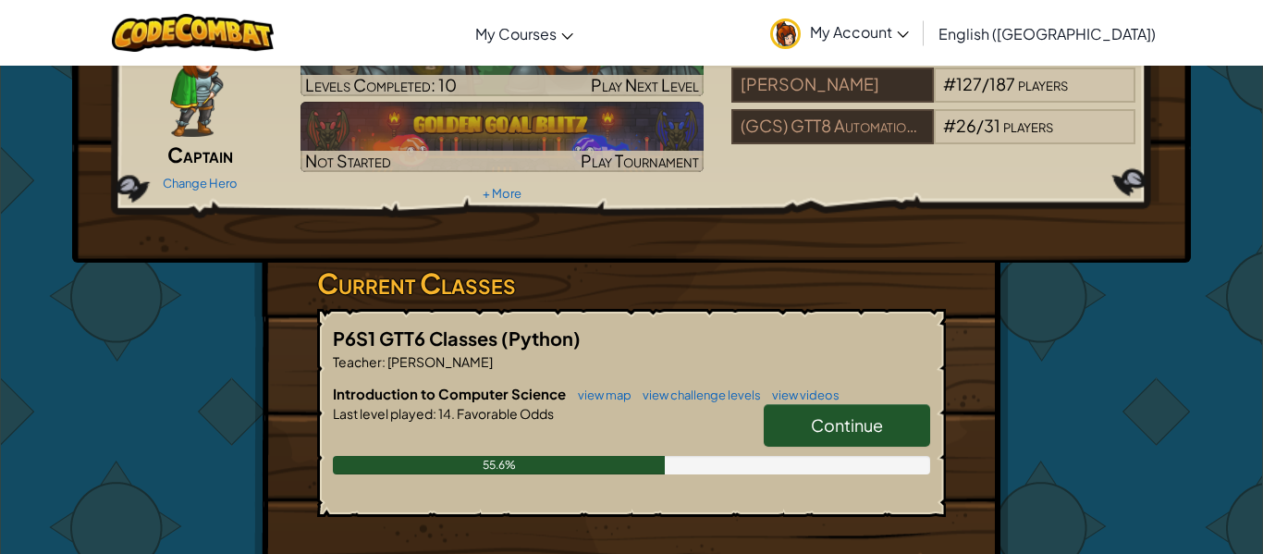
click at [848, 415] on span "Continue" at bounding box center [847, 424] width 72 height 21
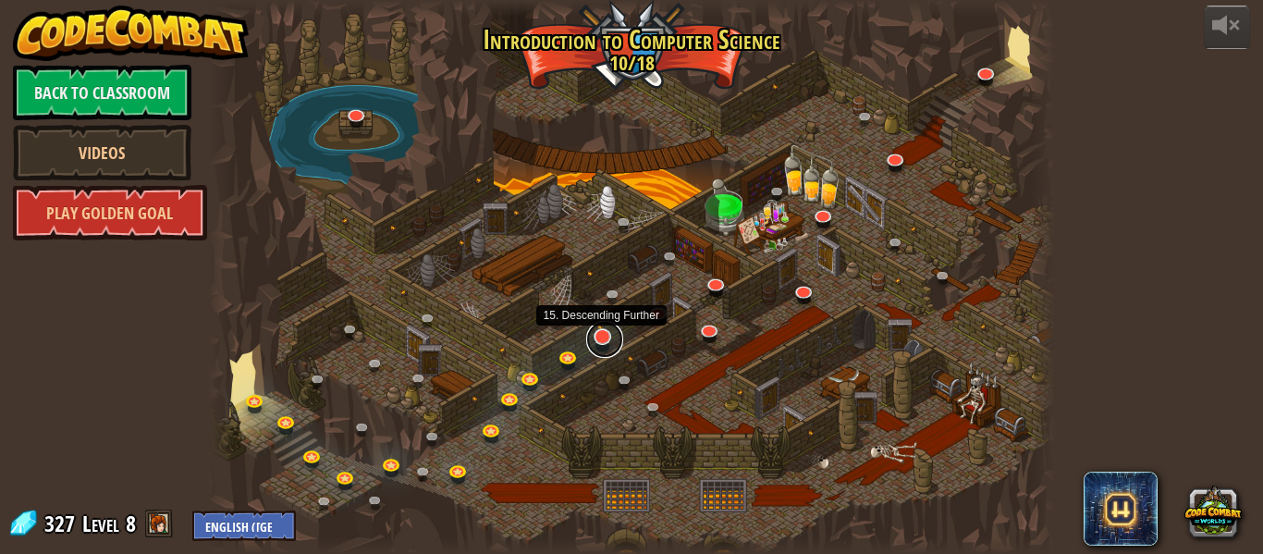
click at [611, 342] on link at bounding box center [604, 339] width 37 height 37
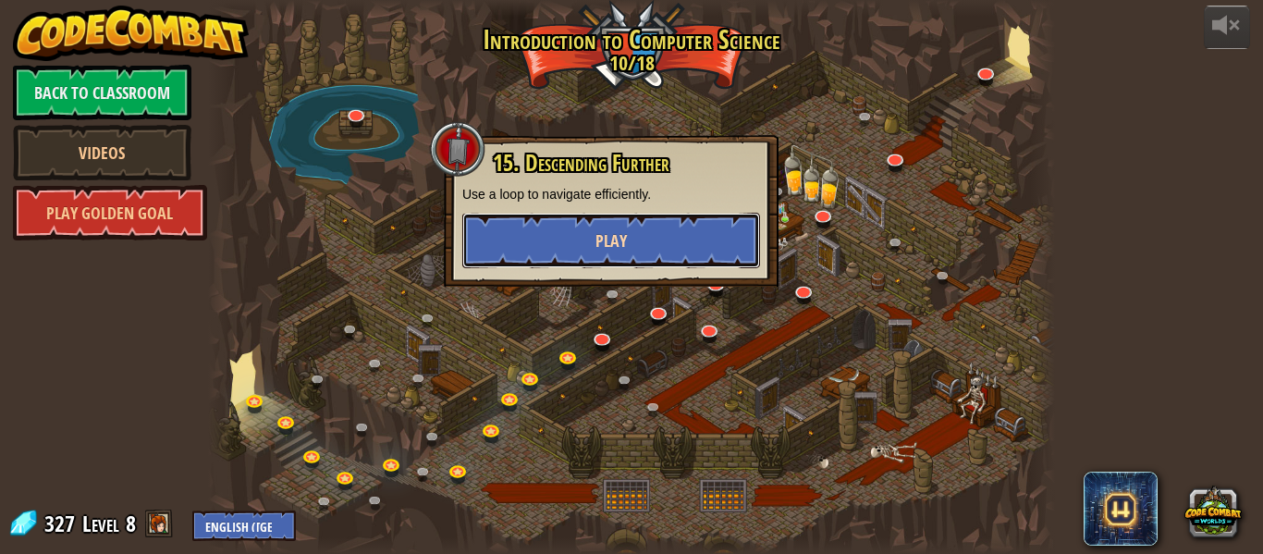
click at [586, 246] on button "Play" at bounding box center [611, 240] width 298 height 55
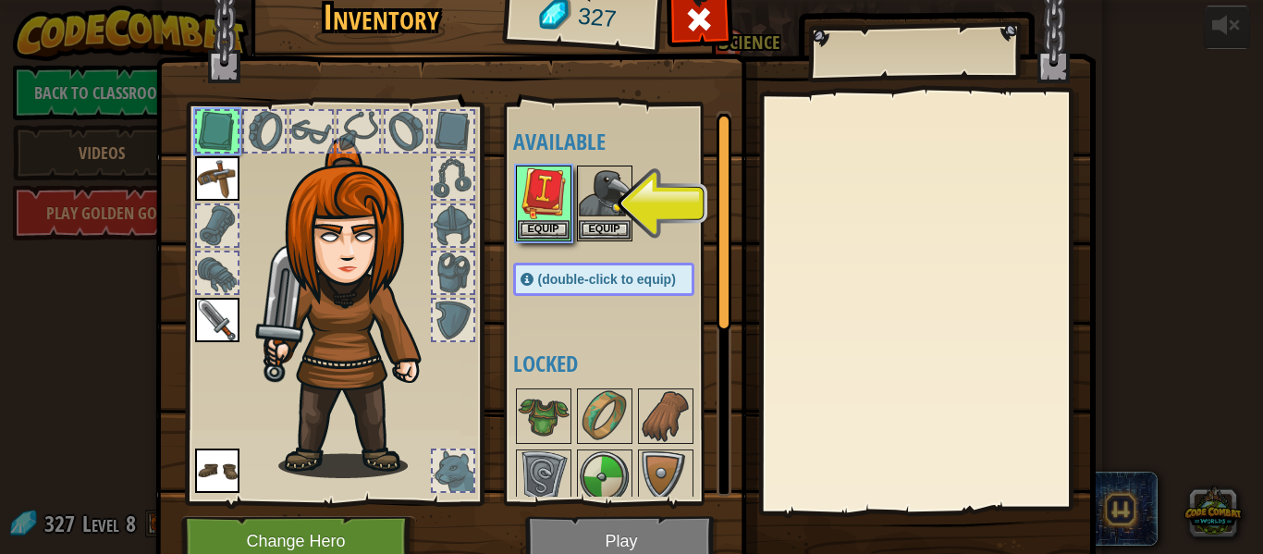
click at [636, 535] on img at bounding box center [625, 249] width 941 height 671
click at [558, 223] on button "Equip" at bounding box center [544, 228] width 52 height 19
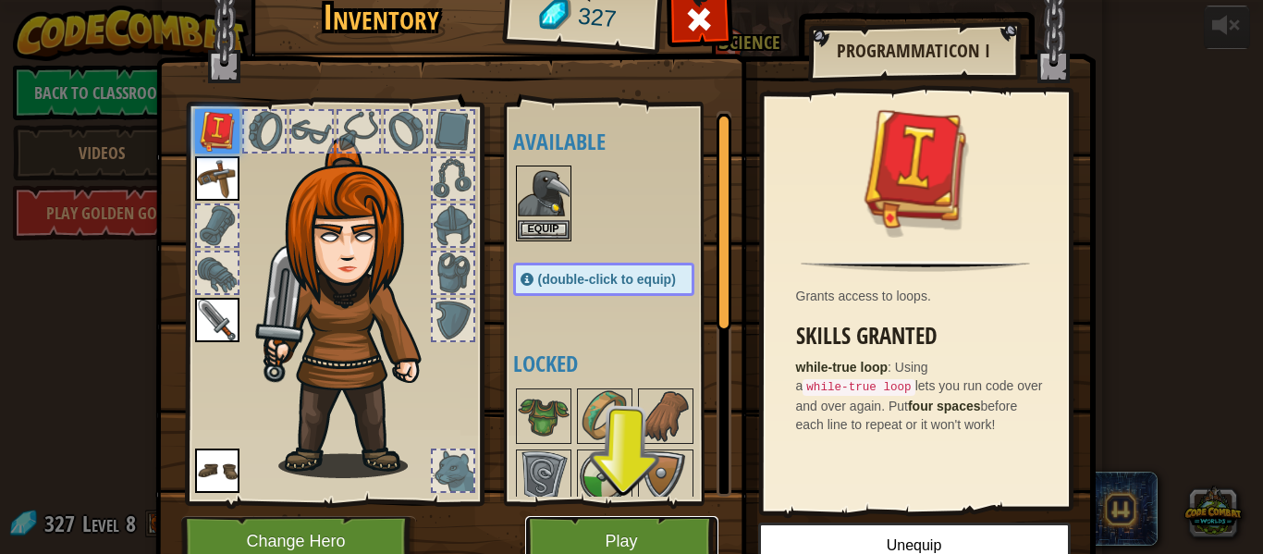
click at [672, 537] on button "Play" at bounding box center [621, 541] width 193 height 51
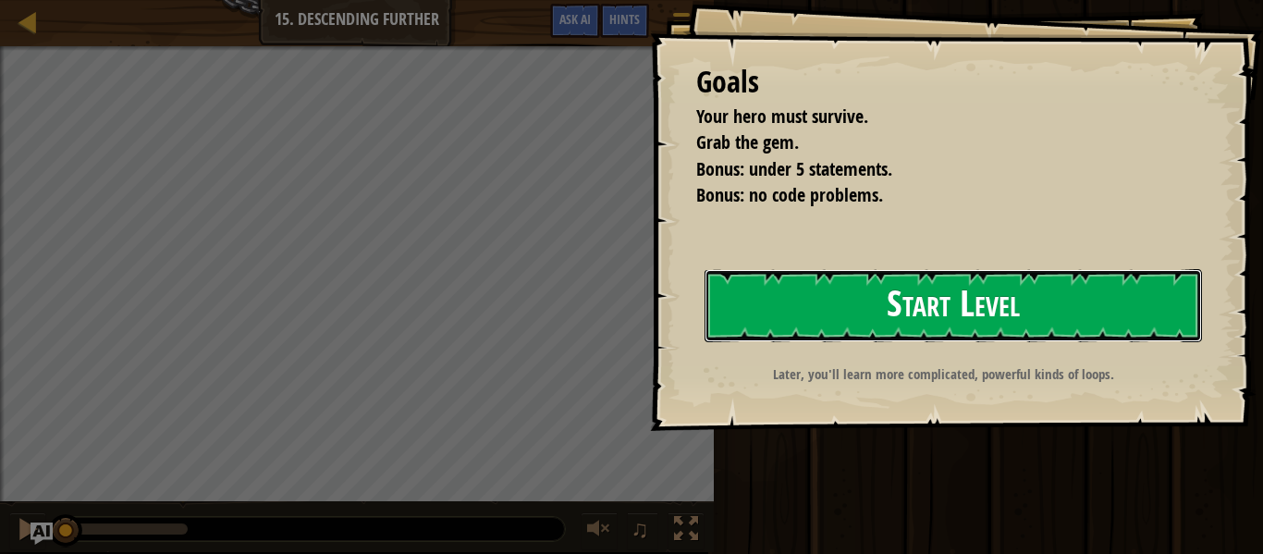
click at [930, 317] on button "Start Level" at bounding box center [954, 305] width 498 height 73
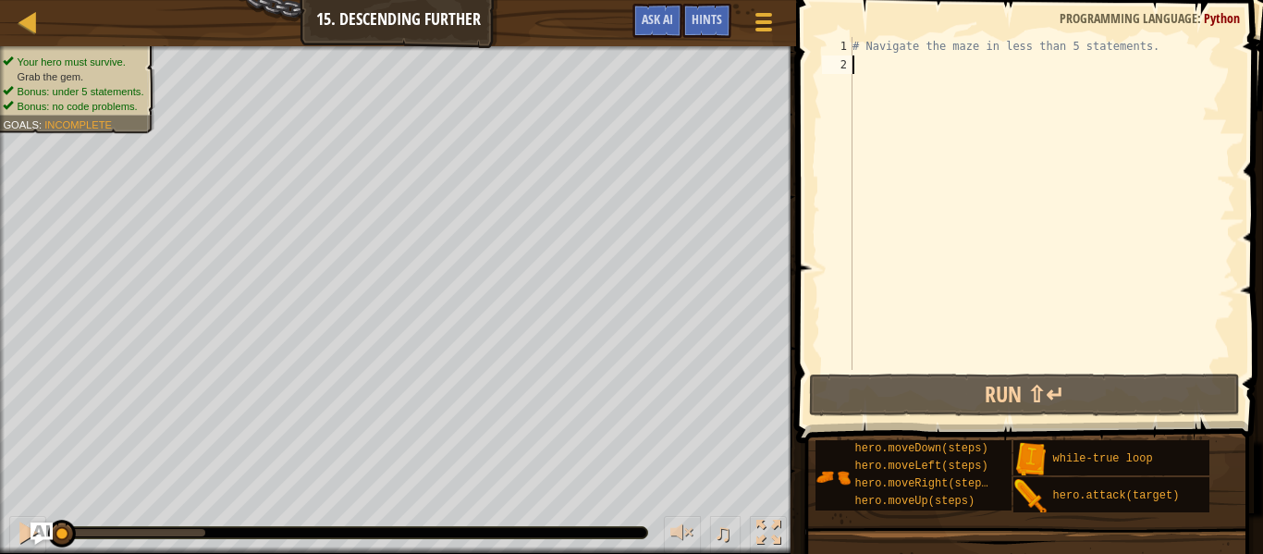
type textarea "h"
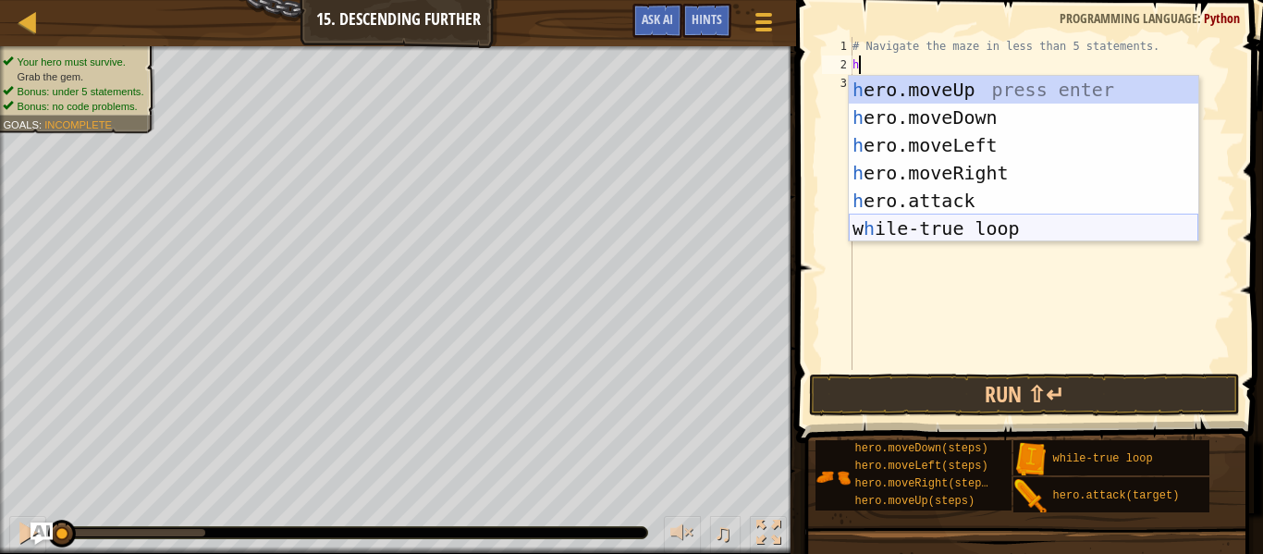
click at [990, 223] on div "h ero.moveUp press enter h ero.moveDown press enter h ero.moveLeft press enter …" at bounding box center [1024, 187] width 350 height 222
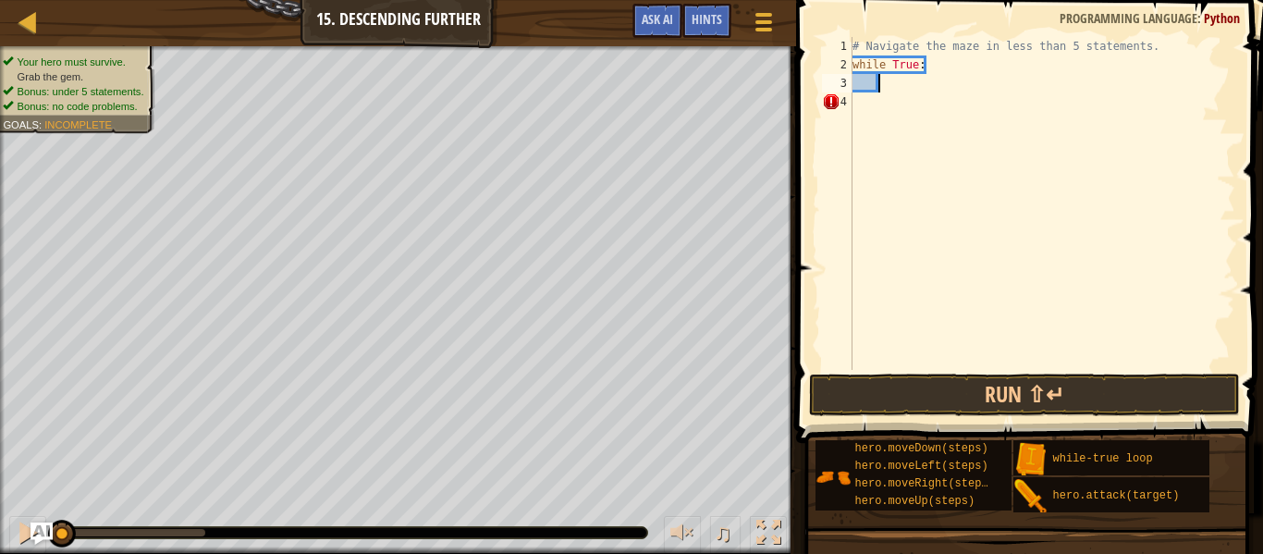
type textarea "h"
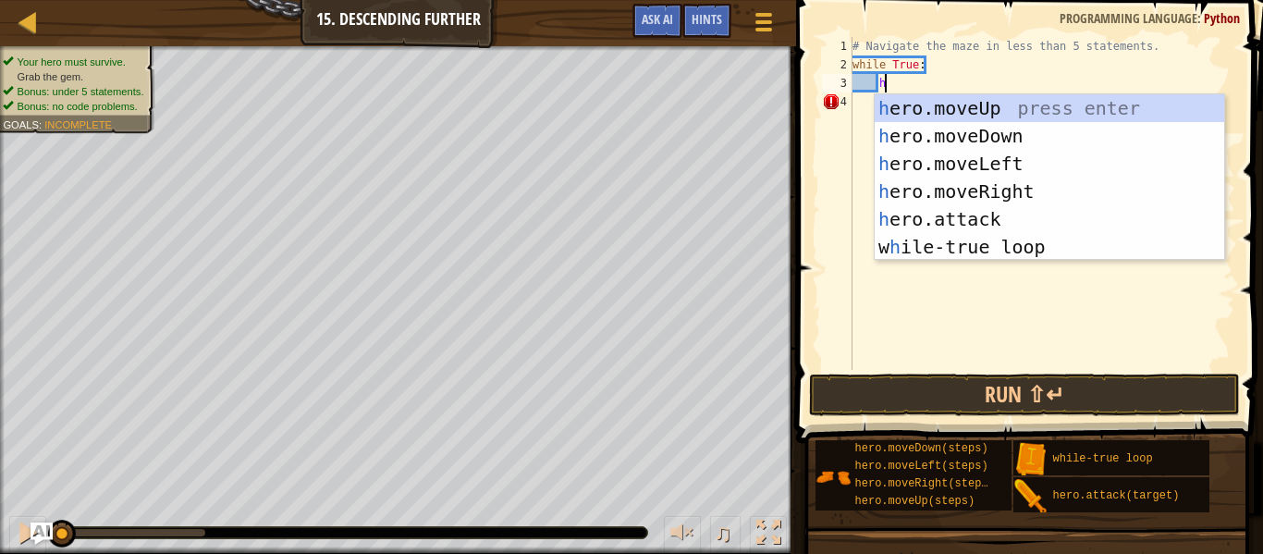
scroll to position [8, 4]
click at [1005, 111] on div "h ero.moveUp press enter h ero.moveDown press enter h ero.moveLeft press enter …" at bounding box center [1050, 205] width 350 height 222
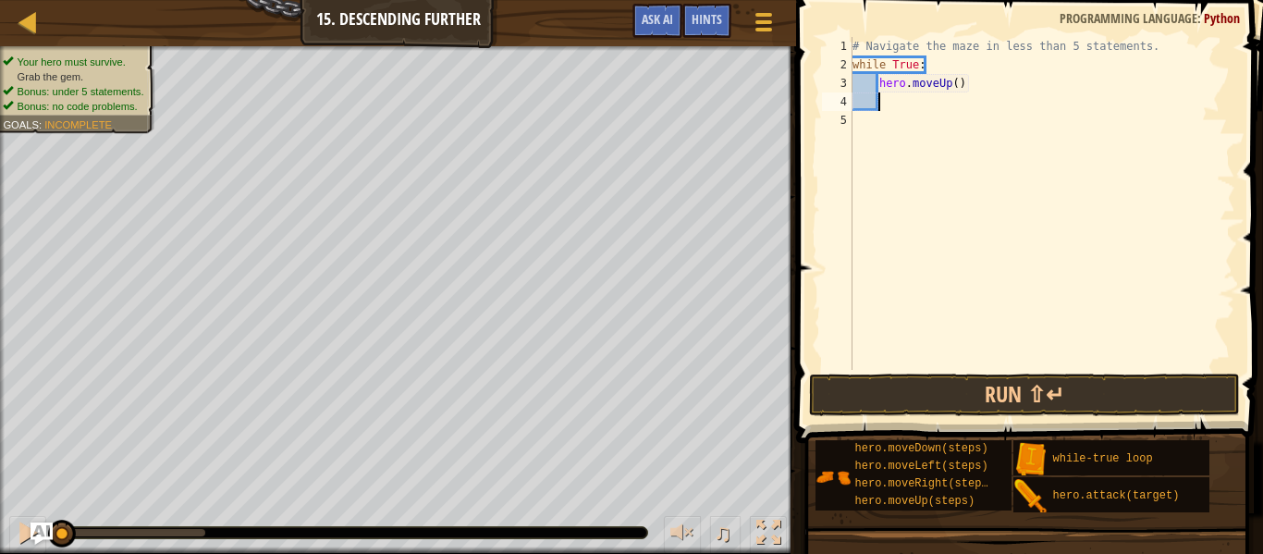
scroll to position [8, 3]
click at [931, 400] on button "Run ⇧↵" at bounding box center [1024, 395] width 431 height 43
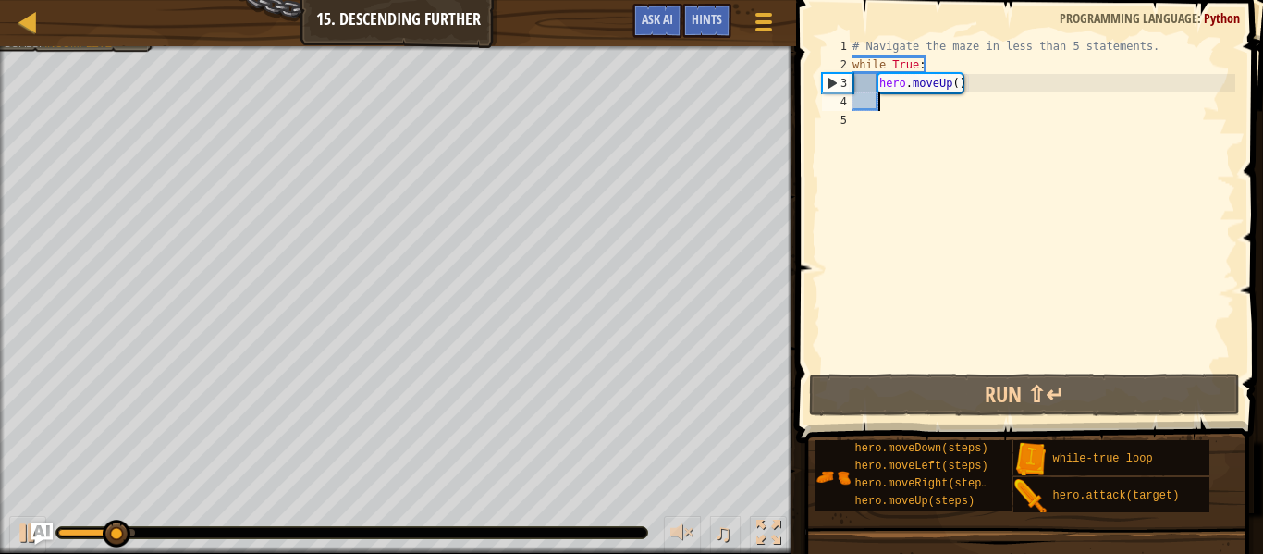
click at [946, 81] on div "# Navigate the maze in less than 5 statements. while True : hero . moveUp ( )" at bounding box center [1042, 222] width 387 height 370
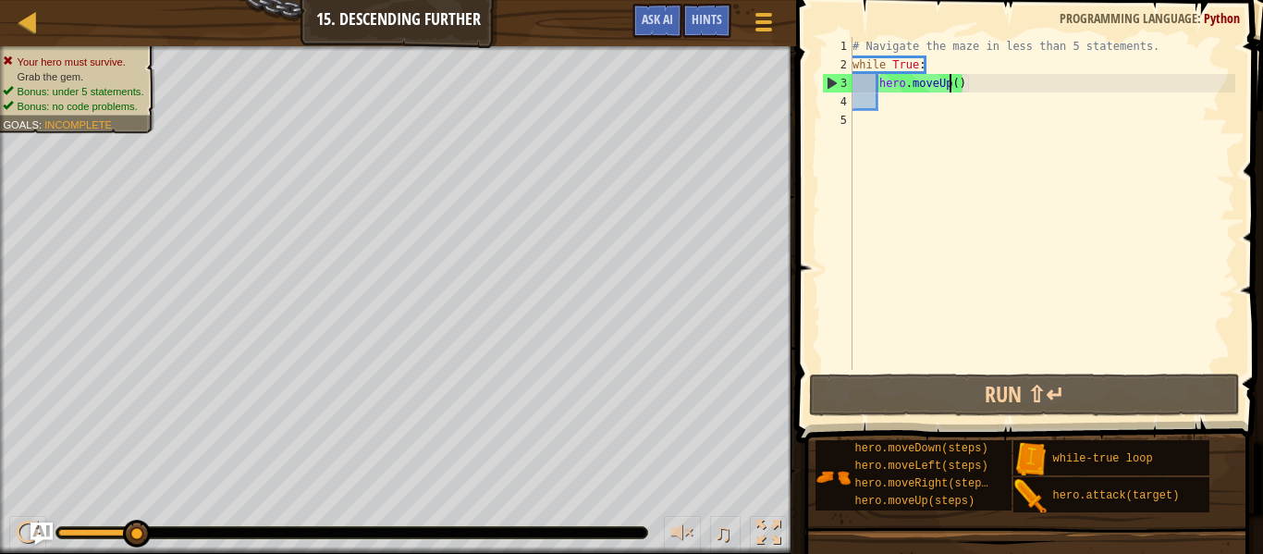
click at [948, 82] on div "# Navigate the maze in less than 5 statements. while True : hero . moveUp ( )" at bounding box center [1042, 222] width 387 height 370
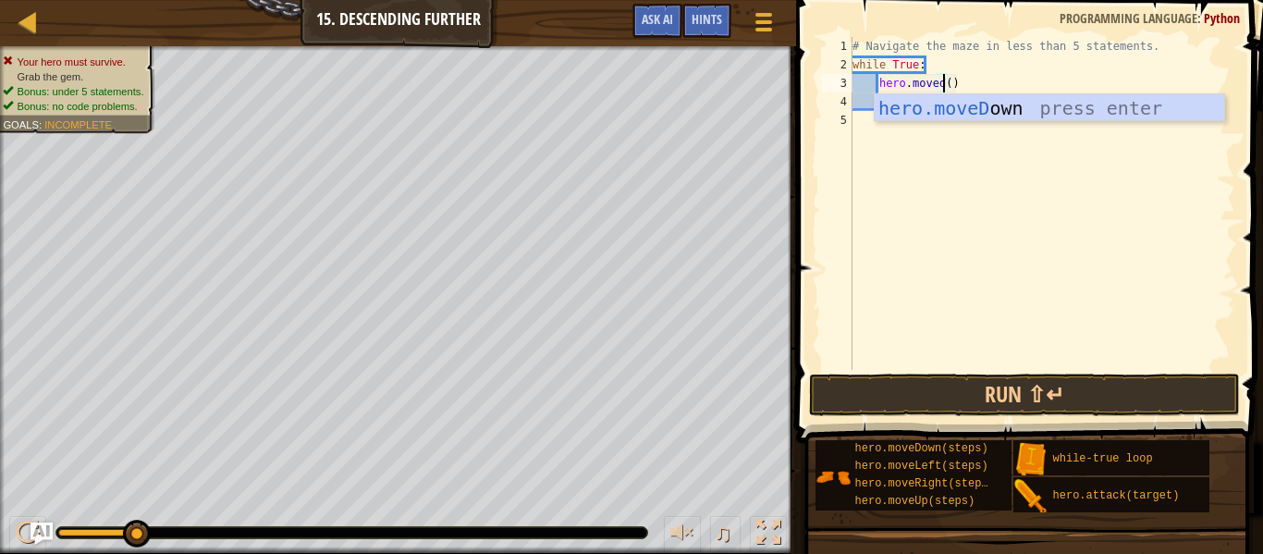
scroll to position [8, 14]
click at [989, 117] on div "hero.moveD own press enter" at bounding box center [1050, 135] width 350 height 83
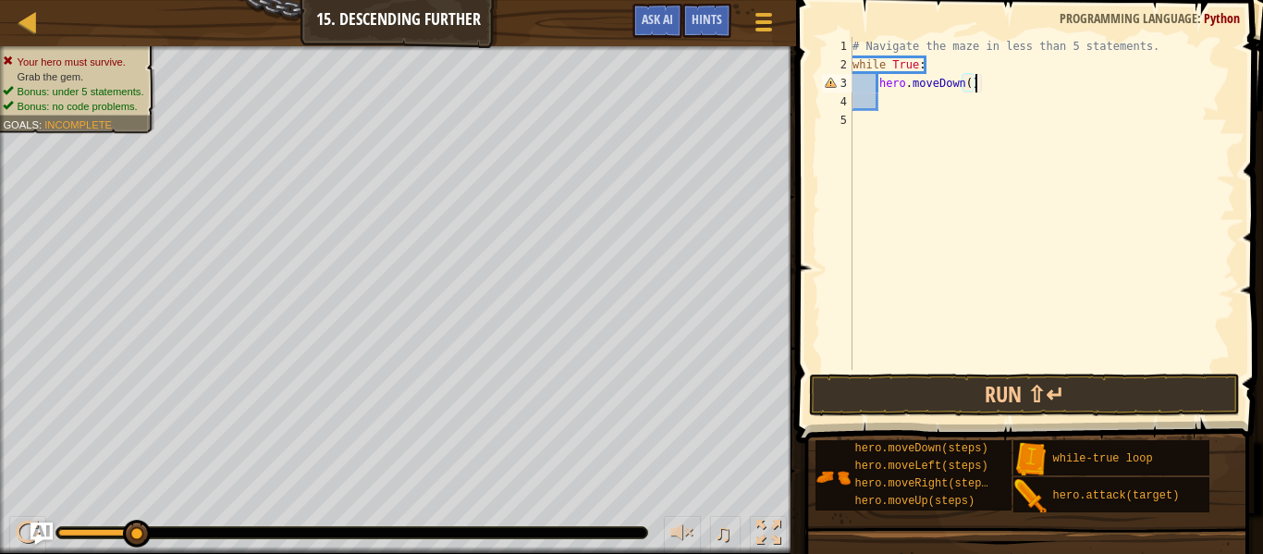
scroll to position [8, 17]
click at [1040, 414] on button "Run ⇧↵" at bounding box center [1024, 395] width 431 height 43
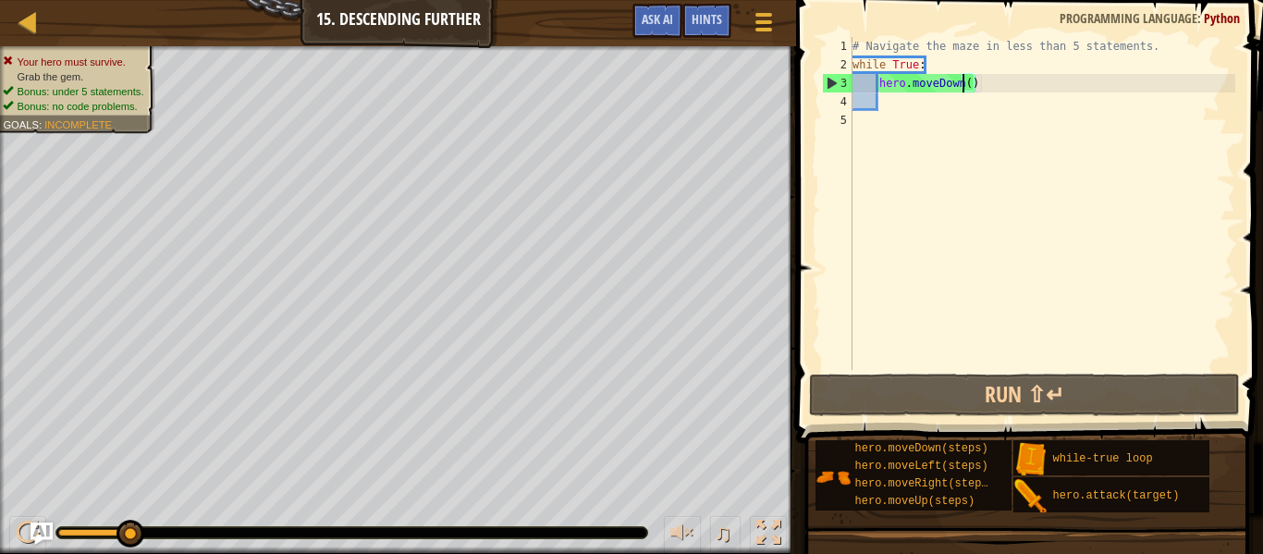
click at [960, 80] on div "# Navigate the maze in less than 5 statements. while True : hero . moveDown ( )" at bounding box center [1042, 222] width 387 height 370
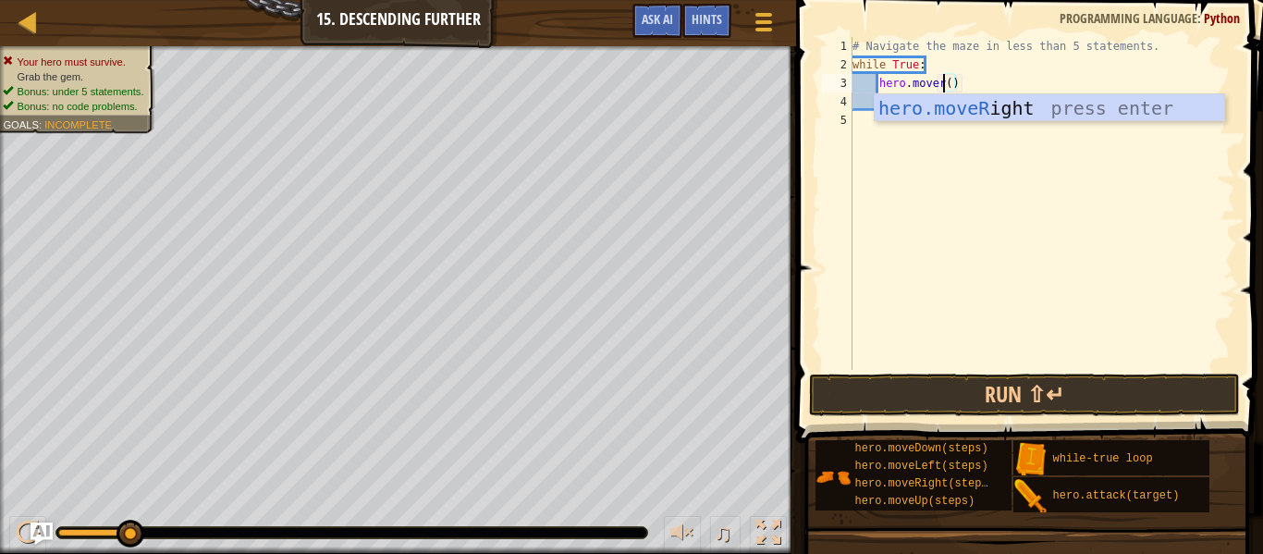
scroll to position [8, 14]
click at [1029, 100] on div "hero.moveR ight press enter" at bounding box center [1050, 135] width 350 height 83
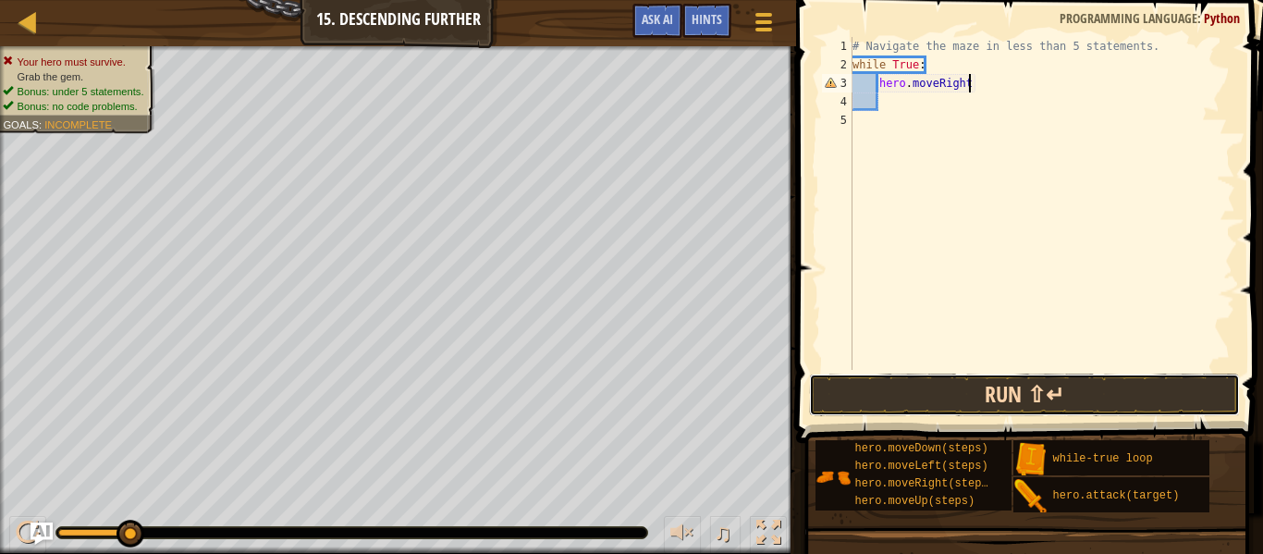
click at [988, 411] on button "Run ⇧↵" at bounding box center [1024, 395] width 431 height 43
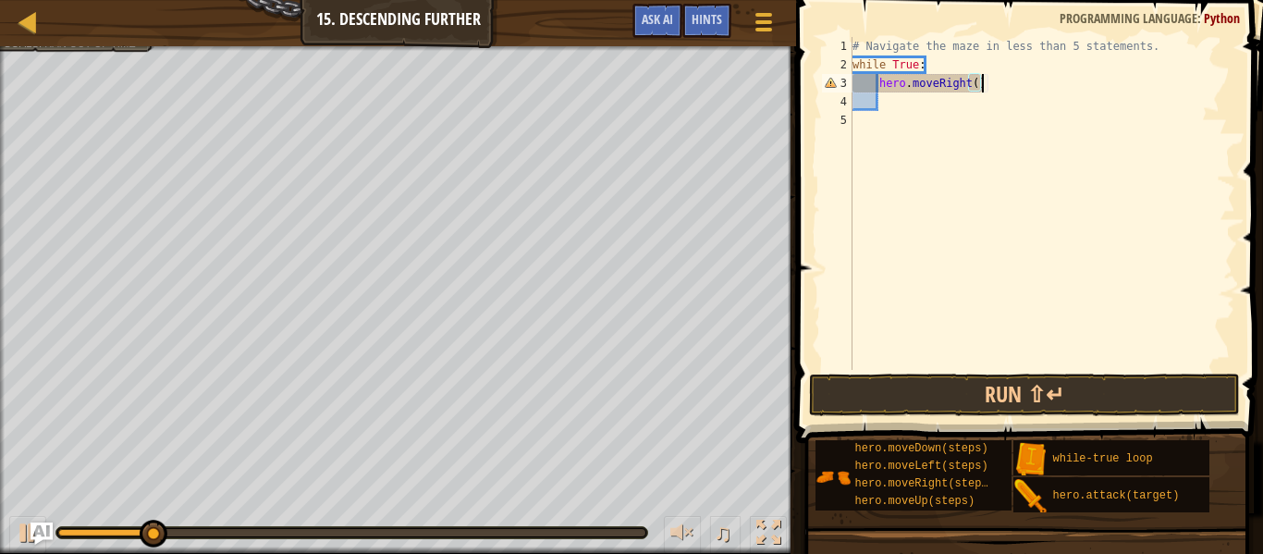
scroll to position [8, 18]
type textarea "hero.moveRight()"
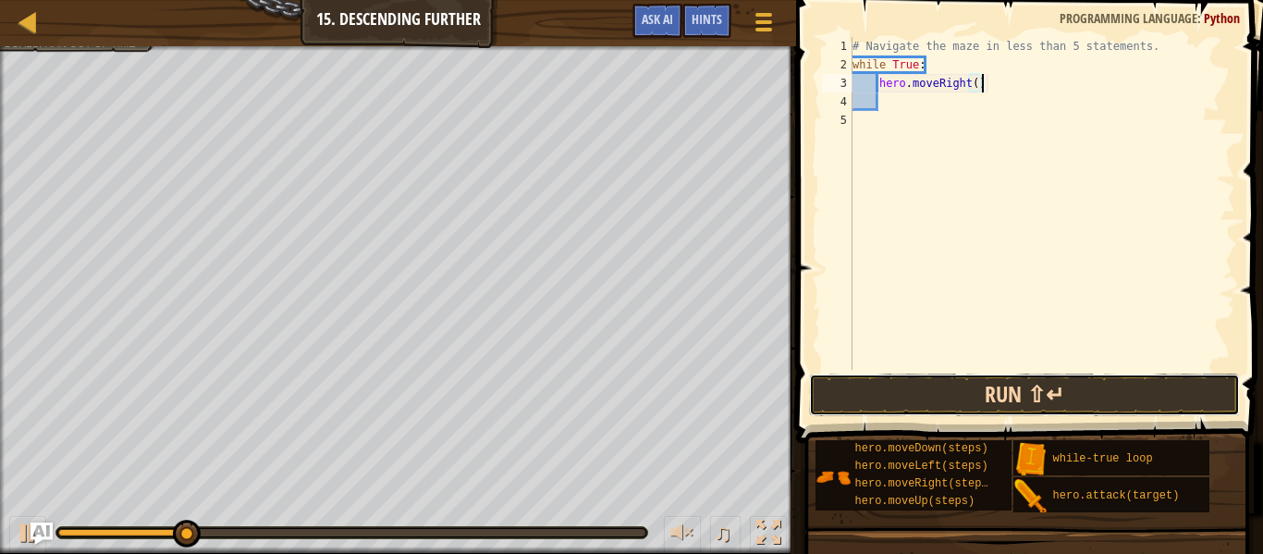
click at [1005, 393] on button "Run ⇧↵" at bounding box center [1024, 395] width 431 height 43
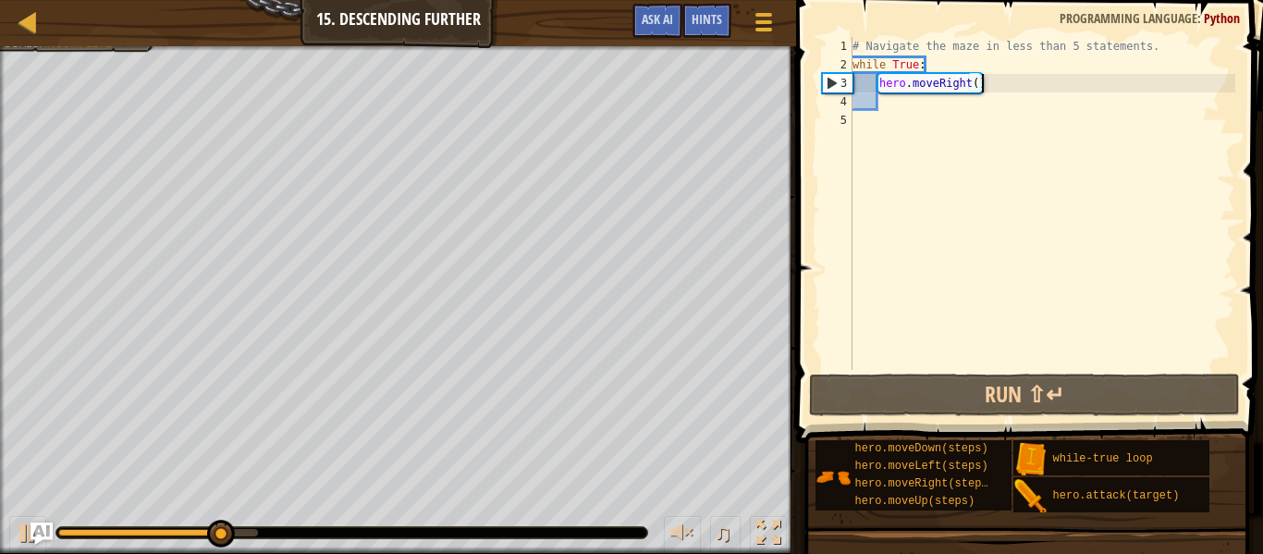
click at [888, 103] on div "# Navigate the maze in less than 5 statements. while True : hero . moveRight ( )" at bounding box center [1042, 222] width 387 height 370
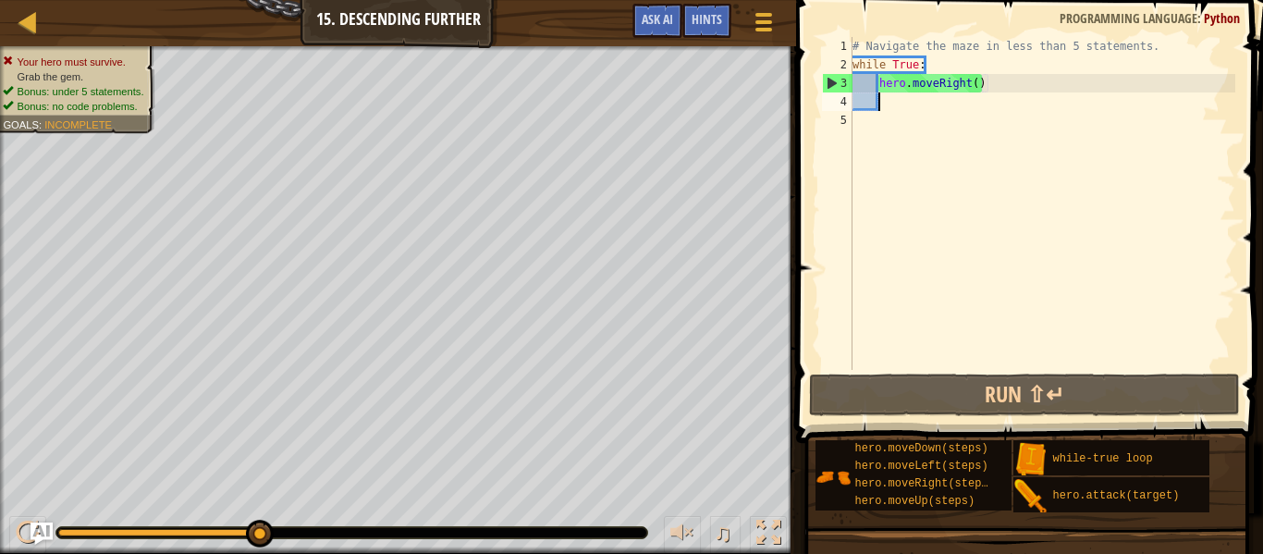
type textarea "d"
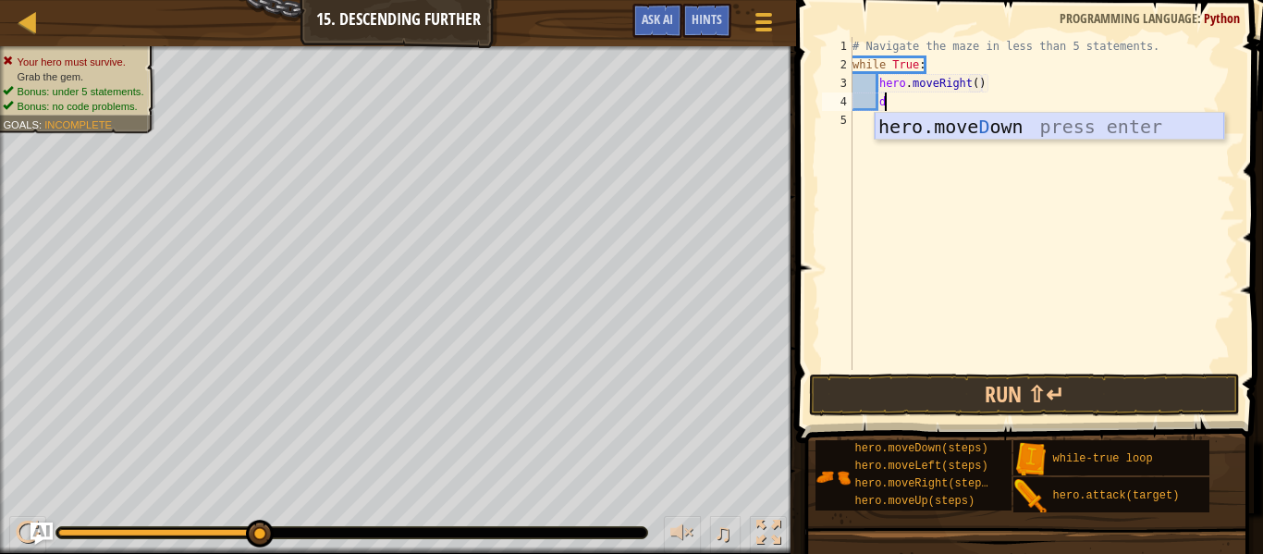
click at [929, 127] on div "hero.[PERSON_NAME] own press enter" at bounding box center [1050, 154] width 350 height 83
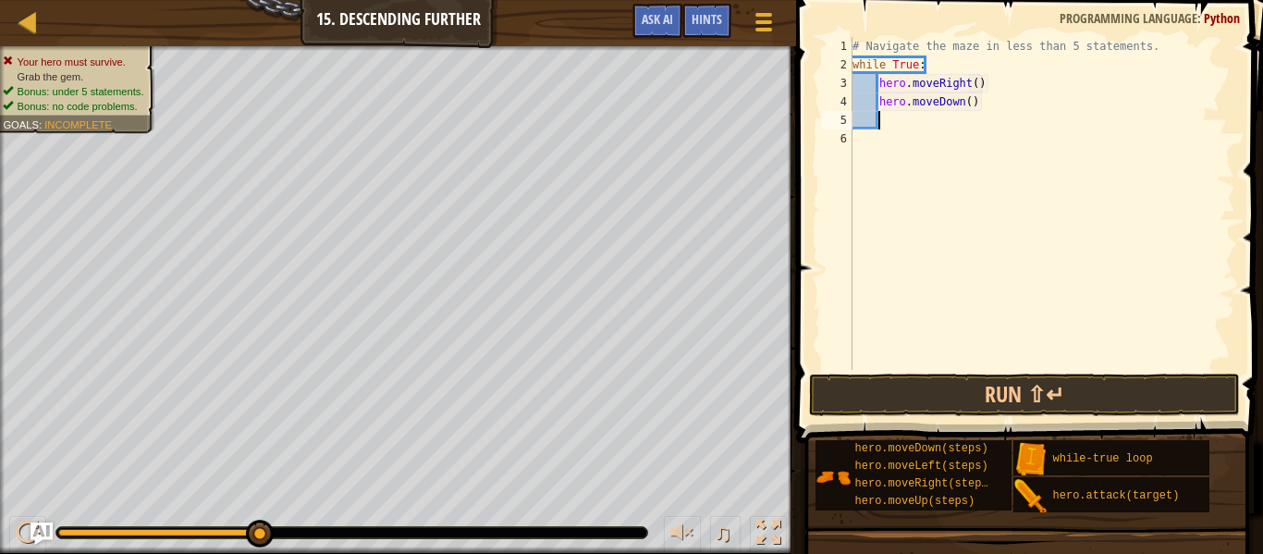
scroll to position [8, 3]
click at [900, 399] on button "Run ⇧↵" at bounding box center [1024, 395] width 431 height 43
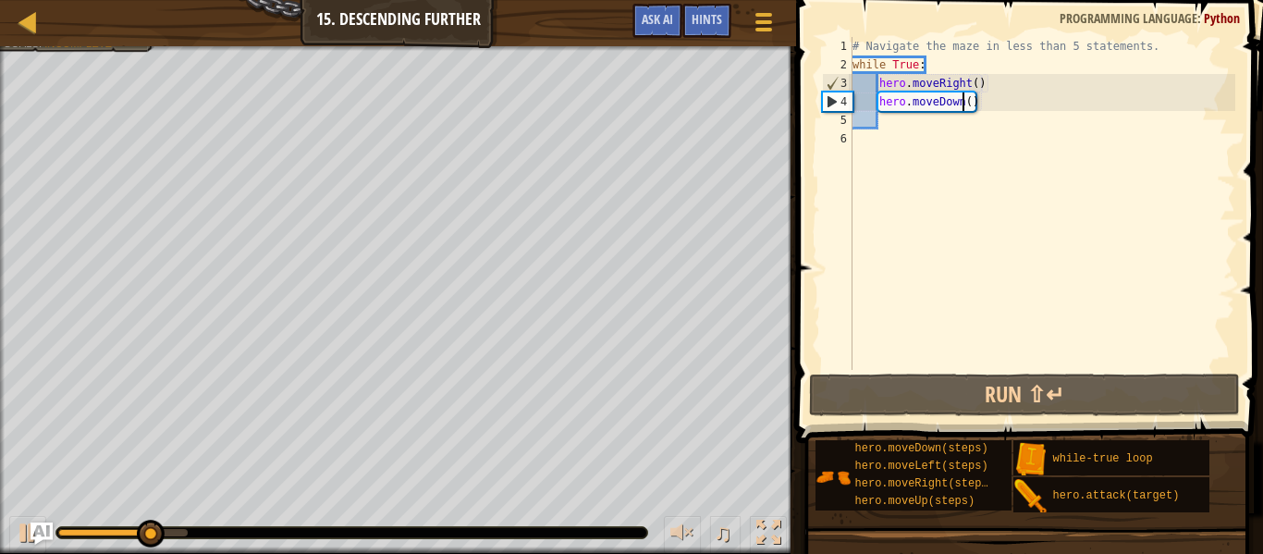
click at [961, 105] on div "# Navigate the maze in less than 5 statements. while True : hero . moveRight ( …" at bounding box center [1042, 222] width 387 height 370
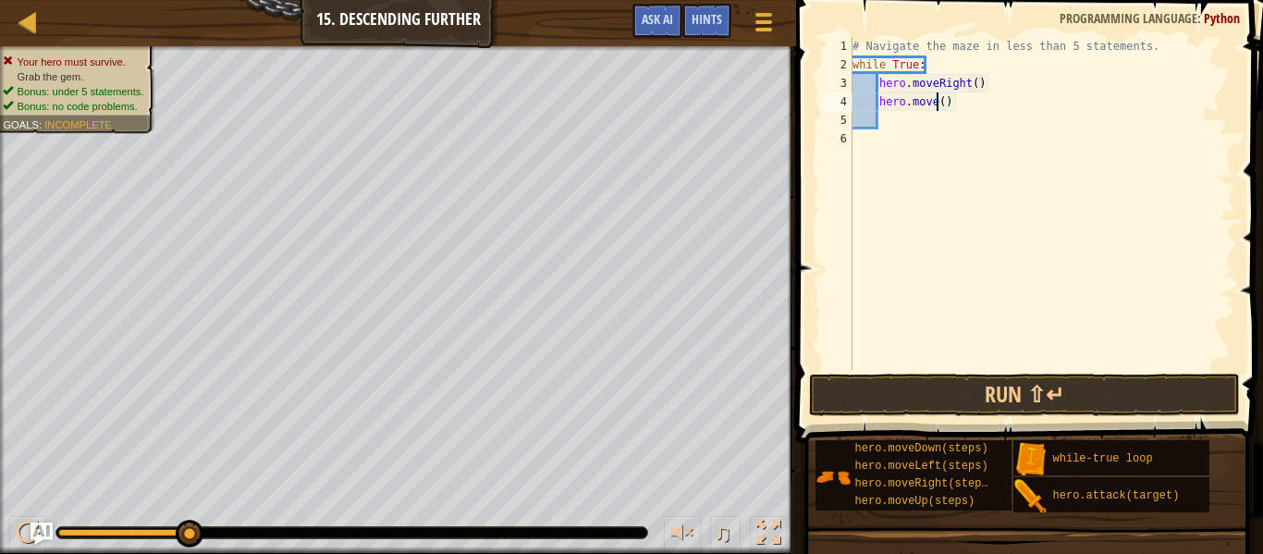
scroll to position [8, 14]
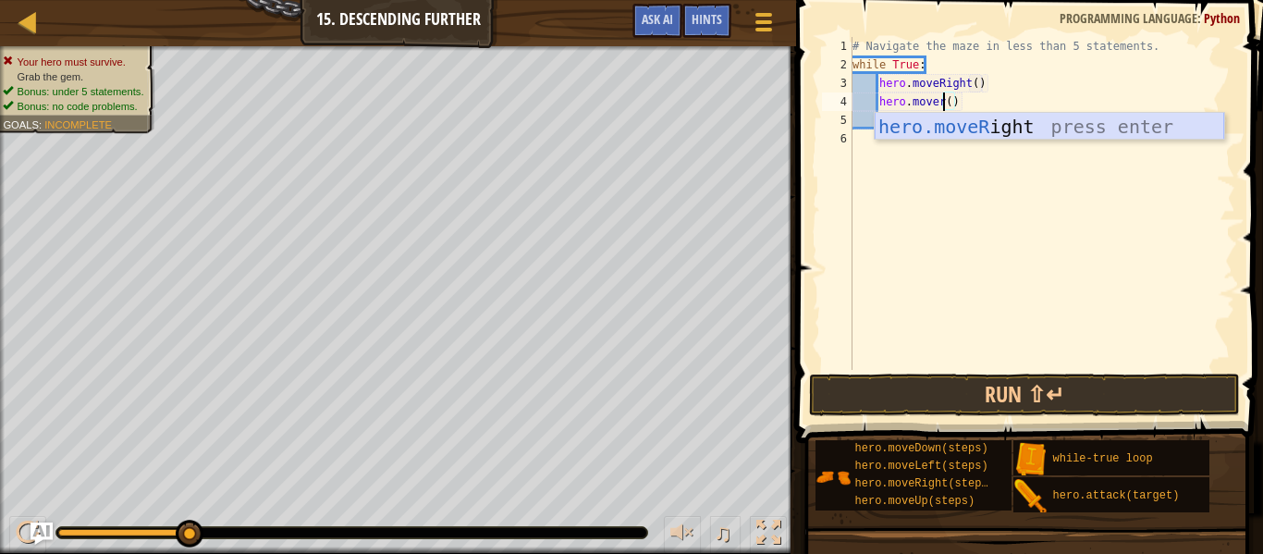
click at [1001, 136] on div "hero.moveR ight press enter" at bounding box center [1050, 154] width 350 height 83
type textarea "hero.moveRight"
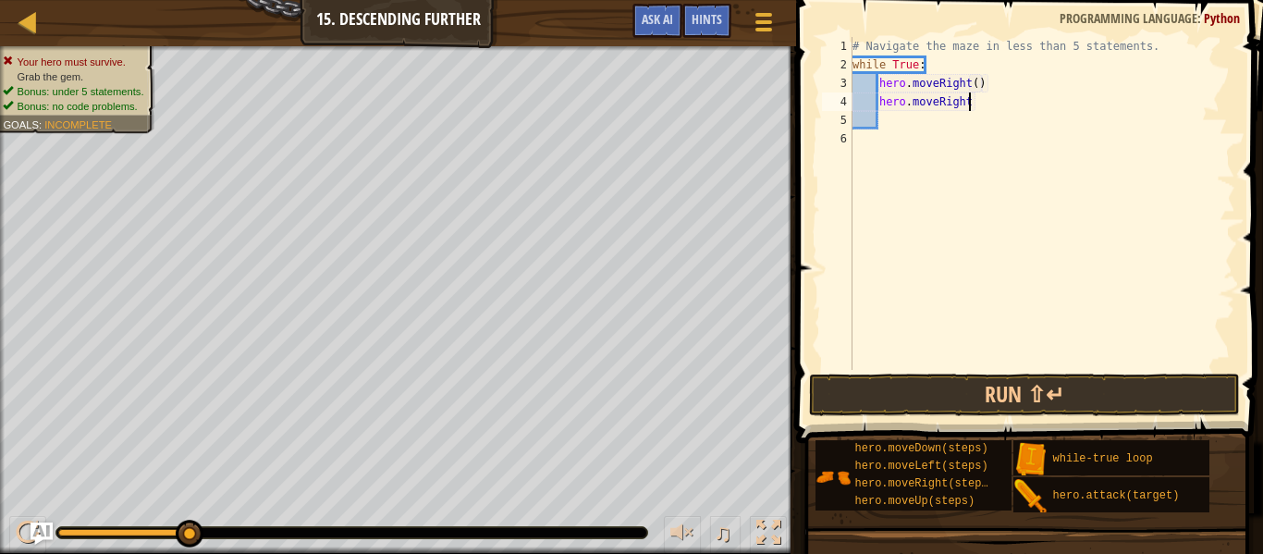
click at [936, 121] on div "# Navigate the maze in less than 5 statements. while True : hero . moveRight ( …" at bounding box center [1042, 222] width 387 height 370
type textarea "h"
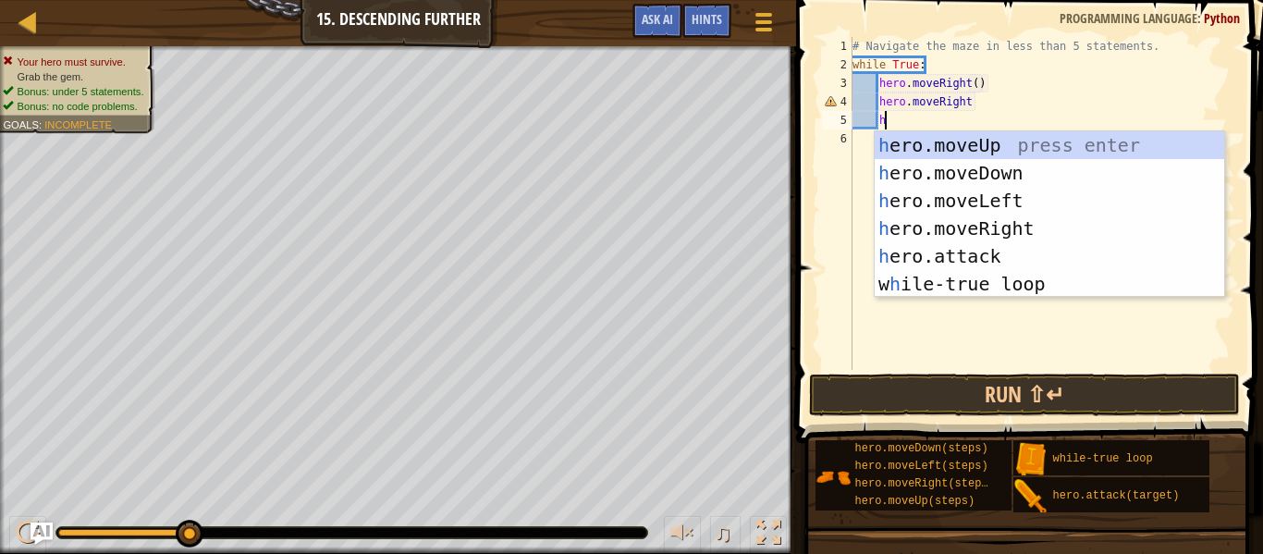
scroll to position [8, 4]
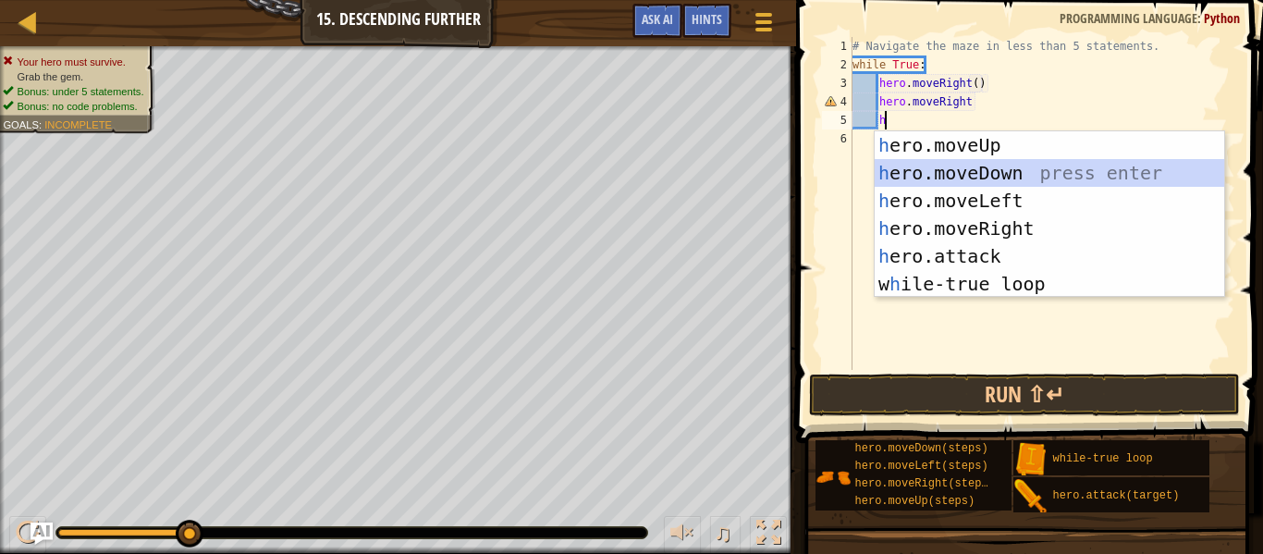
click at [984, 159] on div "h ero.moveUp press enter h ero.moveDown press enter h ero.moveLeft press enter …" at bounding box center [1050, 242] width 350 height 222
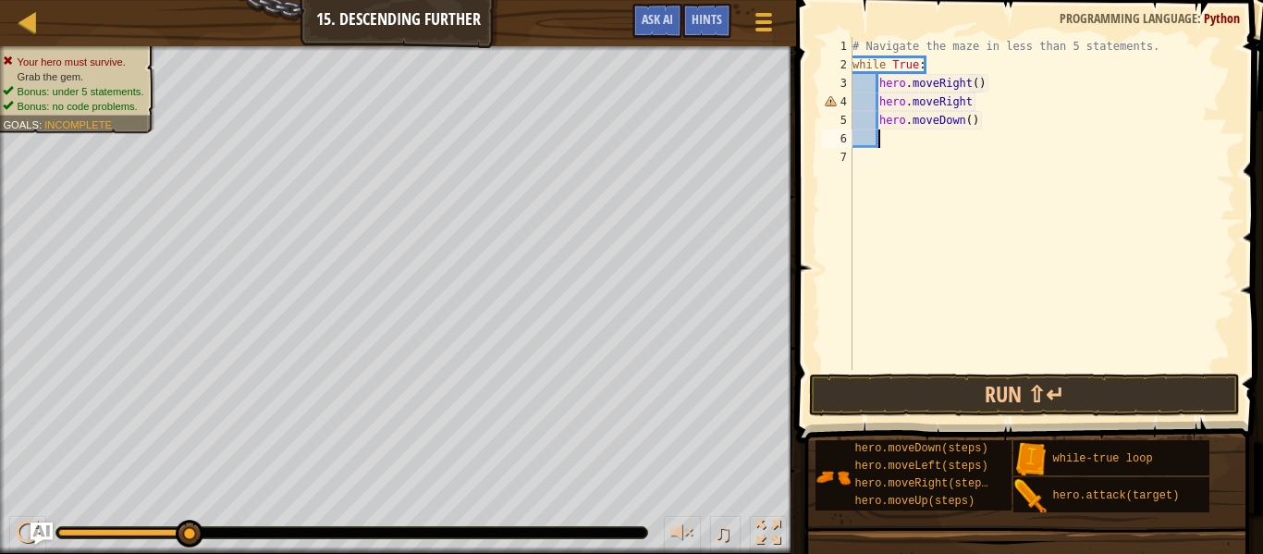
click at [979, 100] on div "# Navigate the maze in less than 5 statements. while True : hero . moveRight ( …" at bounding box center [1042, 222] width 387 height 370
type textarea "hero.moveRight()"
click at [1027, 370] on span at bounding box center [1032, 195] width 482 height 498
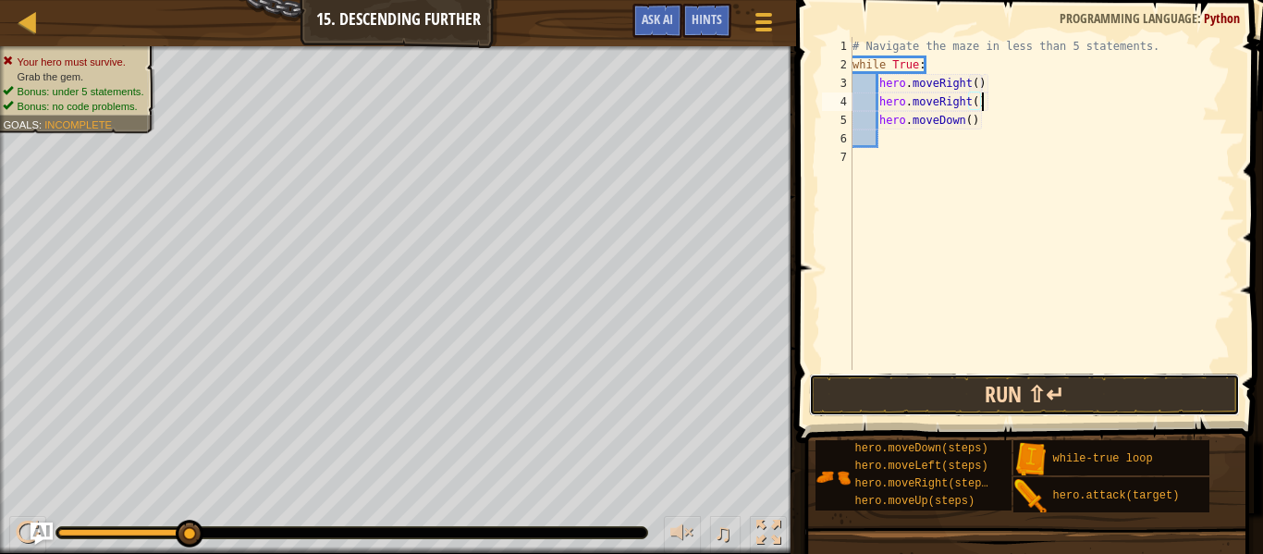
click at [1026, 383] on button "Run ⇧↵" at bounding box center [1024, 395] width 431 height 43
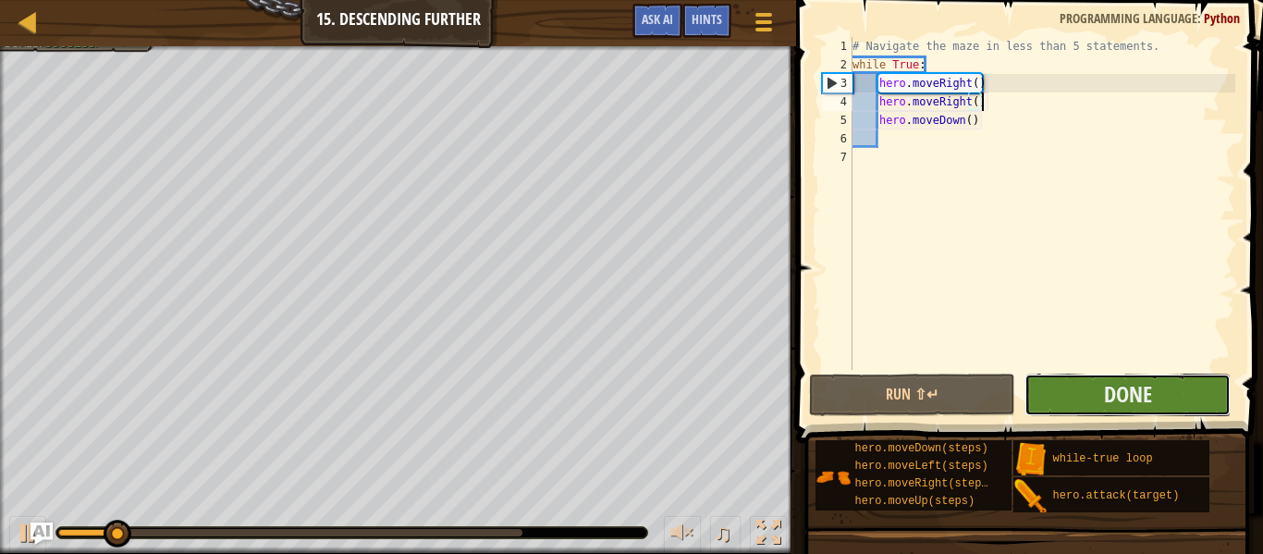
click at [1038, 380] on button "Done" at bounding box center [1128, 395] width 206 height 43
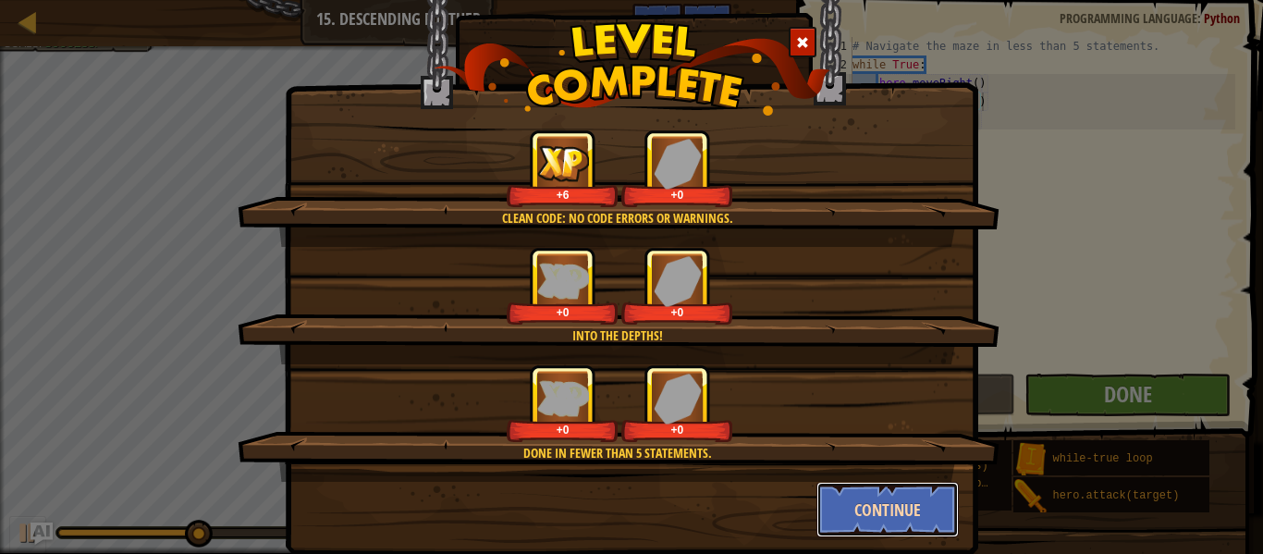
click at [865, 515] on button "Continue" at bounding box center [888, 509] width 143 height 55
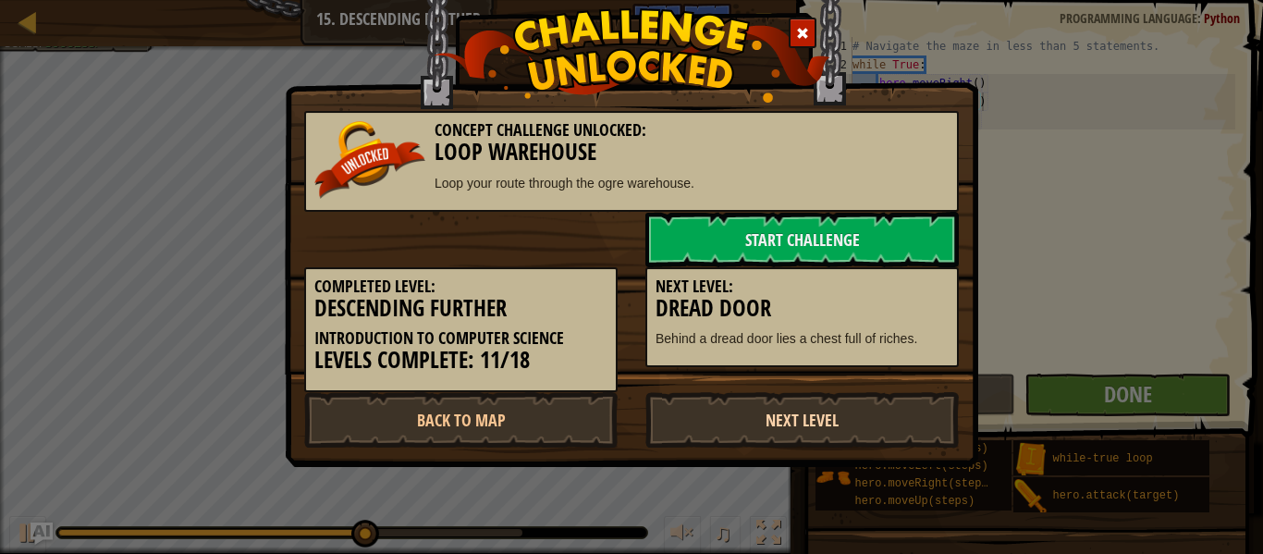
click at [792, 421] on link "Next Level" at bounding box center [803, 419] width 314 height 55
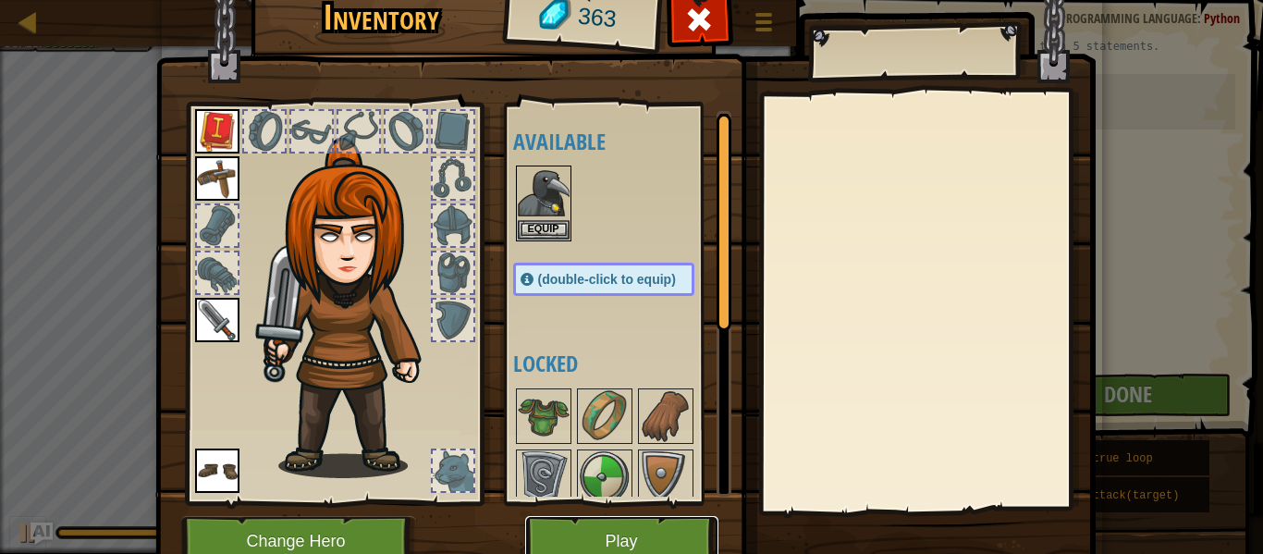
click at [664, 527] on button "Play" at bounding box center [621, 541] width 193 height 51
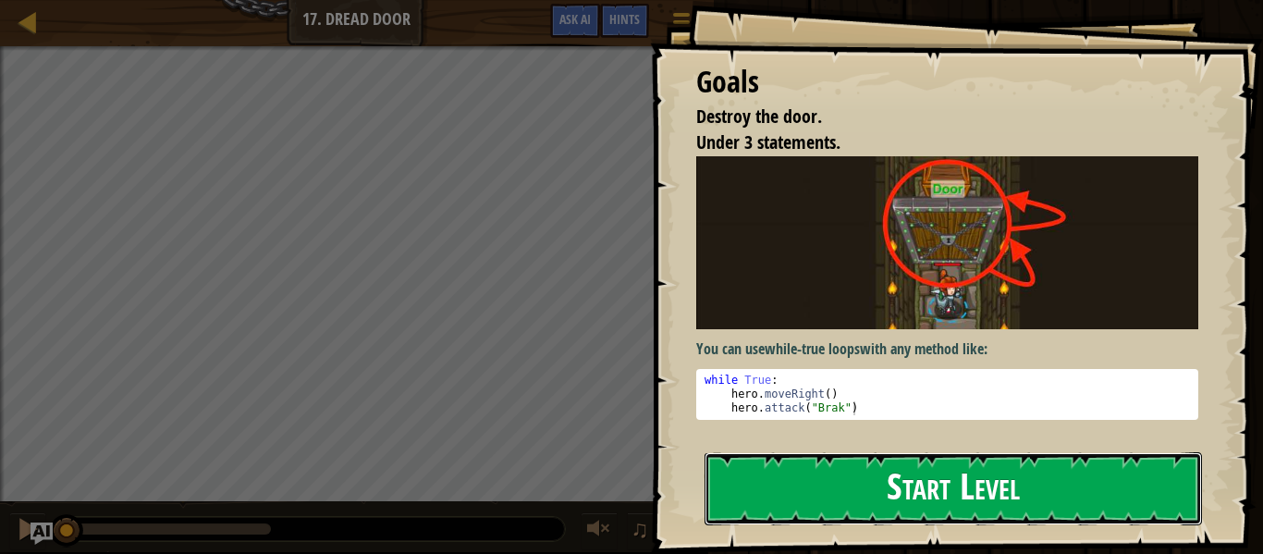
click at [767, 466] on button "Start Level" at bounding box center [954, 488] width 498 height 73
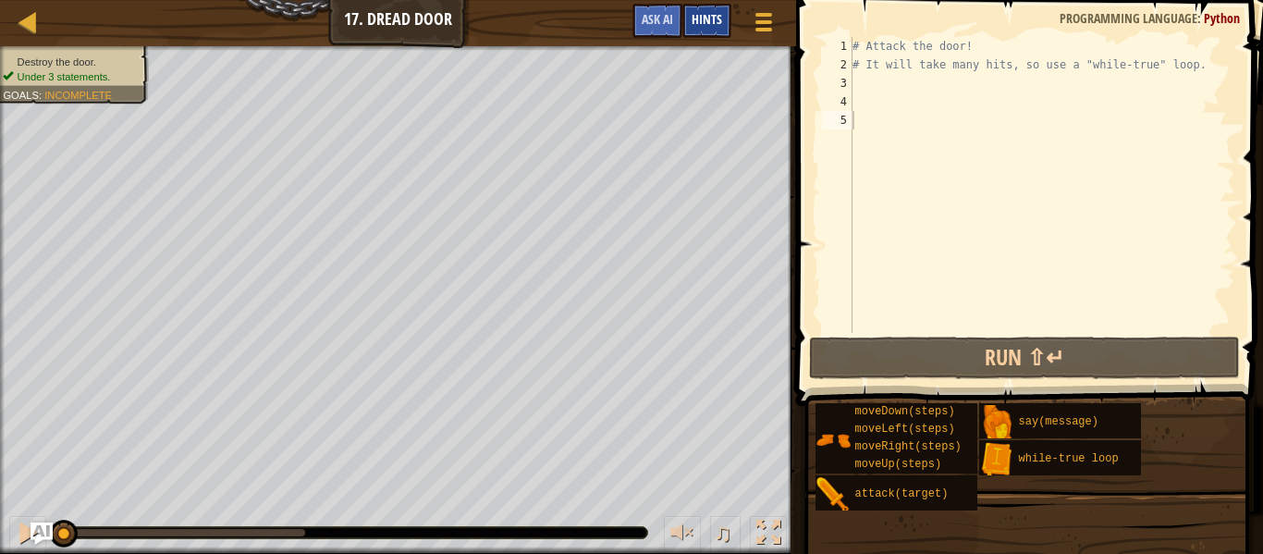
click at [723, 28] on div "Hints" at bounding box center [707, 21] width 49 height 34
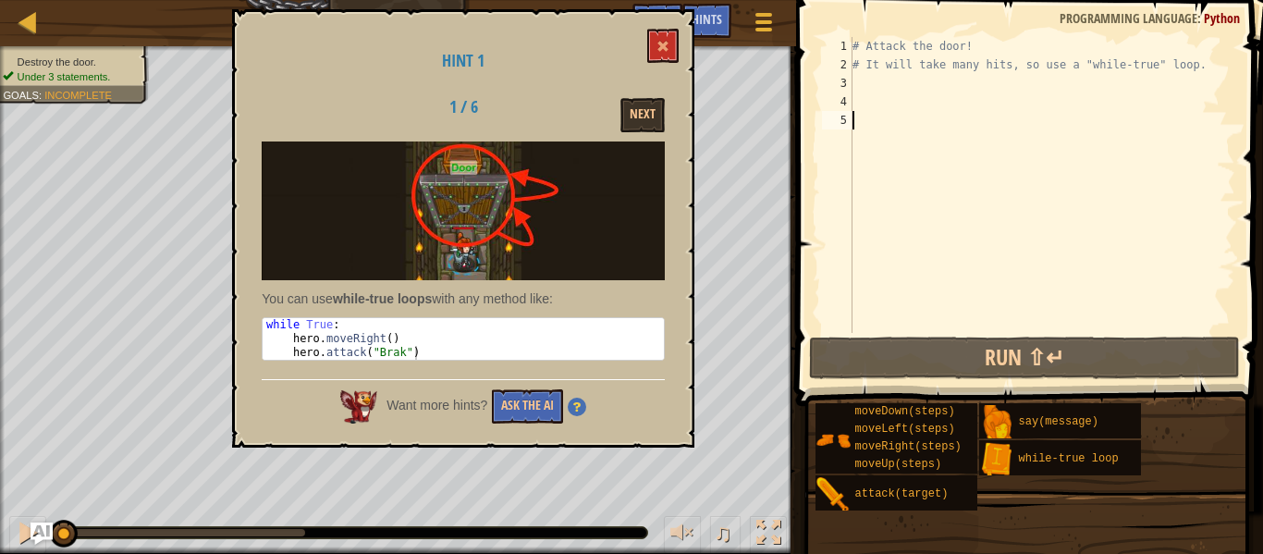
click at [681, 19] on div "Hint 1 1 / 6 Next You can use while-true loops with any method like: 1 2 3 whil…" at bounding box center [463, 228] width 462 height 438
click at [862, 73] on div "# Attack the door! # It will take many hits, so use a "while-true" loop." at bounding box center [1042, 203] width 387 height 333
type textarea "# It will take many hits, so use a "while-true" loop."
click at [860, 80] on div "# Attack the door! # It will take many hits, so use a "while-true" loop." at bounding box center [1042, 203] width 387 height 333
type textarea "w"
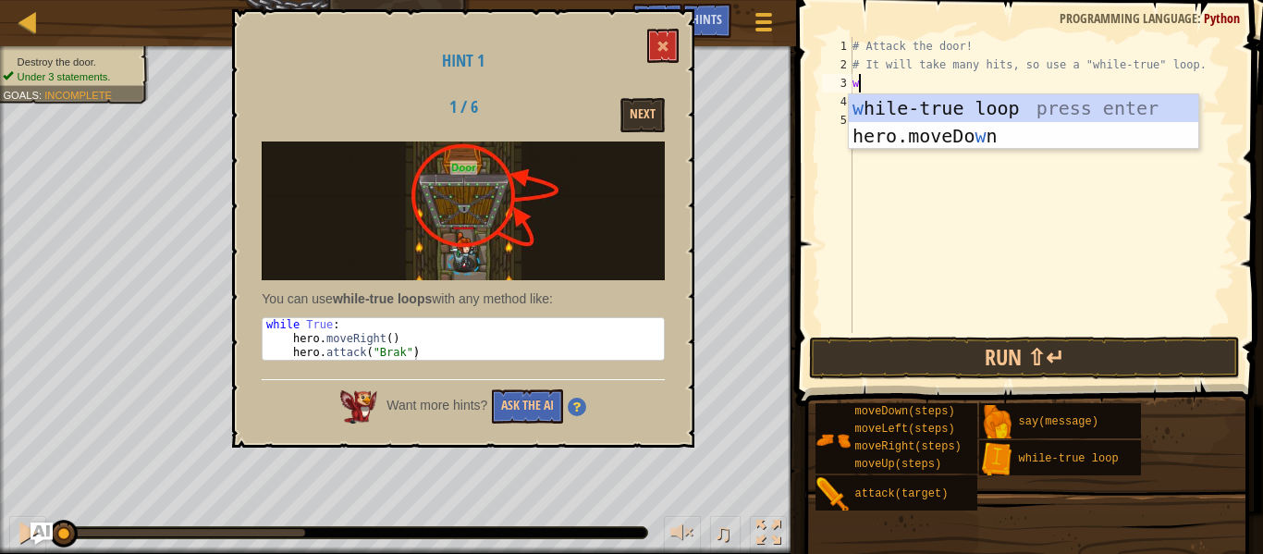
scroll to position [8, 0]
click at [907, 103] on div "w [PERSON_NAME]-true loop press enter hero.moveDo w n press enter" at bounding box center [1024, 149] width 350 height 111
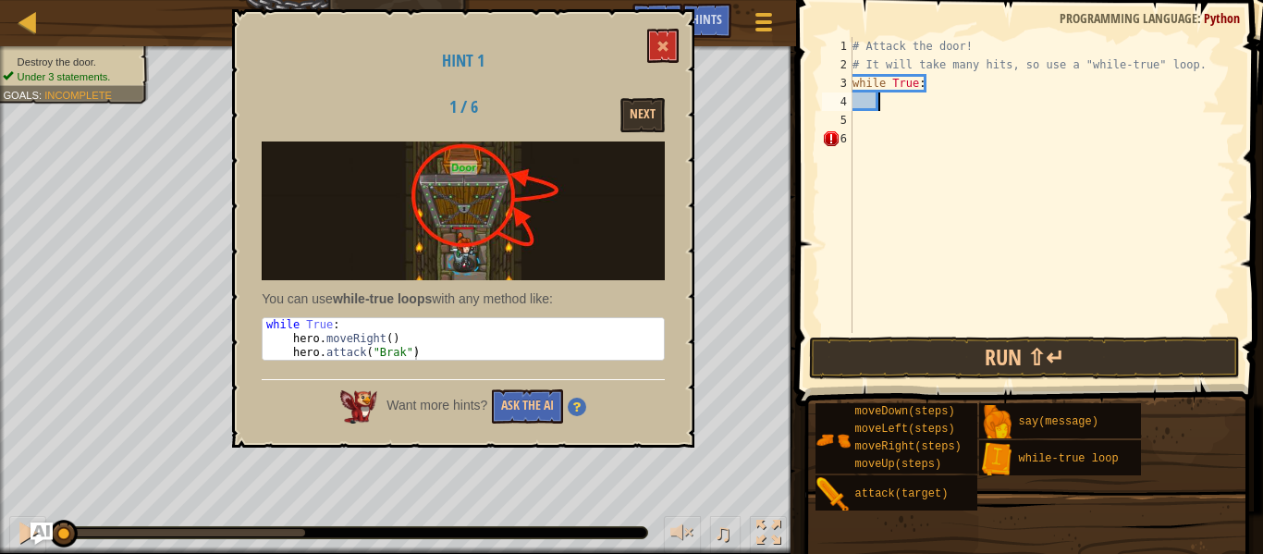
click at [888, 106] on div "# Attack the door! # It will take many hits, so use a "while-true" loop. while …" at bounding box center [1042, 203] width 387 height 333
type textarea "h"
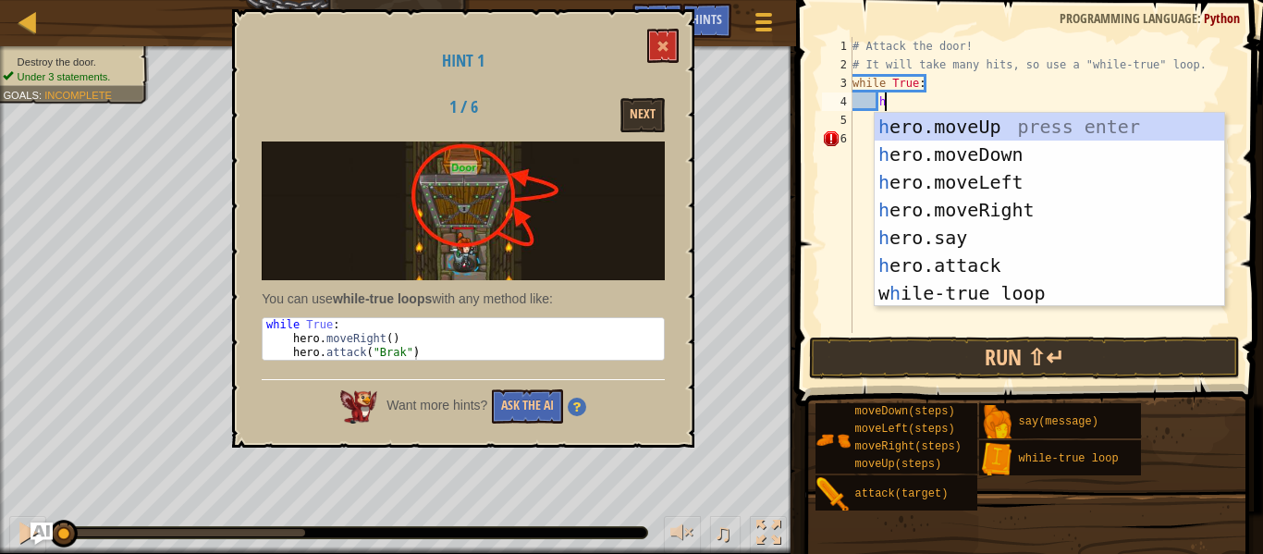
scroll to position [8, 4]
click at [952, 201] on div "h ero.moveUp press enter h ero.moveDown press enter h ero.moveLeft press enter …" at bounding box center [1050, 238] width 350 height 250
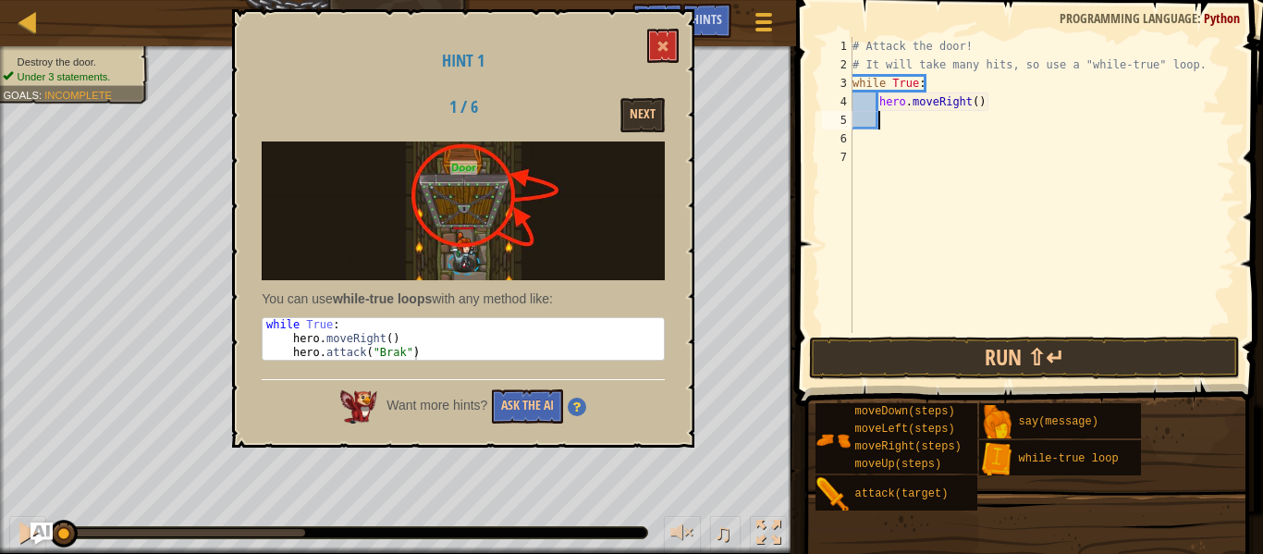
click at [925, 131] on div "# Attack the door! # It will take many hits, so use a "while-true" loop. while …" at bounding box center [1042, 203] width 387 height 333
click at [896, 123] on div "# Attack the door! # It will take many hits, so use a "while-true" loop. while …" at bounding box center [1042, 203] width 387 height 333
click at [896, 122] on div "# Attack the door! # It will take many hits, so use a "while-true" loop. while …" at bounding box center [1042, 203] width 387 height 333
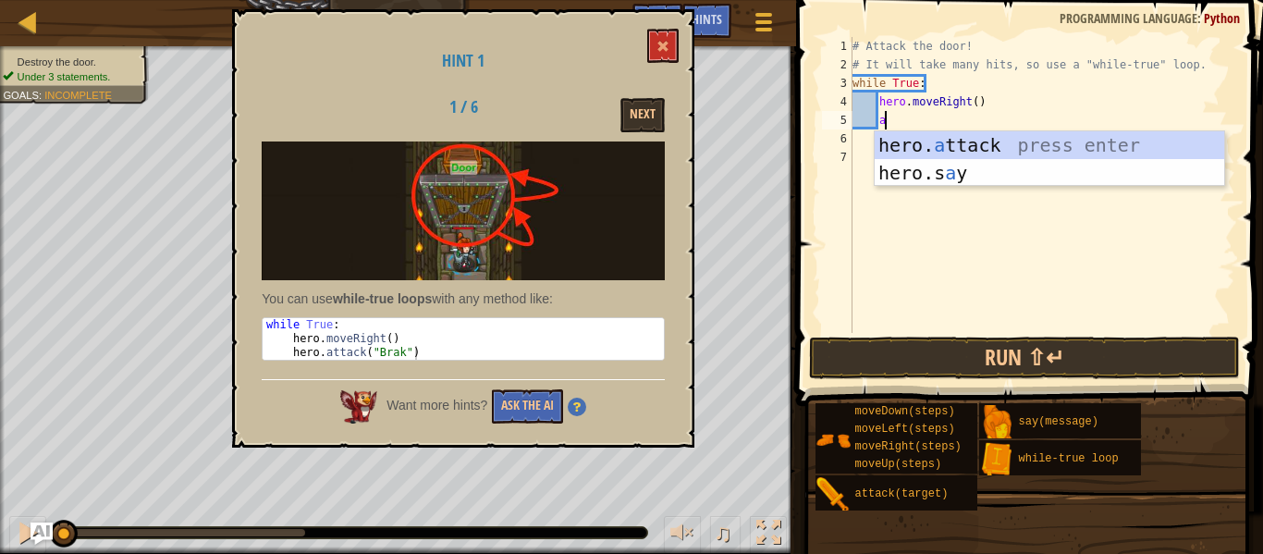
scroll to position [8, 4]
click at [940, 143] on div "hero. a ttack press enter hero.s a y press enter" at bounding box center [1050, 186] width 350 height 111
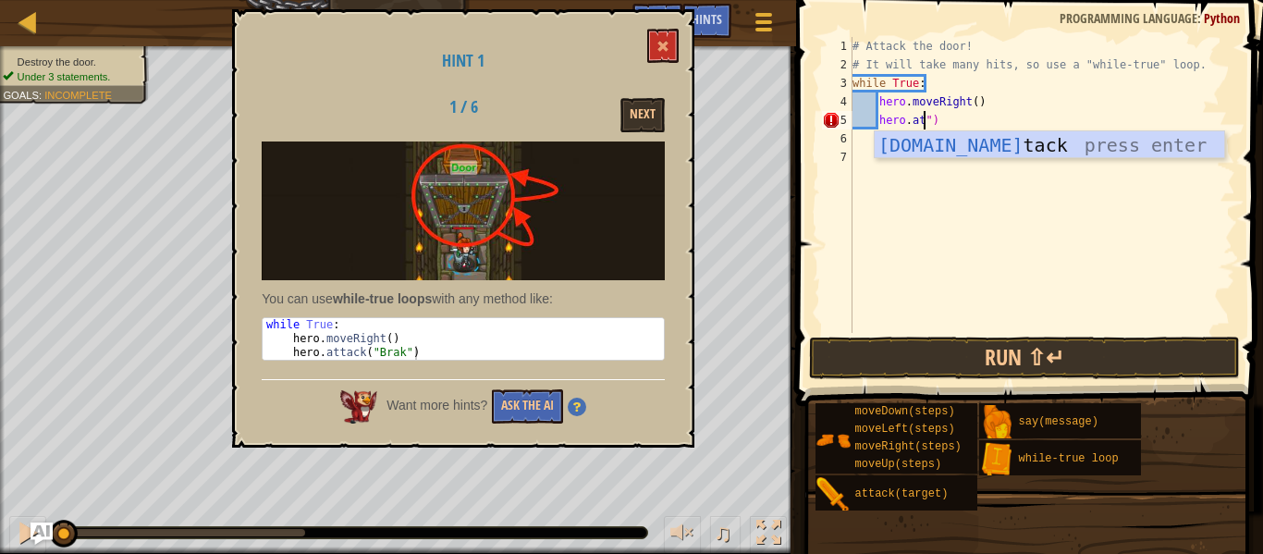
scroll to position [8, 11]
click at [1016, 146] on div "[DOMAIN_NAME] tack press enter" at bounding box center [1050, 172] width 350 height 83
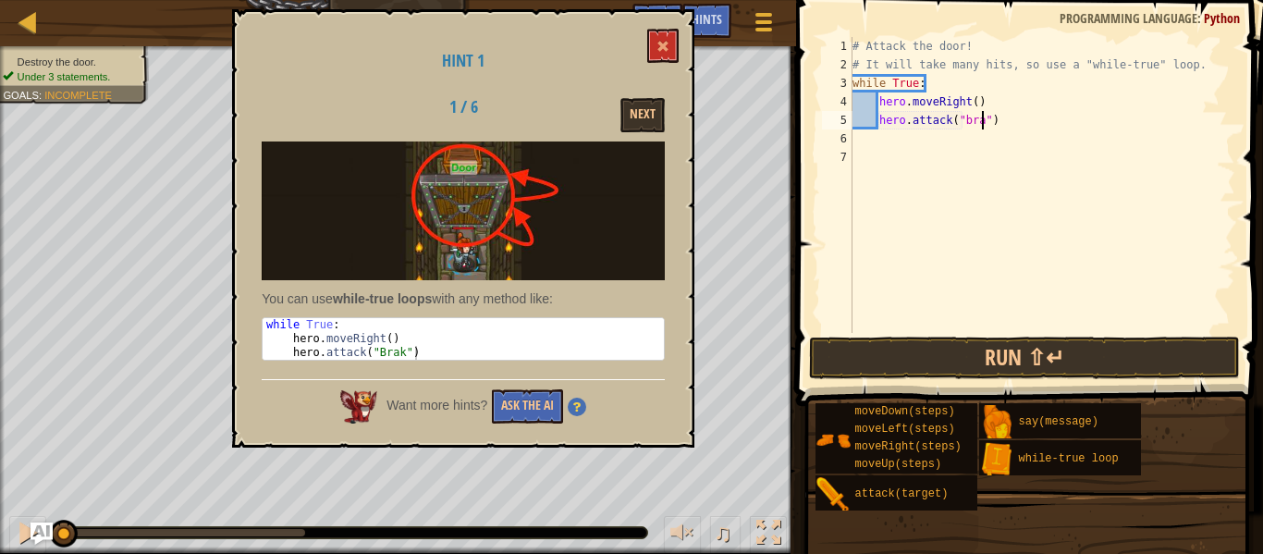
scroll to position [8, 20]
click at [1018, 353] on button "Run ⇧↵" at bounding box center [1024, 358] width 431 height 43
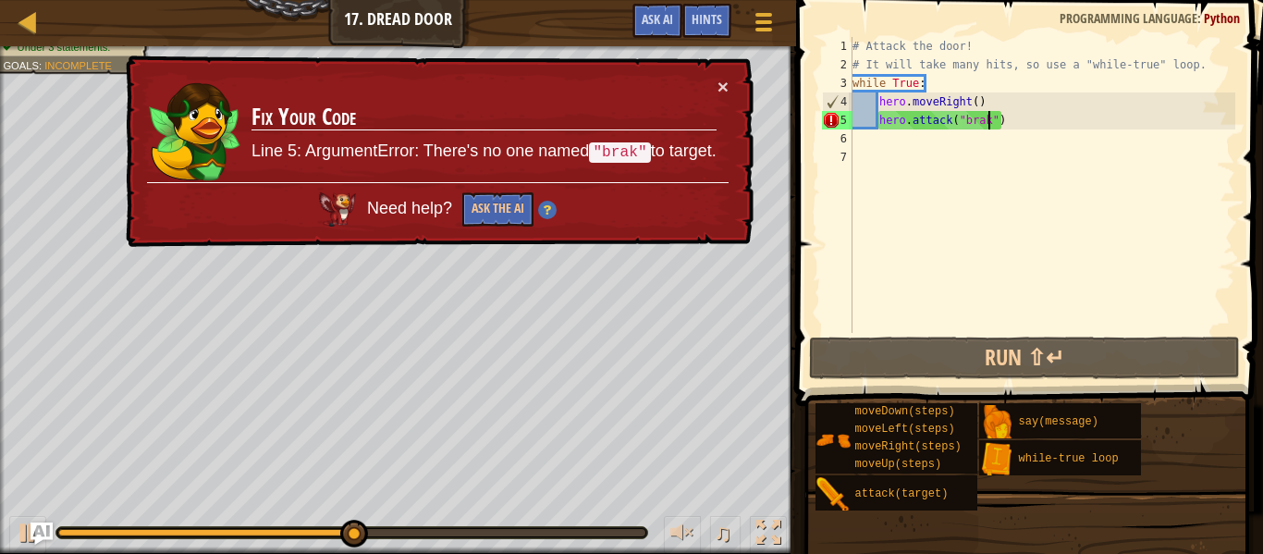
click at [740, 84] on div "× Fix Your Code Line 5: ArgumentError: There's no one named "brak" to target. N…" at bounding box center [438, 151] width 632 height 192
click at [725, 82] on button "×" at bounding box center [723, 86] width 11 height 19
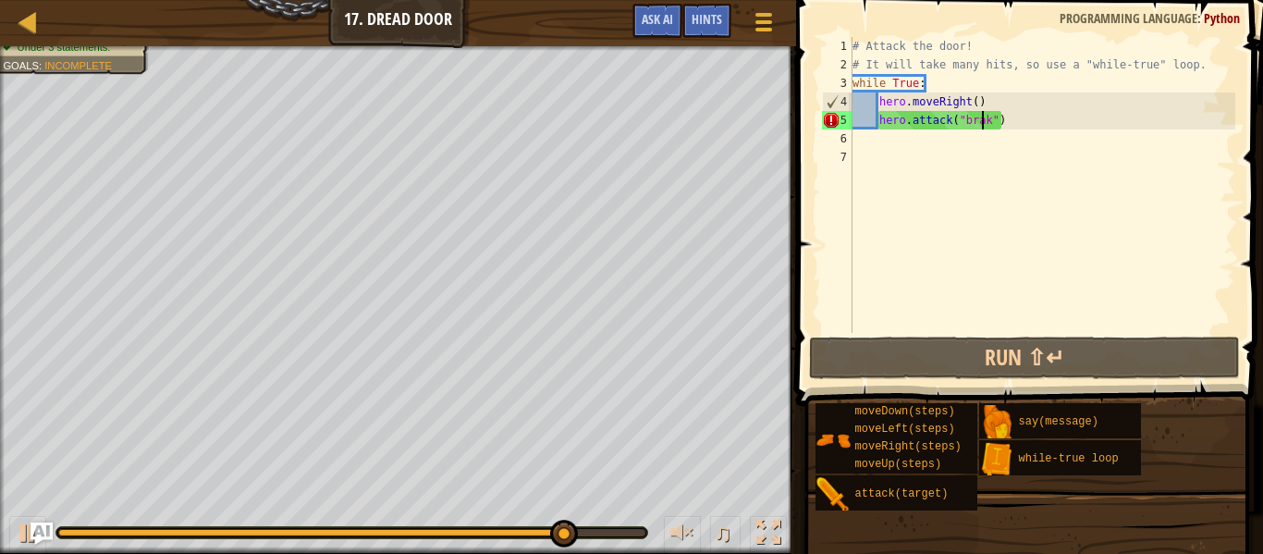
click at [984, 122] on div "# Attack the door! # It will take many hits, so use a "while-true" loop. while …" at bounding box center [1042, 203] width 387 height 333
click at [1009, 117] on div "# Attack the door! # It will take many hits, so use a "while-true" loop. while …" at bounding box center [1042, 203] width 387 height 333
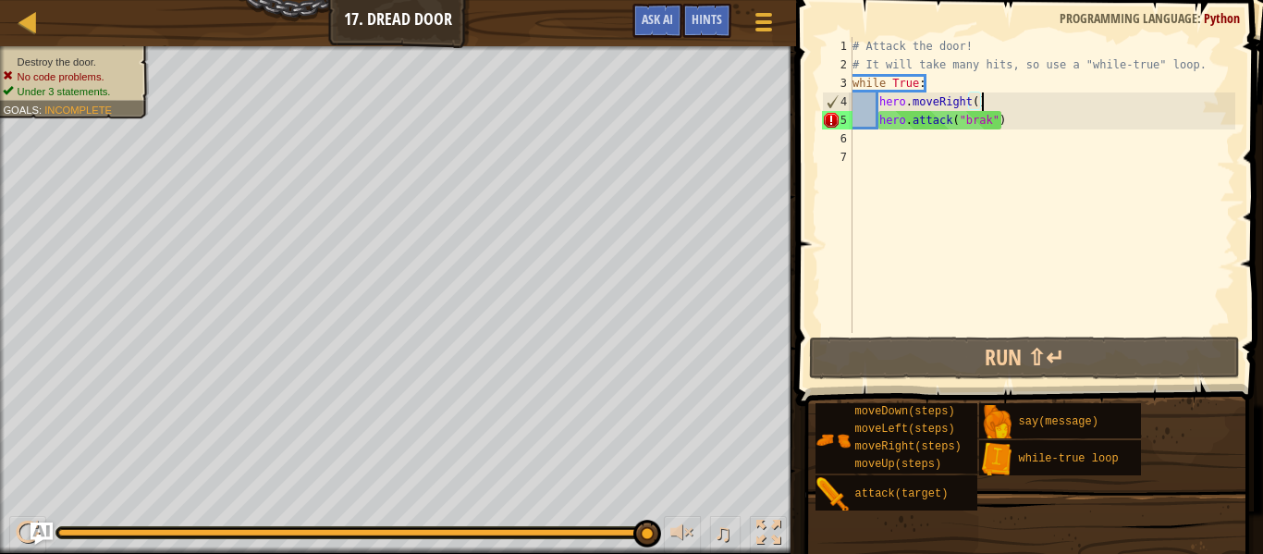
click at [1016, 101] on div "# Attack the door! # It will take many hits, so use a "while-true" loop. while …" at bounding box center [1042, 203] width 387 height 333
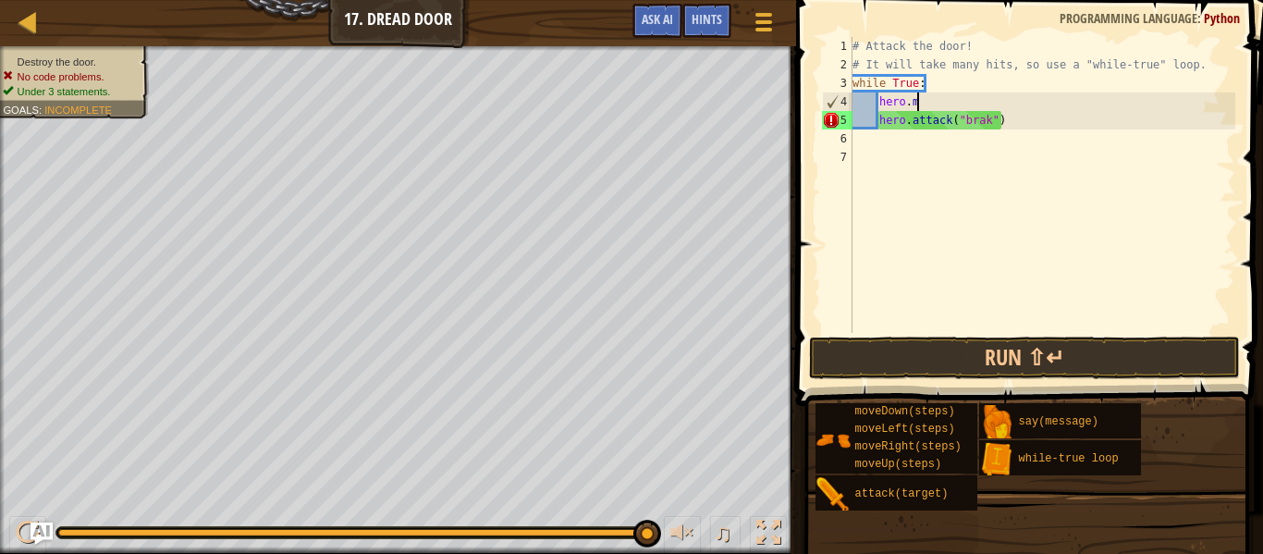
type textarea "h"
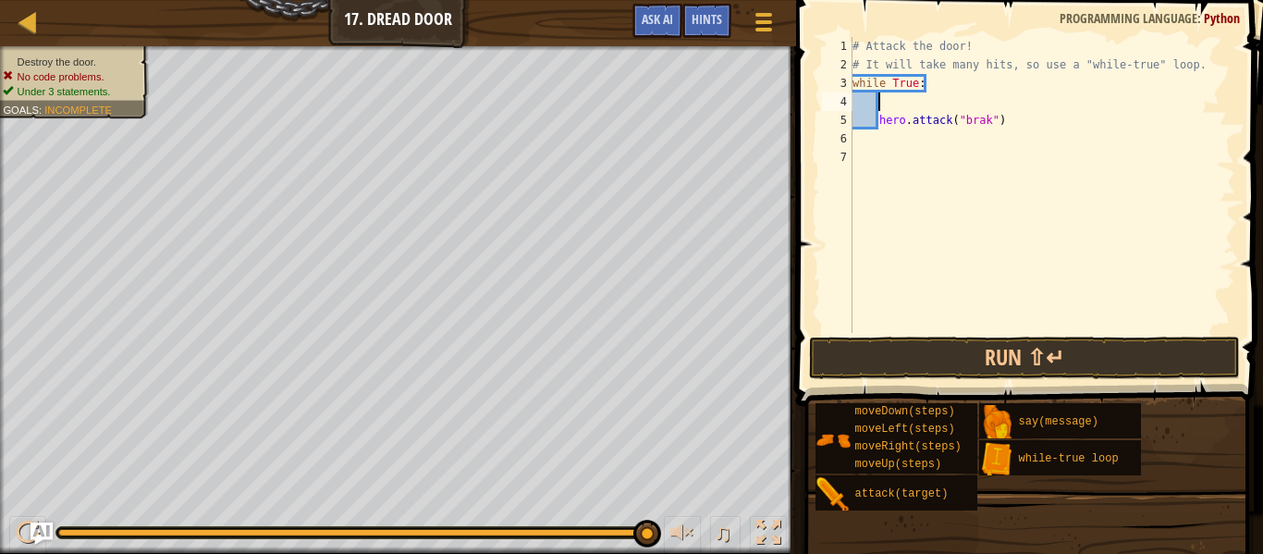
click at [1034, 134] on div "# Attack the door! # It will take many hits, so use a "while-true" loop. while …" at bounding box center [1042, 203] width 387 height 333
type textarea "h"
click at [986, 99] on div "# Attack the door! # It will take many hits, so use a "while-true" loop. while …" at bounding box center [1042, 203] width 387 height 333
click at [919, 71] on div "# Attack the door! # It will take many hits, so use a "while-true" loop. while …" at bounding box center [1042, 203] width 387 height 333
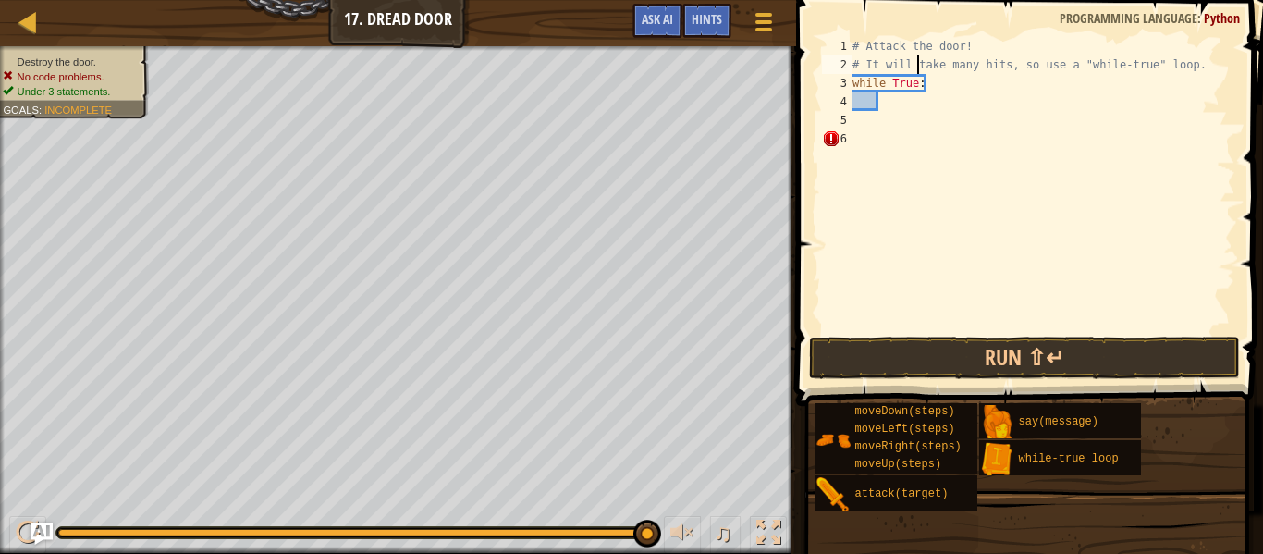
type textarea "# It will take many hits, so use a "while-true" loop."
click at [928, 94] on div "# Attack the door! # It will take many hits, so use a "while-true" loop. while …" at bounding box center [1042, 203] width 387 height 333
click at [935, 86] on div "# Attack the door! # It will take many hits, so use a "while-true" loop. while …" at bounding box center [1042, 203] width 387 height 333
type textarea "w"
click at [720, 25] on span "Hints" at bounding box center [707, 19] width 31 height 18
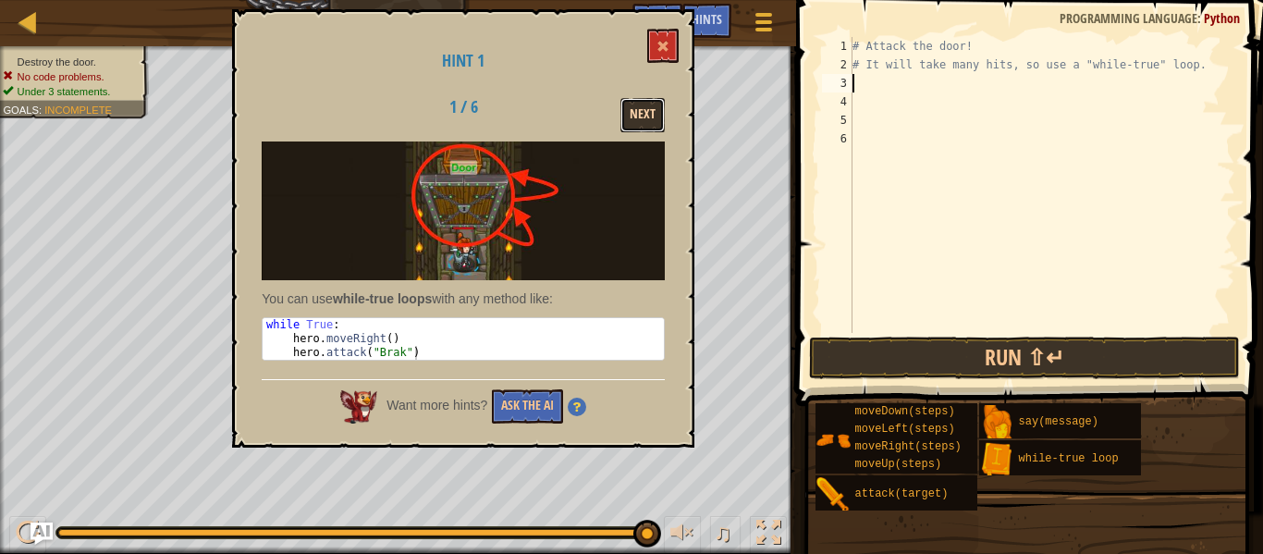
click at [643, 109] on button "Next" at bounding box center [643, 115] width 44 height 34
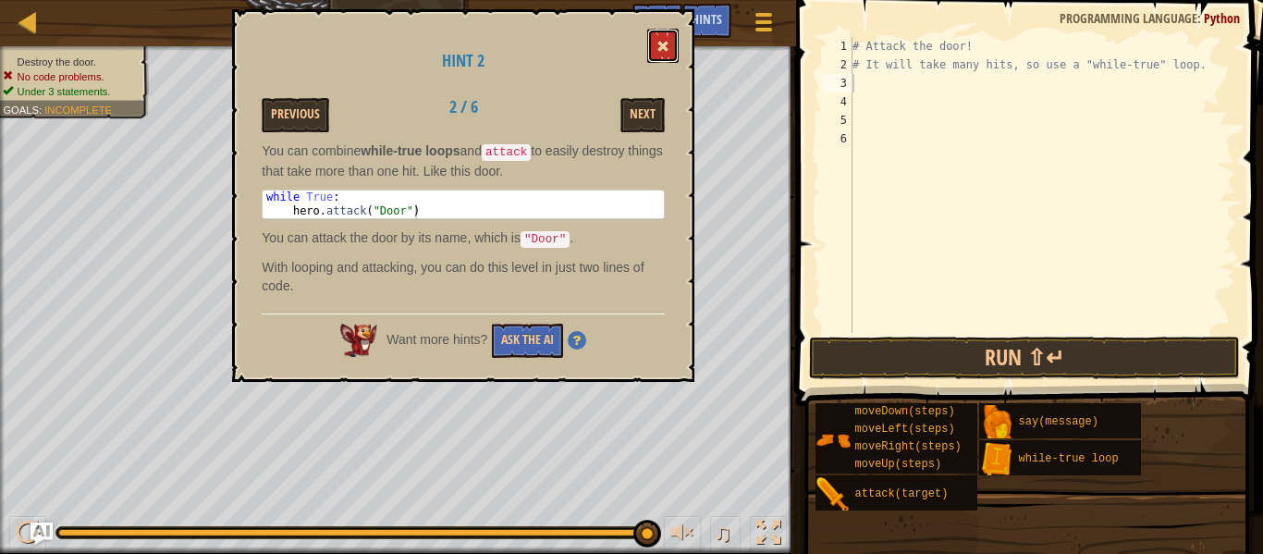
click at [662, 32] on button at bounding box center [662, 46] width 31 height 34
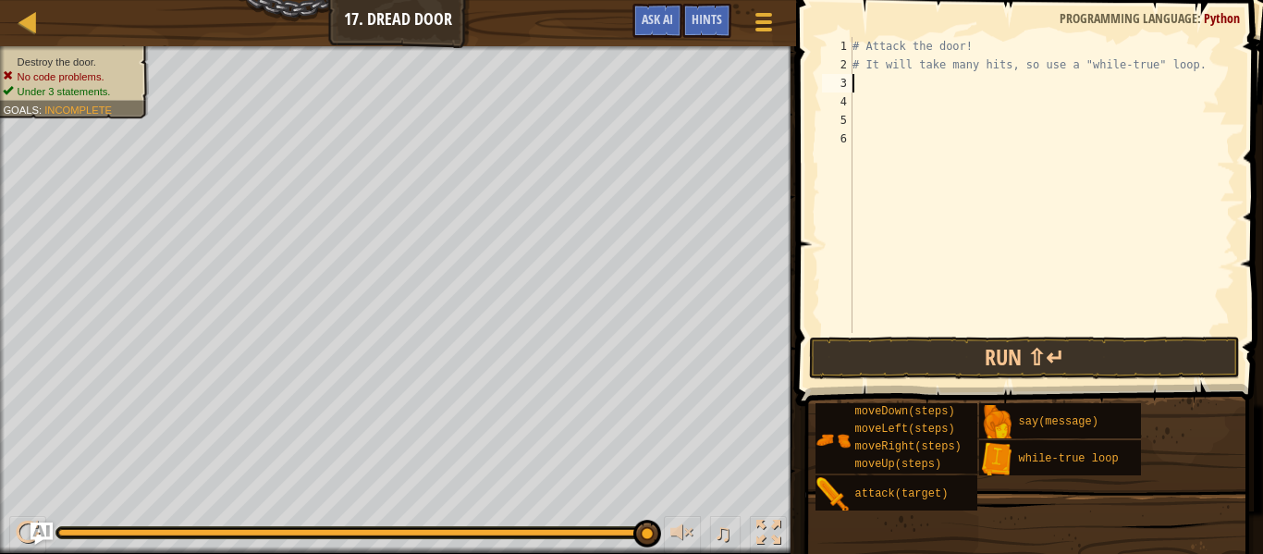
click at [875, 95] on div "# Attack the door! # It will take many hits, so use a "while-true" loop." at bounding box center [1042, 203] width 387 height 333
click at [870, 87] on div "# Attack the door! # It will take many hits, so use a "while-true" loop." at bounding box center [1042, 203] width 387 height 333
type textarea "h"
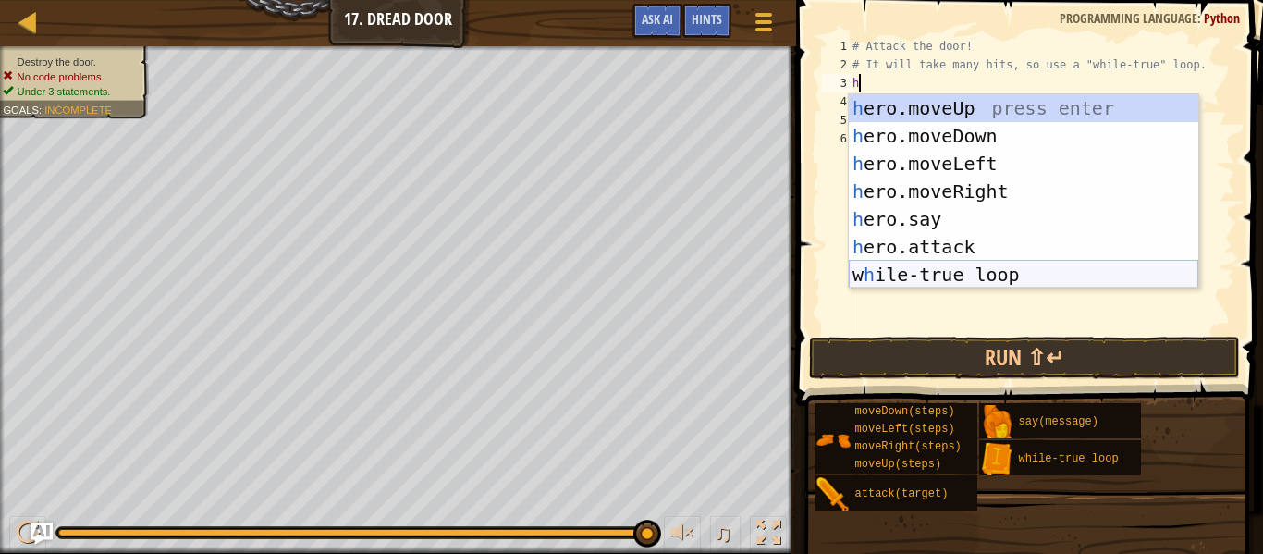
click at [986, 268] on div "h ero.moveUp press enter h ero.moveDown press enter h ero.moveLeft press enter …" at bounding box center [1024, 219] width 350 height 250
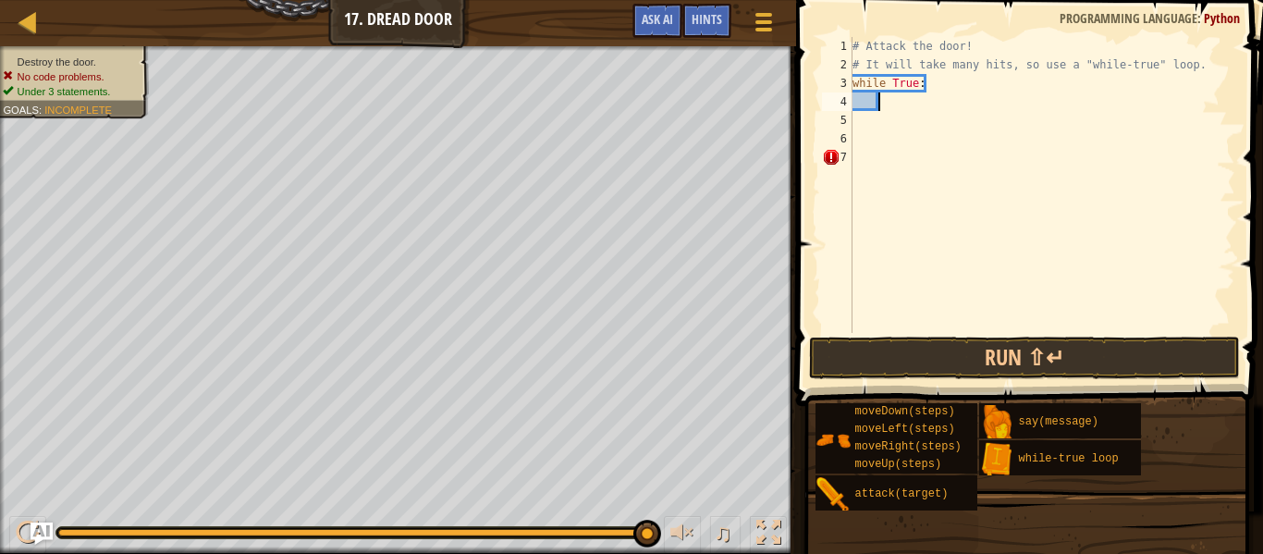
scroll to position [8, 4]
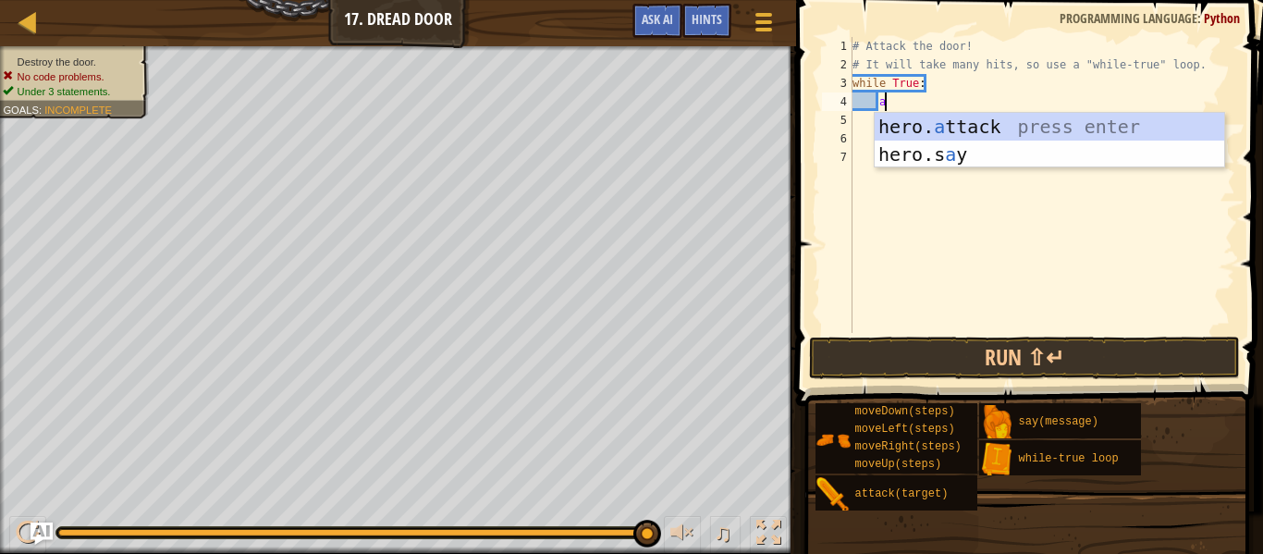
click at [979, 115] on div "hero. a ttack press enter hero.s a y press enter" at bounding box center [1050, 168] width 350 height 111
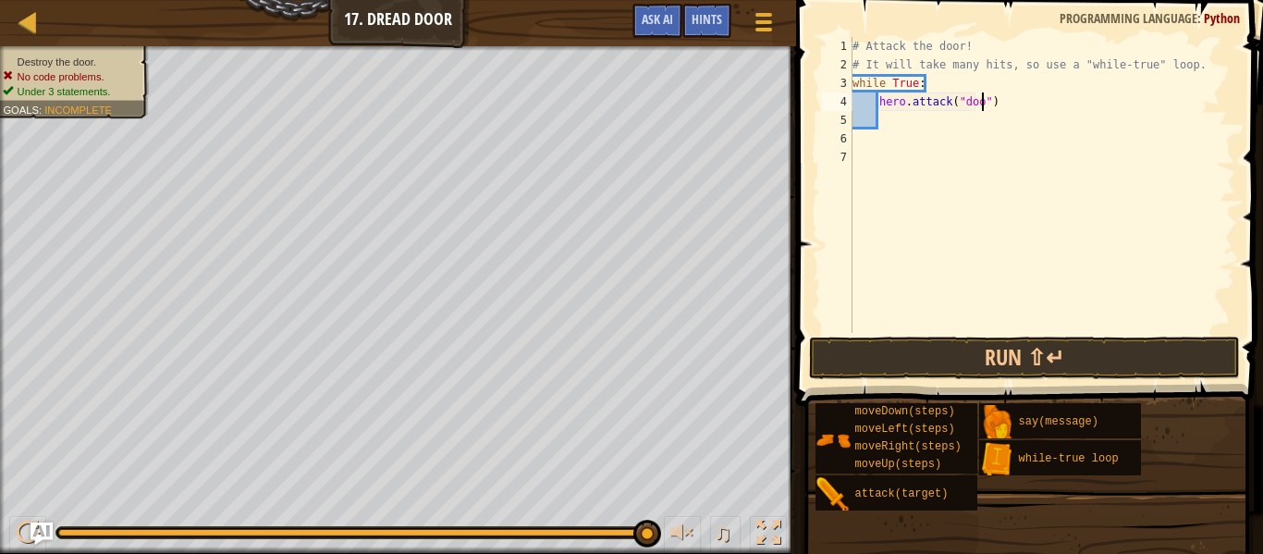
type textarea "hero.attack("door")"
click at [1075, 361] on button "Run ⇧↵" at bounding box center [1024, 358] width 431 height 43
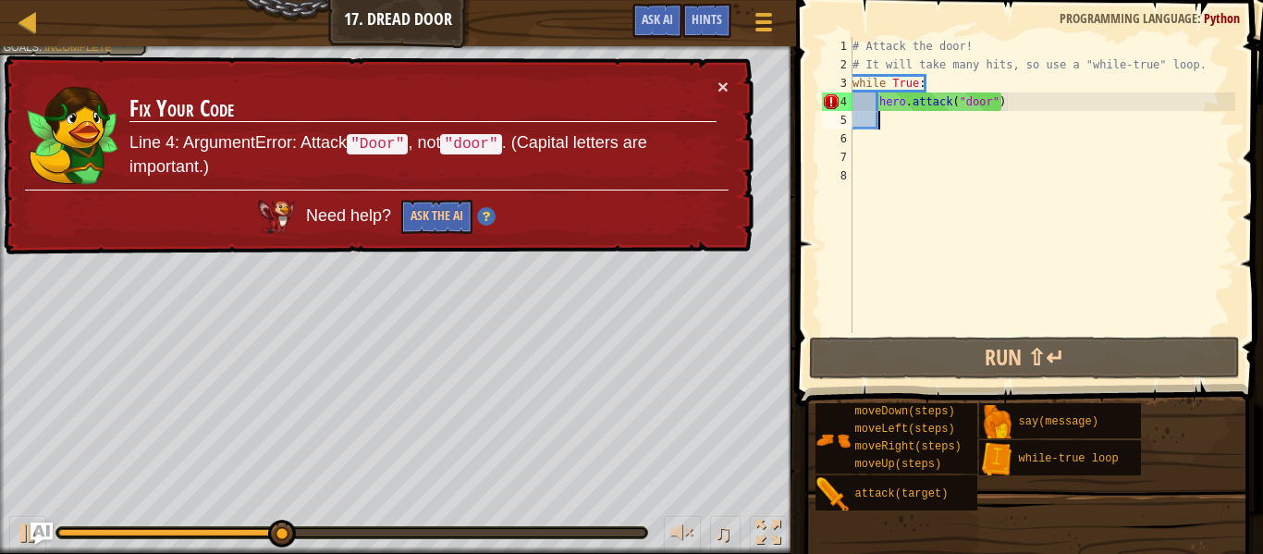
click at [968, 104] on div "# Attack the door! # It will take many hits, so use a "while-true" loop. while …" at bounding box center [1042, 203] width 387 height 333
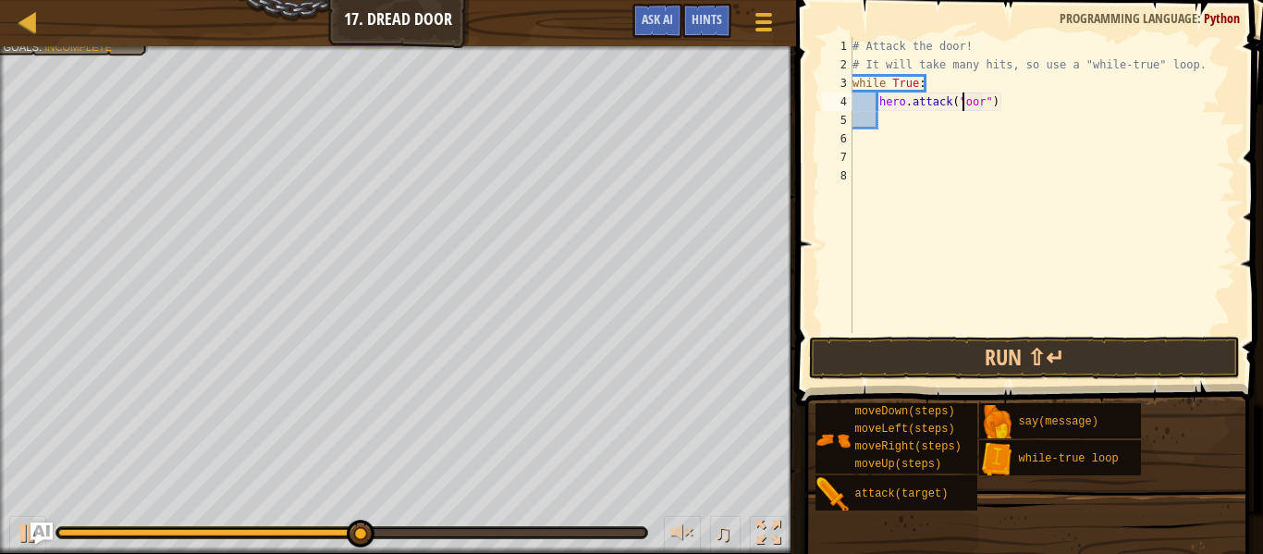
scroll to position [8, 18]
type textarea "hero.attack("Door")"
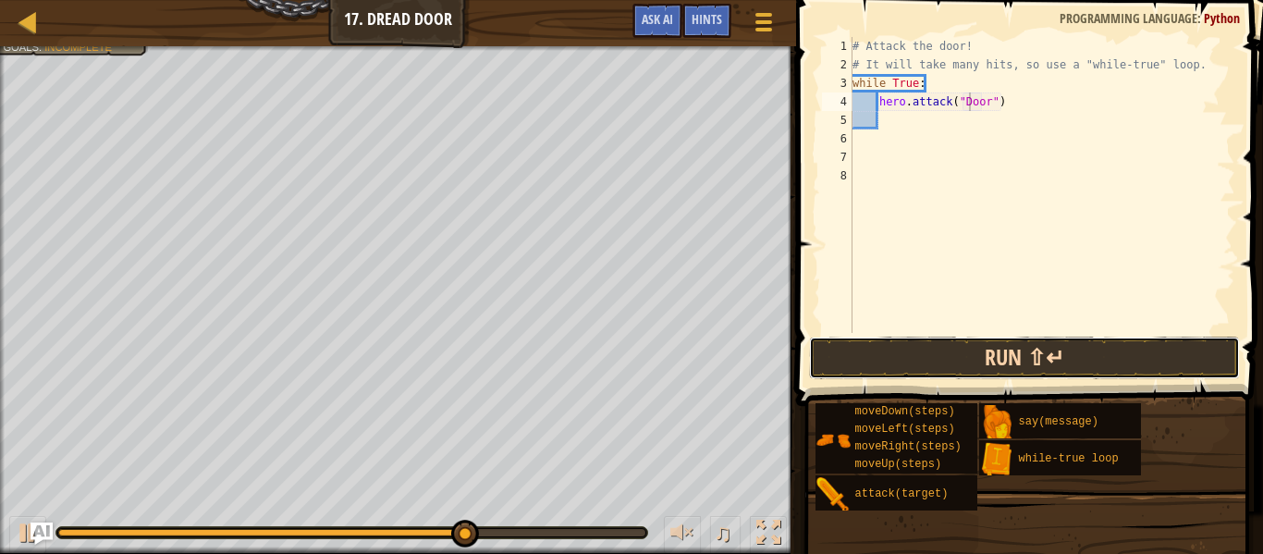
click at [1092, 367] on button "Run ⇧↵" at bounding box center [1024, 358] width 431 height 43
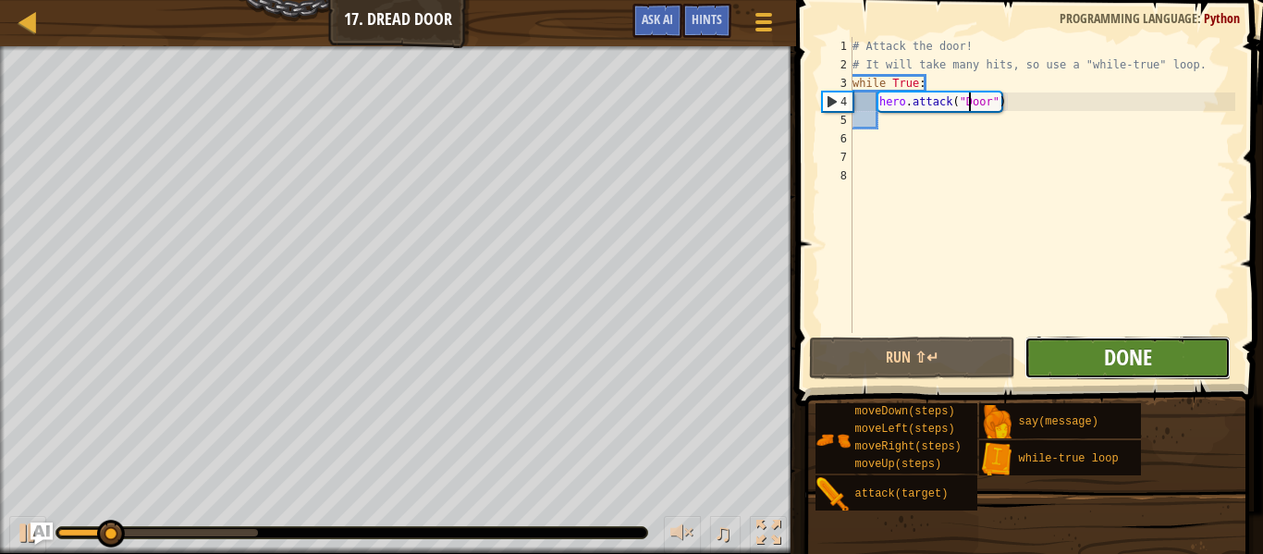
click at [1110, 370] on span "Done" at bounding box center [1128, 357] width 48 height 30
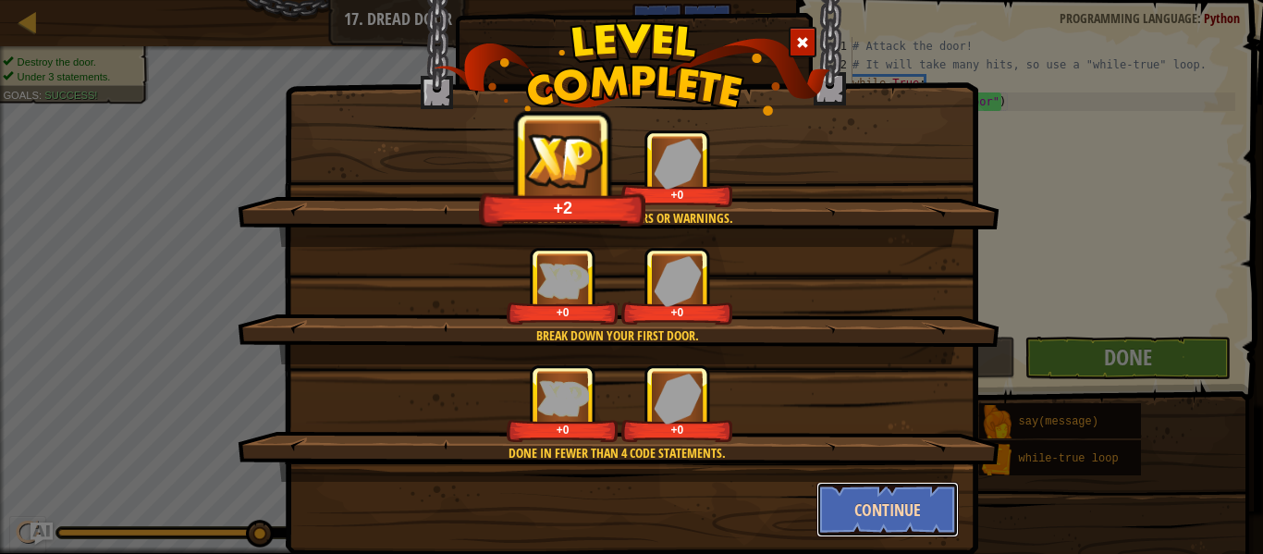
click at [883, 503] on button "Continue" at bounding box center [888, 509] width 143 height 55
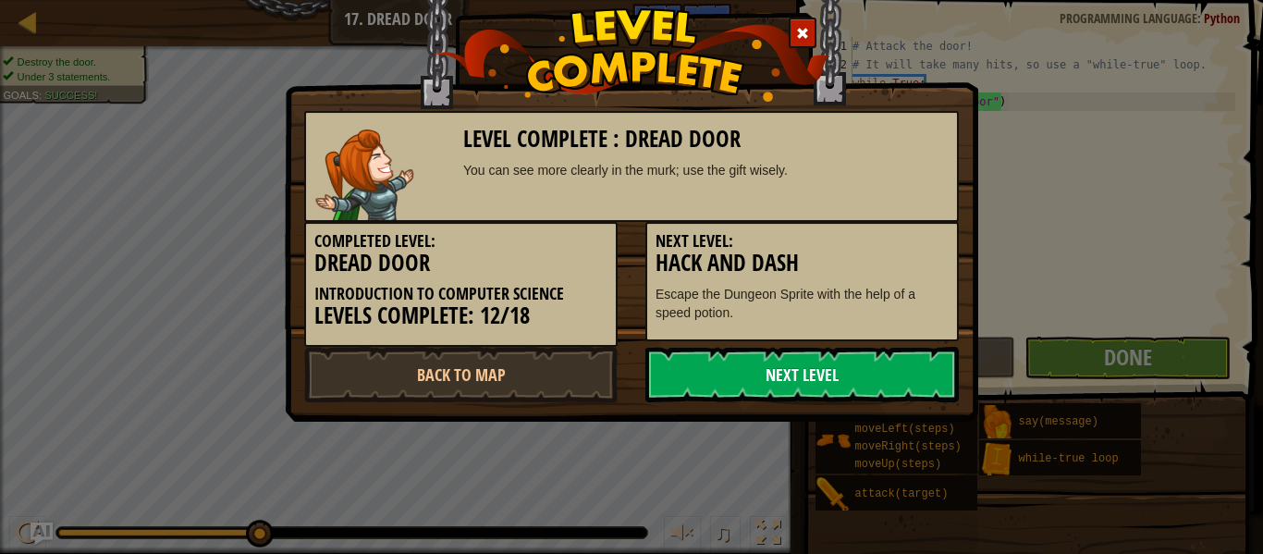
click at [932, 389] on link "Next Level" at bounding box center [803, 374] width 314 height 55
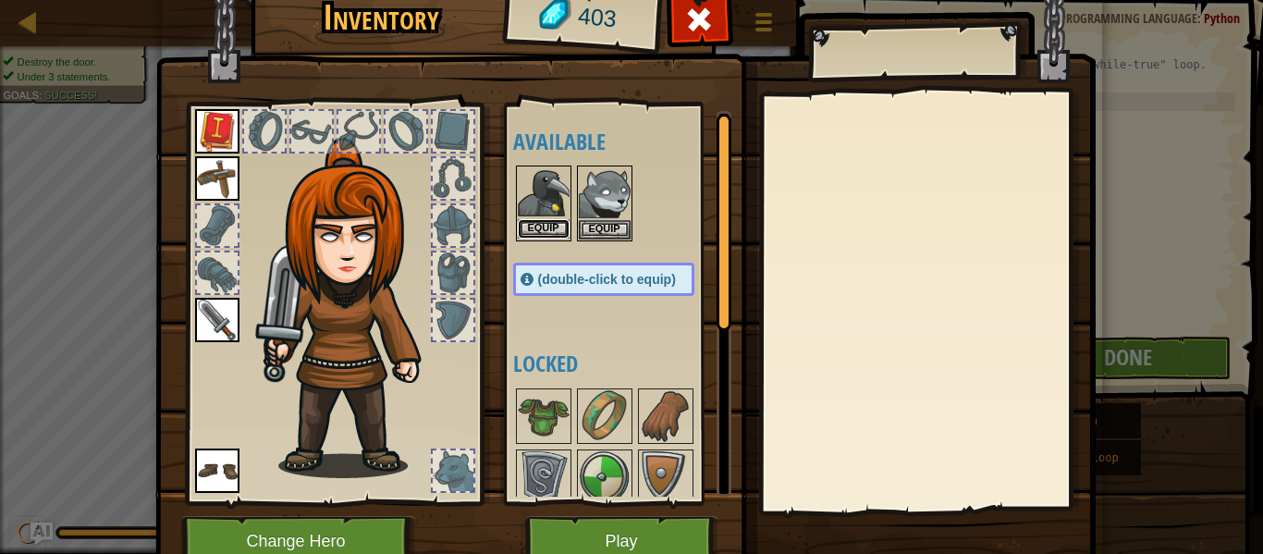
click at [560, 236] on button "Equip" at bounding box center [544, 228] width 52 height 19
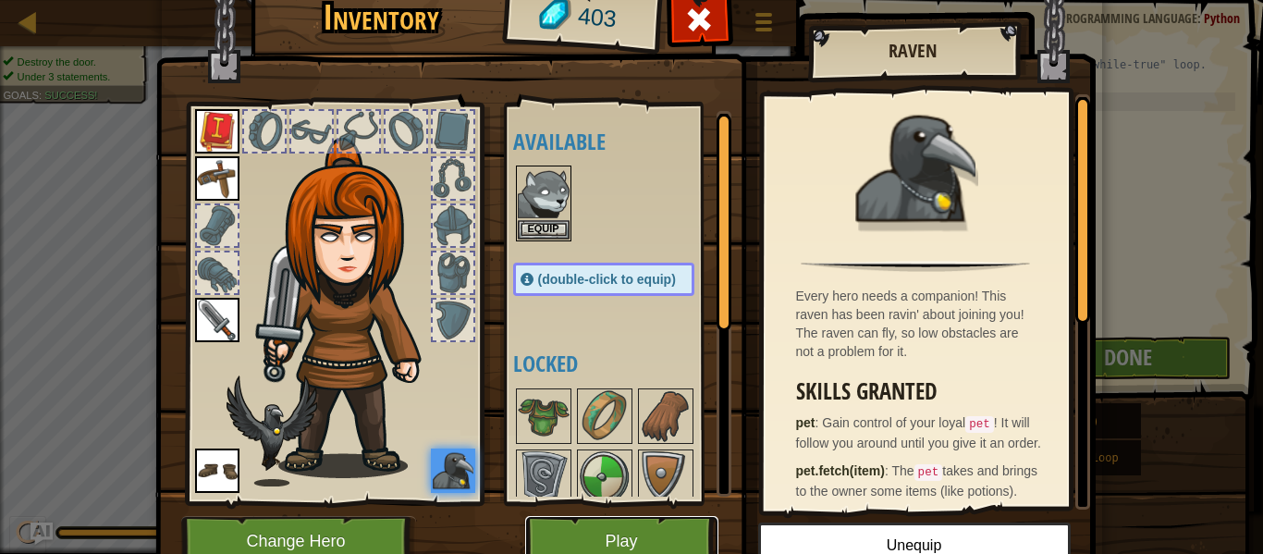
click at [638, 540] on button "Play" at bounding box center [621, 541] width 193 height 51
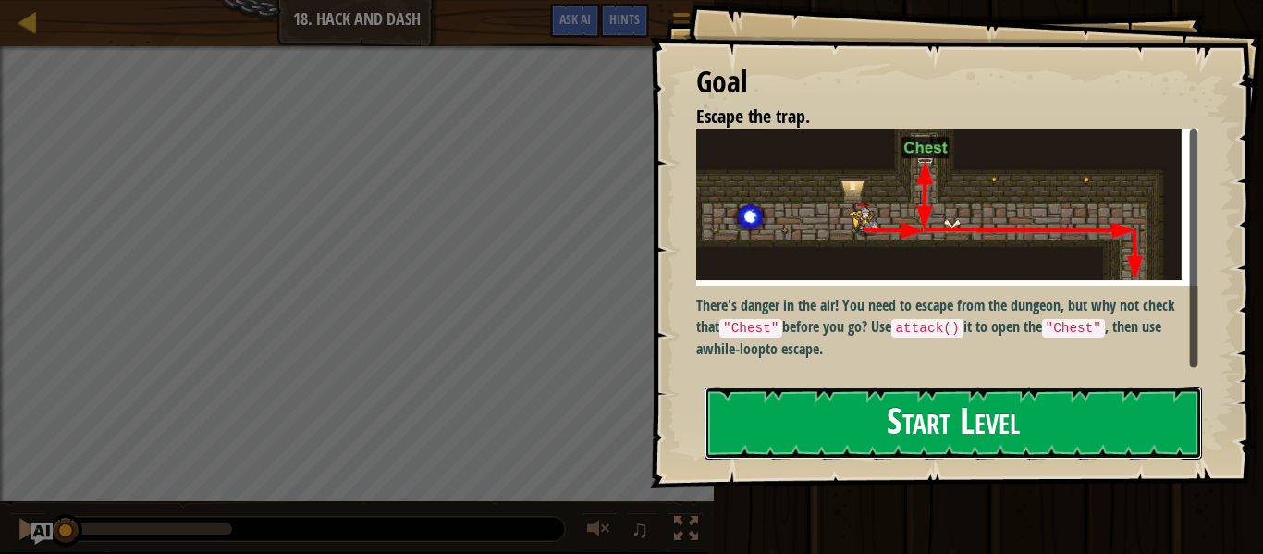
click at [866, 428] on button "Start Level" at bounding box center [954, 423] width 498 height 73
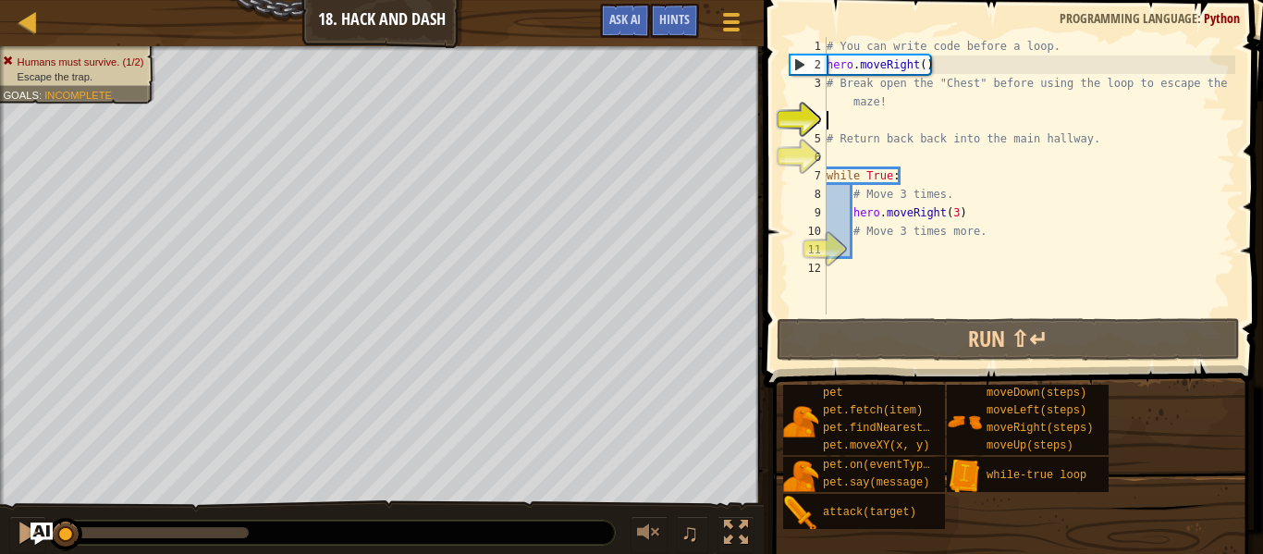
click at [905, 116] on div "# You can write code before a loop. hero . moveRight ( ) # Break open the "Ches…" at bounding box center [1029, 194] width 412 height 314
type textarea "h"
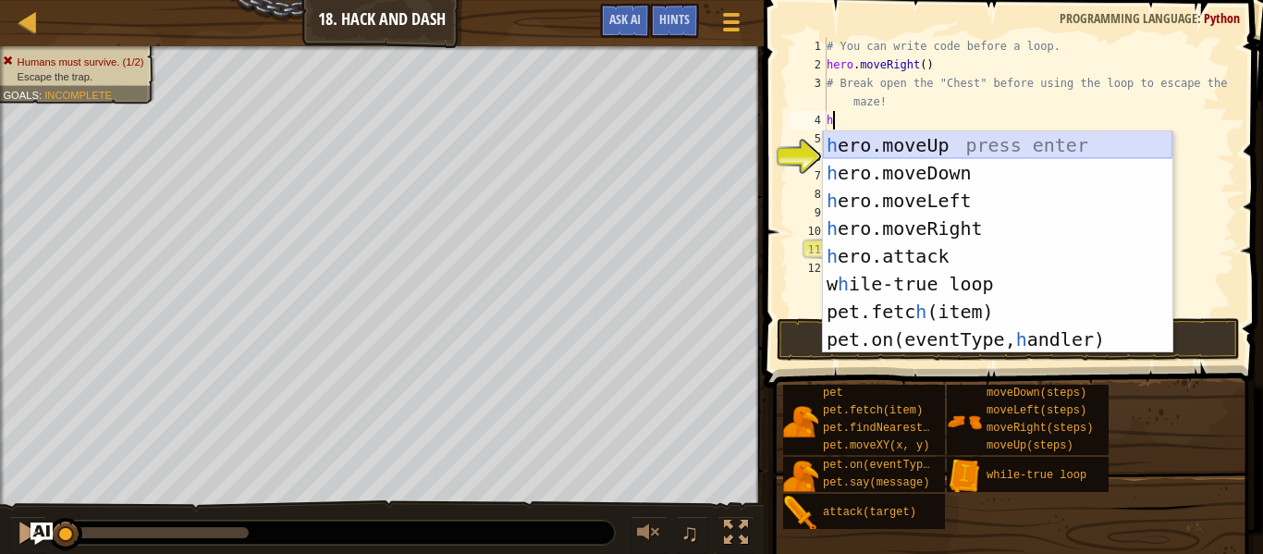
click at [893, 147] on div "h ero.moveUp press enter h ero.moveDown press enter h ero.moveLeft press enter …" at bounding box center [998, 269] width 350 height 277
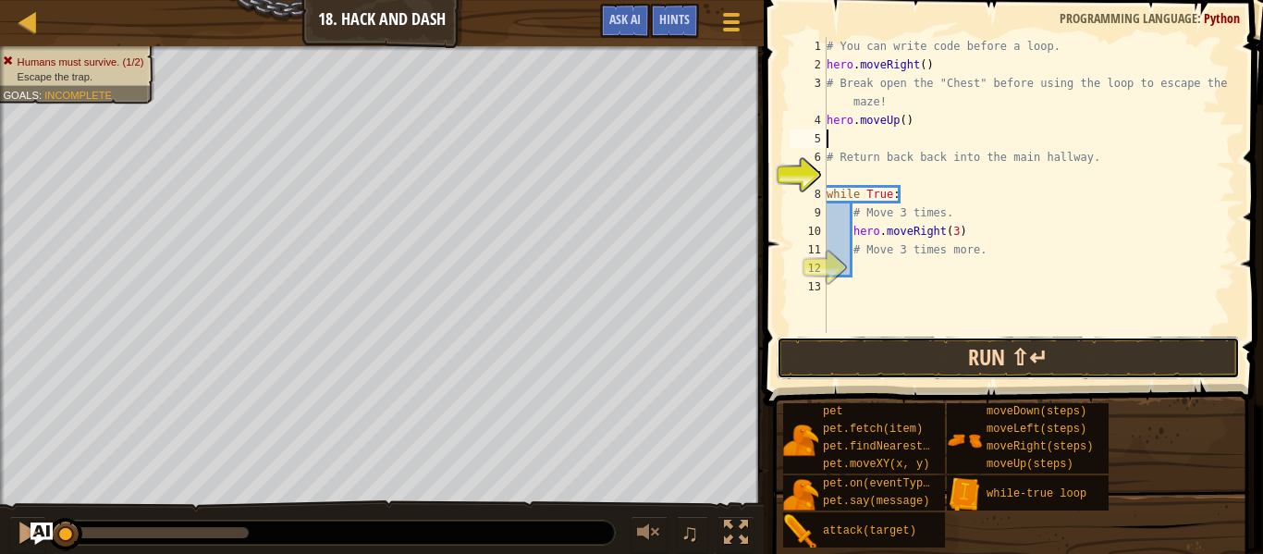
click at [965, 350] on button "Run ⇧↵" at bounding box center [1008, 358] width 463 height 43
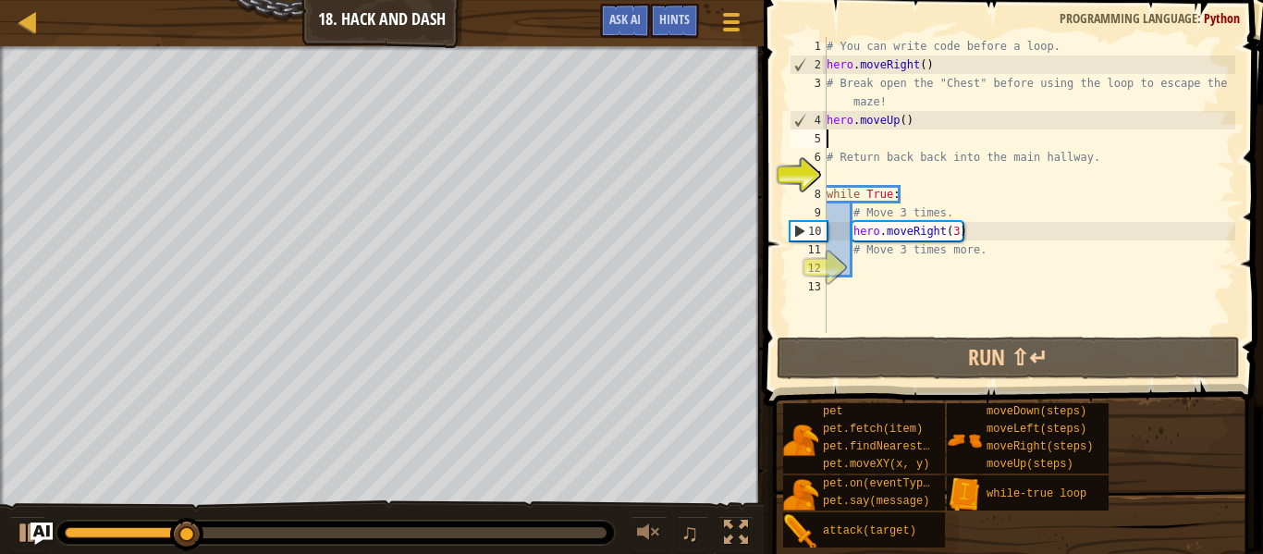
click at [948, 203] on div "# You can write code before a loop. hero . moveRight ( ) # Break open the "Ches…" at bounding box center [1029, 203] width 412 height 333
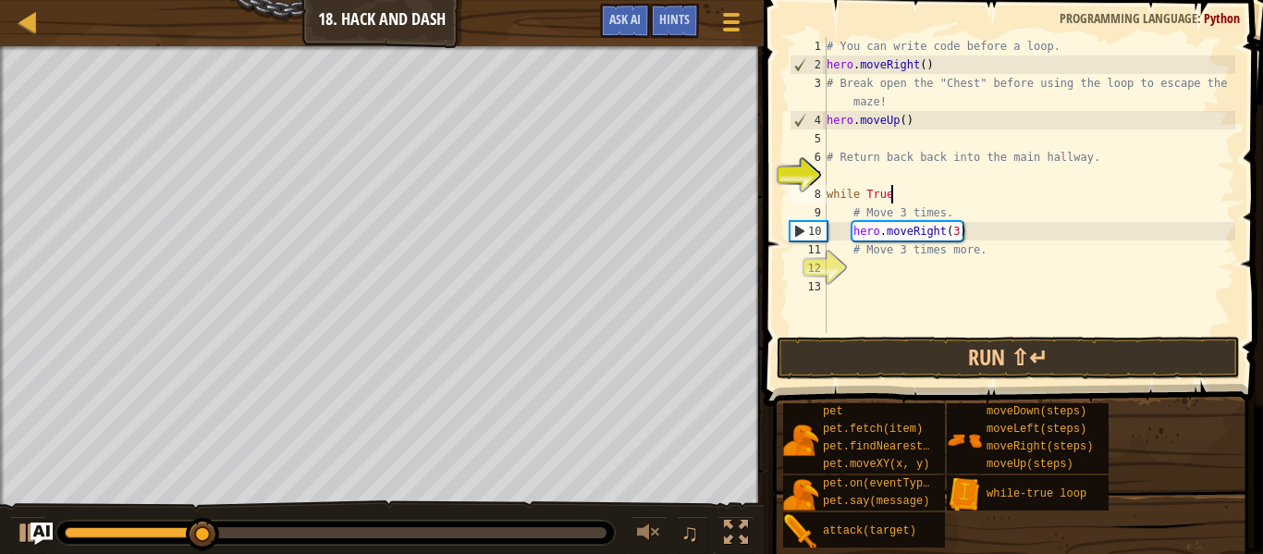
type textarea "while Tru"
click at [922, 145] on div "# You can write code before a loop. hero . moveRight ( ) # Break open the "Ches…" at bounding box center [1029, 203] width 412 height 333
type textarea "h"
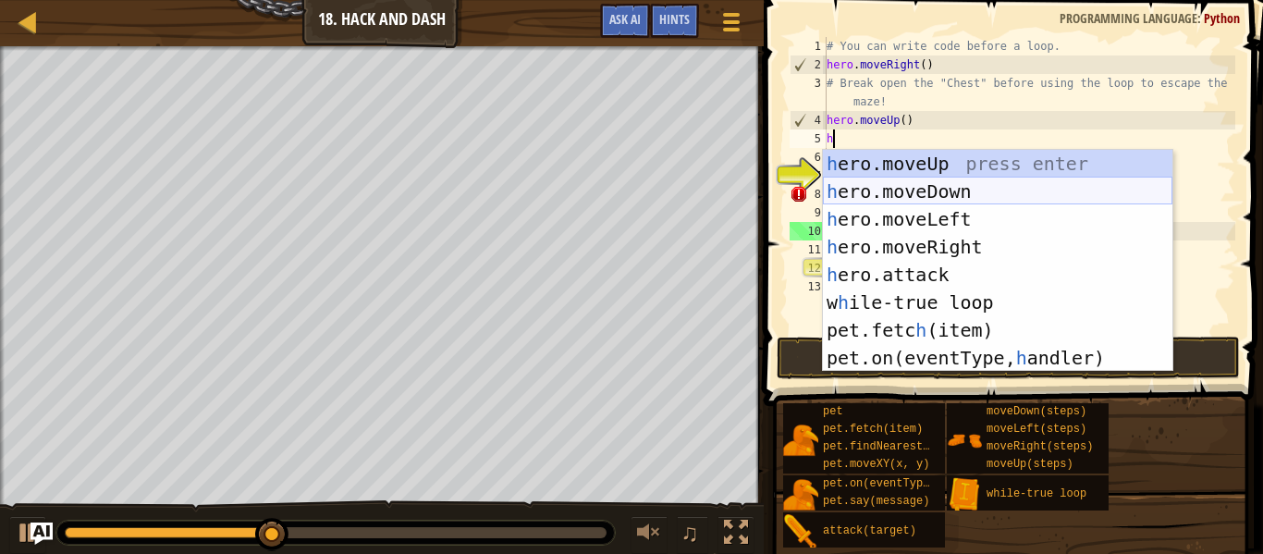
click at [971, 185] on div "h ero.moveUp press enter h ero.moveDown press enter h ero.moveLeft press enter …" at bounding box center [998, 288] width 350 height 277
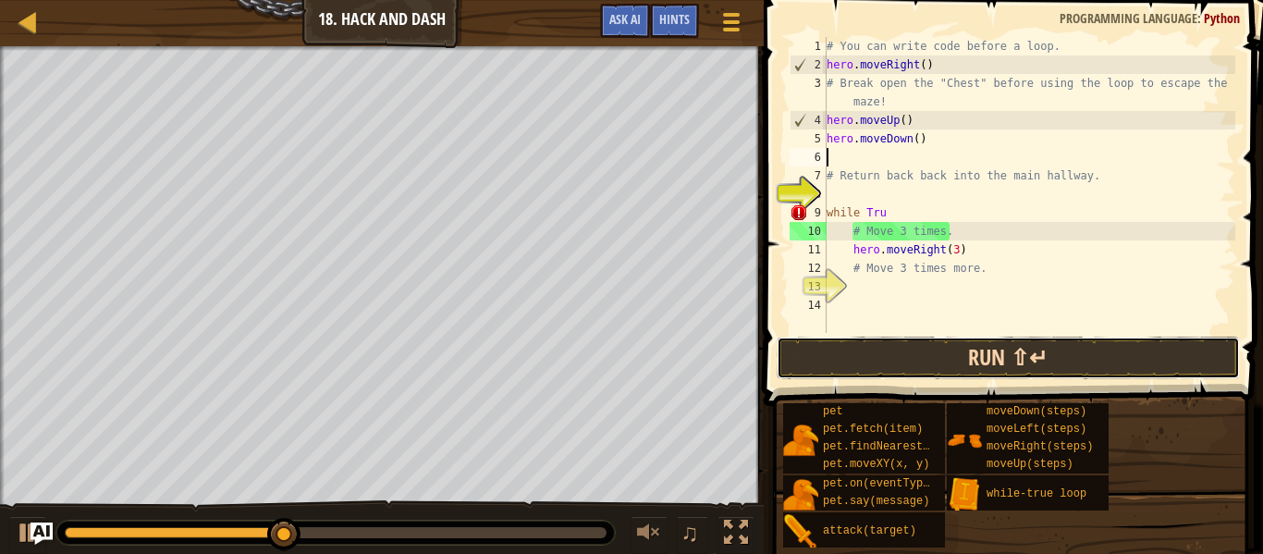
click at [918, 351] on button "Run ⇧↵" at bounding box center [1008, 358] width 463 height 43
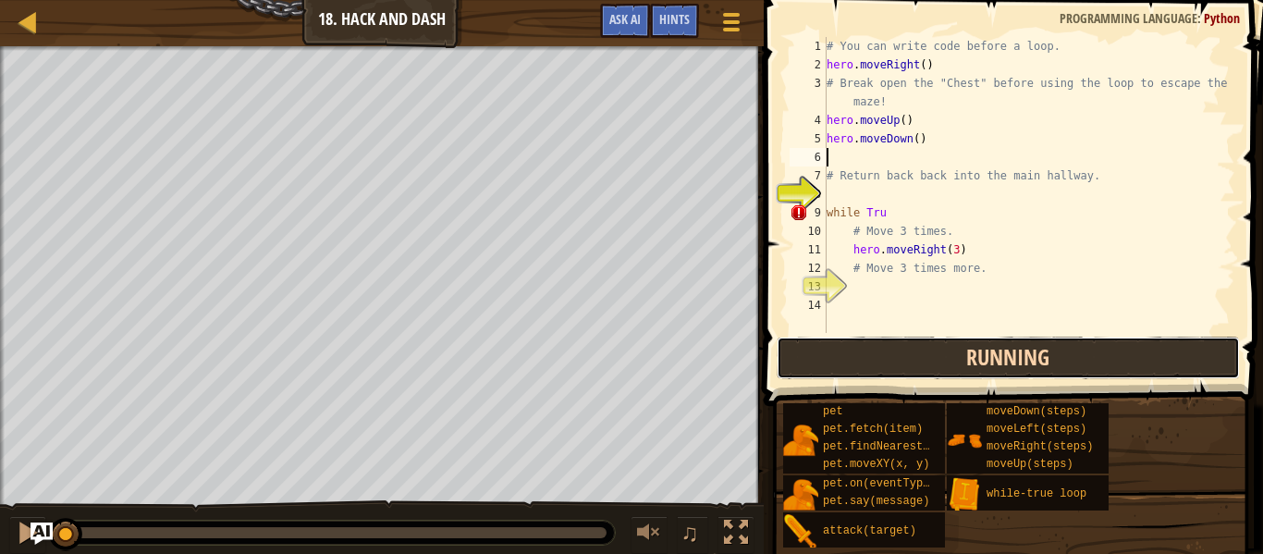
click at [893, 355] on button "Running" at bounding box center [1008, 358] width 463 height 43
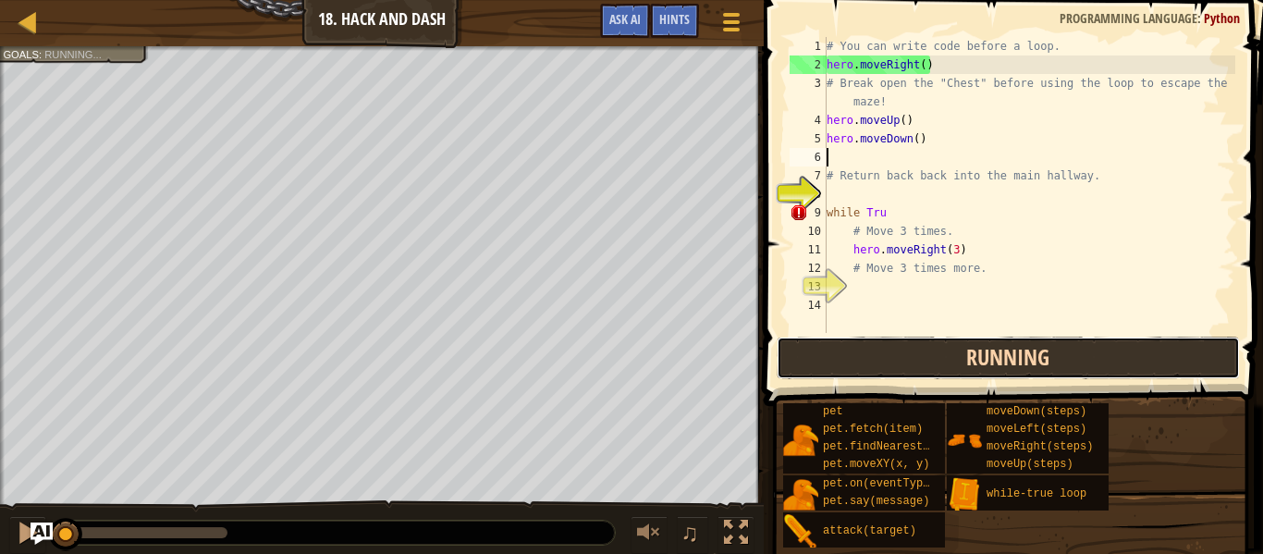
click at [893, 355] on button "Running" at bounding box center [1008, 358] width 463 height 43
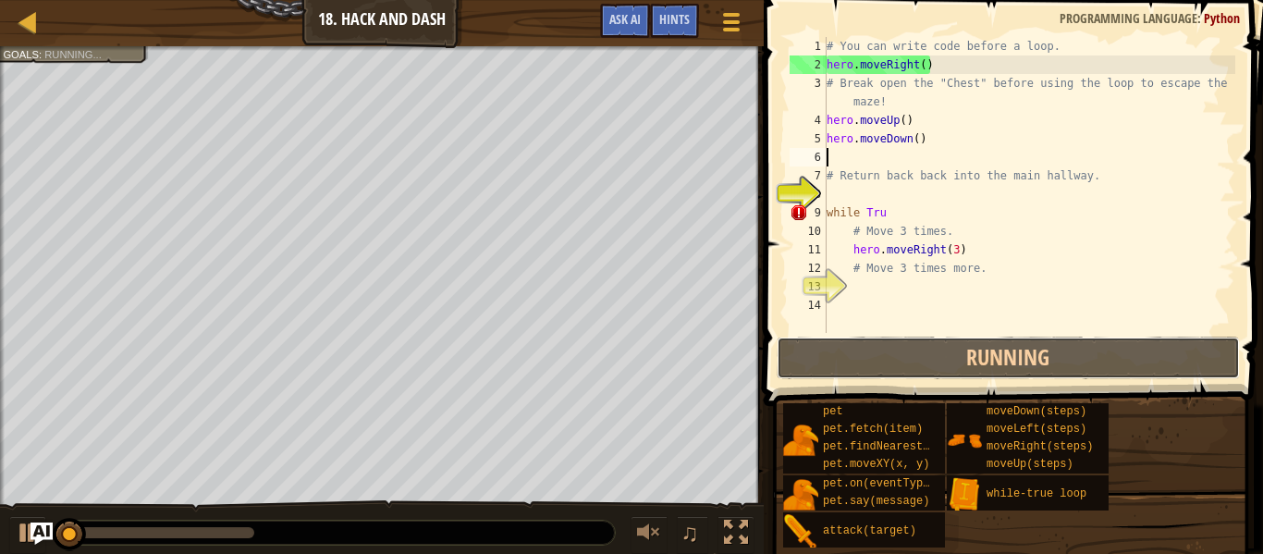
click at [897, 349] on button "Running" at bounding box center [1008, 358] width 463 height 43
click at [926, 62] on div "# You can write code before a loop. hero . moveRight ( ) # Break open the "Ches…" at bounding box center [1029, 203] width 412 height 333
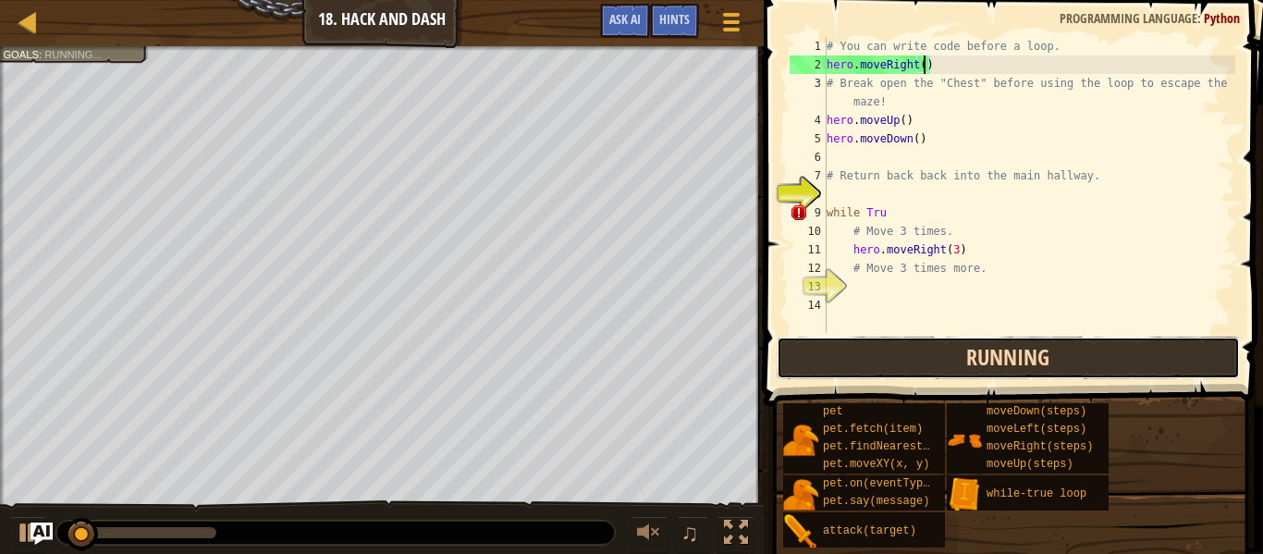
click at [895, 346] on button "Running" at bounding box center [1008, 358] width 463 height 43
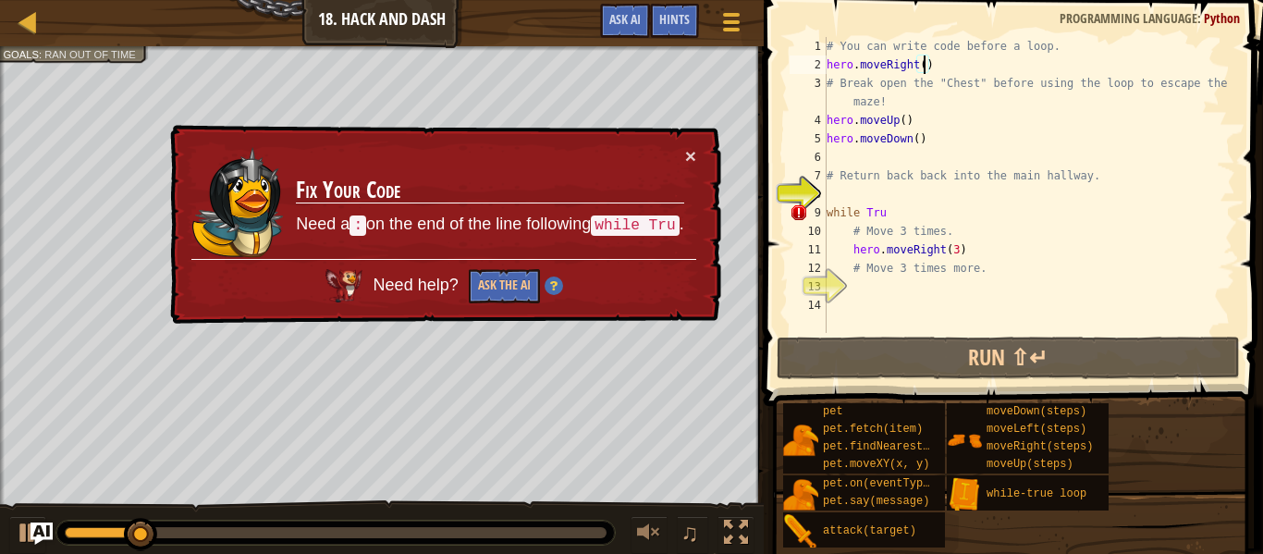
click at [902, 210] on div "# You can write code before a loop. hero . moveRight ( ) # Break open the "Ches…" at bounding box center [1029, 203] width 412 height 333
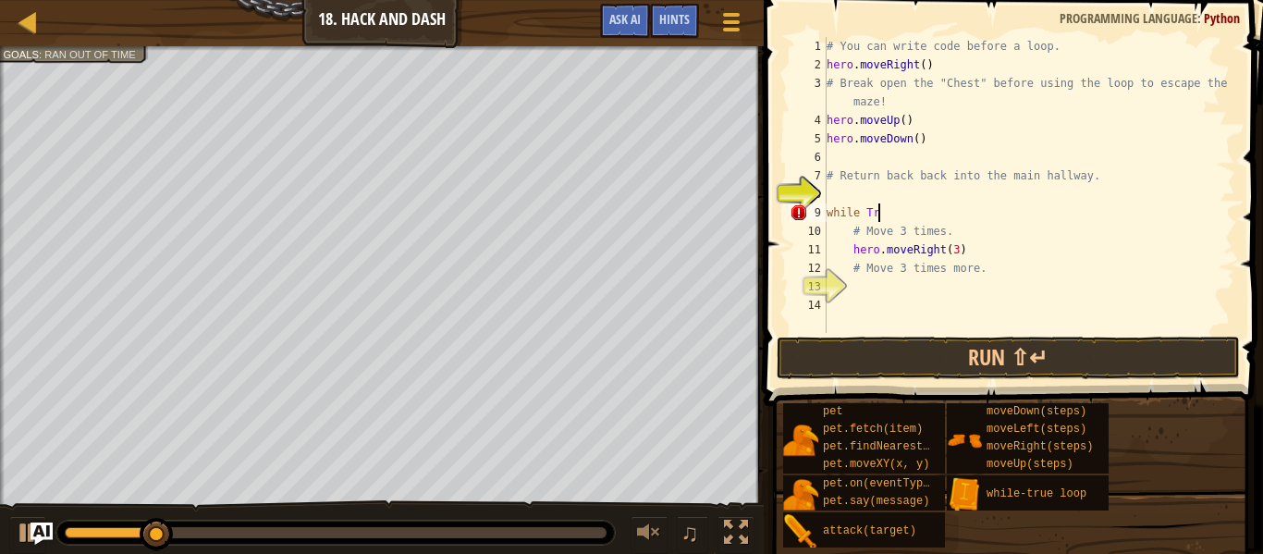
type textarea "w"
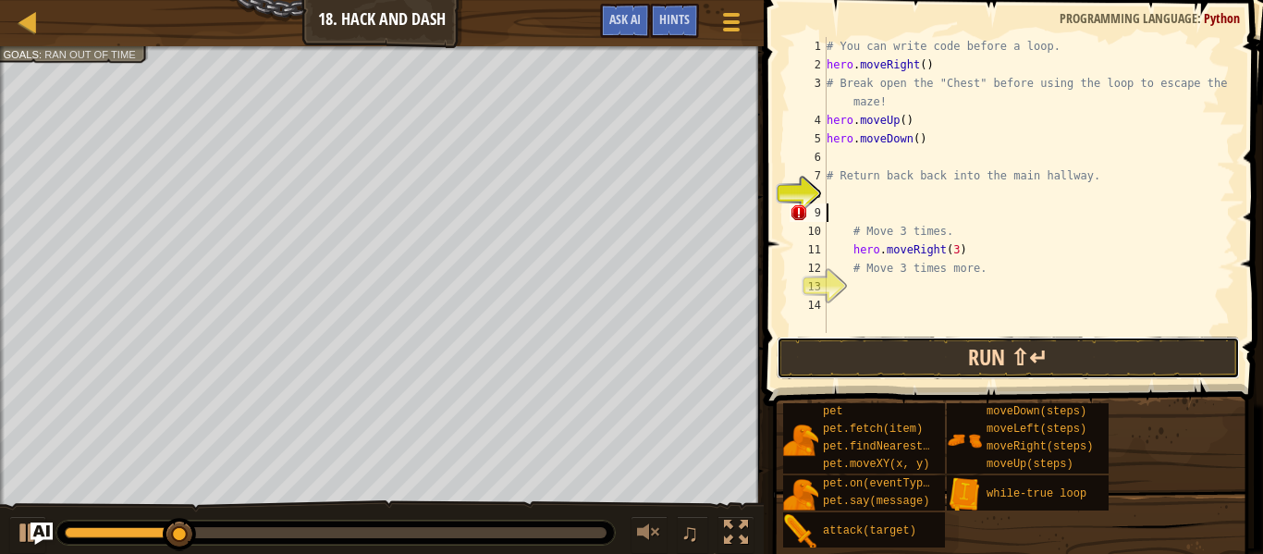
click at [926, 357] on button "Run ⇧↵" at bounding box center [1008, 358] width 463 height 43
click at [926, 357] on button "Running" at bounding box center [1008, 358] width 463 height 43
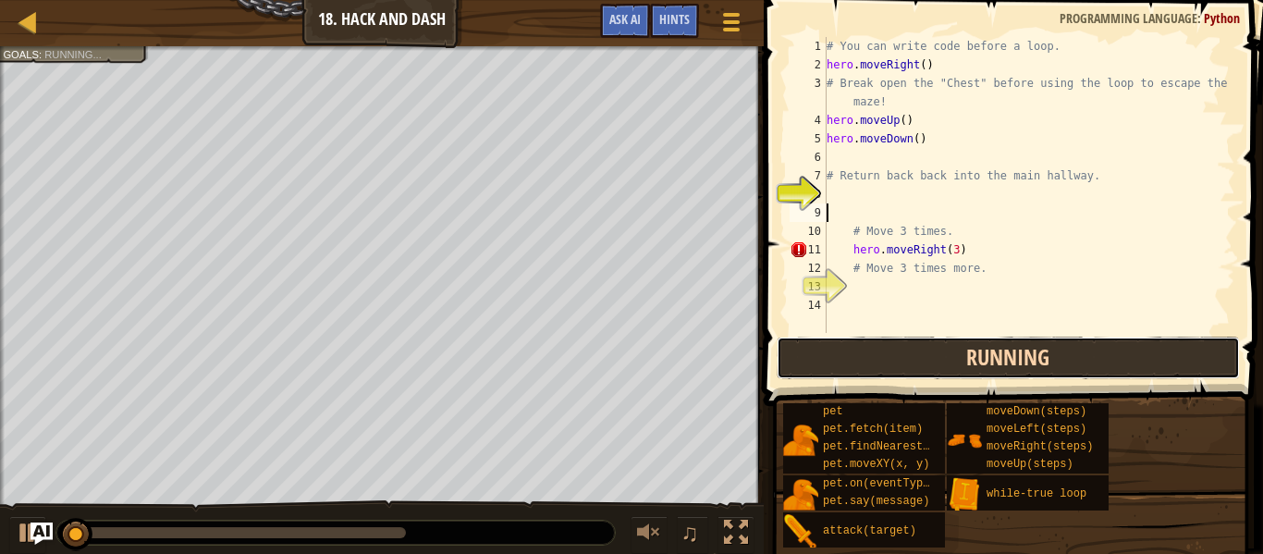
click at [913, 355] on button "Running" at bounding box center [1008, 358] width 463 height 43
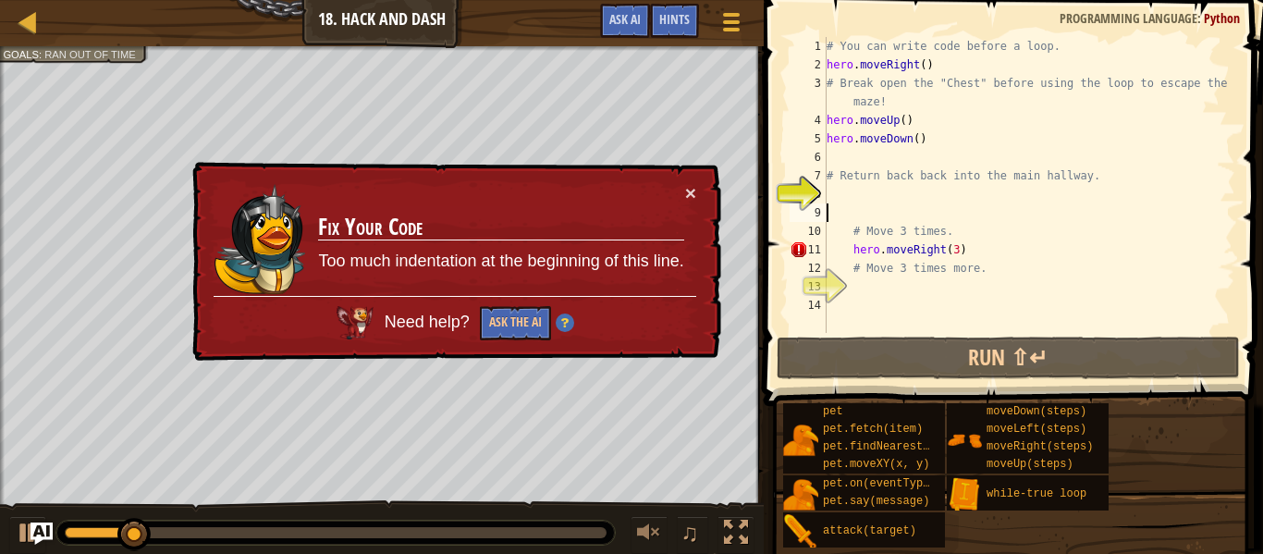
click at [931, 192] on div "# You can write code before a loop. hero . moveRight ( ) # Break open the "Ches…" at bounding box center [1029, 203] width 412 height 333
click at [696, 175] on div "× Fix Your Code Too much indentation at the beginning of this line. Need help? …" at bounding box center [455, 262] width 533 height 200
click at [693, 188] on button "×" at bounding box center [690, 192] width 11 height 19
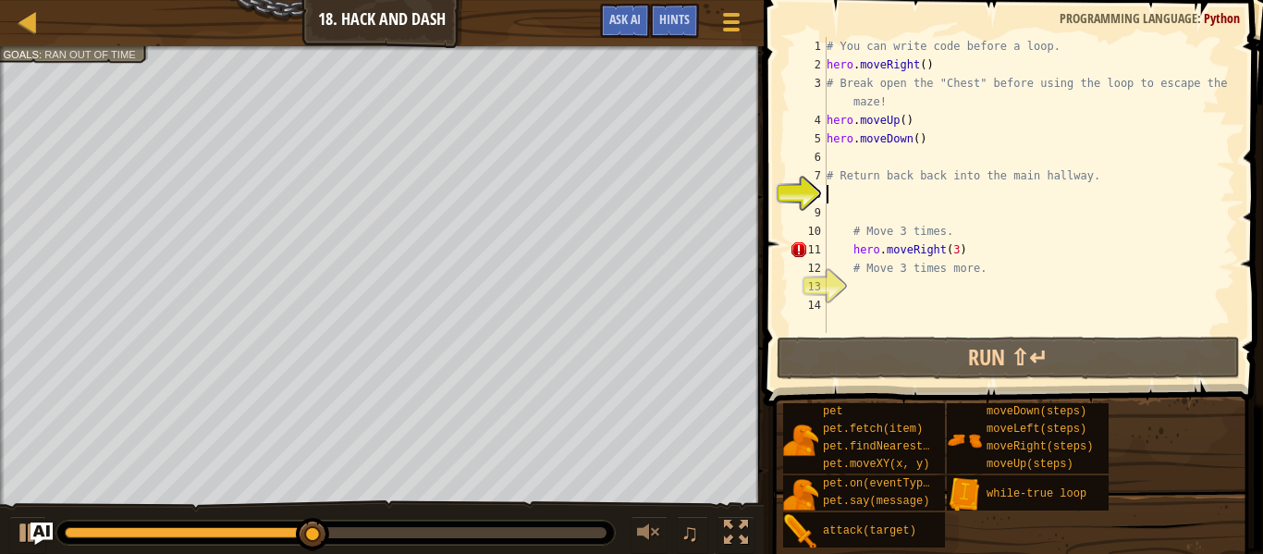
click at [900, 162] on div "# You can write code before a loop. hero . moveRight ( ) # Break open the "Ches…" at bounding box center [1029, 203] width 412 height 333
click at [894, 182] on div "# You can write code before a loop. hero . moveRight ( ) # Break open the "Ches…" at bounding box center [1029, 203] width 412 height 333
type textarea "# Return back back into the main hallway."
click at [860, 203] on div "# You can write code before a loop. hero . moveRight ( ) # Break open the "Ches…" at bounding box center [1029, 203] width 412 height 333
type textarea "w"
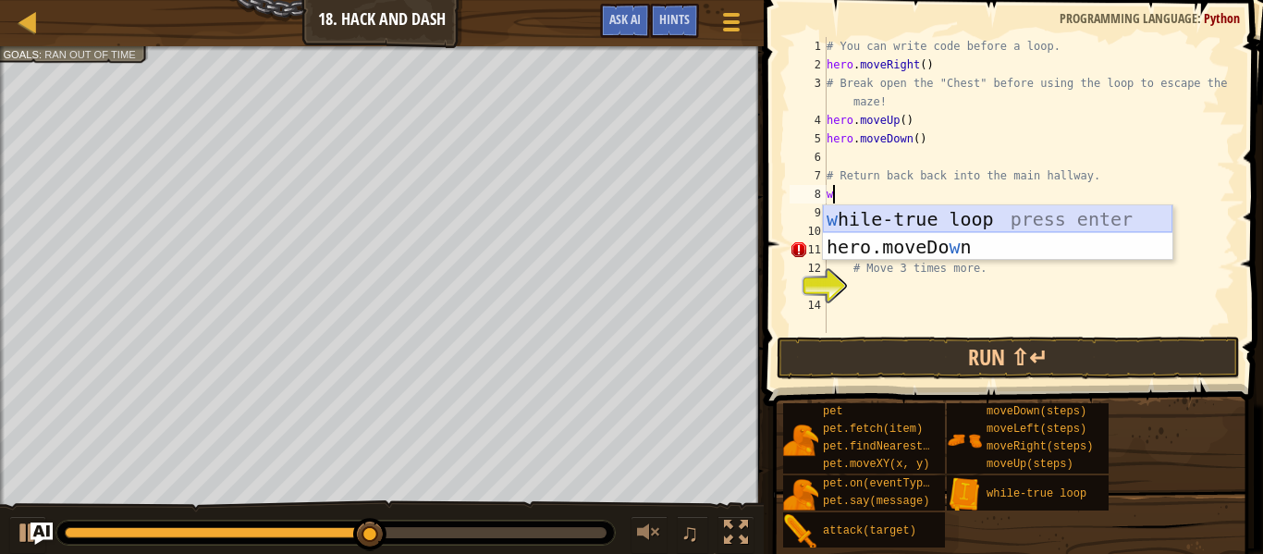
click at [921, 215] on div "w [PERSON_NAME]-true loop press enter hero.moveDo w n press enter" at bounding box center [998, 260] width 350 height 111
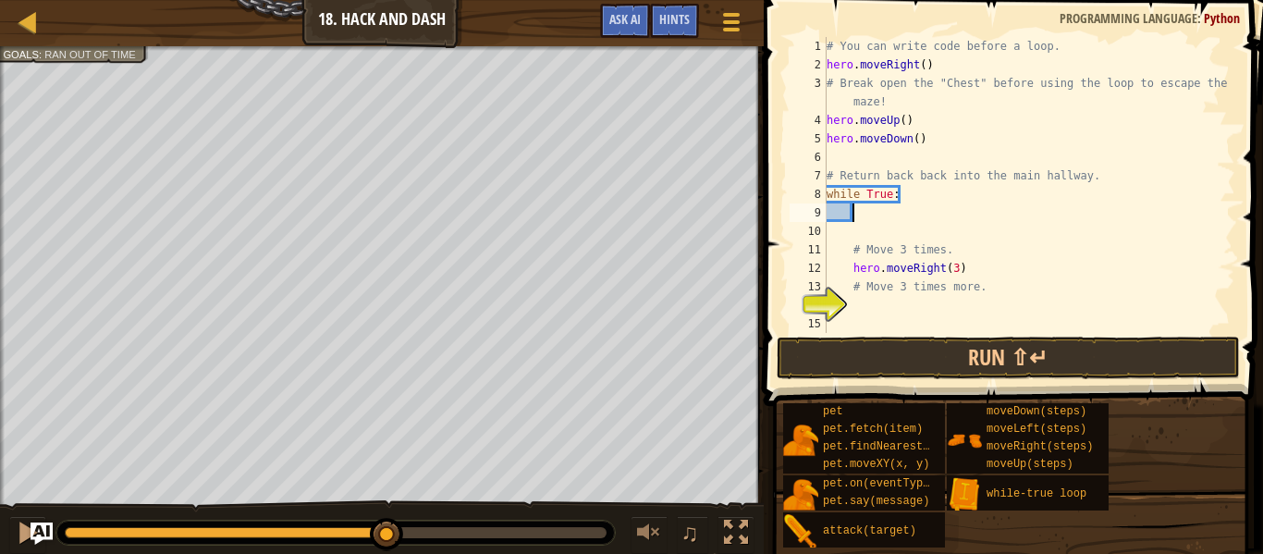
click at [899, 228] on div "# You can write code before a loop. hero . moveRight ( ) # Break open the "Ches…" at bounding box center [1029, 203] width 412 height 333
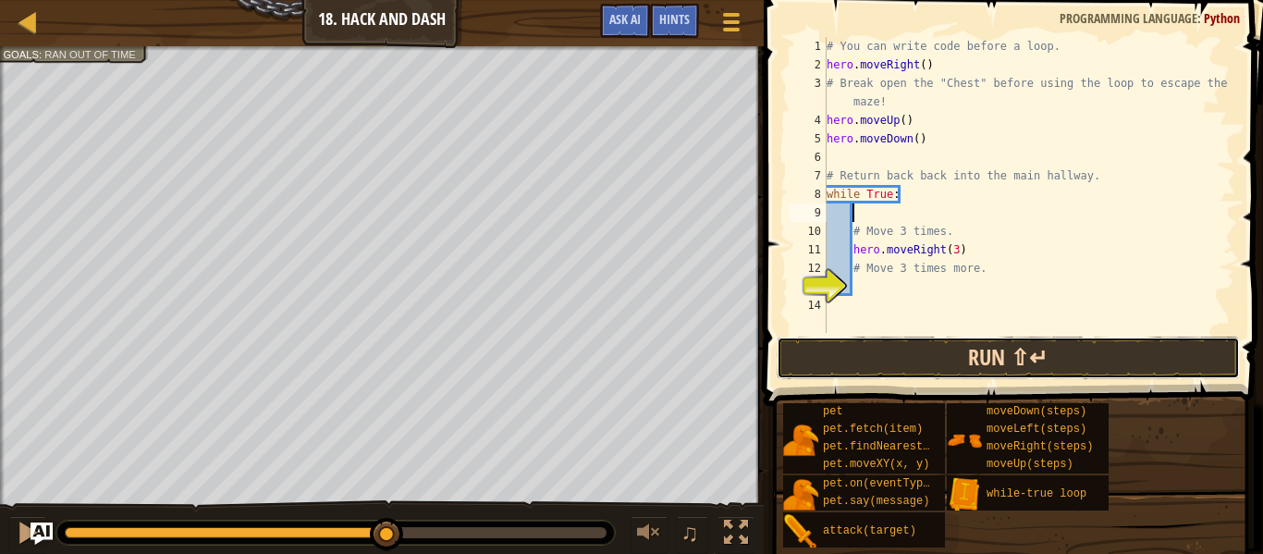
click at [947, 351] on button "Run ⇧↵" at bounding box center [1008, 358] width 463 height 43
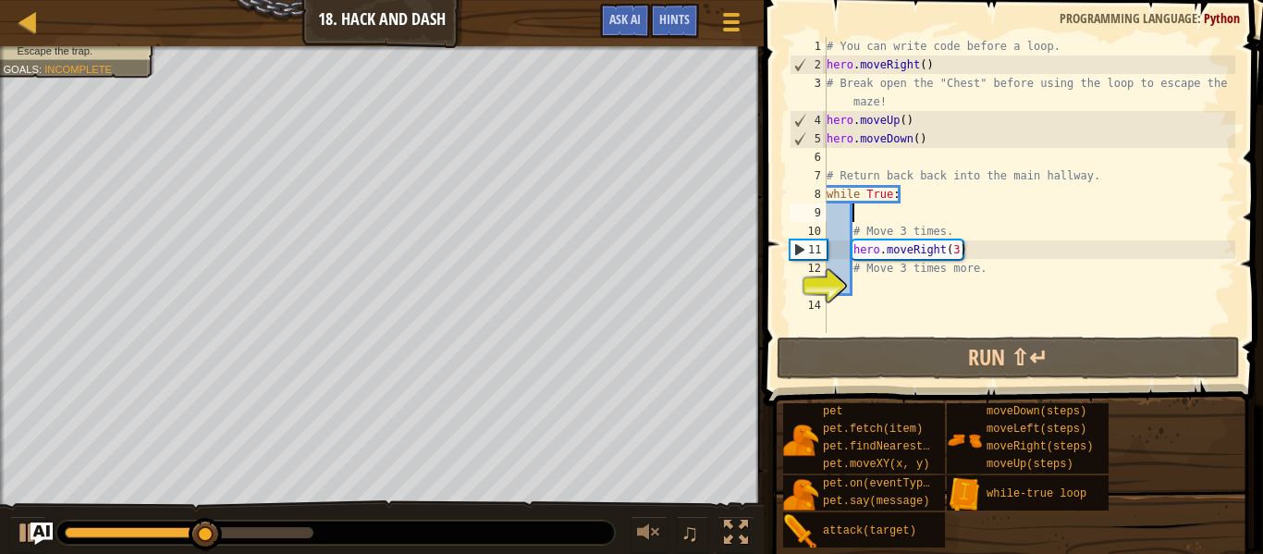
click at [874, 289] on div "# You can write code before a loop. hero . moveRight ( ) # Break open the "Ches…" at bounding box center [1029, 203] width 412 height 333
click at [879, 289] on div "# You can write code before a loop. hero . moveRight ( ) # Break open the "Ches…" at bounding box center [1029, 203] width 412 height 333
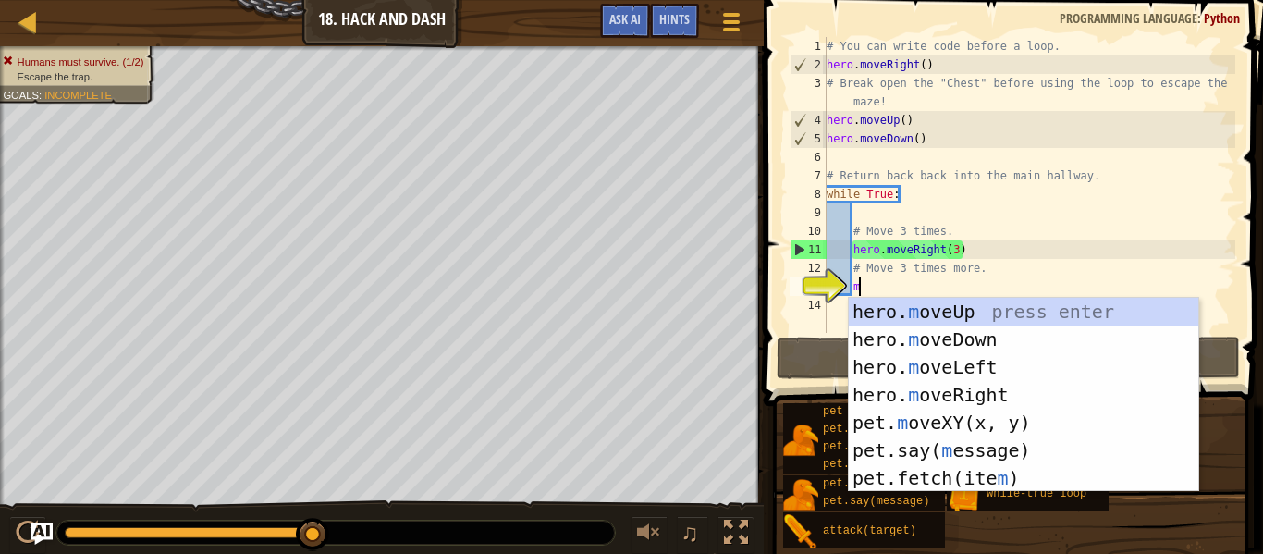
type textarea "m"
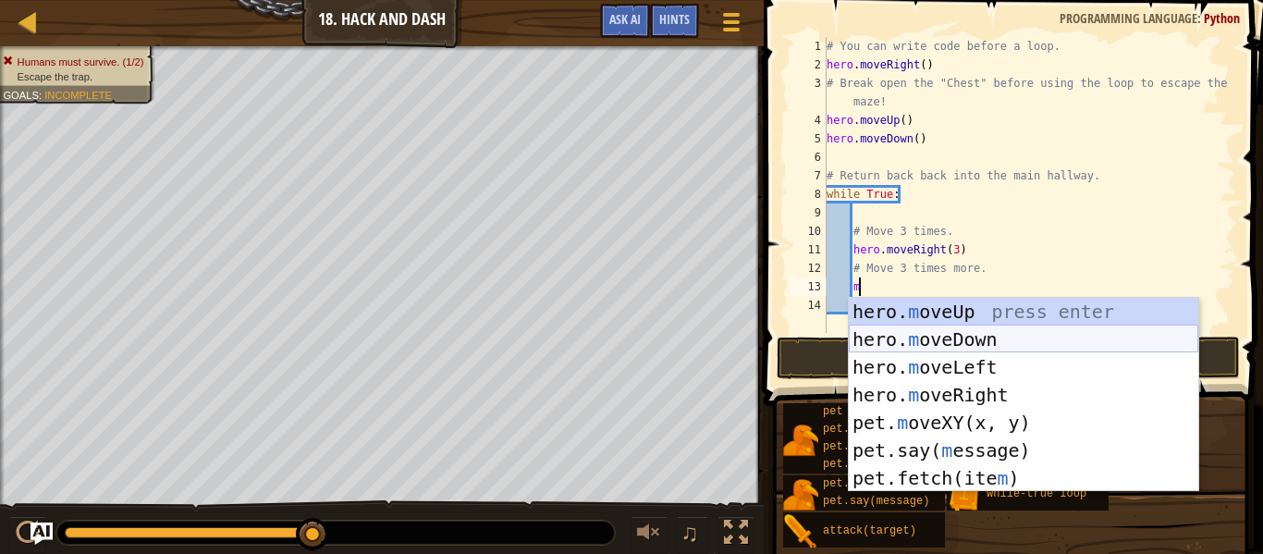
click at [942, 336] on div "hero. m oveUp press enter hero. m oveDown press enter hero. m oveLeft press ent…" at bounding box center [1024, 423] width 350 height 250
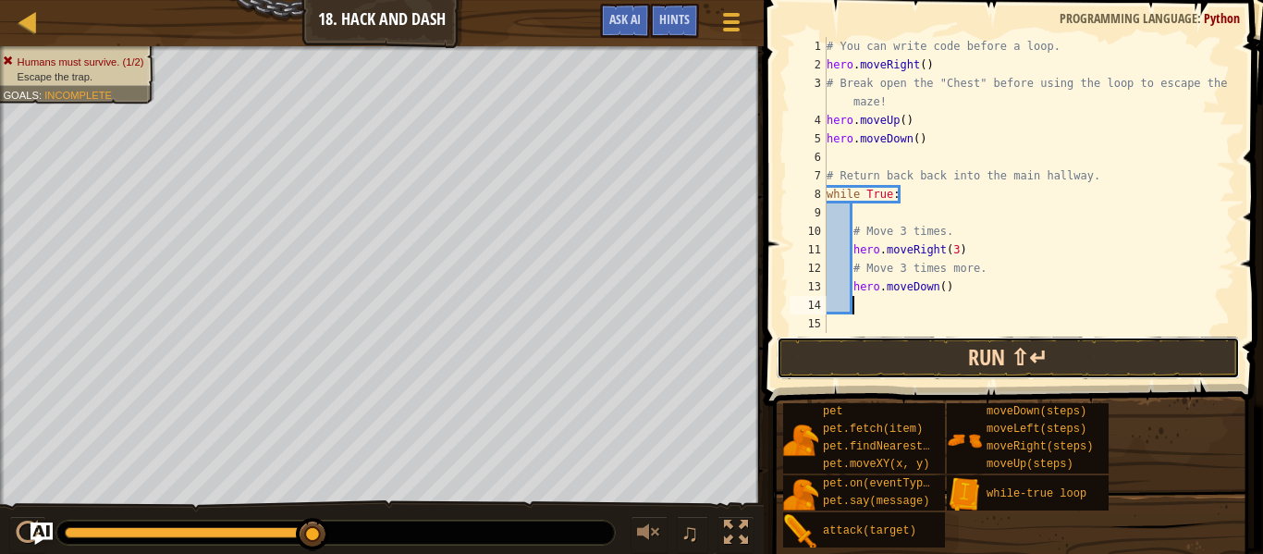
click at [913, 361] on button "Run ⇧↵" at bounding box center [1008, 358] width 463 height 43
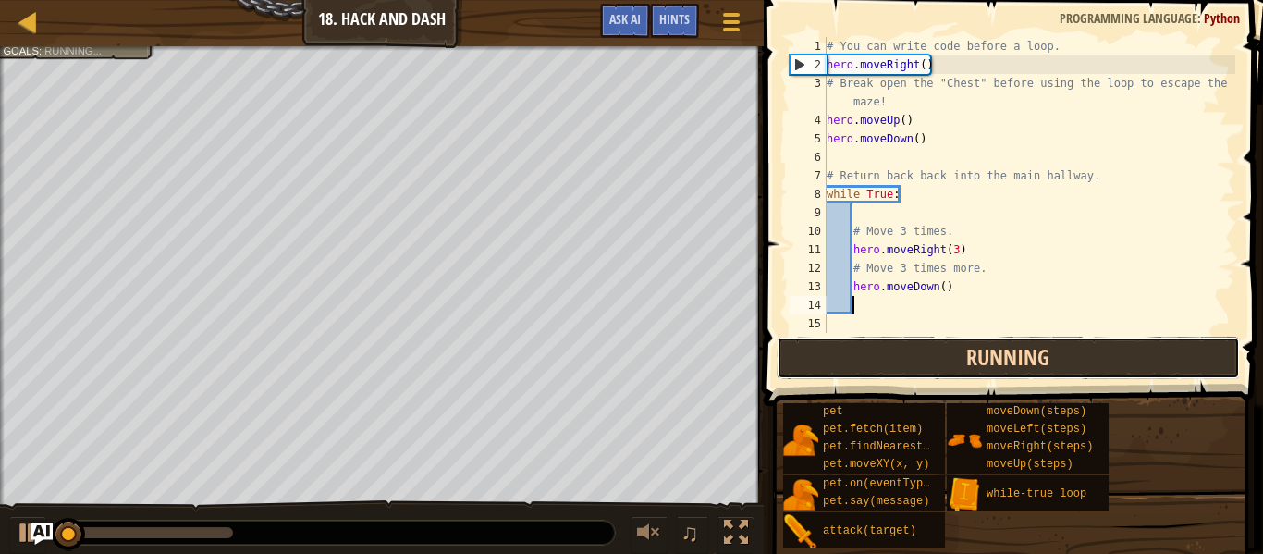
click at [900, 356] on button "Running" at bounding box center [1008, 358] width 463 height 43
click at [900, 356] on button "Run ⇧↵" at bounding box center [1008, 358] width 463 height 43
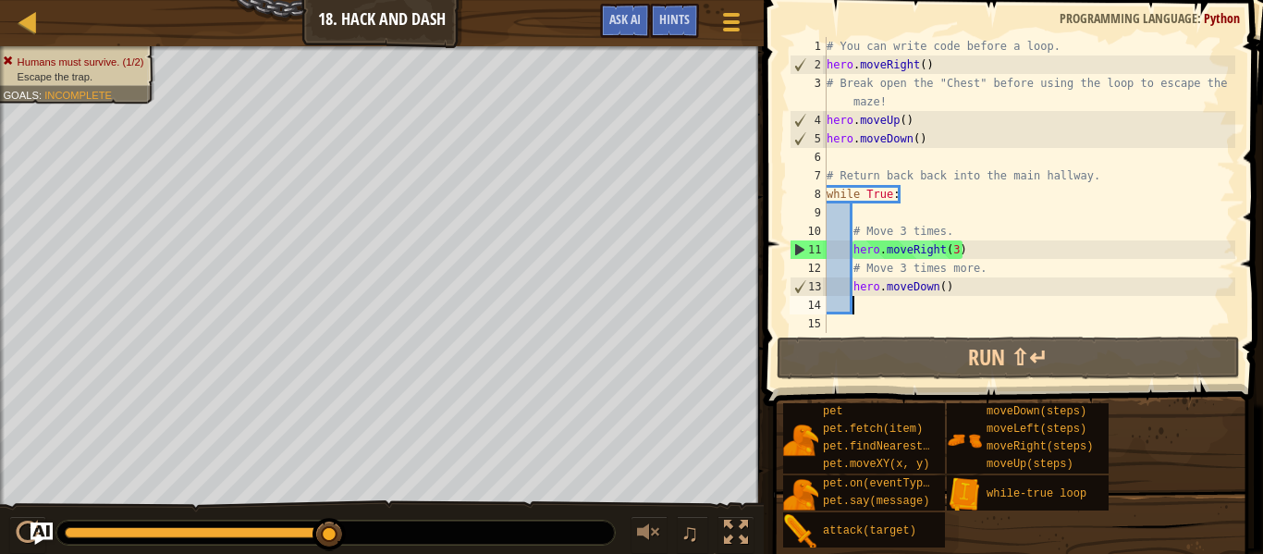
click at [915, 302] on div "# You can write code before a loop. hero . moveRight ( ) # Break open the "Ches…" at bounding box center [1029, 203] width 412 height 333
type textarea "h"
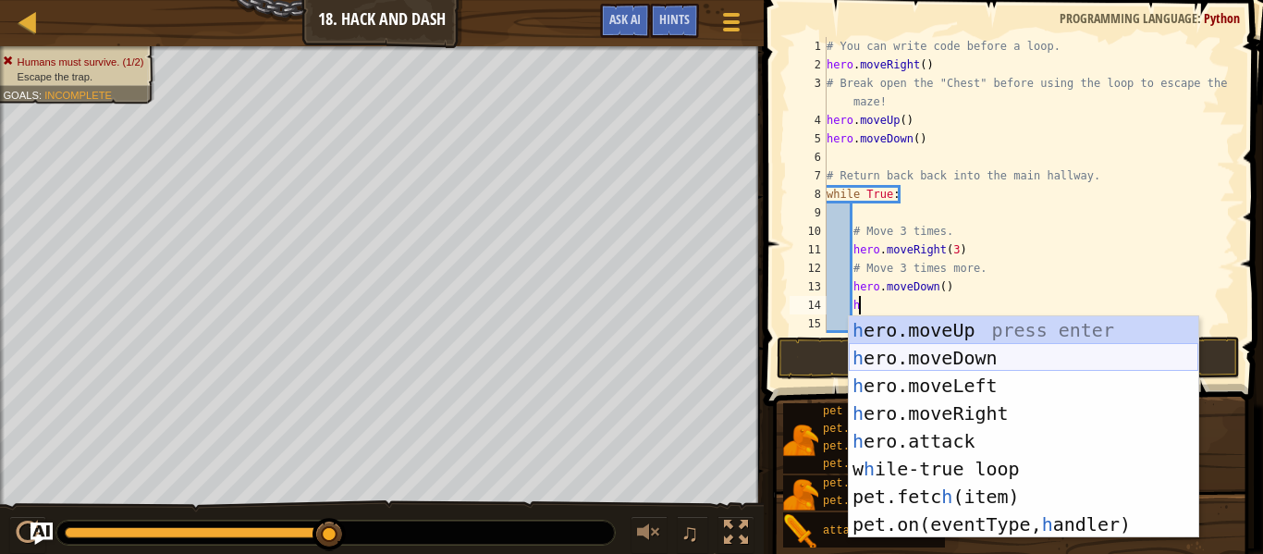
click at [951, 355] on div "h ero.moveUp press enter h ero.moveDown press enter h ero.moveLeft press enter …" at bounding box center [1024, 454] width 350 height 277
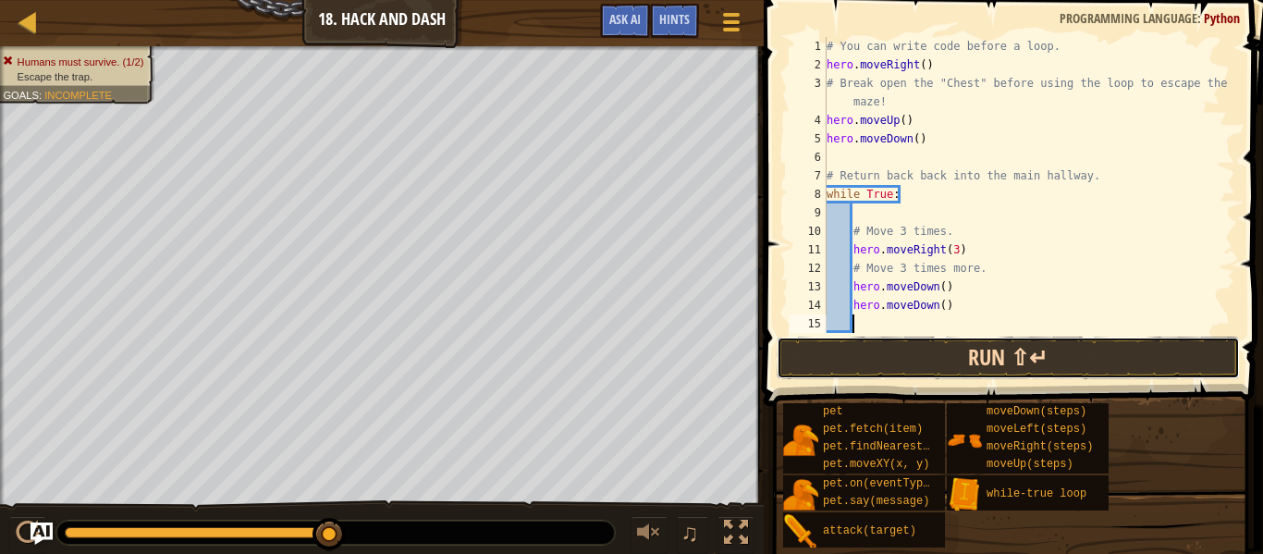
click at [946, 342] on button "Run ⇧↵" at bounding box center [1008, 358] width 463 height 43
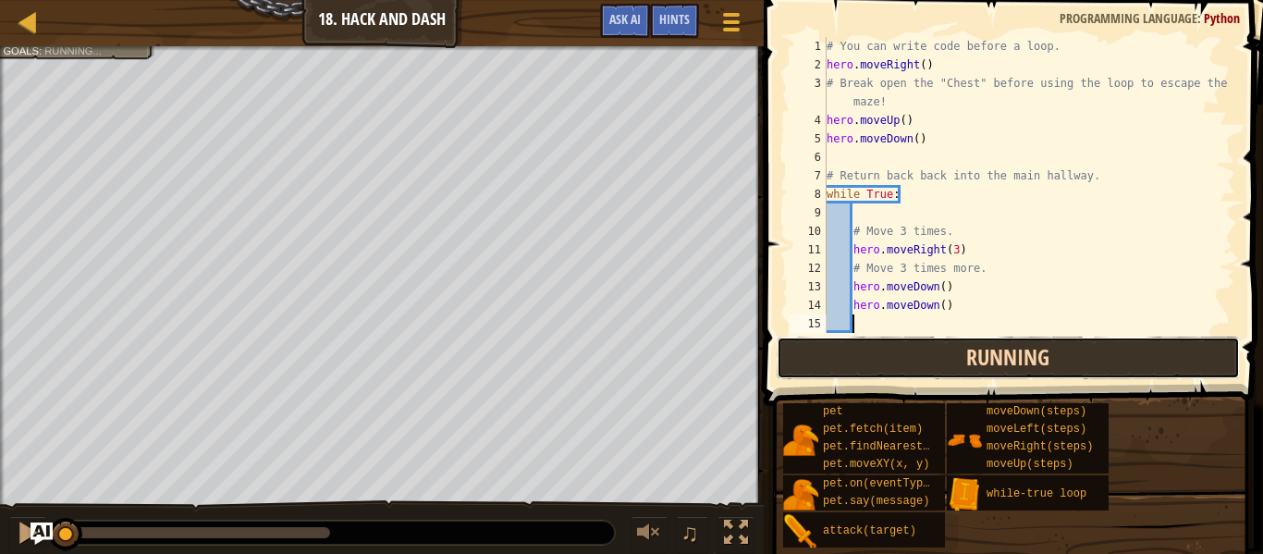
click at [945, 345] on button "Running" at bounding box center [1008, 358] width 463 height 43
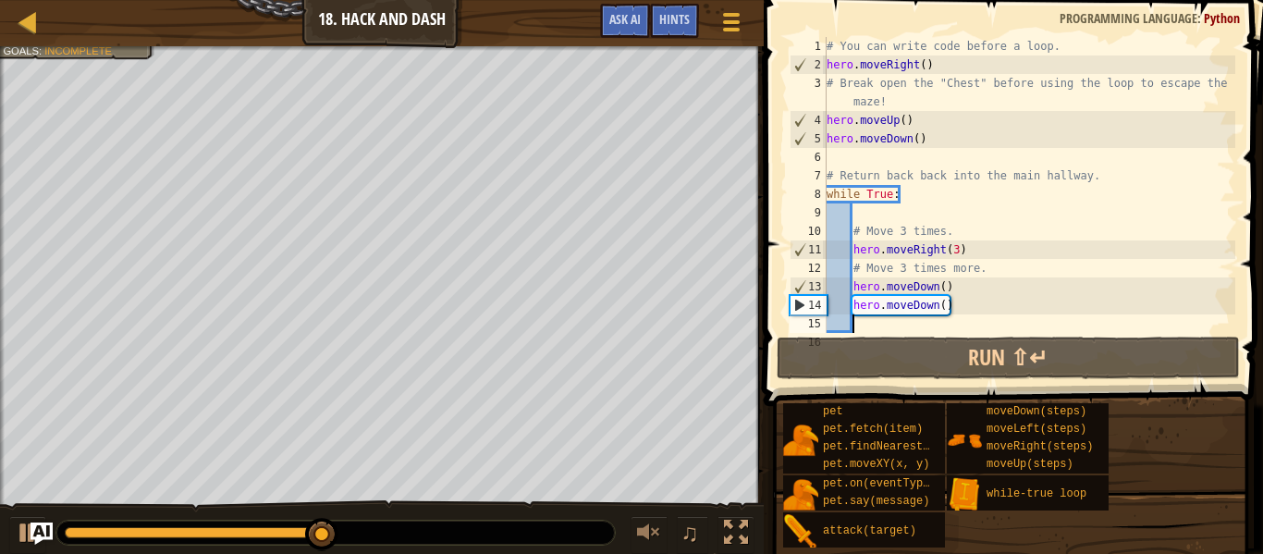
click at [942, 288] on div "# You can write code before a loop. hero . moveRight ( ) # Break open the "Ches…" at bounding box center [1029, 203] width 412 height 333
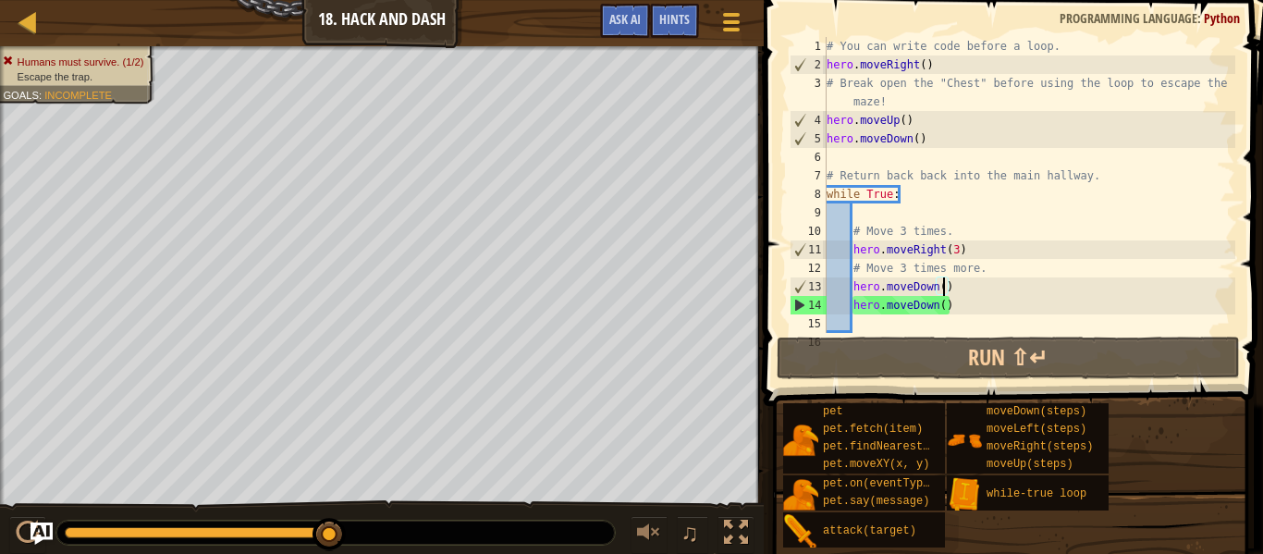
scroll to position [8, 18]
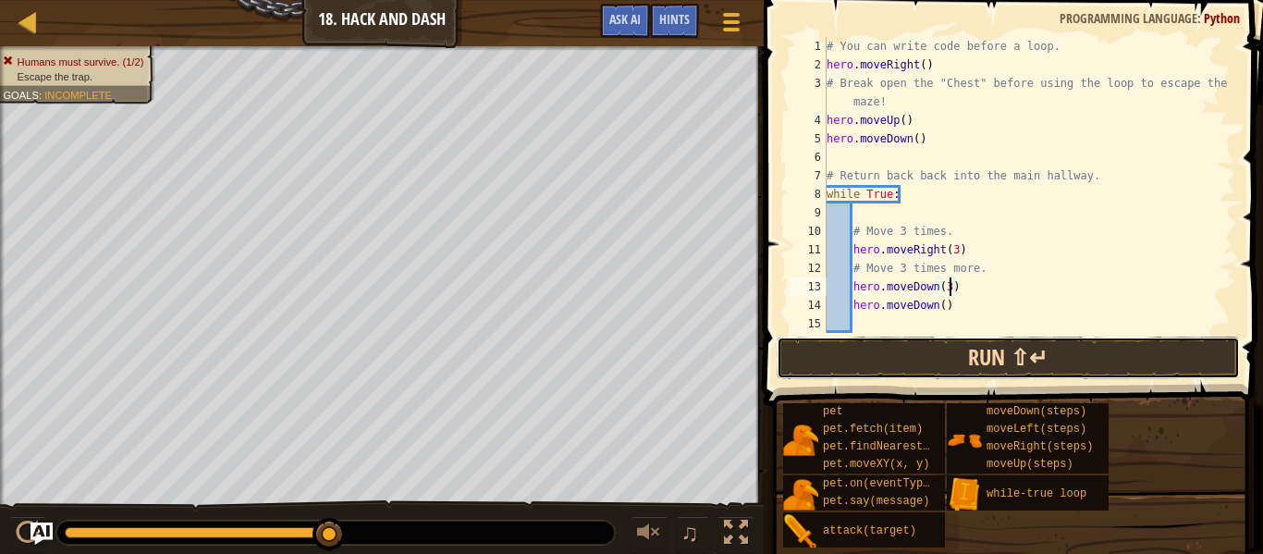
click at [952, 351] on button "Run ⇧↵" at bounding box center [1008, 358] width 463 height 43
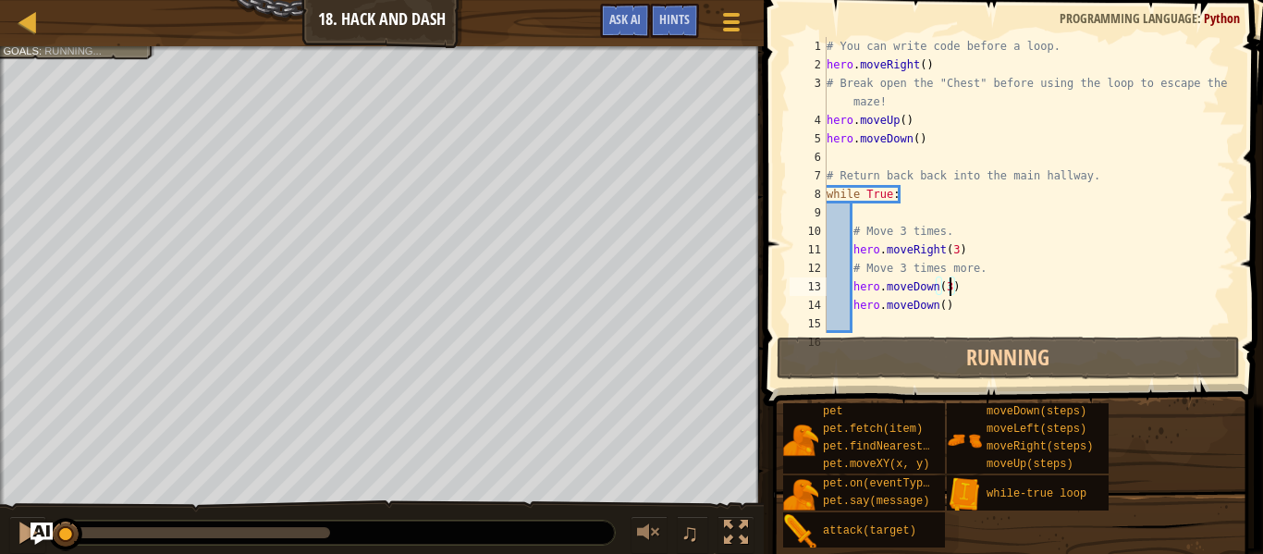
click at [949, 312] on div "# You can write code before a loop. hero . moveRight ( ) # Break open the "Ches…" at bounding box center [1029, 203] width 412 height 333
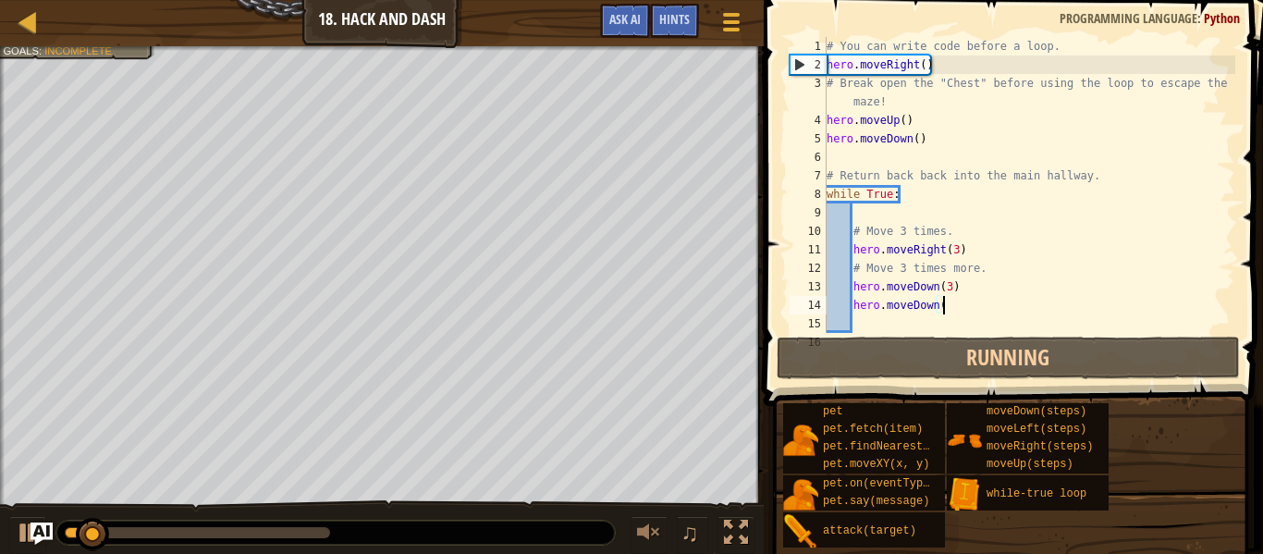
scroll to position [8, 16]
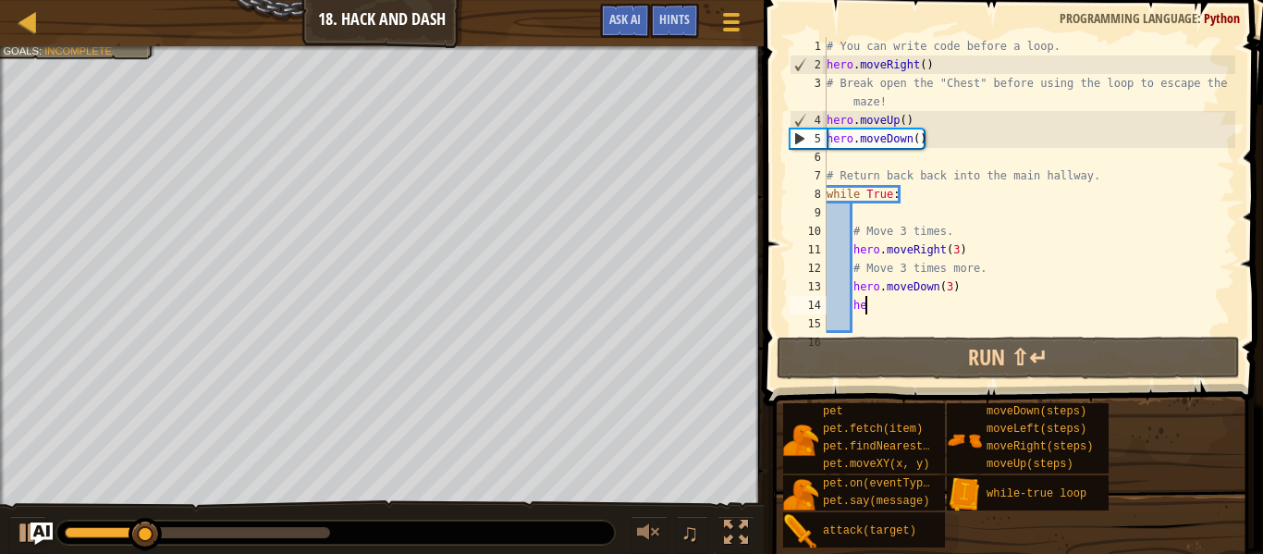
type textarea "h"
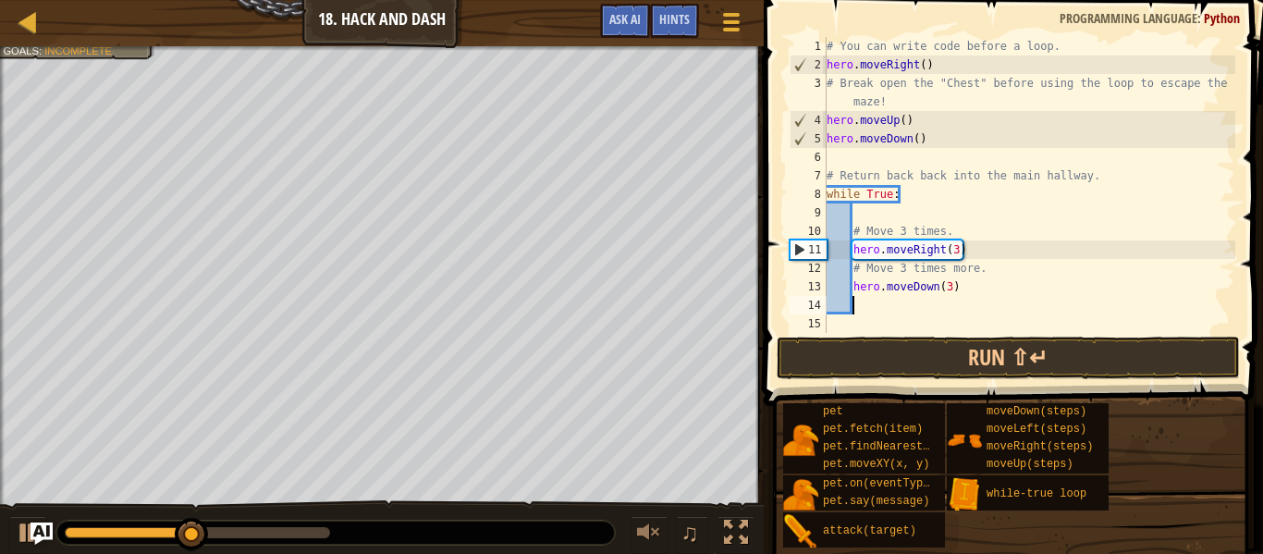
scroll to position [8, 3]
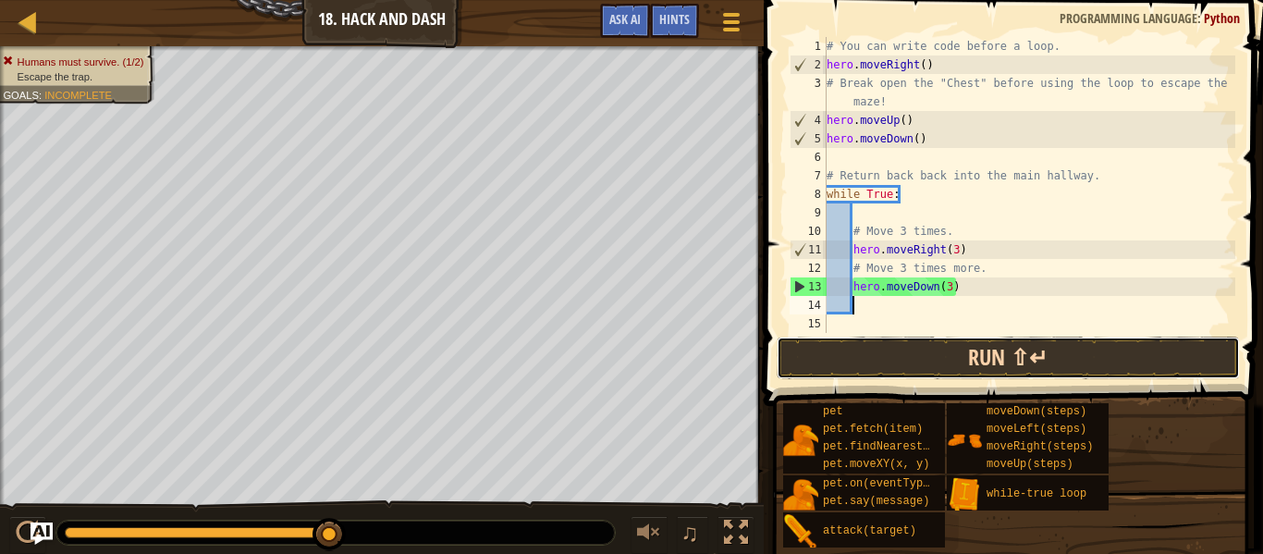
click at [1038, 364] on button "Run ⇧↵" at bounding box center [1008, 358] width 463 height 43
click at [965, 353] on button "Run ⇧↵" at bounding box center [1008, 358] width 463 height 43
click at [982, 367] on button "Run ⇧↵" at bounding box center [1008, 358] width 463 height 43
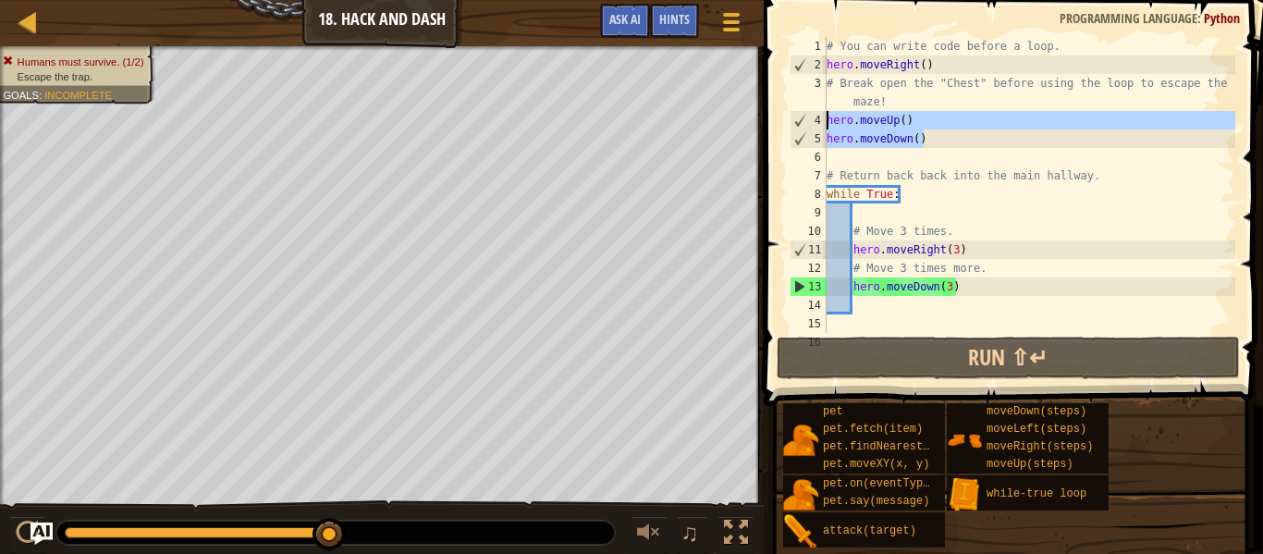
drag, startPoint x: 933, startPoint y: 138, endPoint x: 826, endPoint y: 125, distance: 108.1
click at [826, 125] on div "1 2 3 4 5 6 7 8 9 10 11 12 13 14 15 16 # You can write code before a loop. hero…" at bounding box center [1010, 185] width 449 height 296
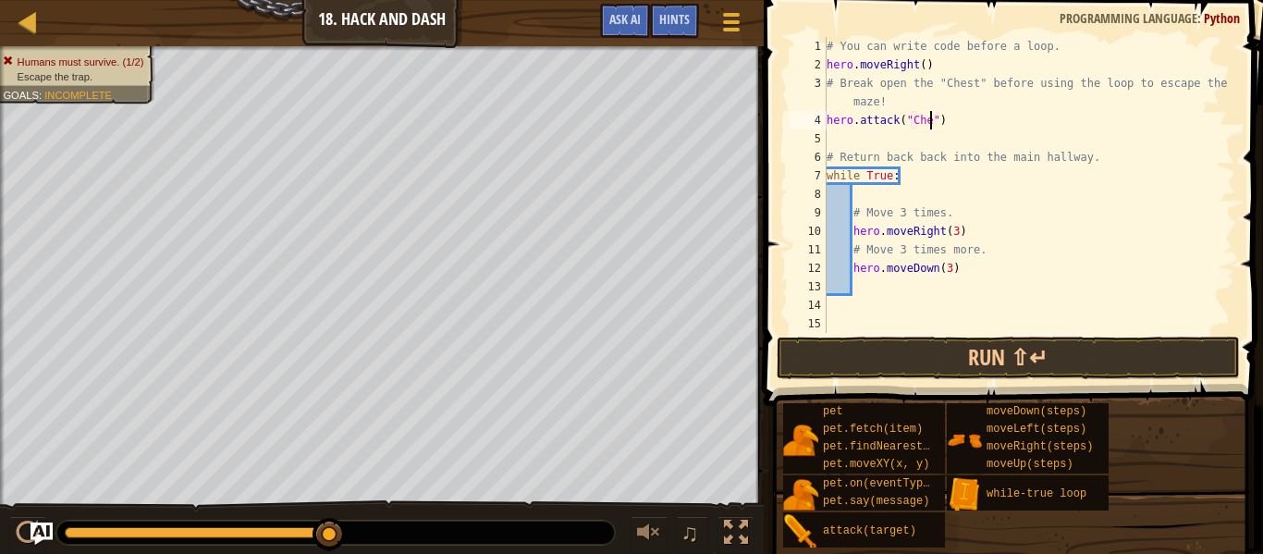
scroll to position [8, 17]
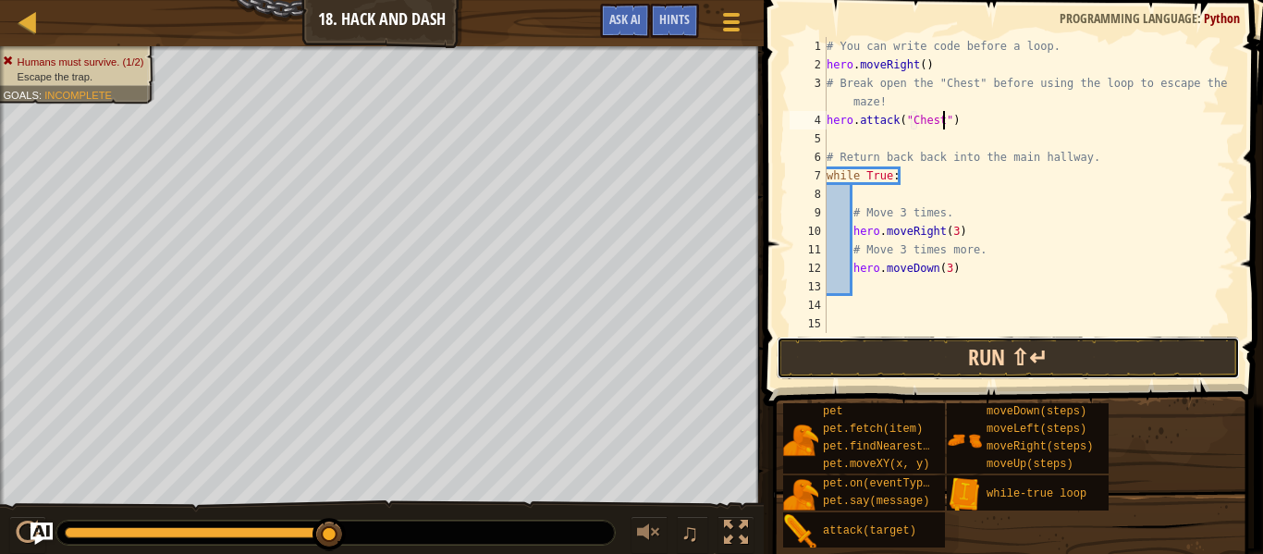
click at [1025, 351] on button "Run ⇧↵" at bounding box center [1008, 358] width 463 height 43
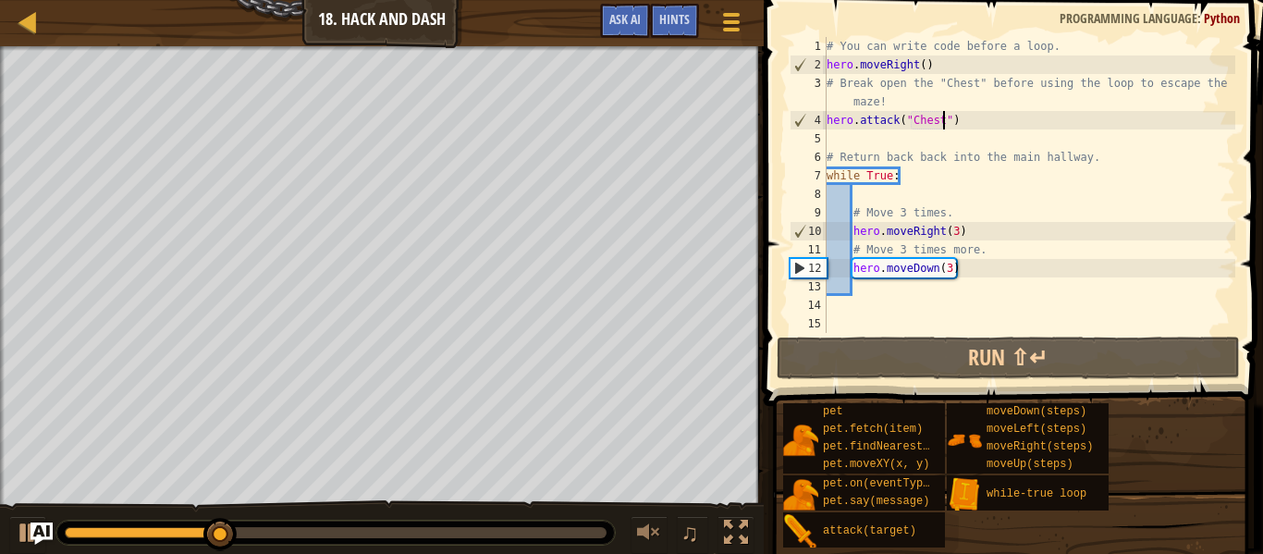
click at [1098, 160] on div "# You can write code before a loop. hero . moveRight ( ) # Break open the "Ches…" at bounding box center [1029, 203] width 412 height 333
type textarea "# Return back back into the main hallway."
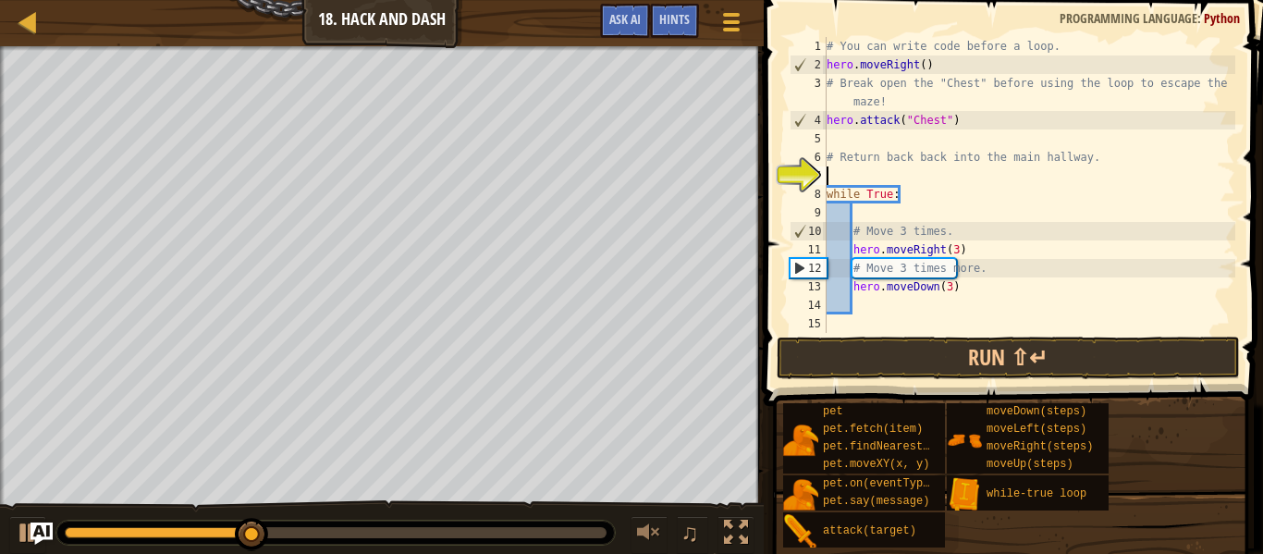
scroll to position [8, 0]
type textarea "do"
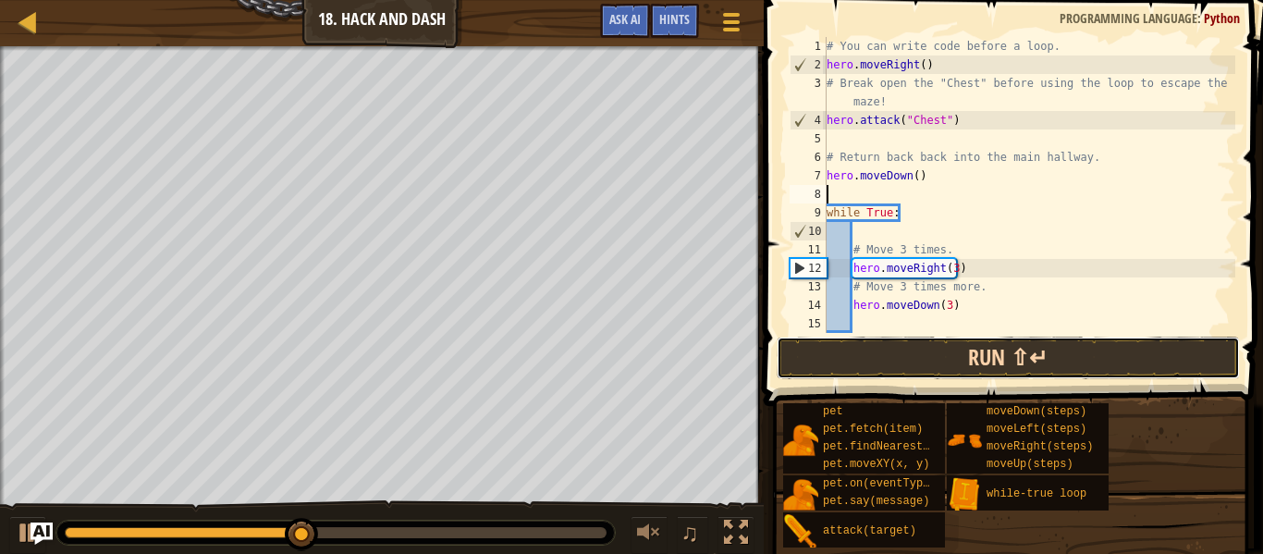
click at [1028, 371] on button "Run ⇧↵" at bounding box center [1008, 358] width 463 height 43
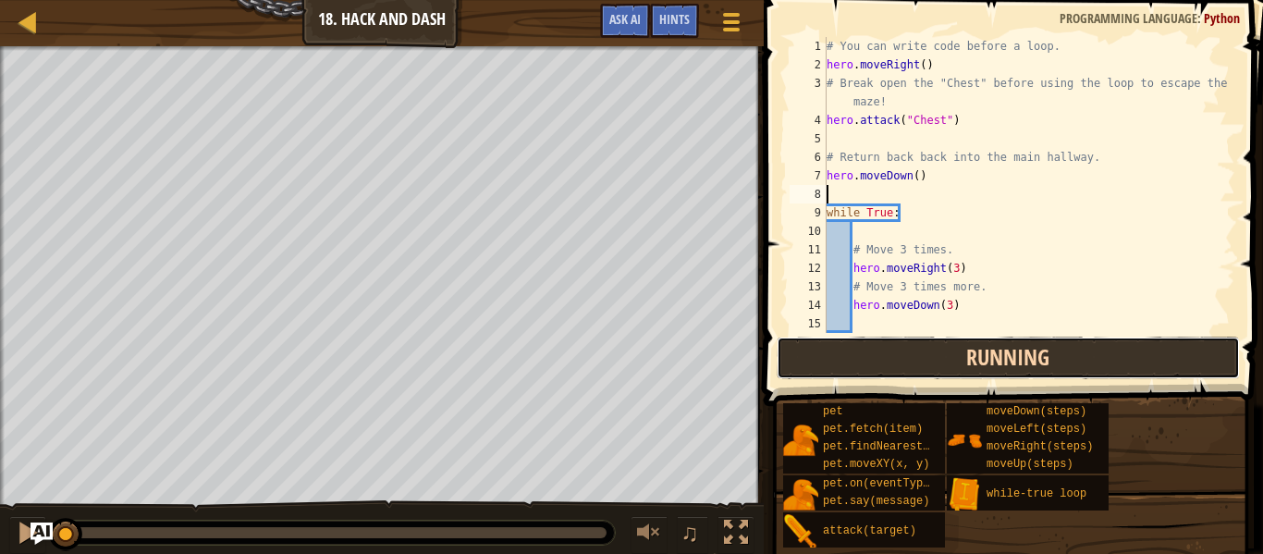
click at [1028, 371] on button "Running" at bounding box center [1008, 358] width 463 height 43
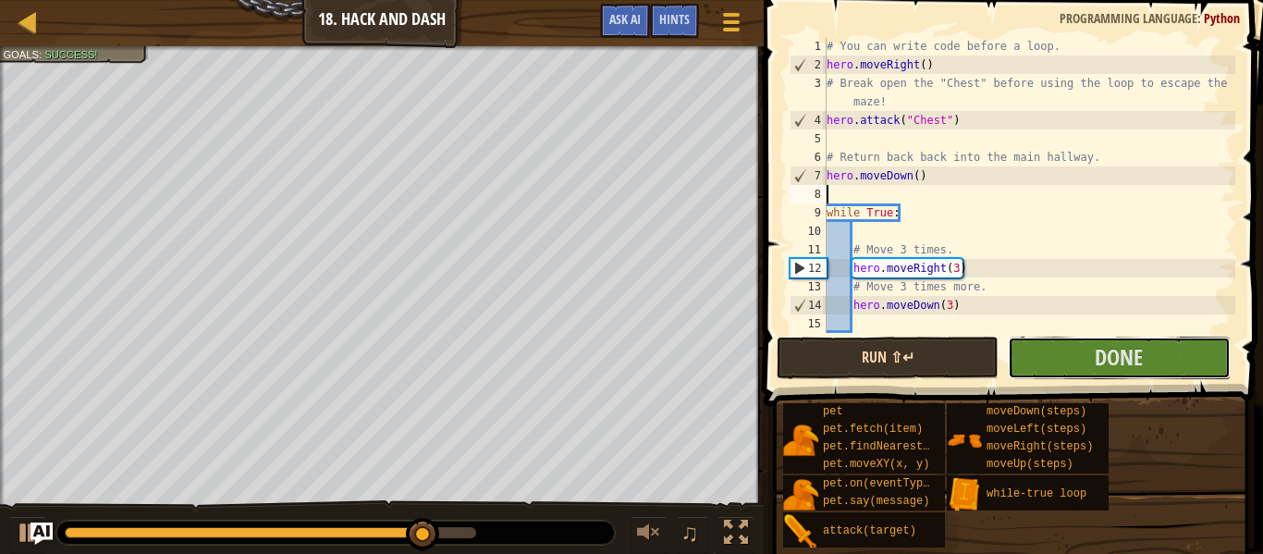
click at [1028, 371] on button "Done" at bounding box center [1119, 358] width 222 height 43
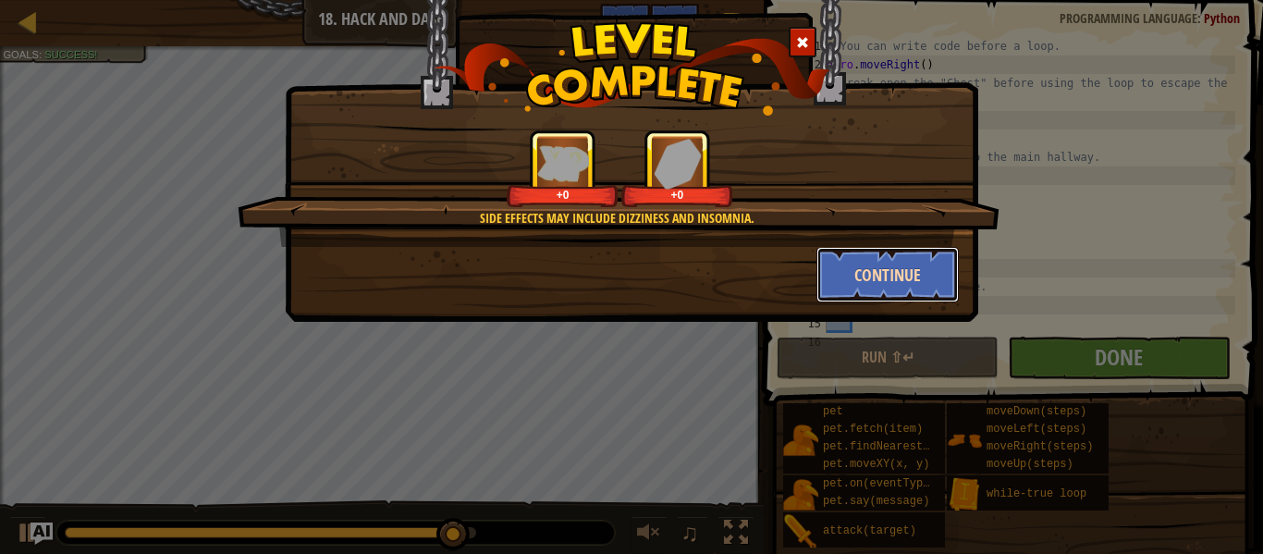
click at [866, 277] on button "Continue" at bounding box center [888, 274] width 143 height 55
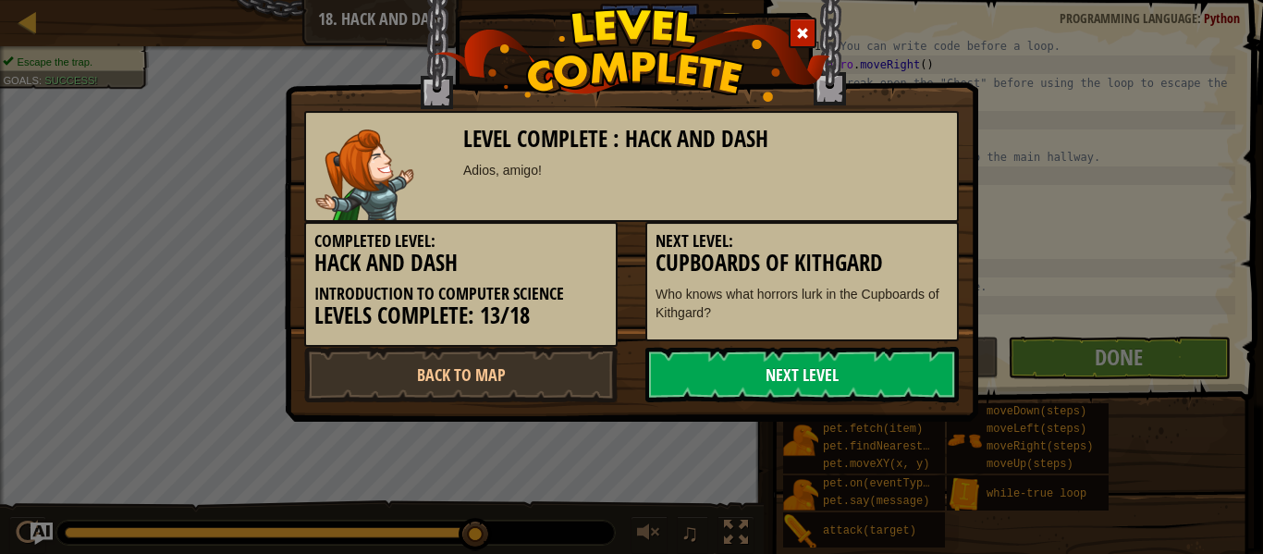
click at [835, 378] on link "Next Level" at bounding box center [803, 374] width 314 height 55
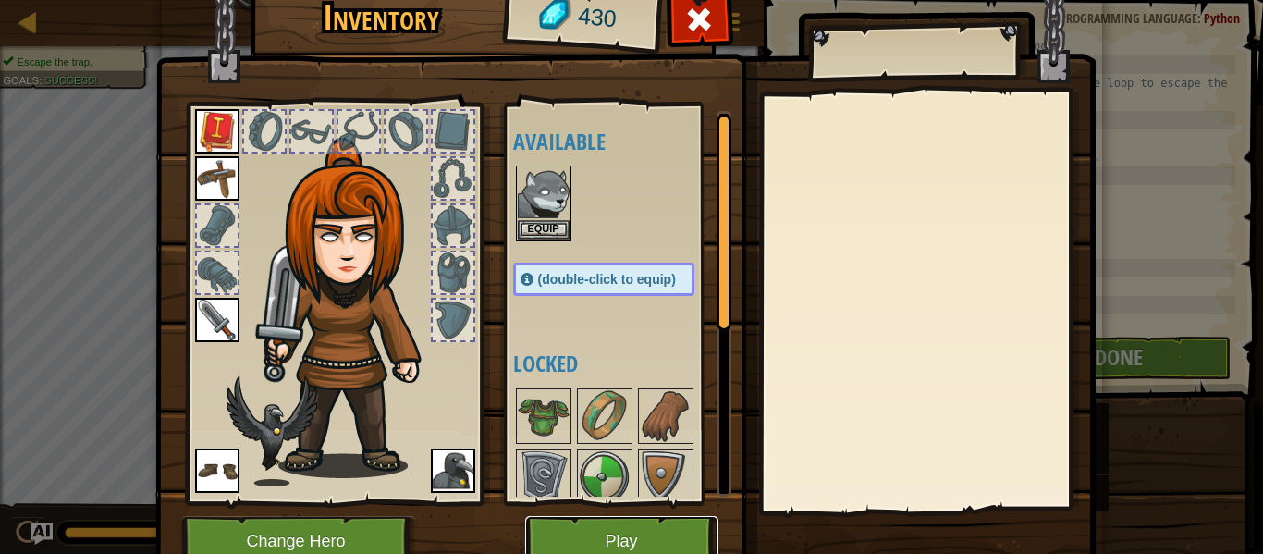
click at [612, 525] on button "Play" at bounding box center [621, 541] width 193 height 51
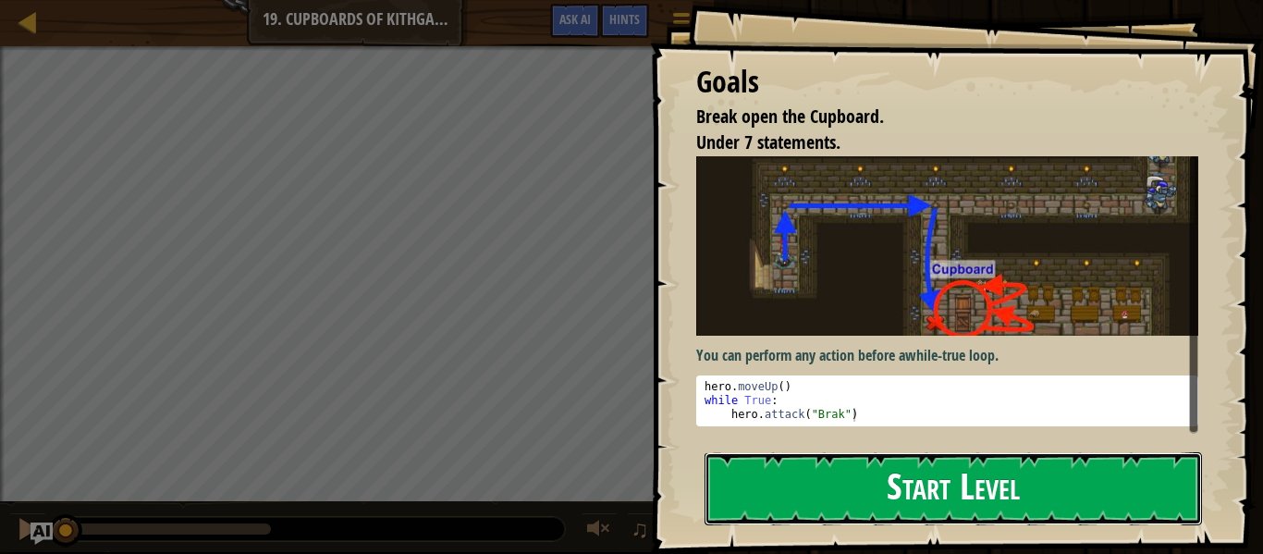
click at [706, 496] on button "Start Level" at bounding box center [954, 488] width 498 height 73
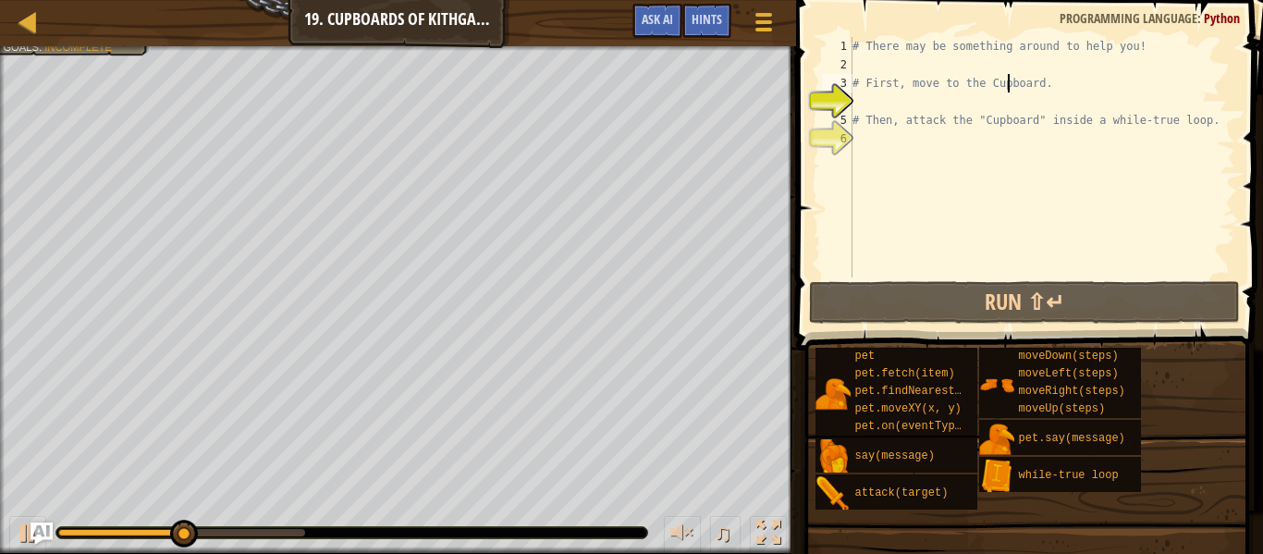
click at [1005, 74] on div "# There may be something around to help you! # First, move to the Cupboard. # T…" at bounding box center [1042, 175] width 387 height 277
type textarea "# First, move to the Cupboard."
click at [924, 141] on div "# There may be something around to help you! # First, move to the Cupboard. # T…" at bounding box center [1042, 175] width 387 height 277
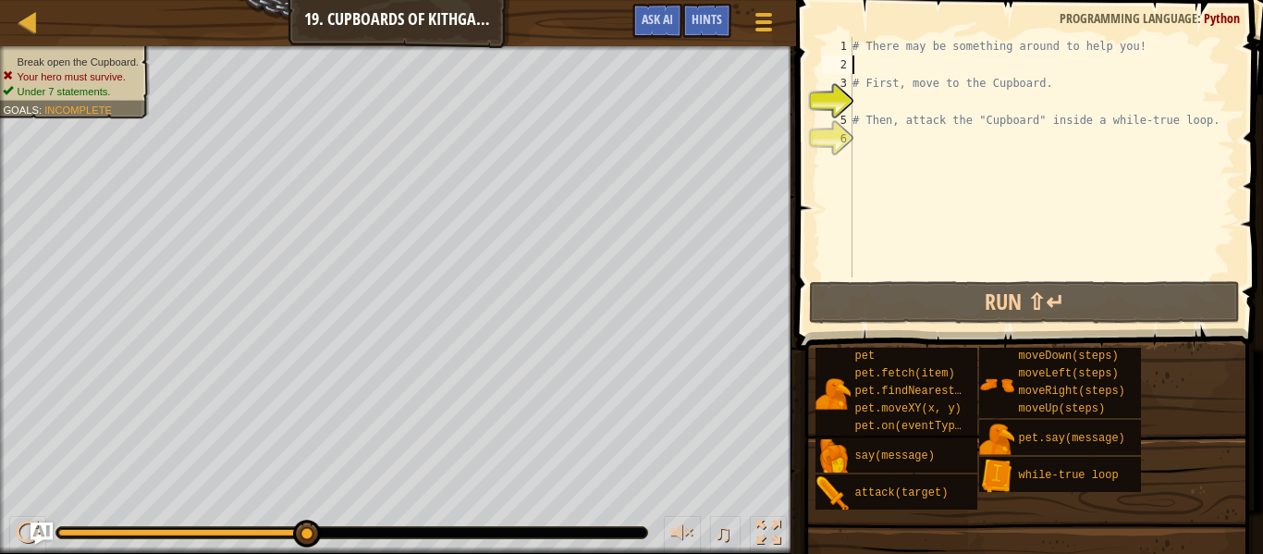
click at [876, 69] on div "# There may be something around to help you! # First, move to the Cupboard. # T…" at bounding box center [1042, 175] width 387 height 277
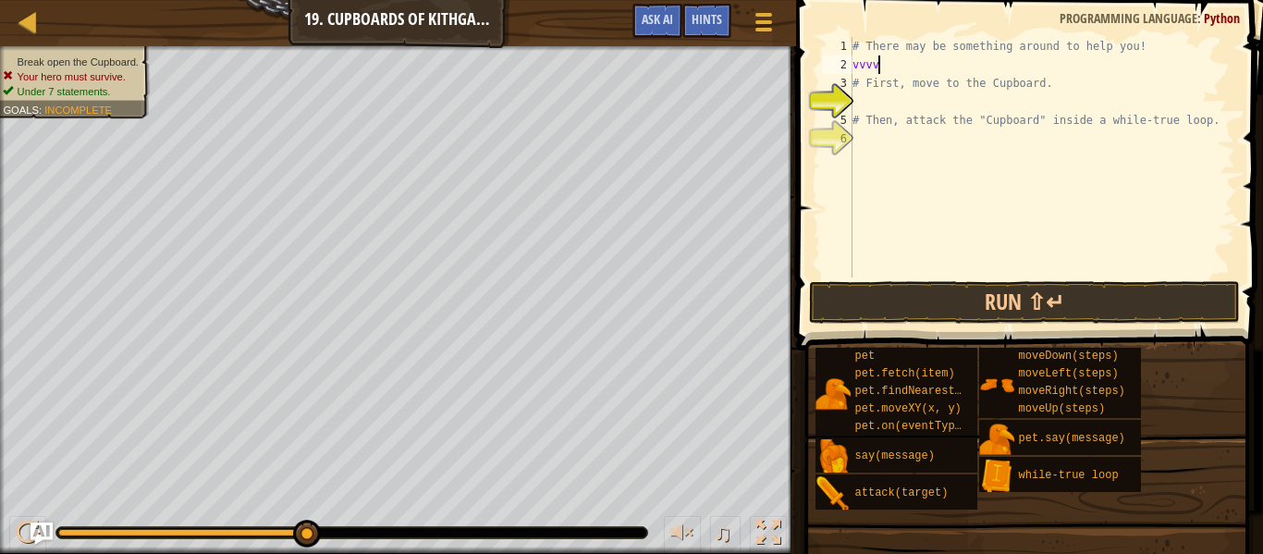
type textarea "vvvvv"
